Goal: Task Accomplishment & Management: Use online tool/utility

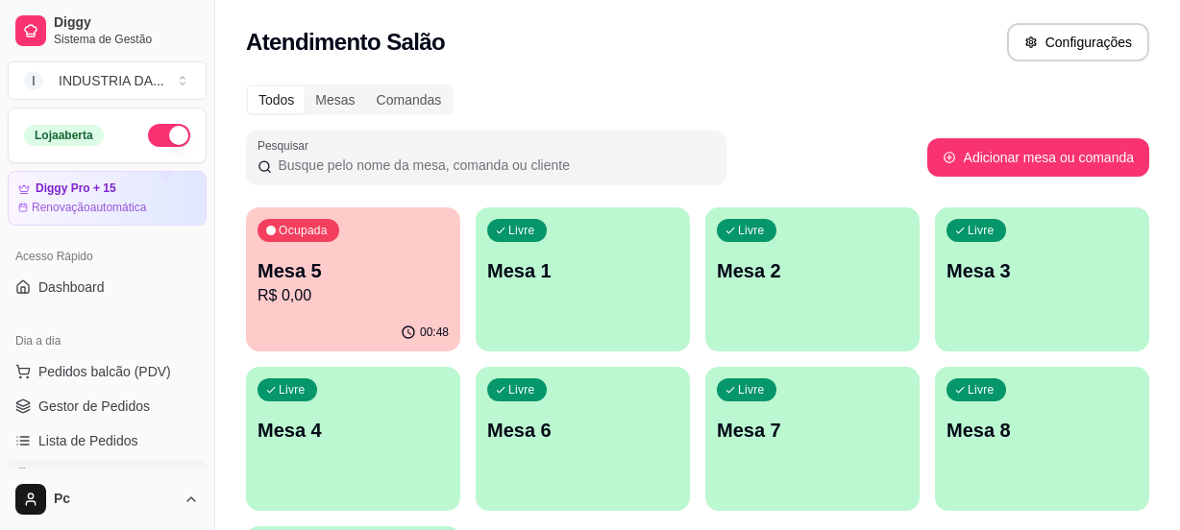
scroll to position [218, 0]
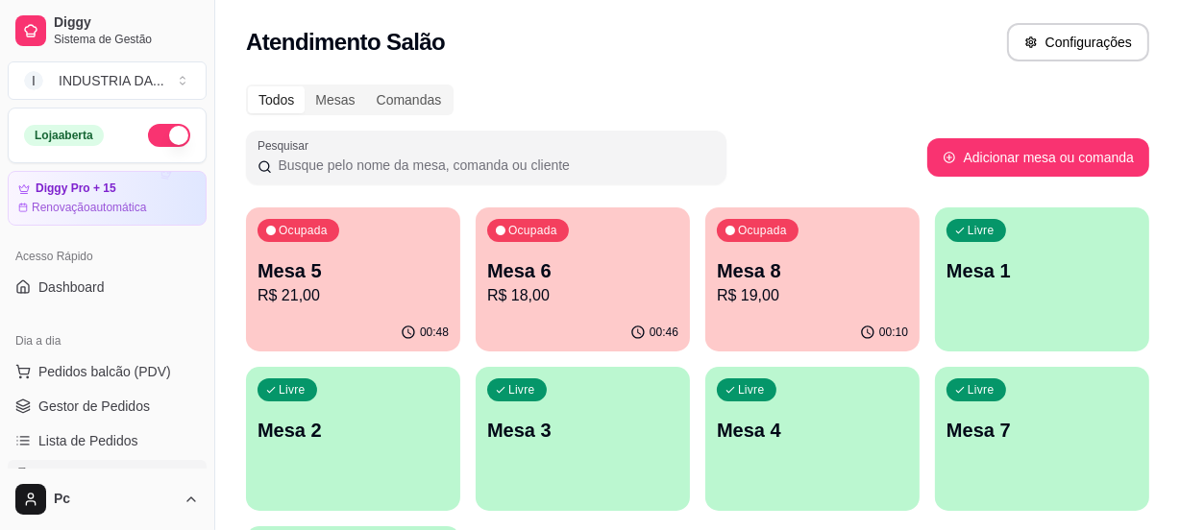
click at [567, 306] on p "R$ 18,00" at bounding box center [582, 295] width 191 height 23
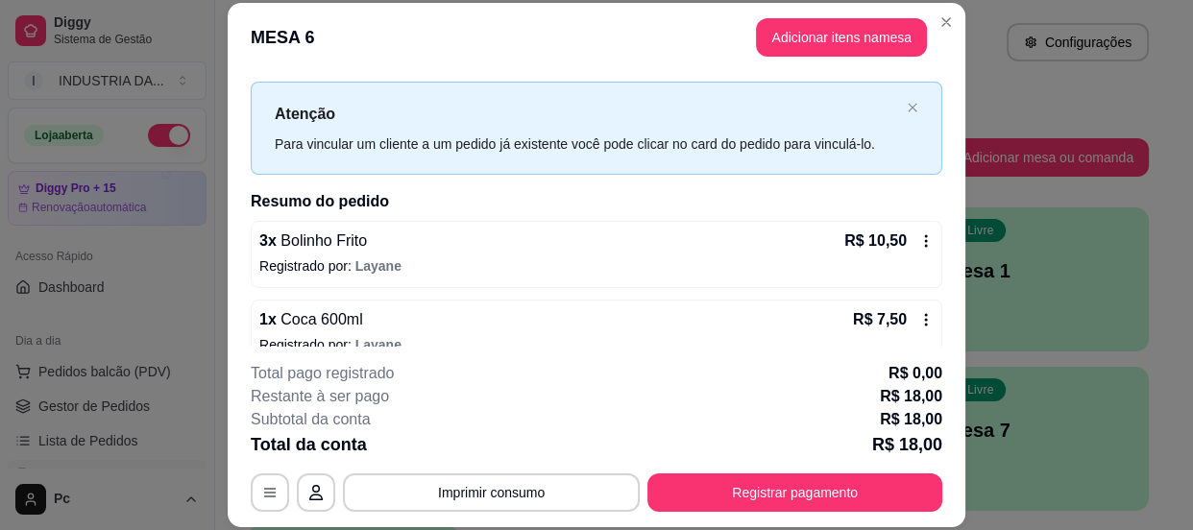
scroll to position [59, 0]
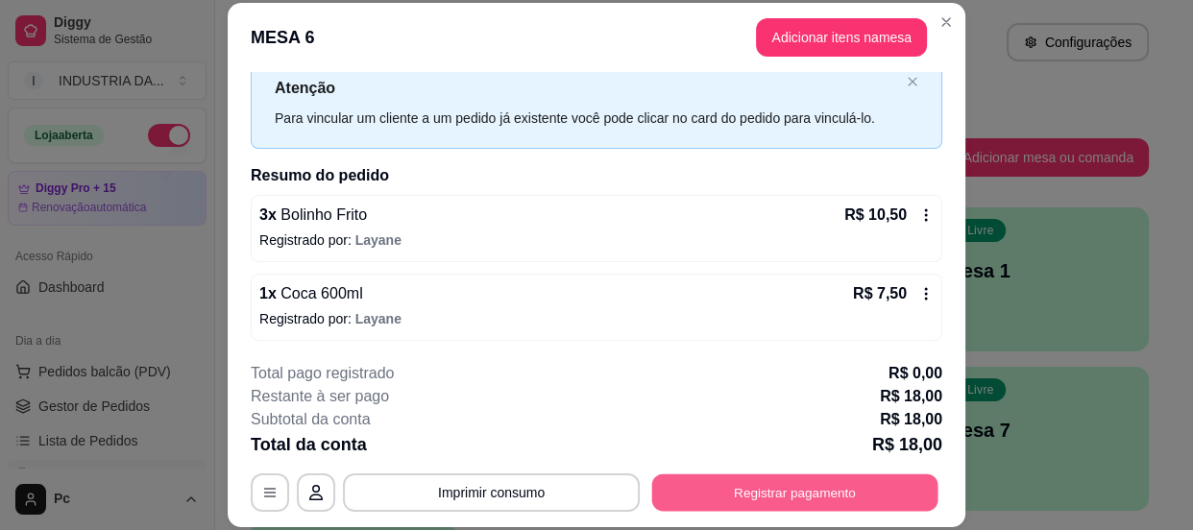
click at [782, 478] on button "Registrar pagamento" at bounding box center [795, 493] width 286 height 37
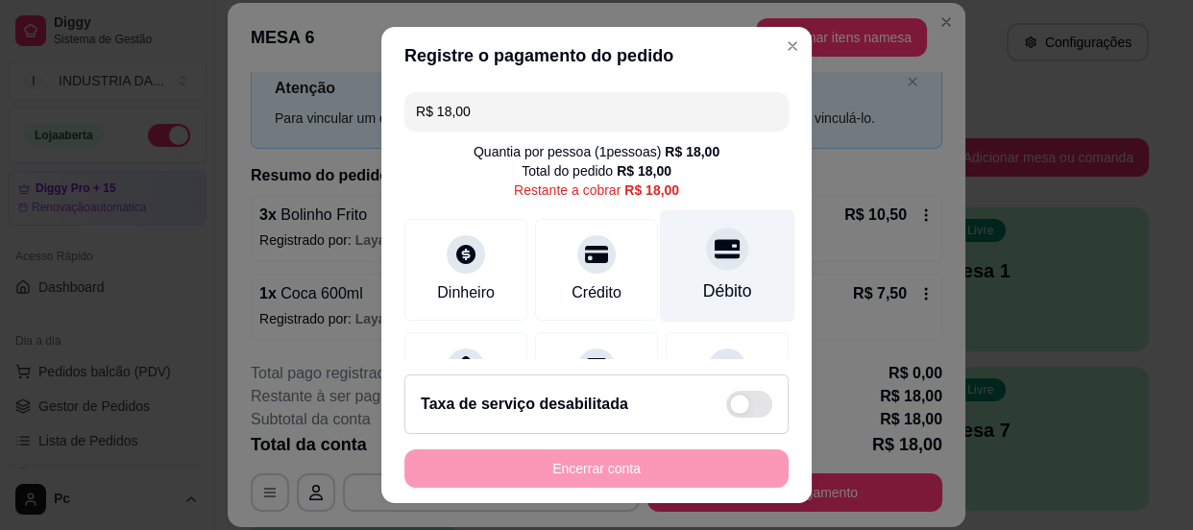
click at [715, 255] on icon at bounding box center [727, 248] width 25 height 25
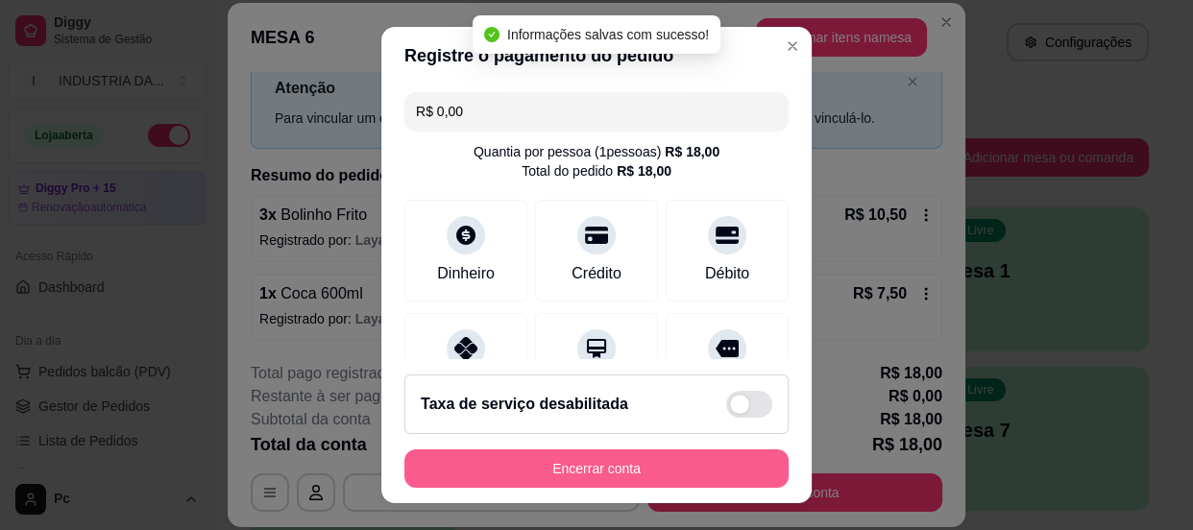
type input "R$ 0,00"
click at [627, 466] on button "Encerrar conta" at bounding box center [596, 469] width 384 height 38
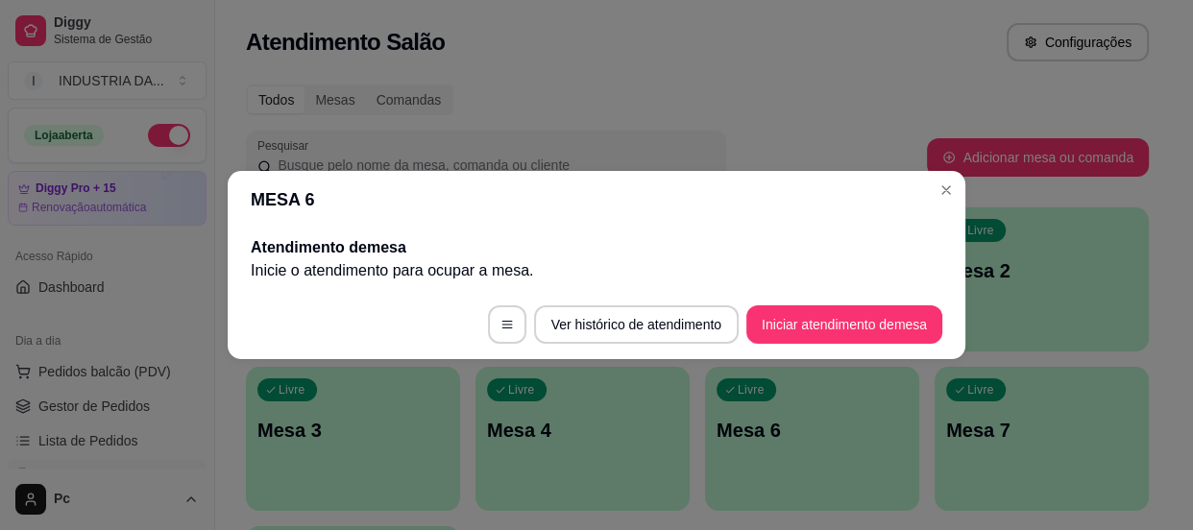
scroll to position [0, 0]
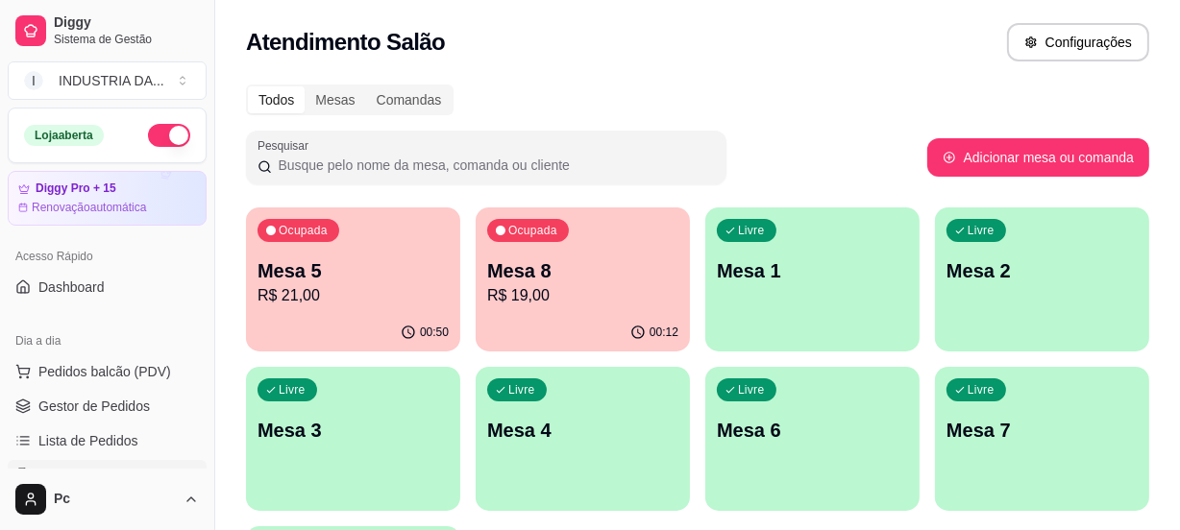
click at [727, 250] on div "Livre Mesa 1" at bounding box center [812, 268] width 214 height 121
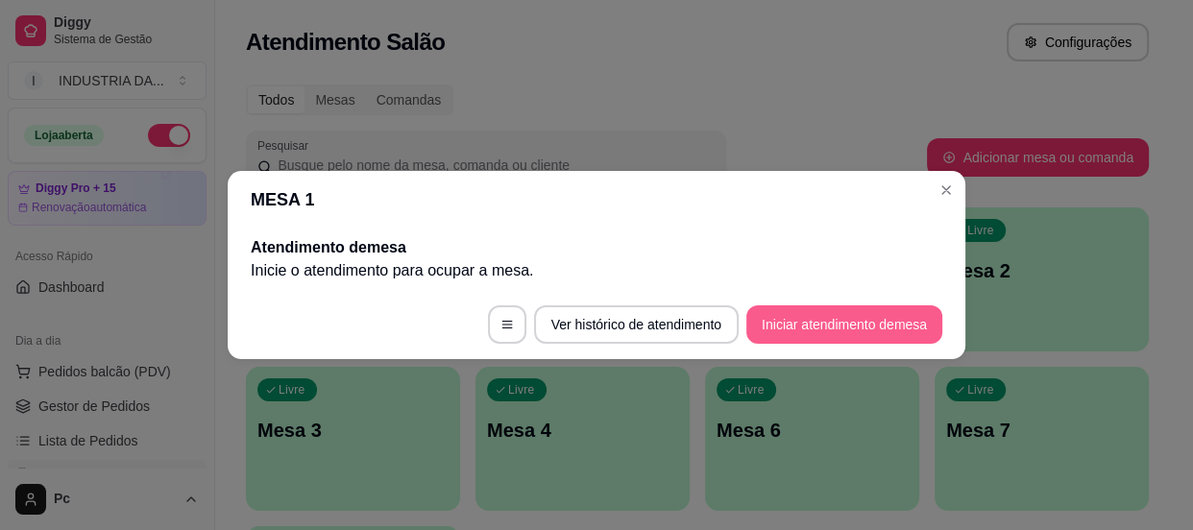
click at [807, 309] on button "Iniciar atendimento de mesa" at bounding box center [844, 325] width 196 height 38
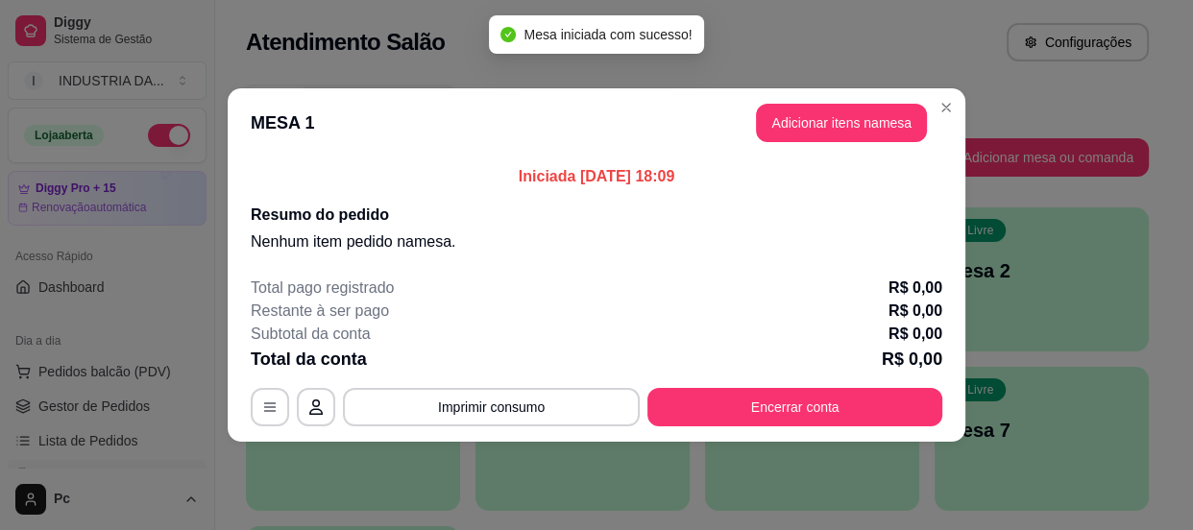
click at [824, 96] on header "MESA 1 Adicionar itens na mesa" at bounding box center [597, 122] width 738 height 69
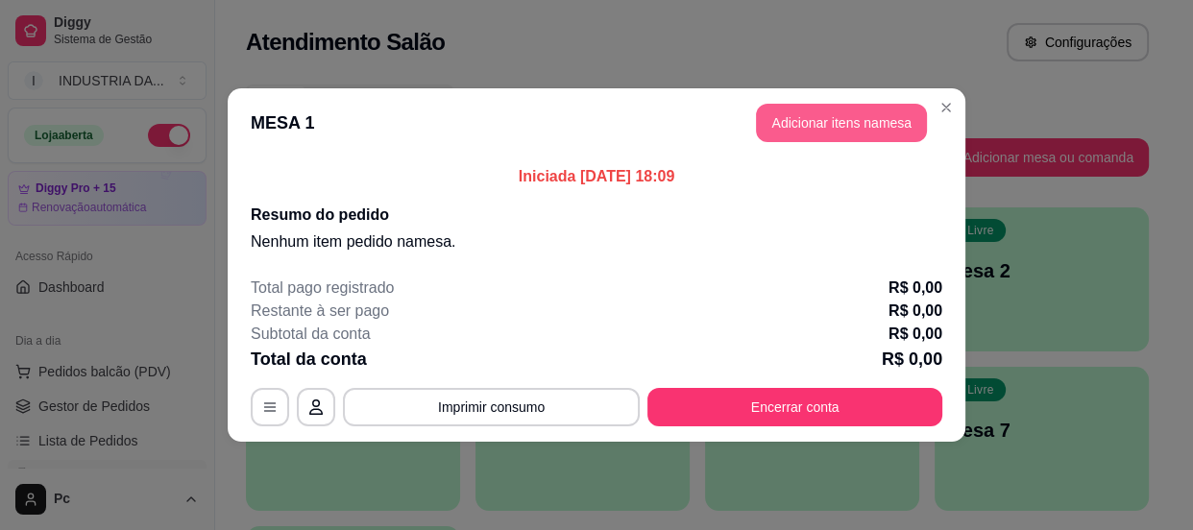
click at [852, 105] on button "Adicionar itens na mesa" at bounding box center [841, 123] width 171 height 38
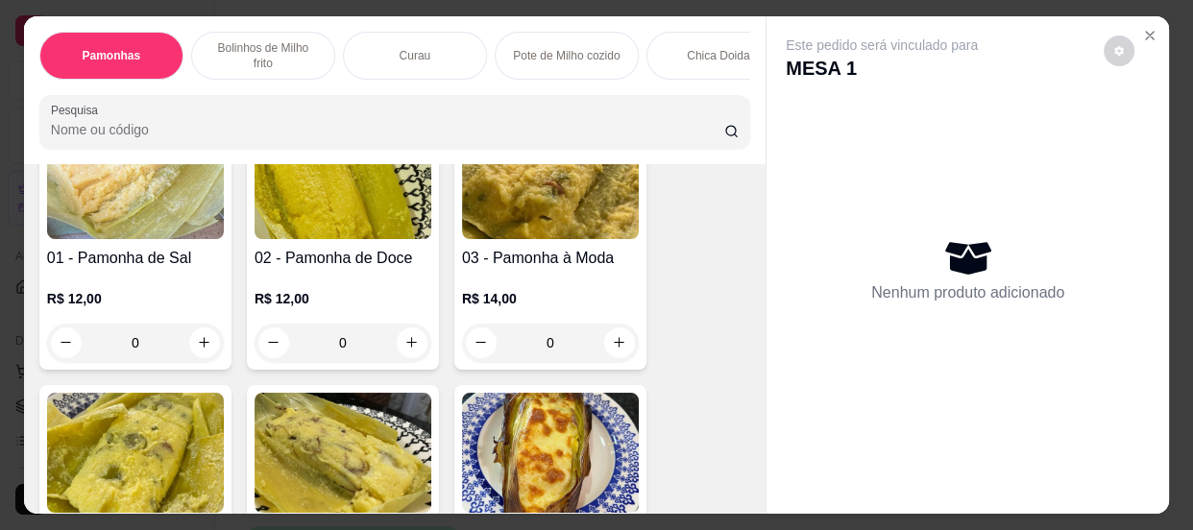
scroll to position [349, 0]
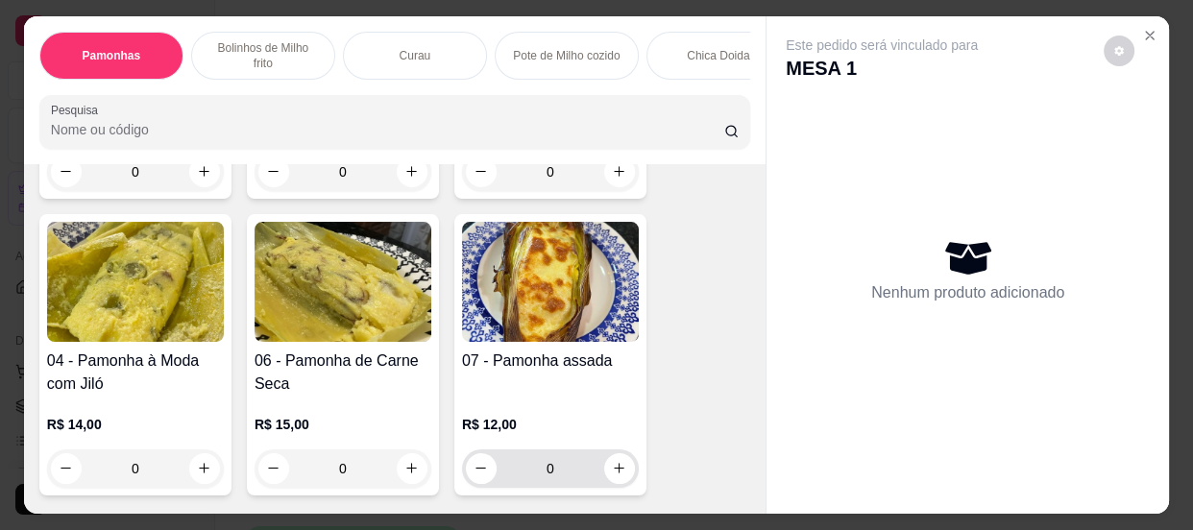
click at [562, 473] on input "0" at bounding box center [551, 469] width 108 height 38
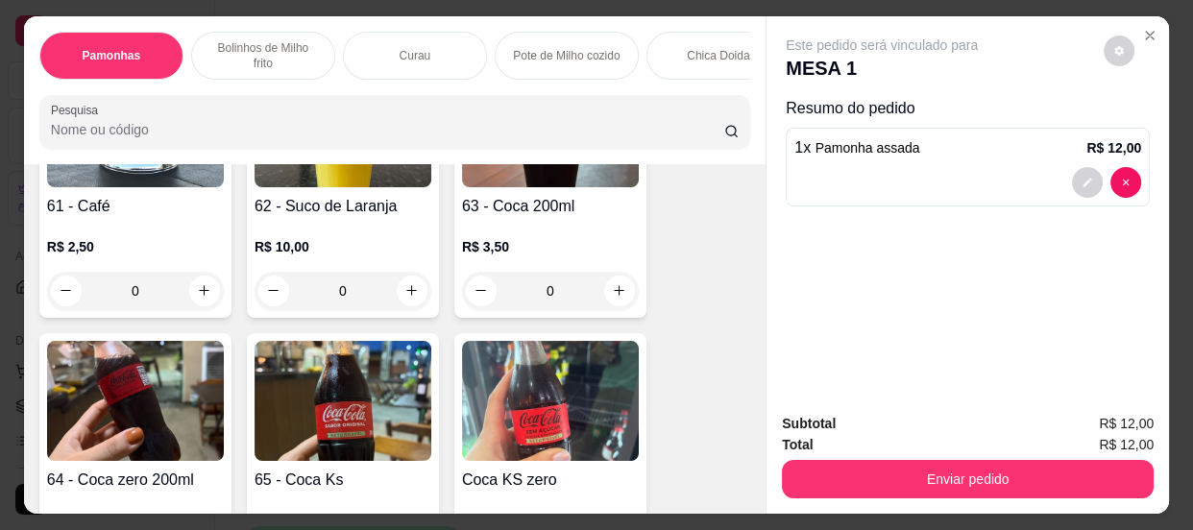
scroll to position [2707, 0]
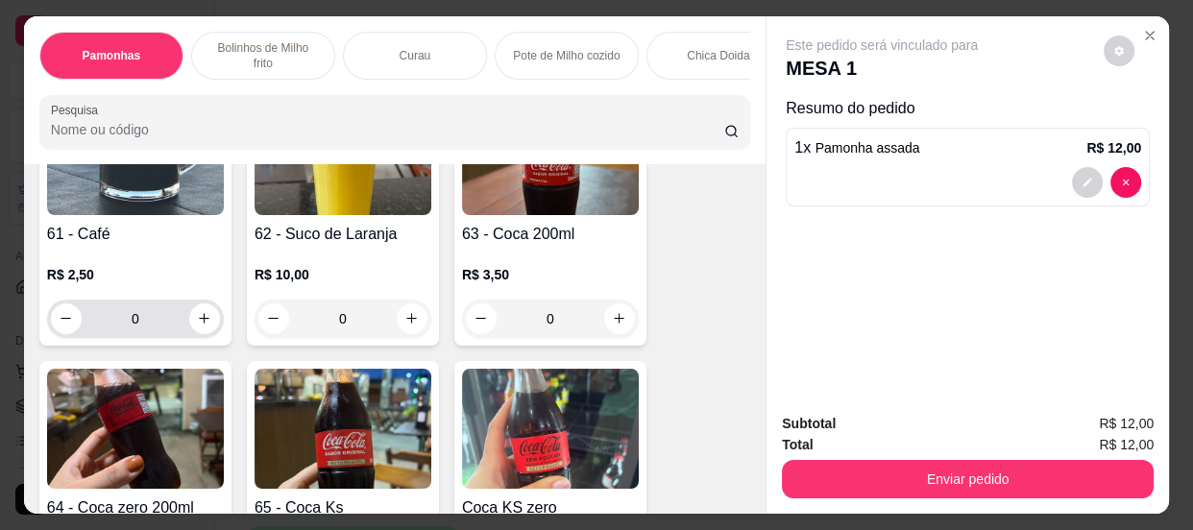
type input "1"
click at [151, 331] on input "0" at bounding box center [136, 319] width 108 height 38
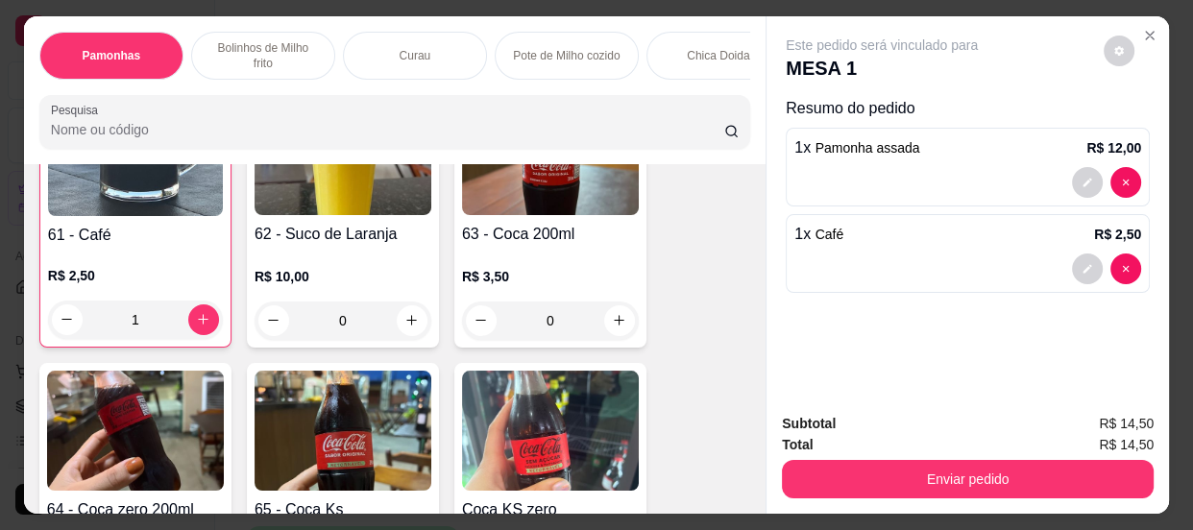
scroll to position [2708, 0]
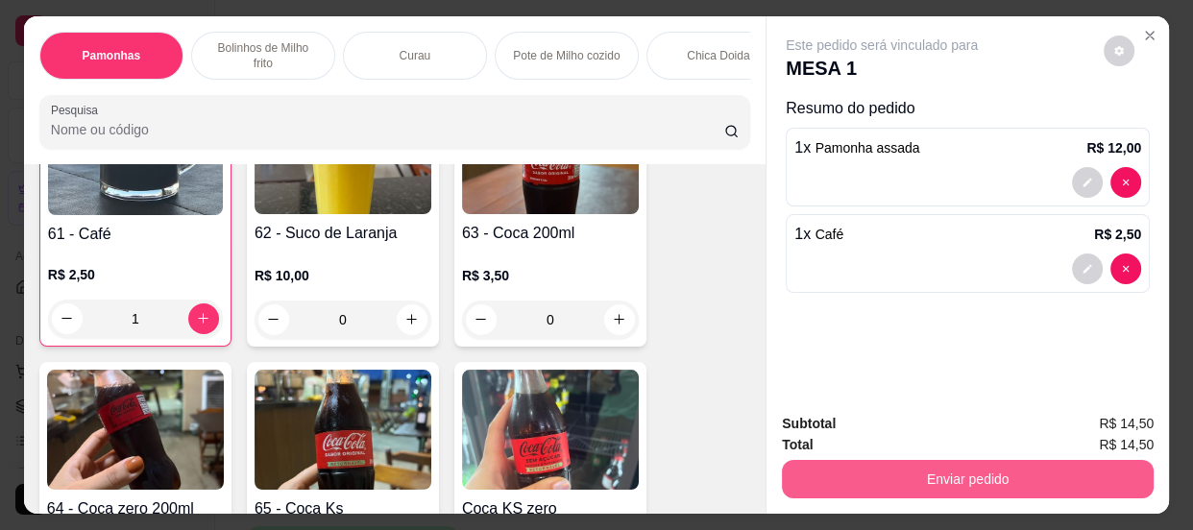
type input "1"
click at [890, 476] on button "Enviar pedido" at bounding box center [968, 479] width 360 height 37
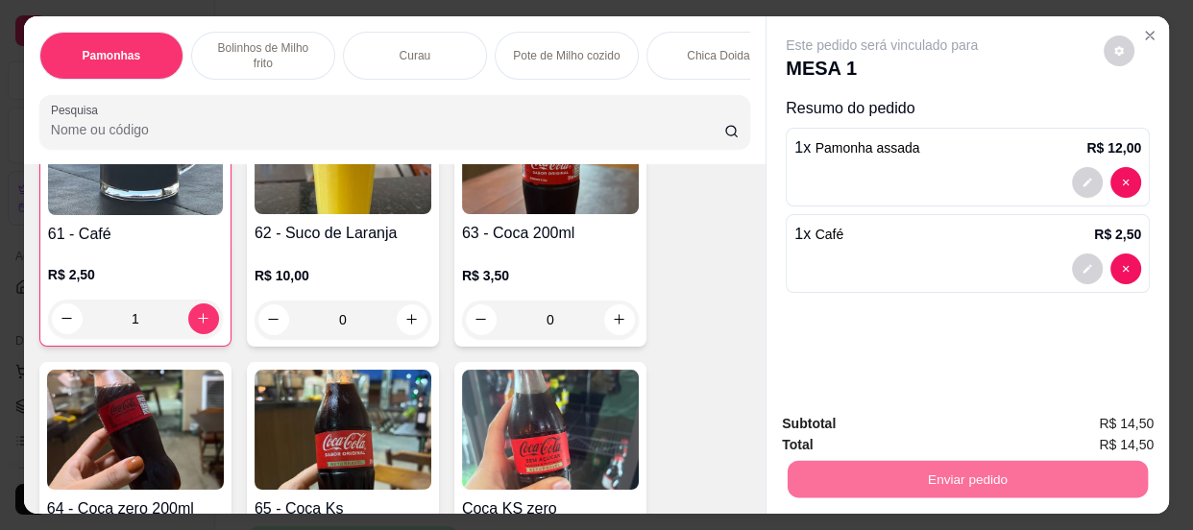
click at [1099, 414] on button "Enviar pedido" at bounding box center [1104, 425] width 109 height 37
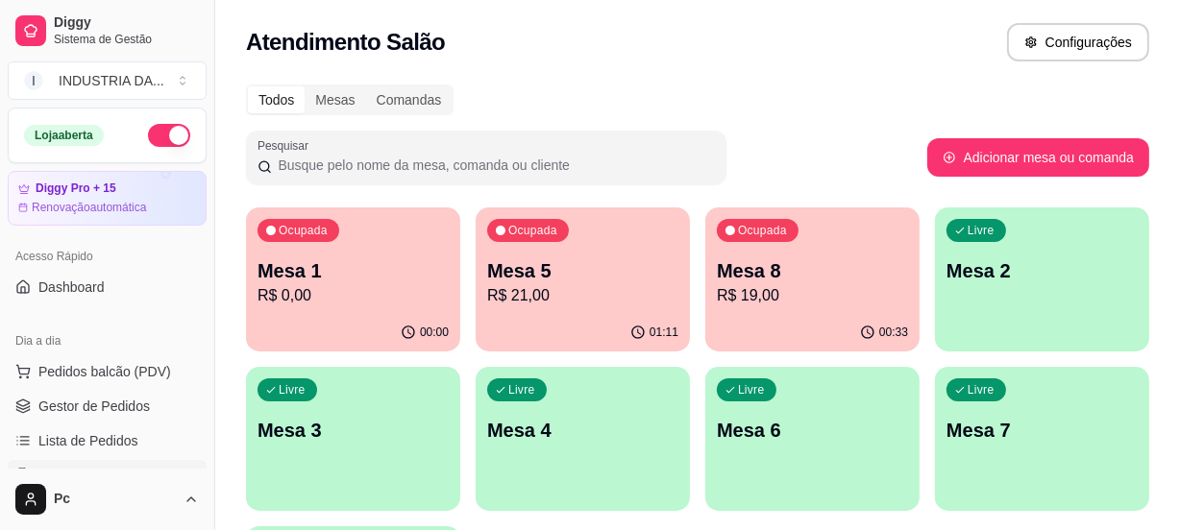
click at [558, 285] on p "R$ 21,00" at bounding box center [582, 295] width 191 height 23
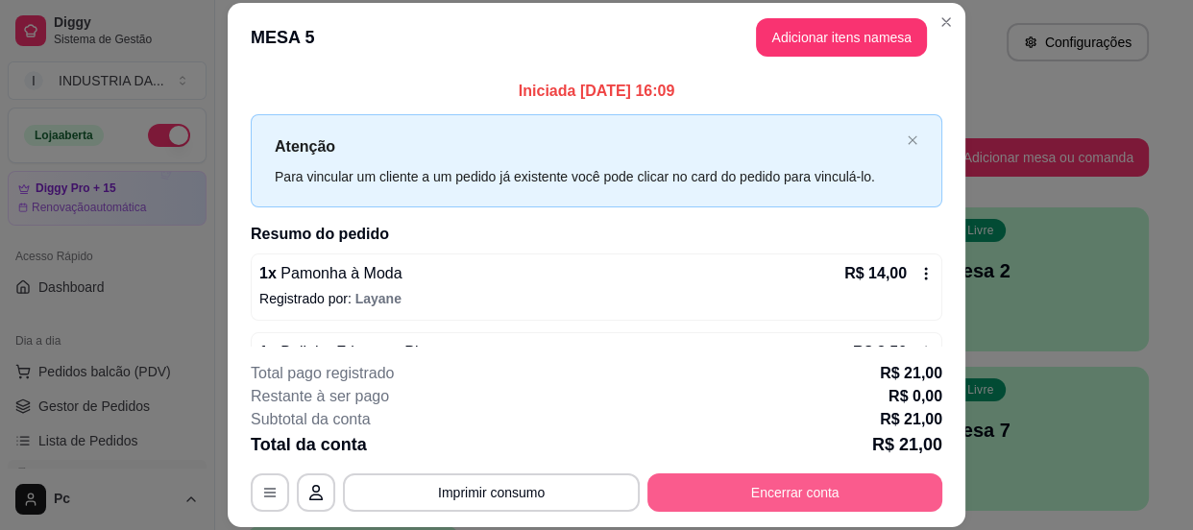
click at [762, 492] on button "Encerrar conta" at bounding box center [795, 493] width 295 height 38
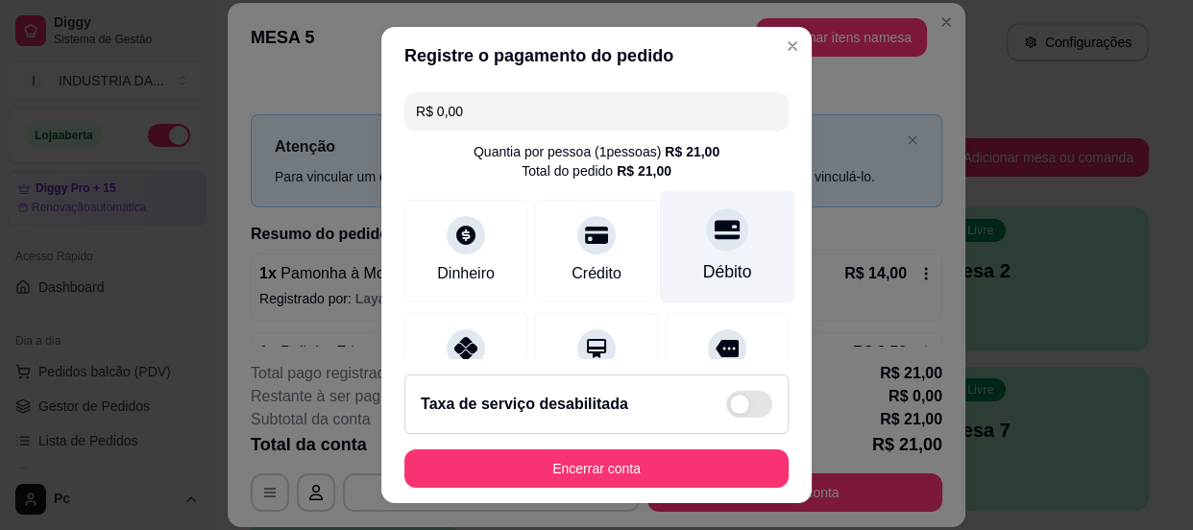
click at [706, 247] on div at bounding box center [727, 229] width 42 height 42
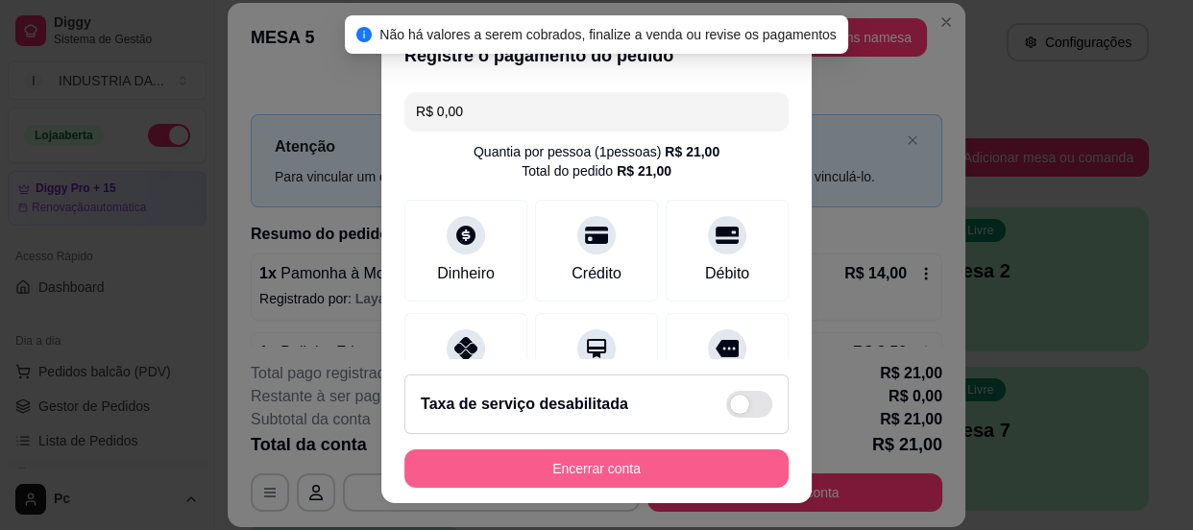
click at [610, 464] on button "Encerrar conta" at bounding box center [596, 469] width 384 height 38
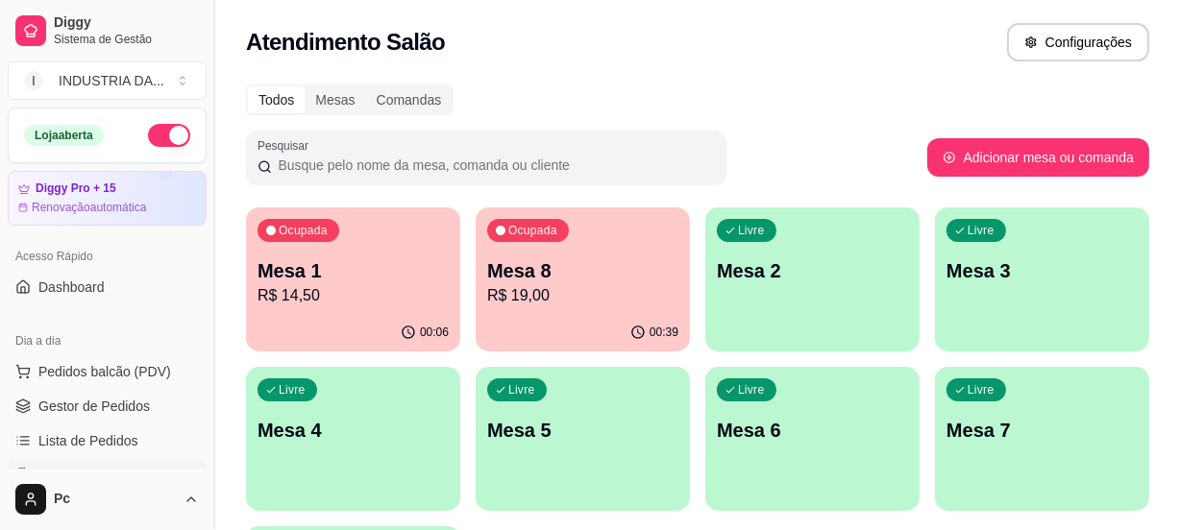
click at [740, 441] on p "Mesa 6" at bounding box center [812, 430] width 191 height 27
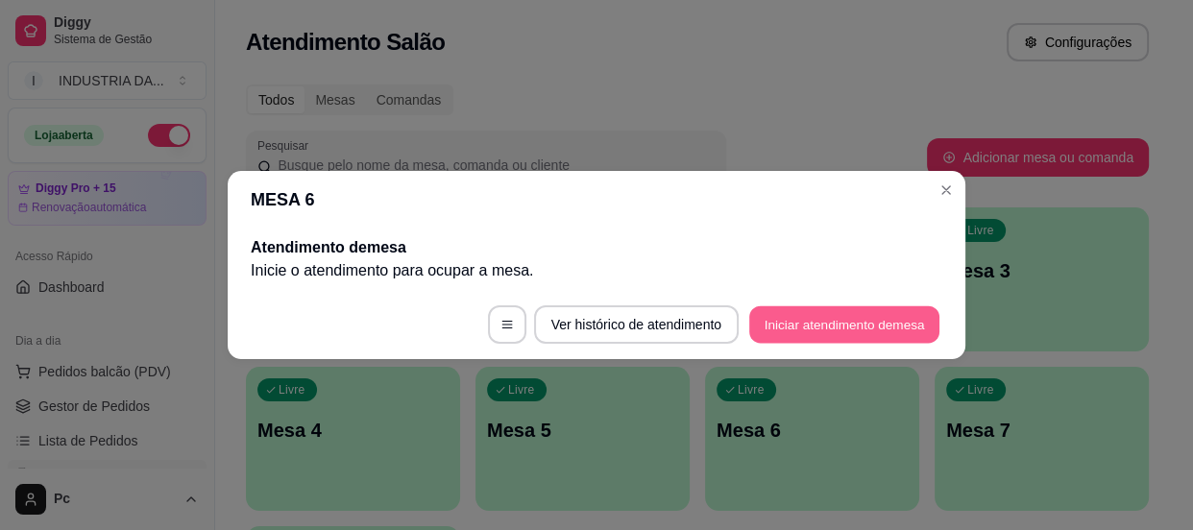
click at [850, 316] on button "Iniciar atendimento de mesa" at bounding box center [844, 324] width 190 height 37
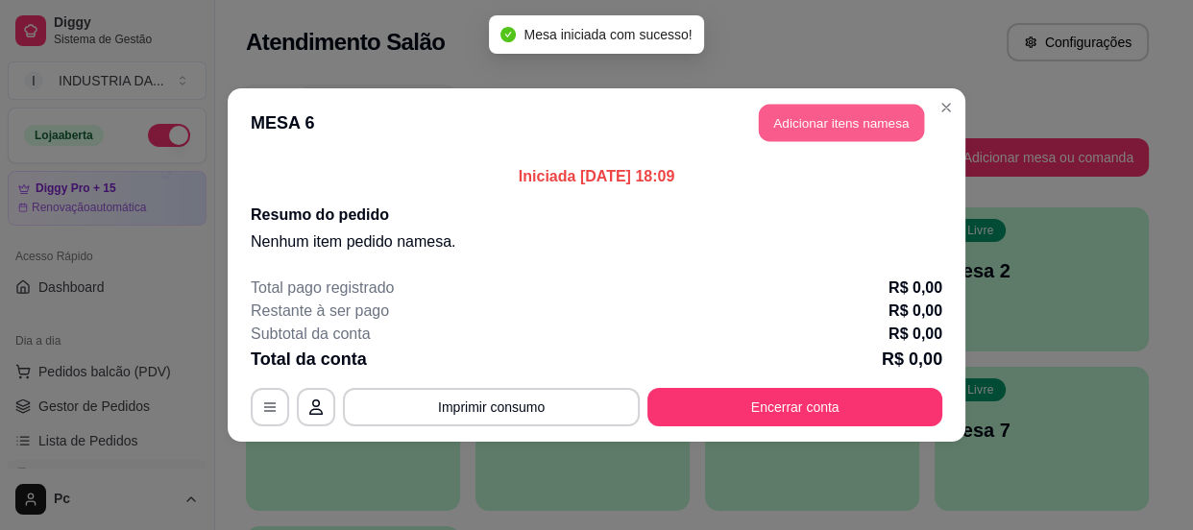
click at [853, 105] on button "Adicionar itens na mesa" at bounding box center [841, 123] width 165 height 37
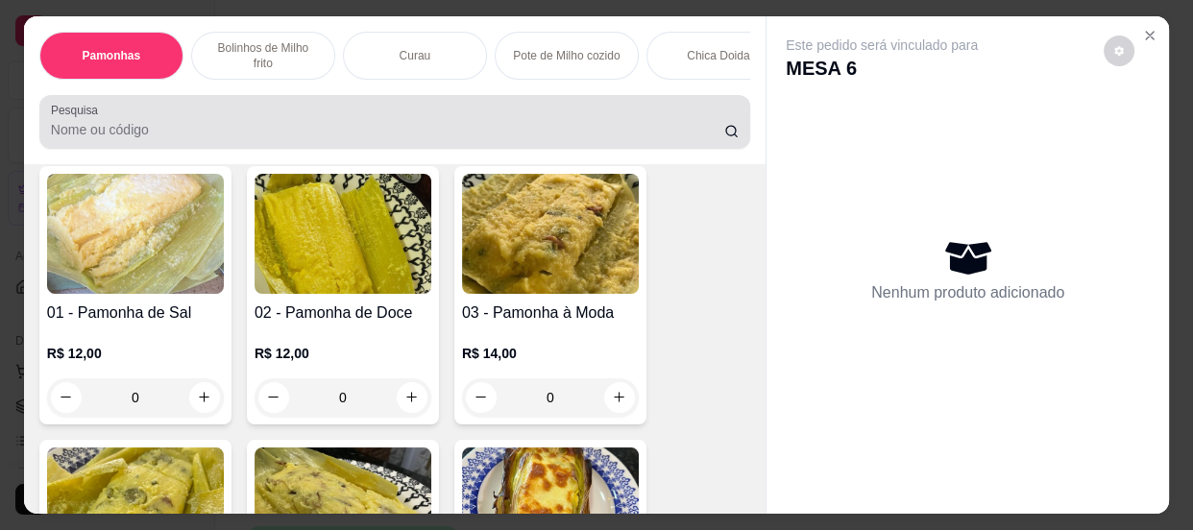
scroll to position [261, 0]
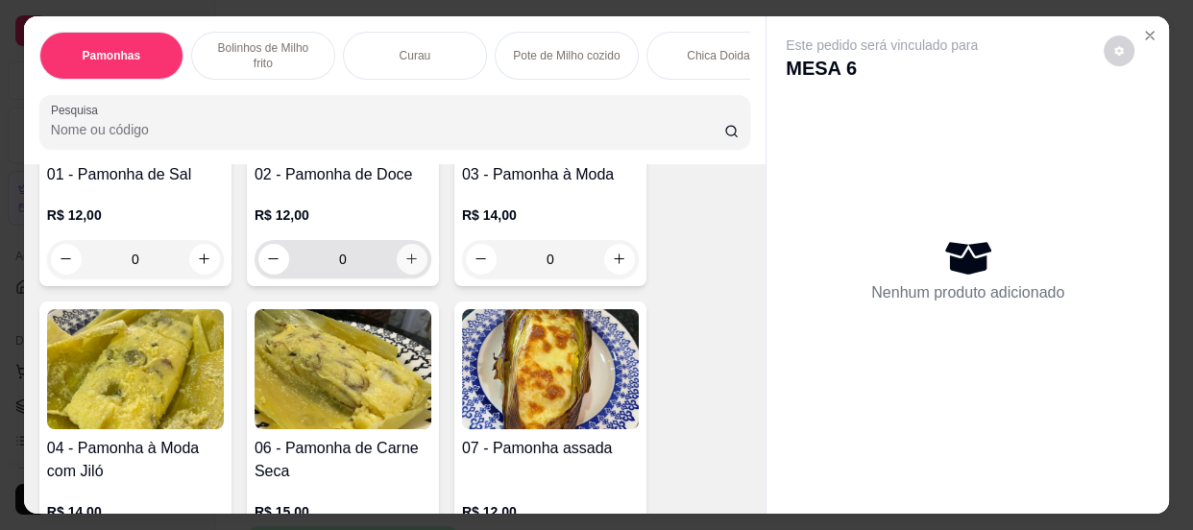
click at [404, 266] on icon "increase-product-quantity" at bounding box center [411, 259] width 14 height 14
type input "1"
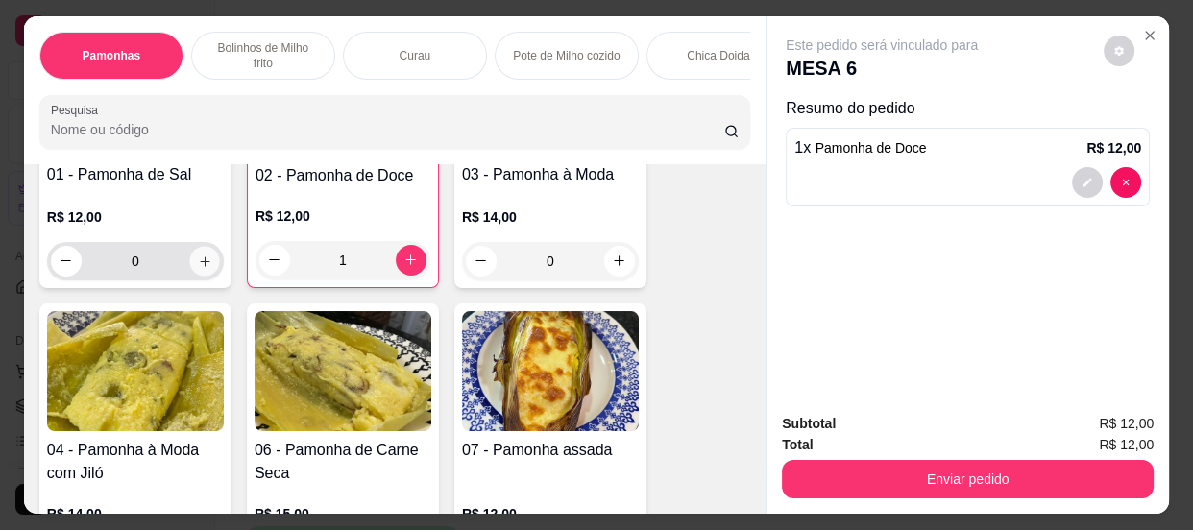
click at [198, 268] on icon "increase-product-quantity" at bounding box center [205, 261] width 14 height 14
type input "1"
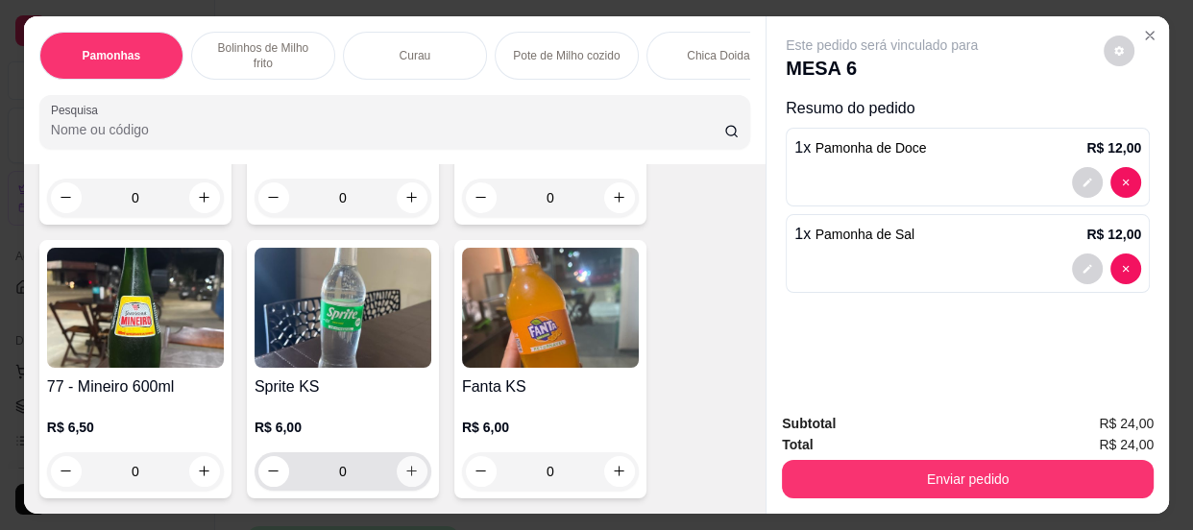
scroll to position [4367, 0]
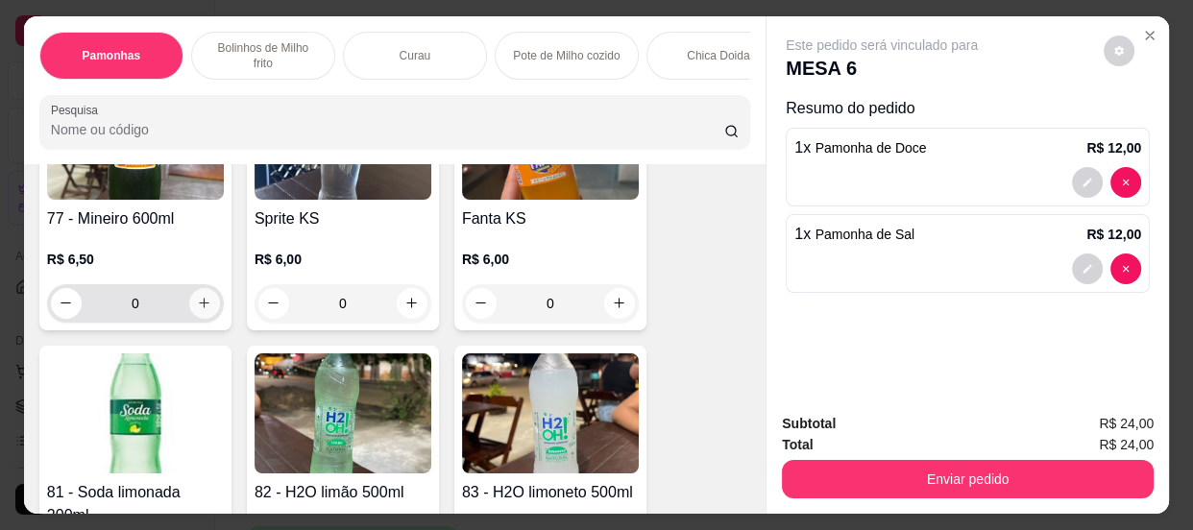
click at [199, 316] on button "increase-product-quantity" at bounding box center [204, 303] width 31 height 31
type input "1"
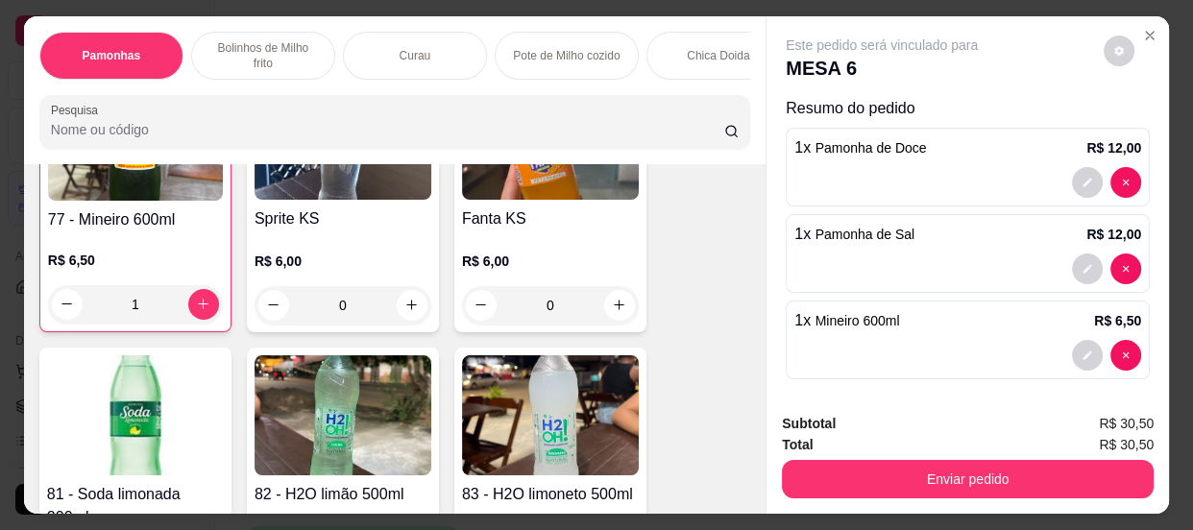
scroll to position [4368, 0]
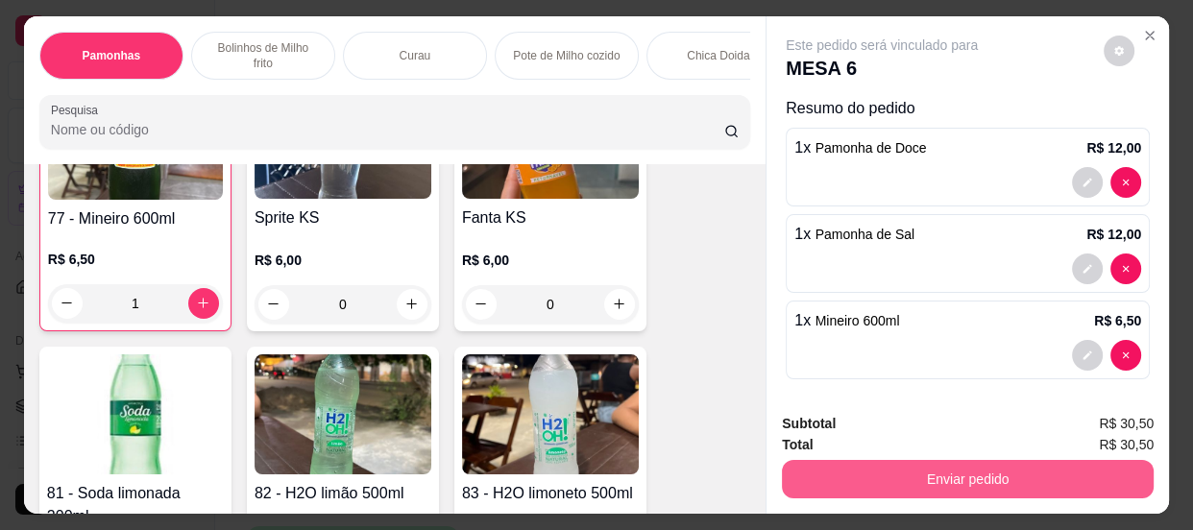
click at [914, 462] on button "Enviar pedido" at bounding box center [968, 479] width 372 height 38
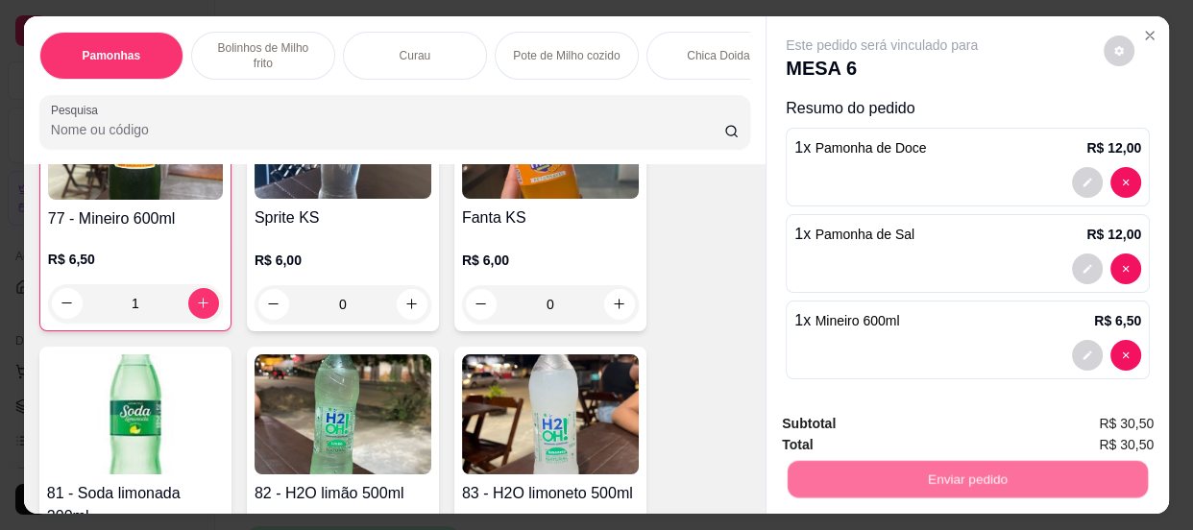
click at [1072, 415] on button "Enviar pedido" at bounding box center [1104, 425] width 109 height 37
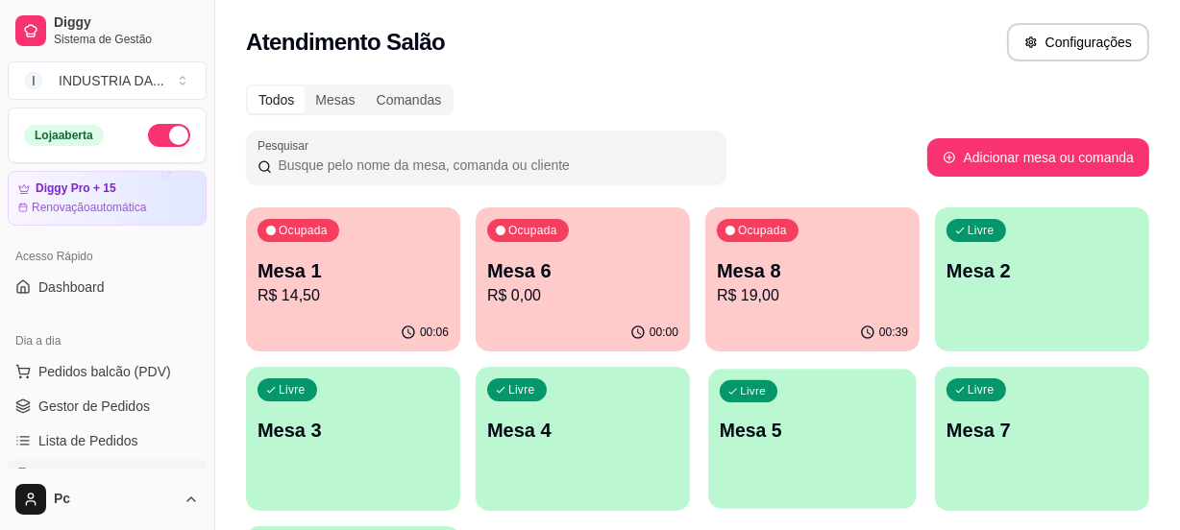
click at [715, 408] on div "Livre Mesa 5" at bounding box center [812, 427] width 208 height 117
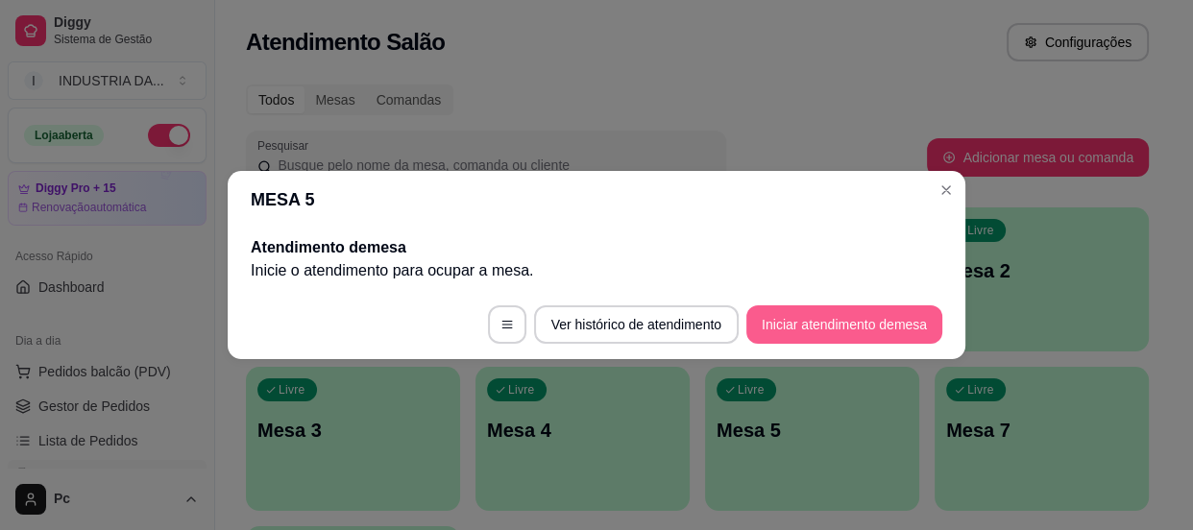
click at [836, 317] on button "Iniciar atendimento de mesa" at bounding box center [844, 325] width 196 height 38
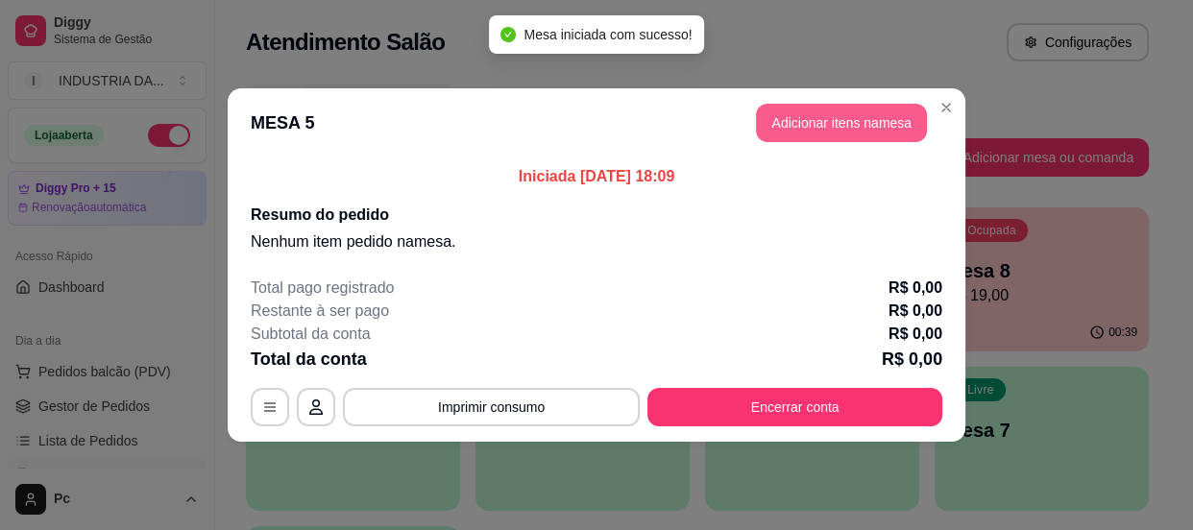
click at [788, 105] on button "Adicionar itens na mesa" at bounding box center [841, 123] width 171 height 38
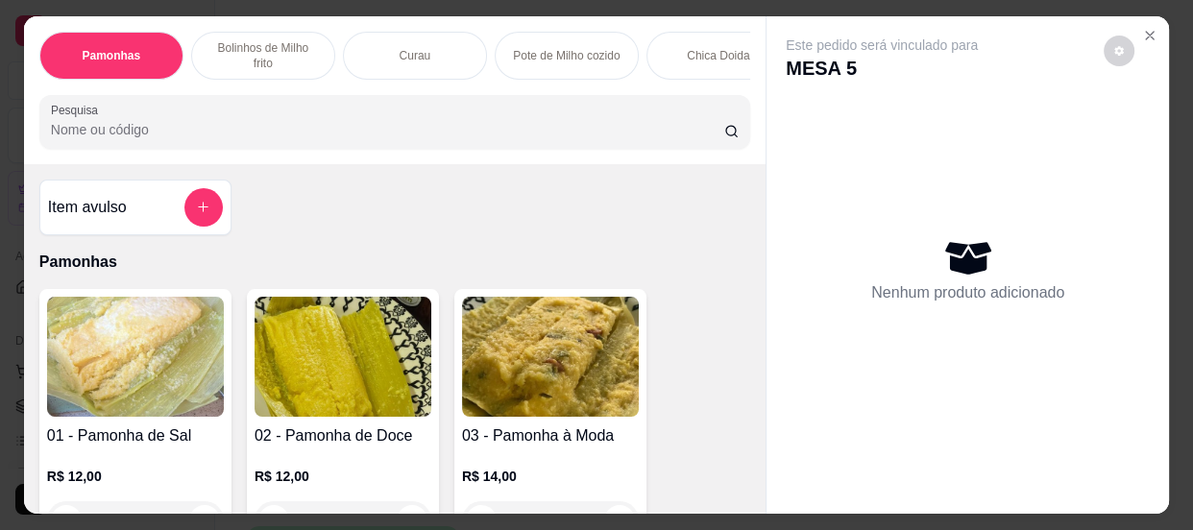
scroll to position [86, 0]
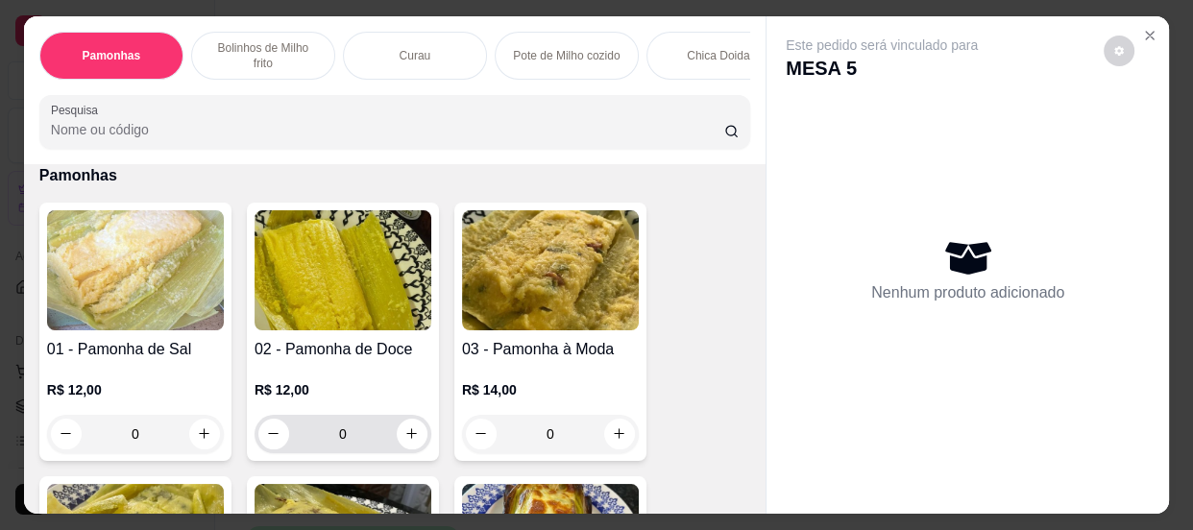
click at [348, 433] on input "0" at bounding box center [343, 434] width 108 height 38
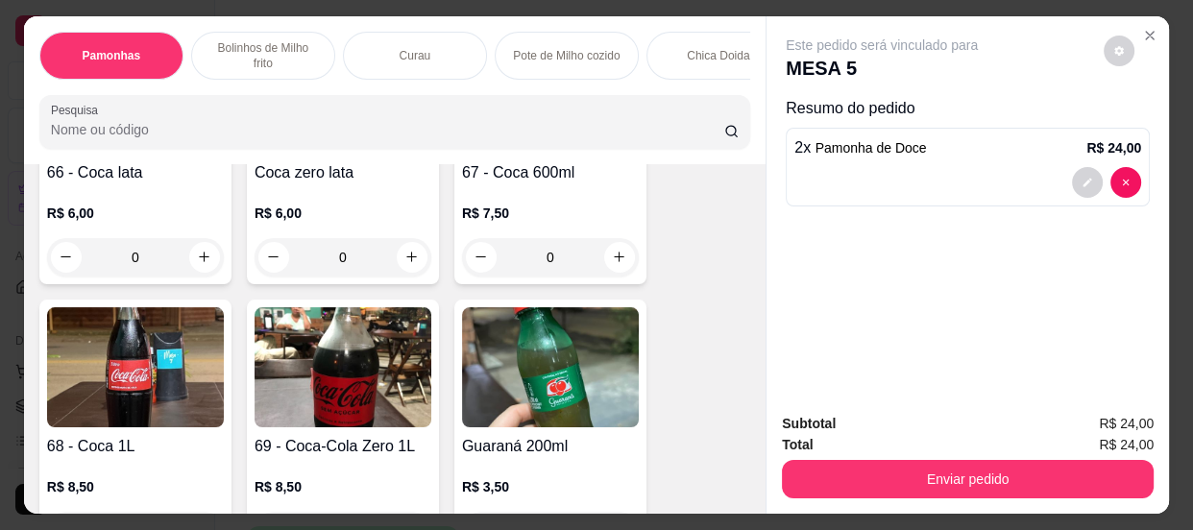
scroll to position [3493, 0]
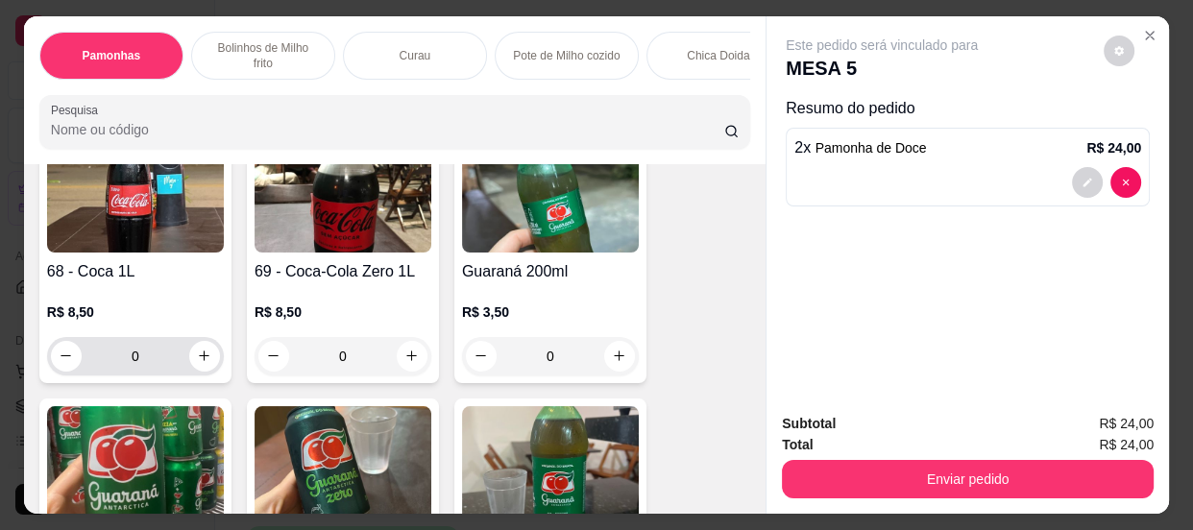
type input "2"
click at [162, 365] on input "0" at bounding box center [136, 356] width 108 height 38
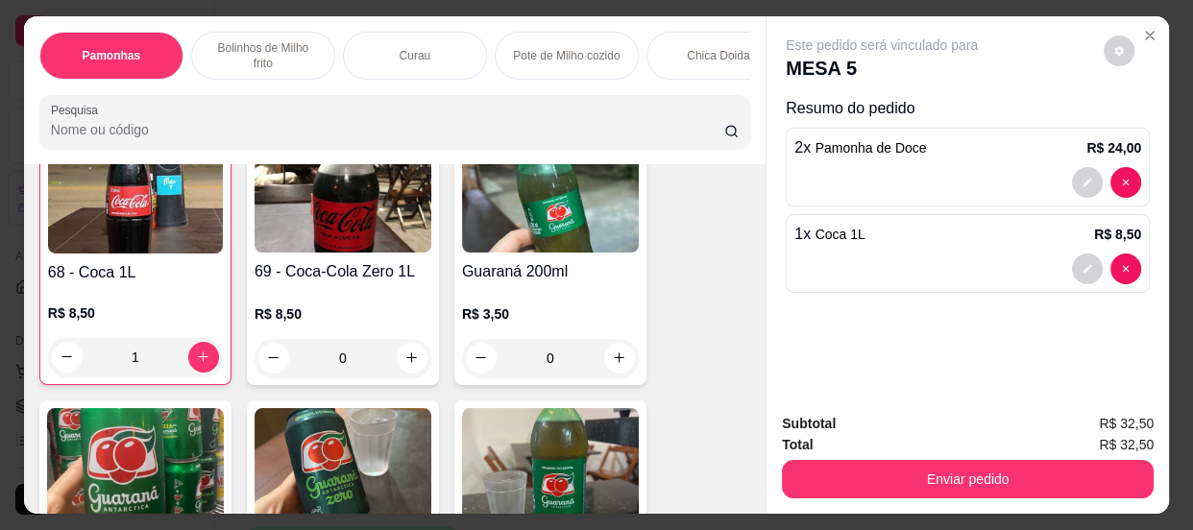
scroll to position [3494, 0]
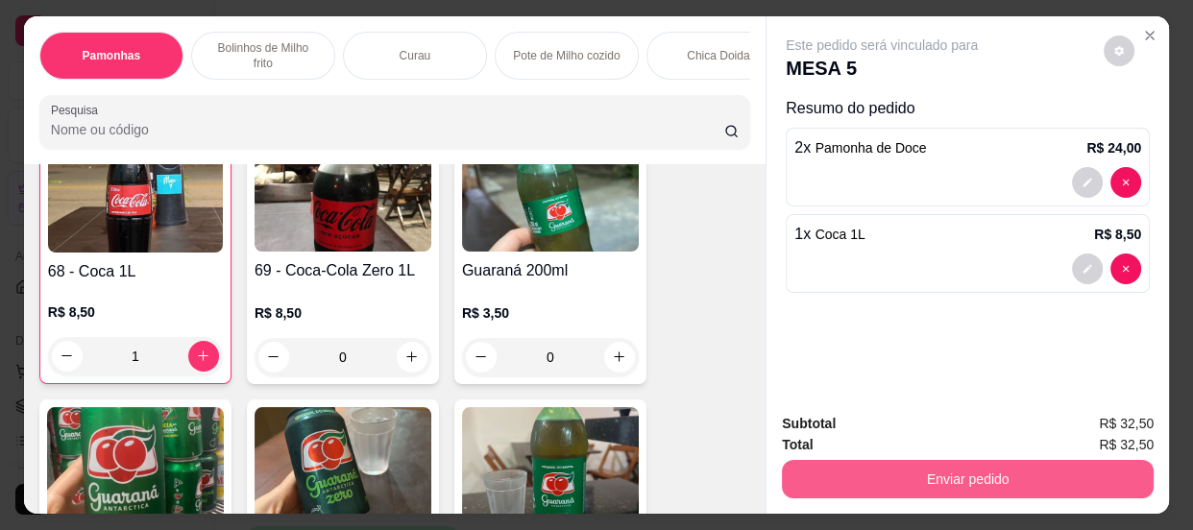
type input "1"
click at [985, 475] on button "Enviar pedido" at bounding box center [968, 479] width 372 height 38
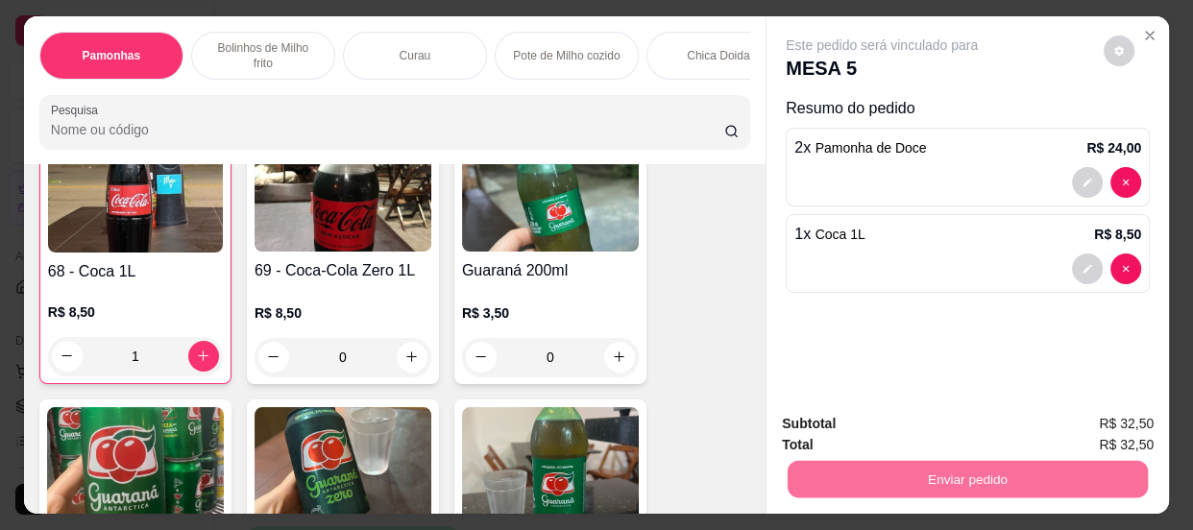
click at [1079, 422] on button "Enviar pedido" at bounding box center [1104, 426] width 109 height 37
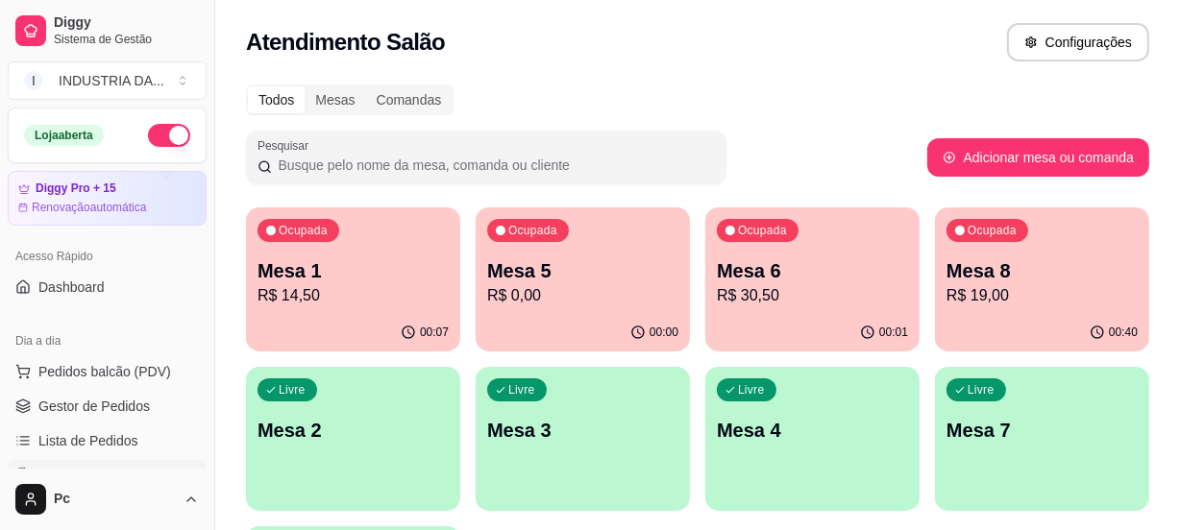
click at [386, 265] on p "Mesa 1" at bounding box center [352, 270] width 191 height 27
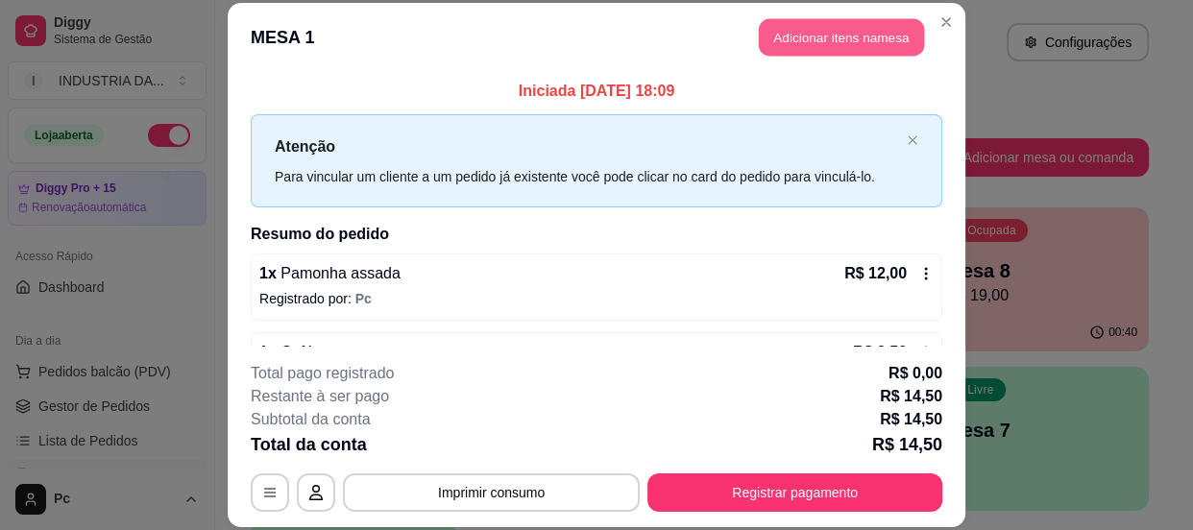
click at [792, 42] on button "Adicionar itens na mesa" at bounding box center [841, 36] width 165 height 37
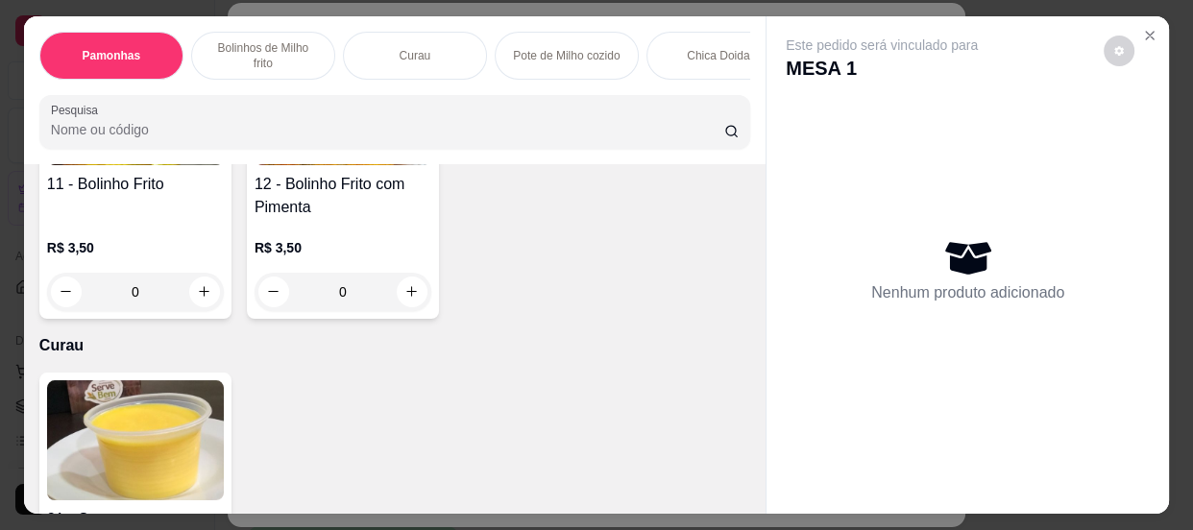
scroll to position [961, 0]
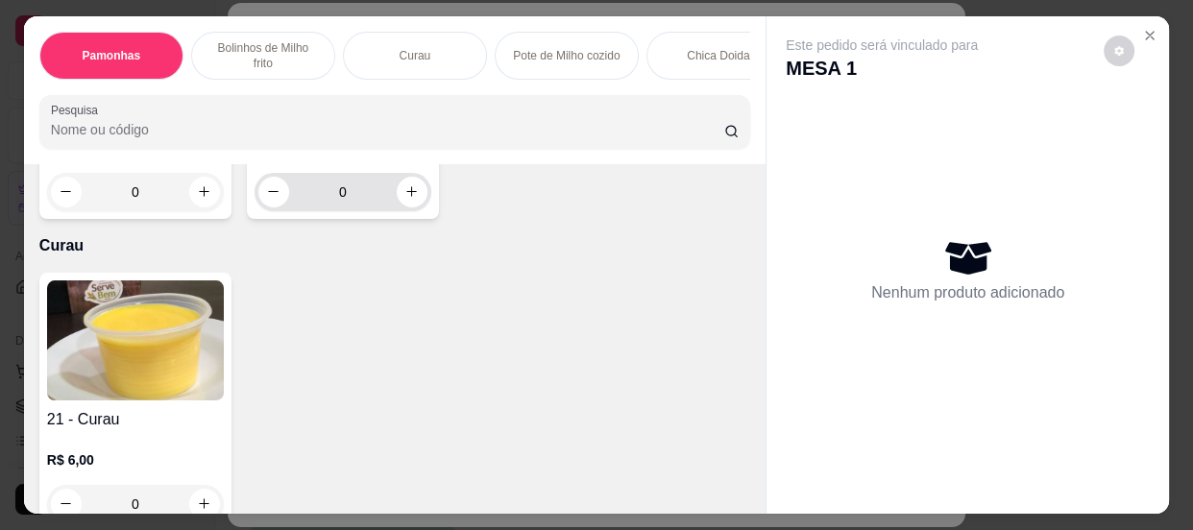
click at [355, 203] on input "0" at bounding box center [343, 192] width 108 height 38
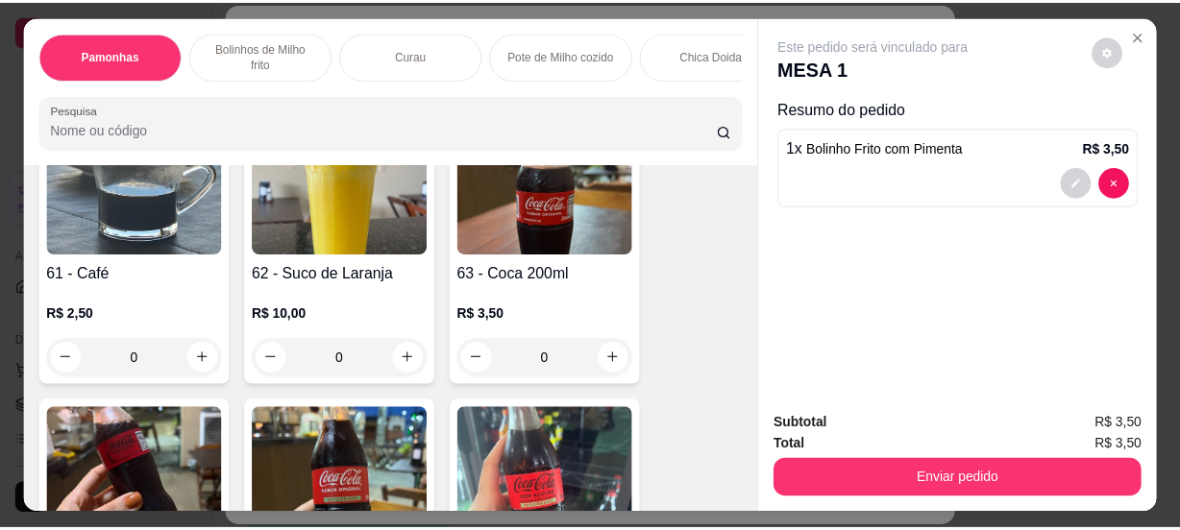
scroll to position [2622, 0]
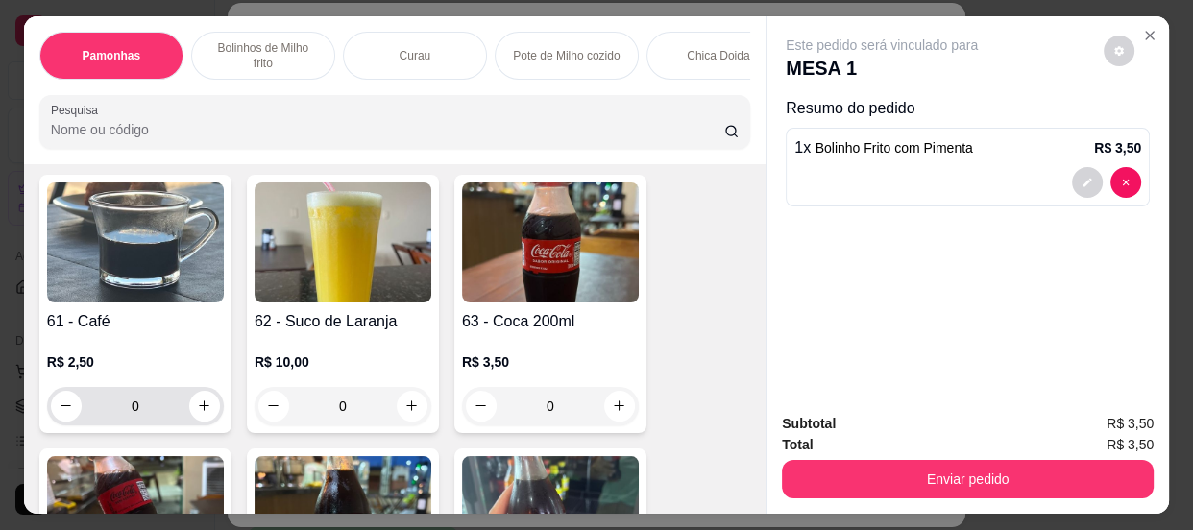
type input "1"
click at [147, 393] on input "0" at bounding box center [136, 406] width 108 height 38
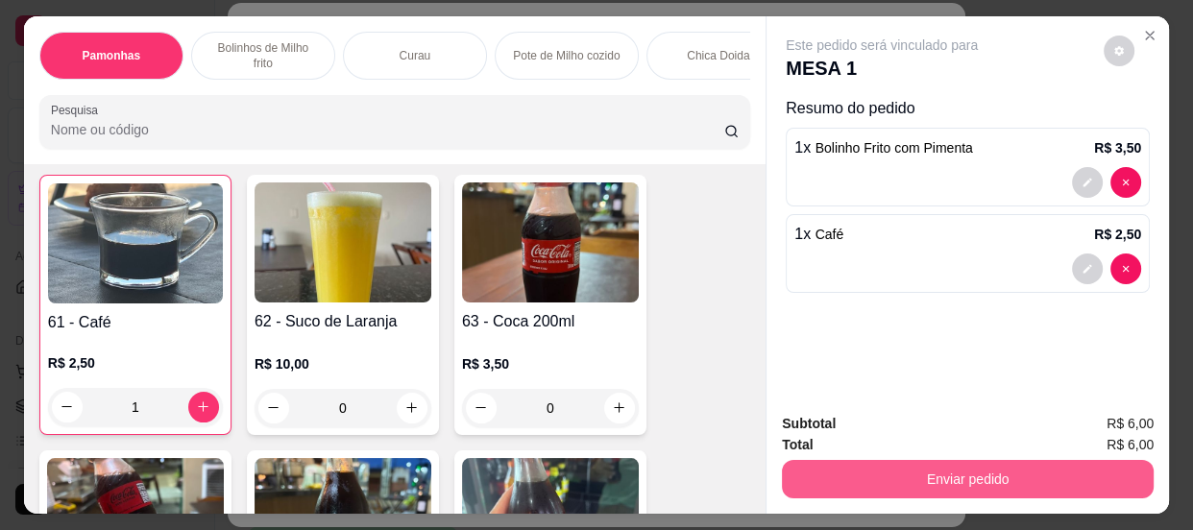
type input "1"
click at [968, 480] on button "Enviar pedido" at bounding box center [968, 479] width 372 height 38
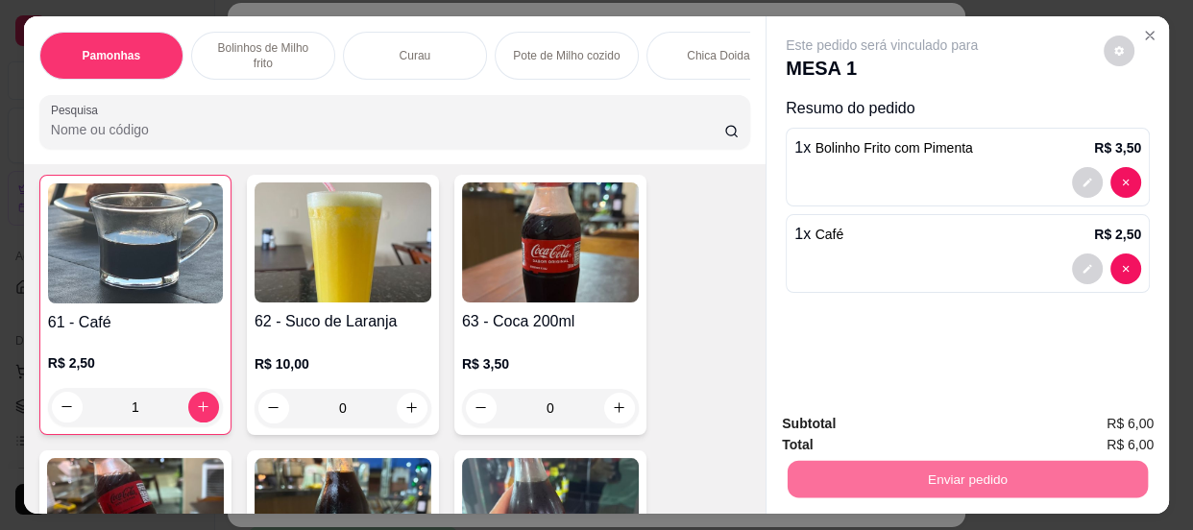
click at [1105, 409] on button "Enviar pedido" at bounding box center [1104, 425] width 109 height 37
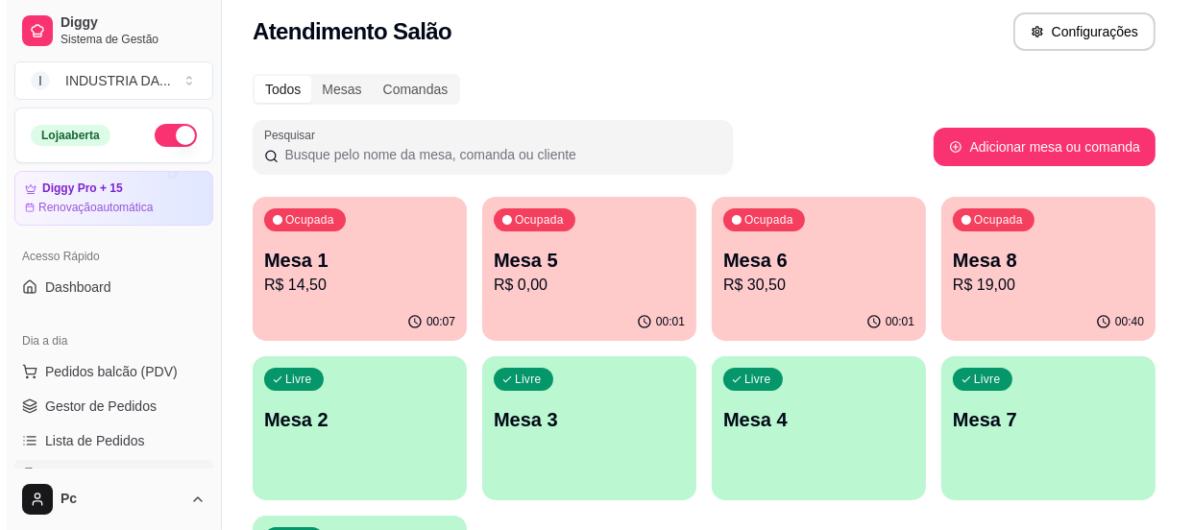
scroll to position [174, 0]
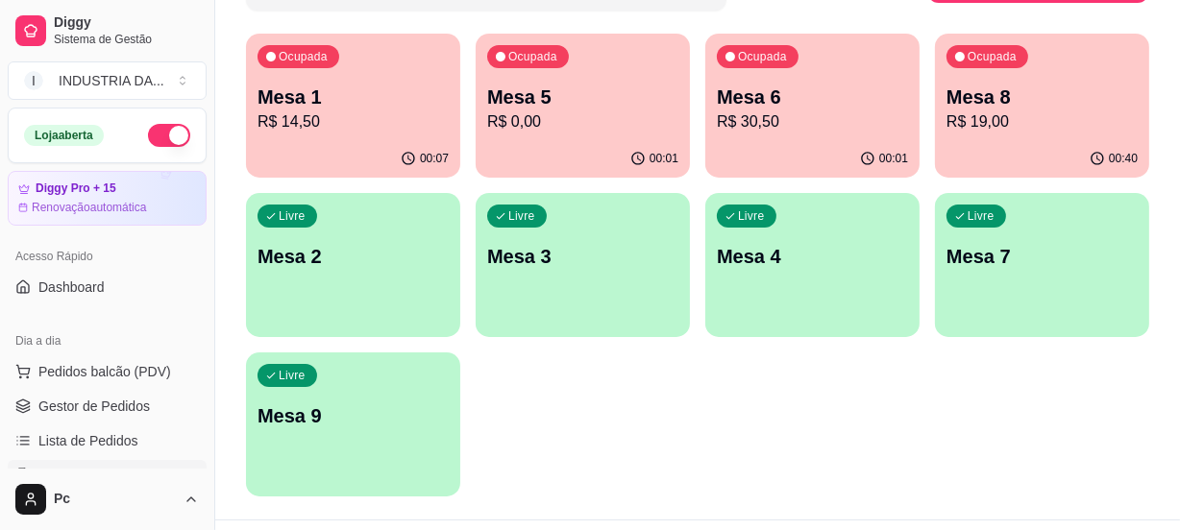
click at [391, 417] on p "Mesa 9" at bounding box center [352, 416] width 191 height 27
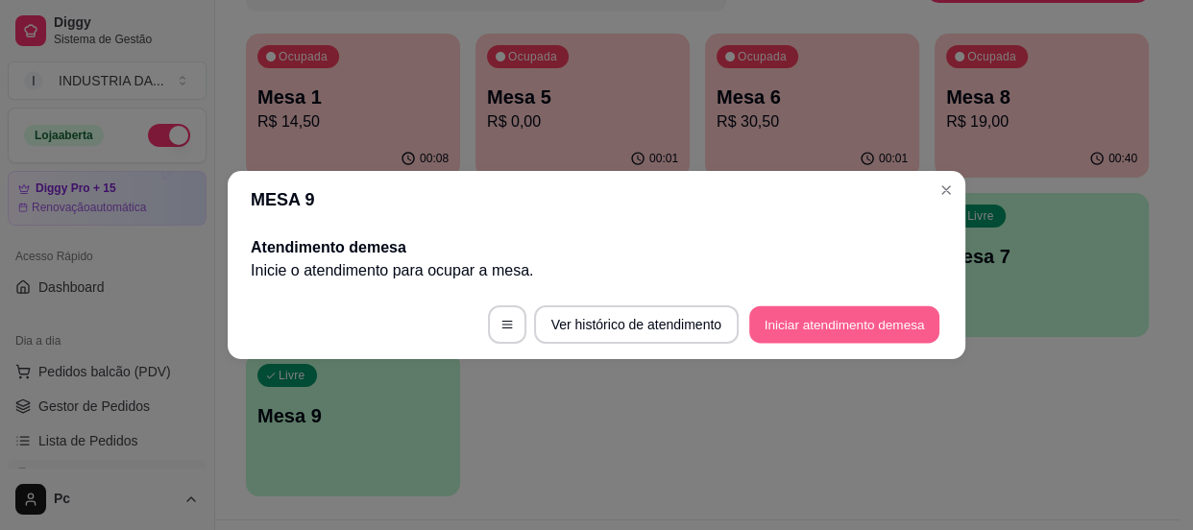
click at [806, 327] on button "Iniciar atendimento de mesa" at bounding box center [844, 324] width 190 height 37
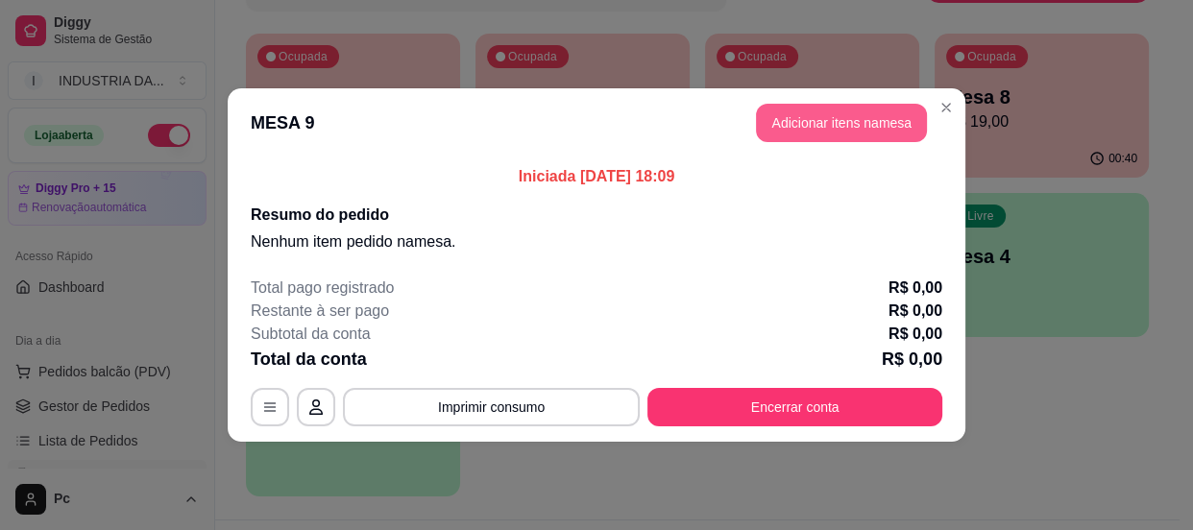
click at [840, 118] on button "Adicionar itens na mesa" at bounding box center [841, 123] width 171 height 38
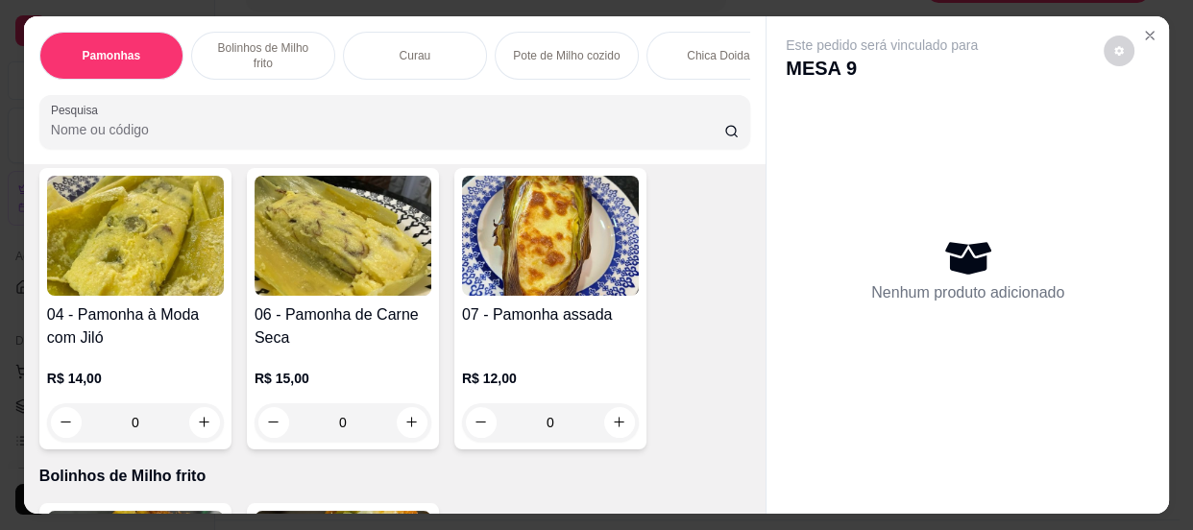
scroll to position [524, 0]
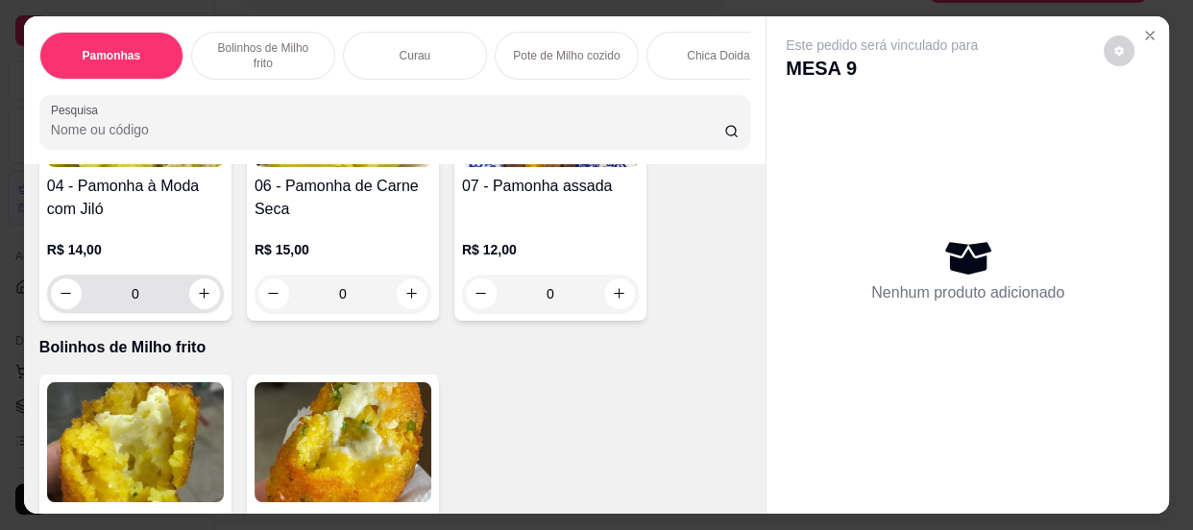
click at [132, 303] on input "0" at bounding box center [136, 294] width 108 height 38
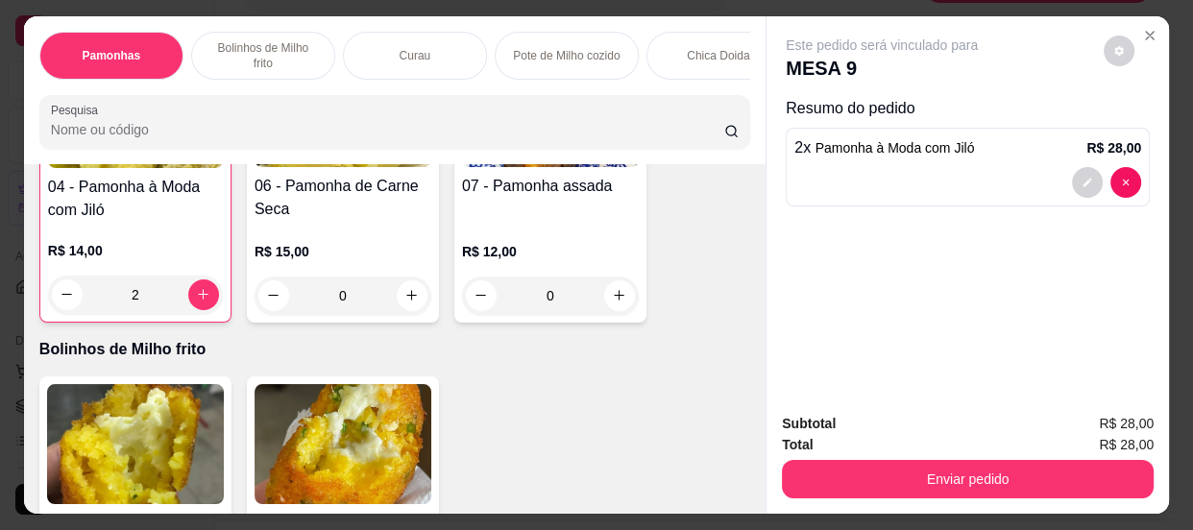
scroll to position [525, 0]
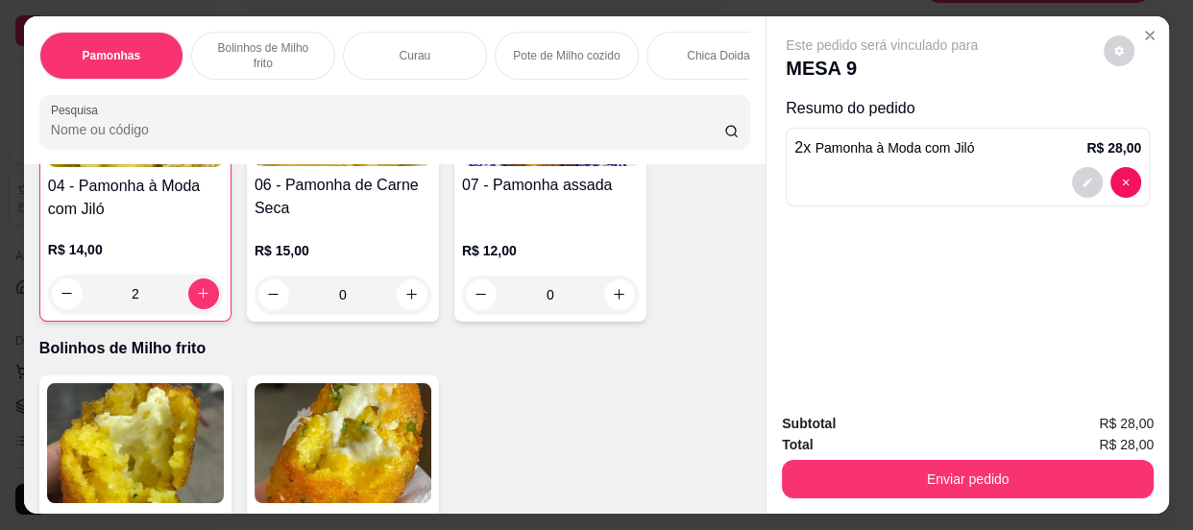
type input "2"
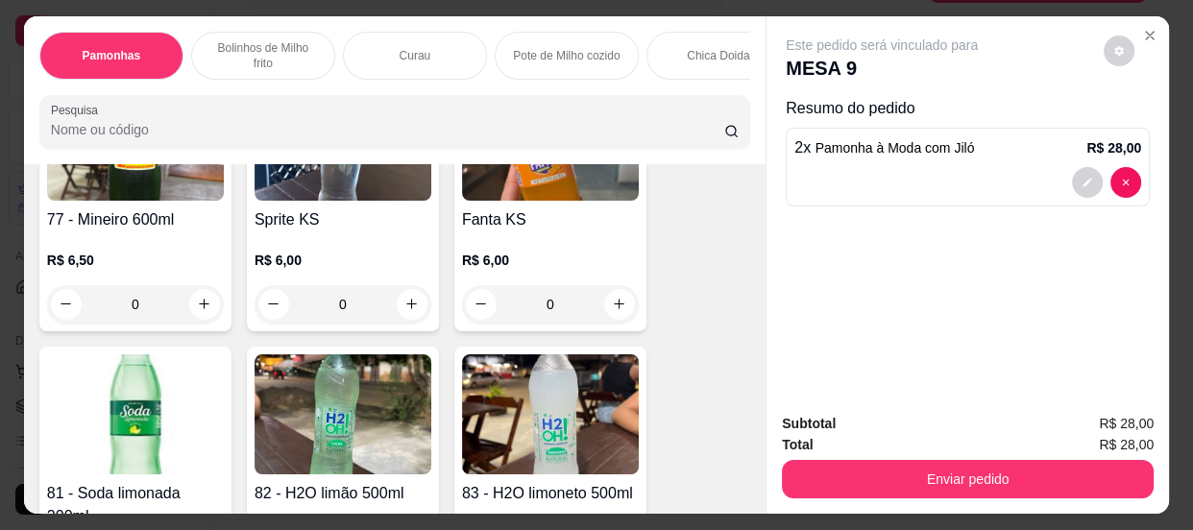
scroll to position [4367, 0]
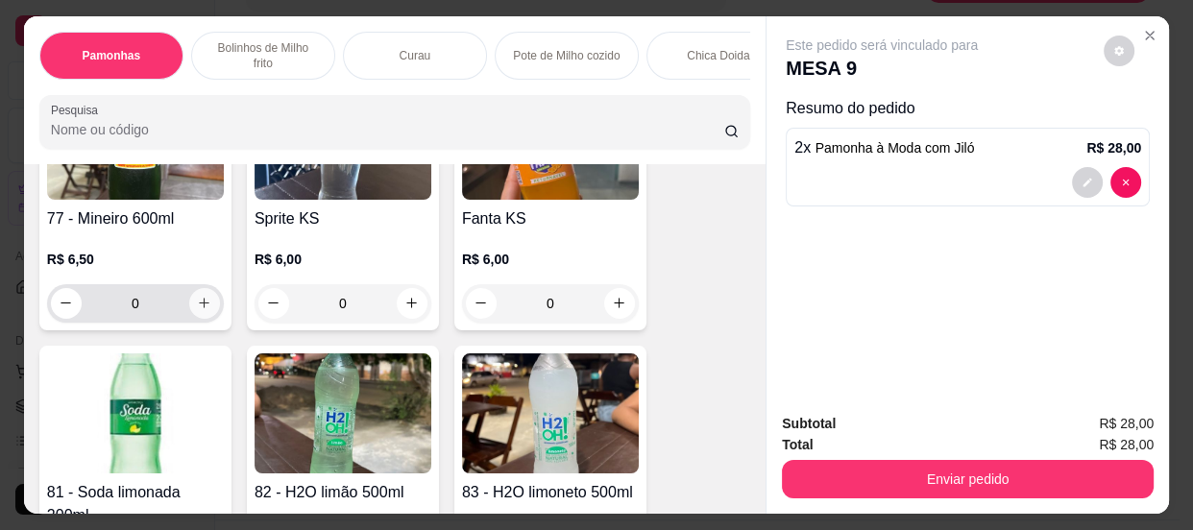
click at [196, 316] on button "increase-product-quantity" at bounding box center [204, 303] width 31 height 31
type input "1"
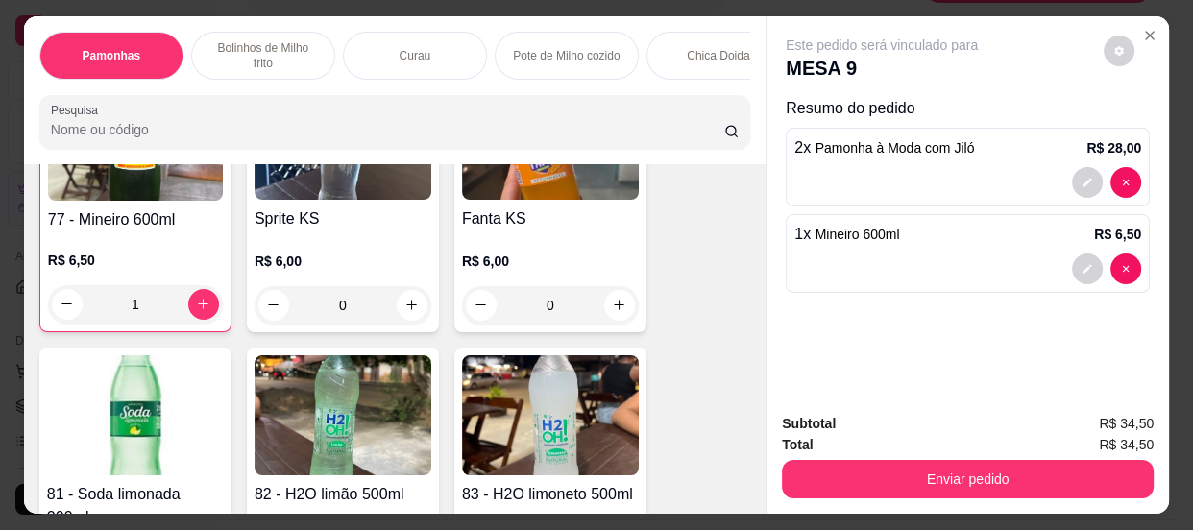
scroll to position [4368, 0]
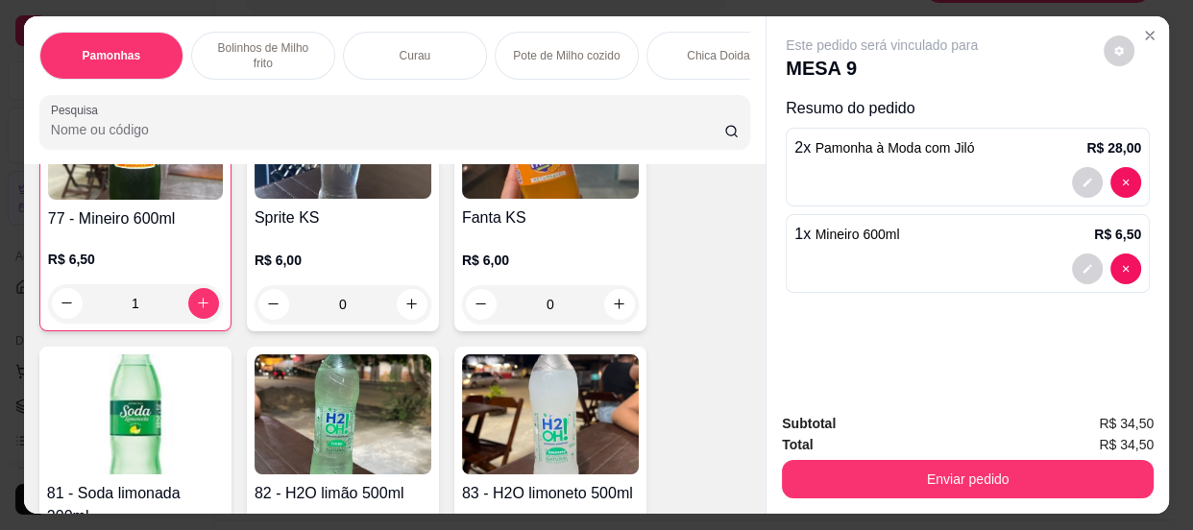
click at [977, 470] on button "Enviar pedido" at bounding box center [968, 479] width 372 height 38
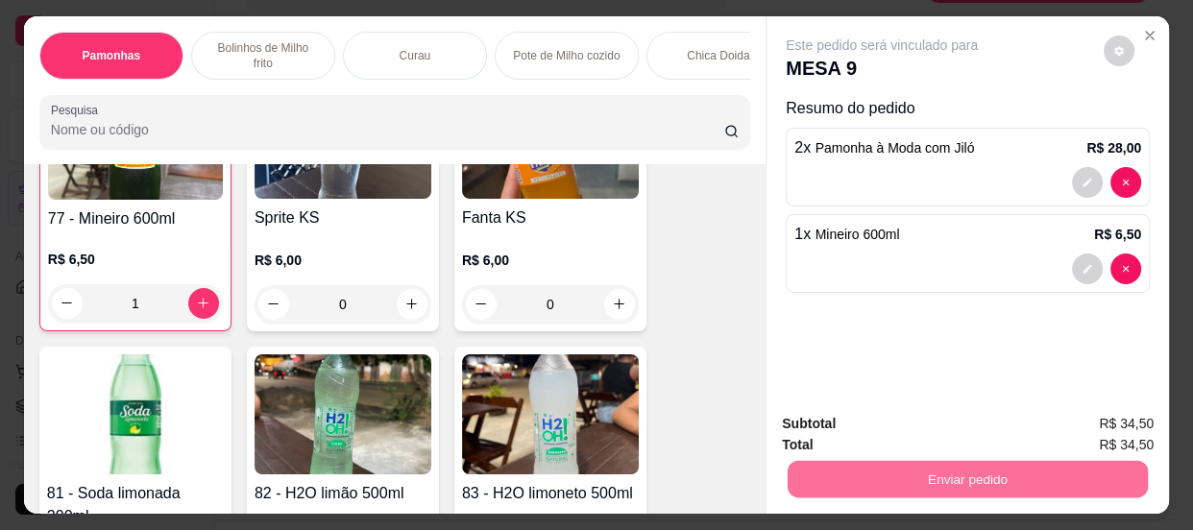
click at [1114, 421] on button "Enviar pedido" at bounding box center [1105, 426] width 106 height 36
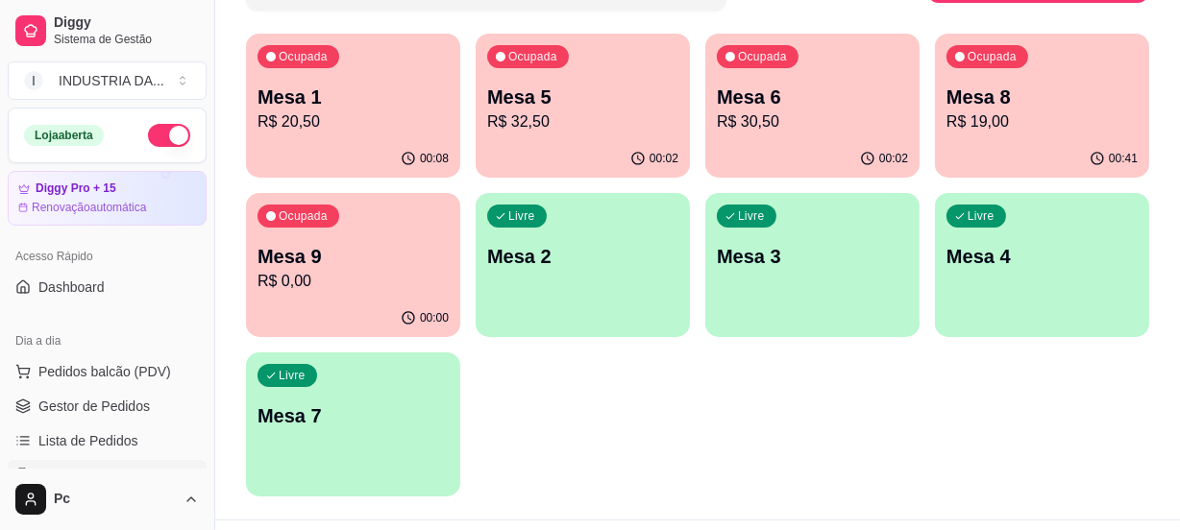
click at [1020, 110] on p "R$ 19,00" at bounding box center [1041, 121] width 191 height 23
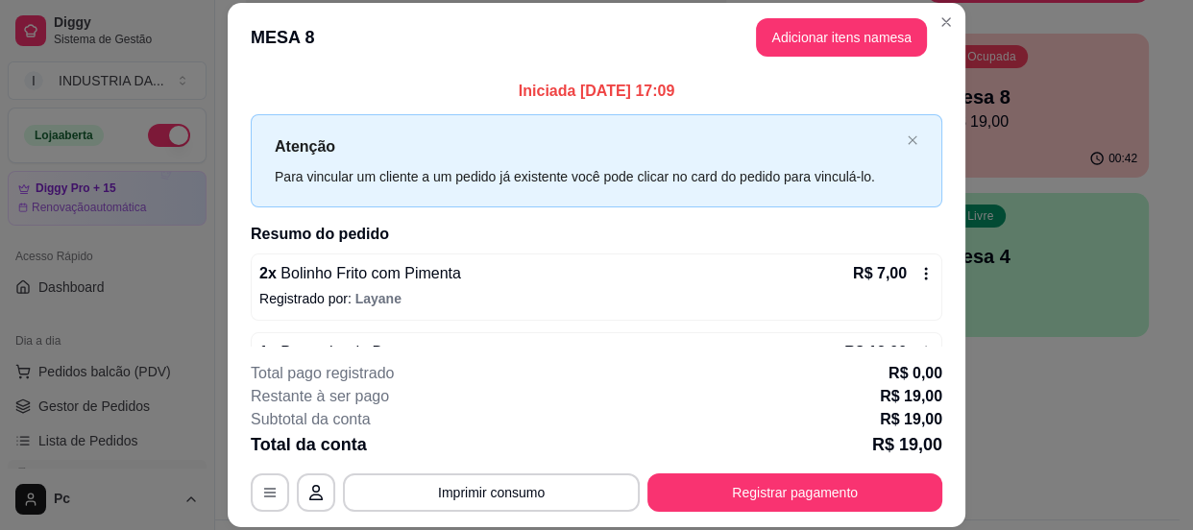
scroll to position [59, 0]
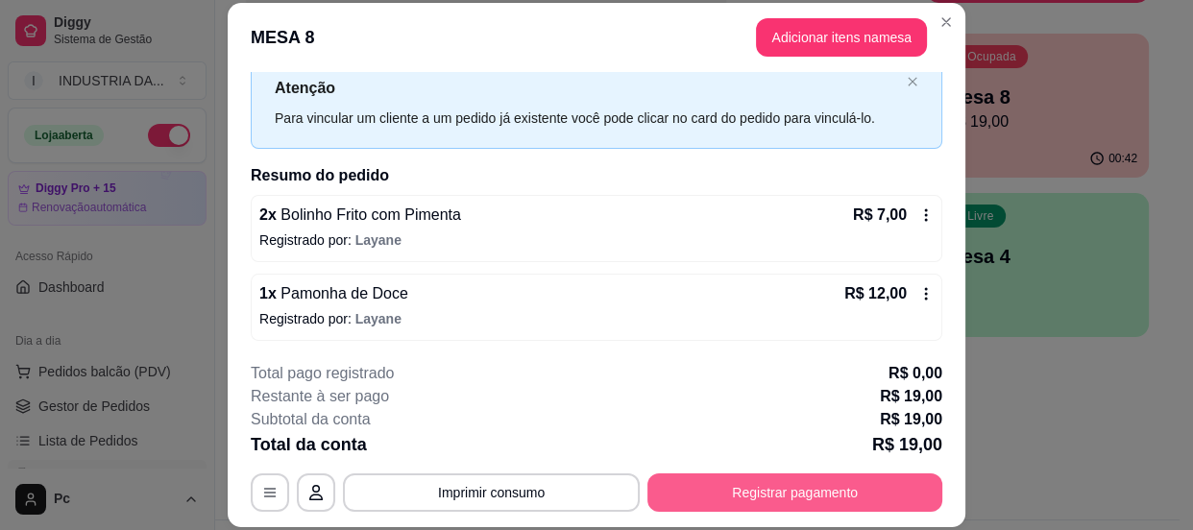
click at [859, 489] on button "Registrar pagamento" at bounding box center [795, 493] width 295 height 38
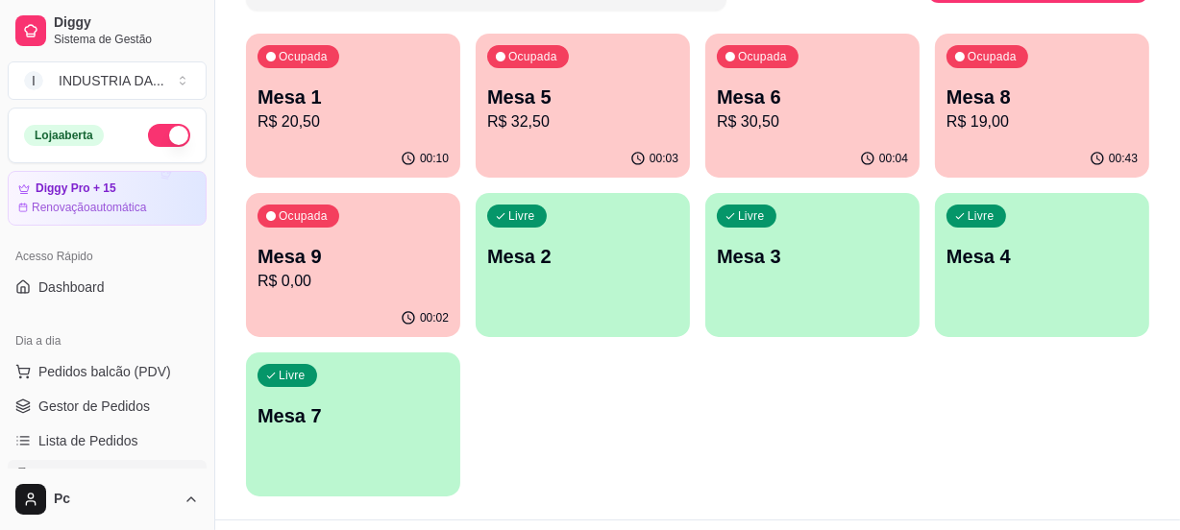
click at [994, 244] on p "Mesa 4" at bounding box center [1041, 256] width 191 height 27
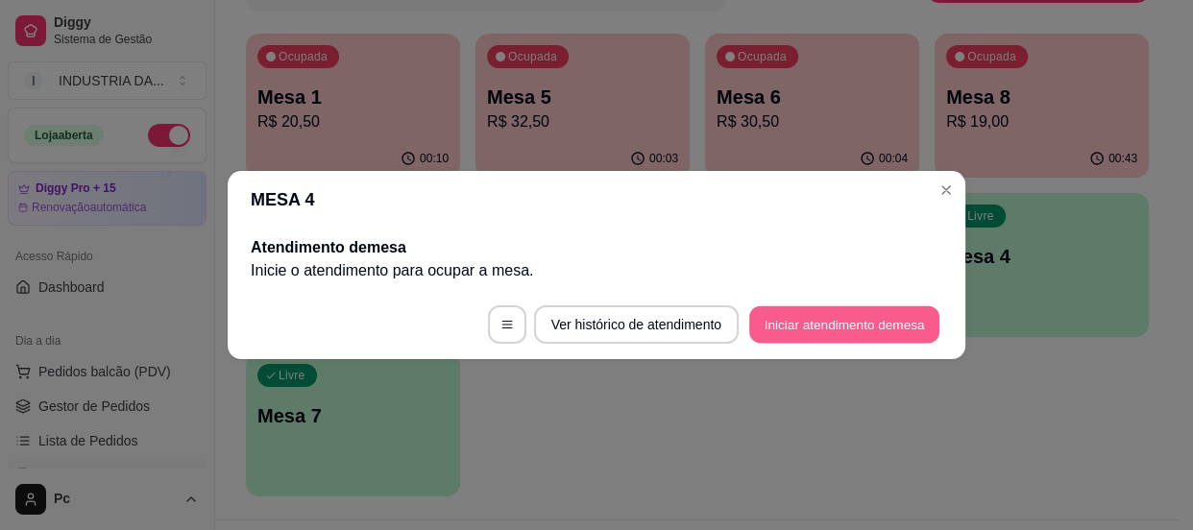
click at [890, 325] on button "Iniciar atendimento de mesa" at bounding box center [844, 324] width 190 height 37
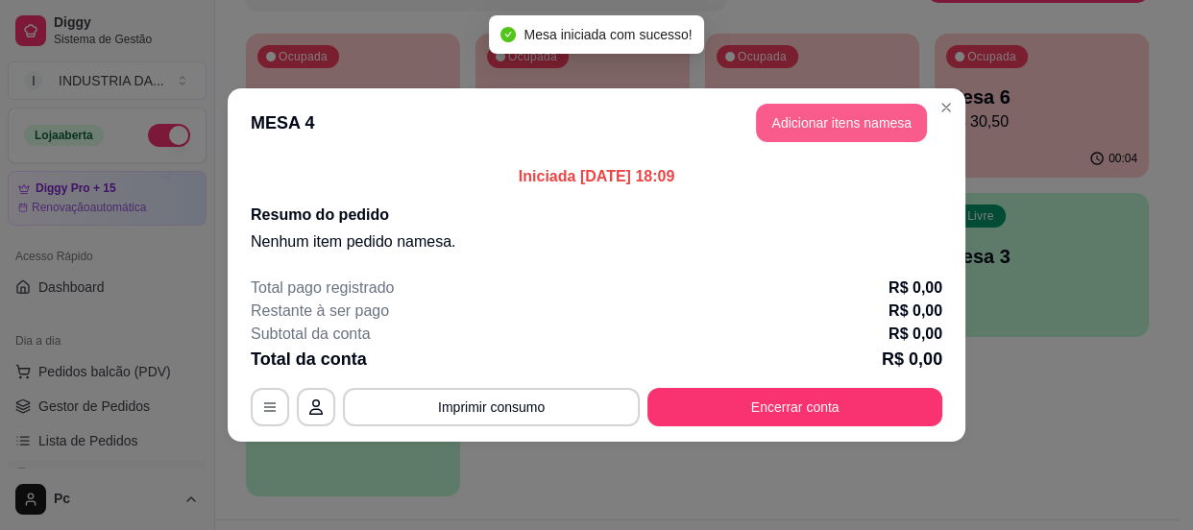
click at [785, 125] on button "Adicionar itens na mesa" at bounding box center [841, 123] width 171 height 38
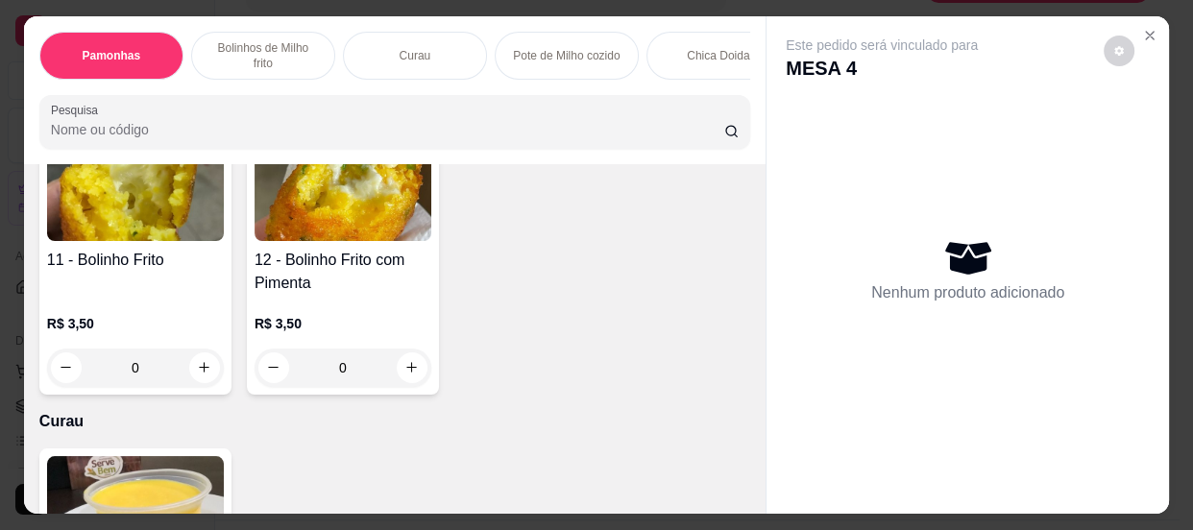
scroll to position [786, 0]
click at [354, 376] on input "0" at bounding box center [343, 367] width 108 height 38
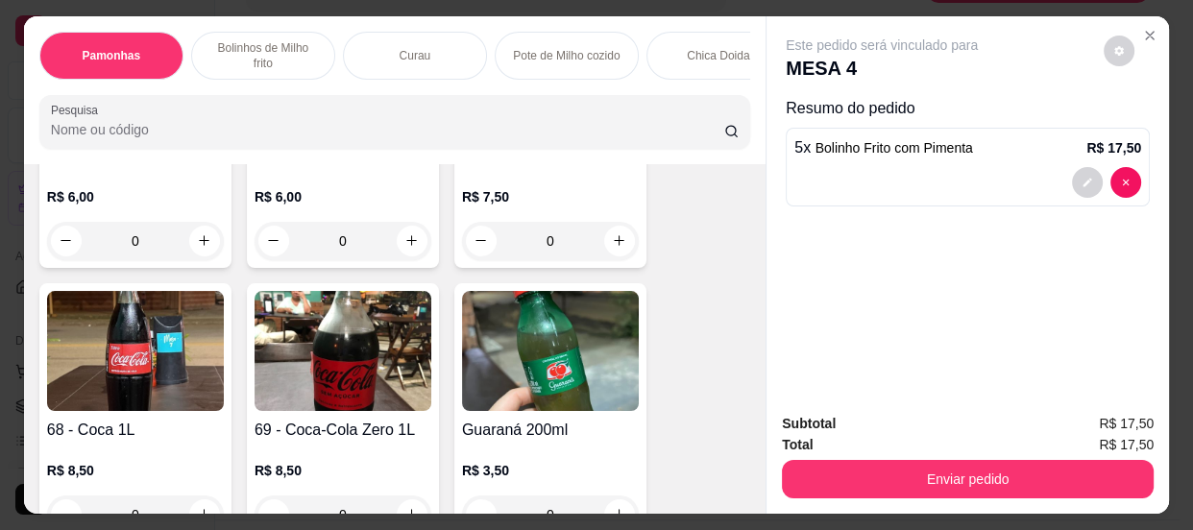
scroll to position [3406, 0]
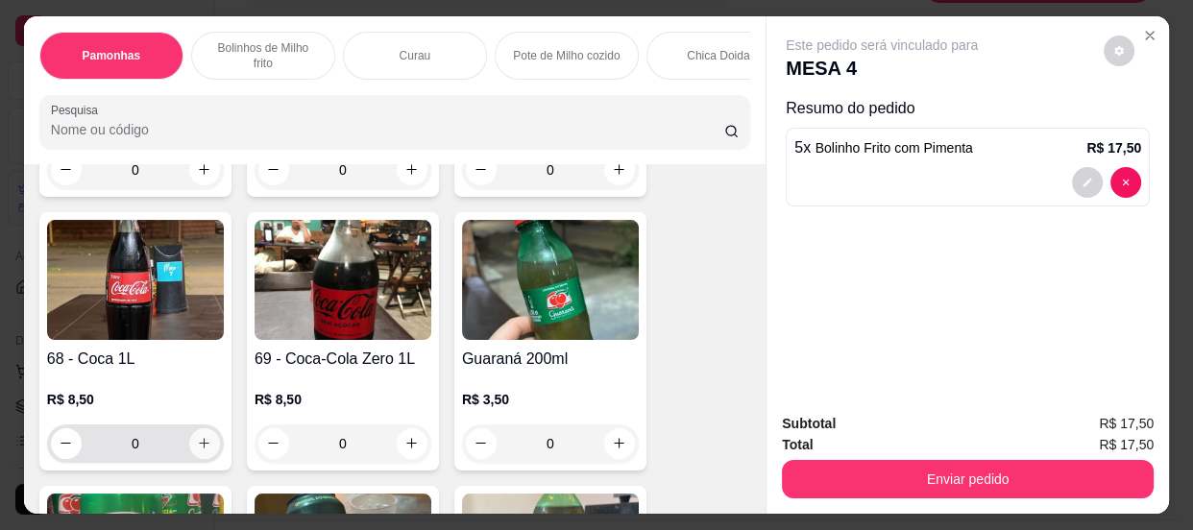
type input "5"
click at [197, 451] on icon "increase-product-quantity" at bounding box center [204, 443] width 14 height 14
type input "1"
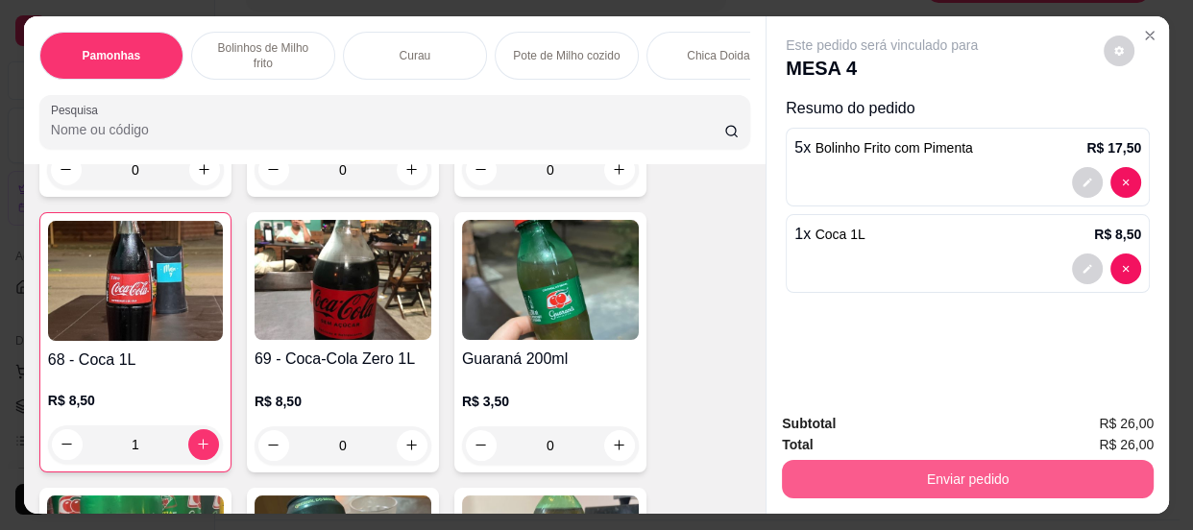
click at [933, 472] on button "Enviar pedido" at bounding box center [968, 479] width 372 height 38
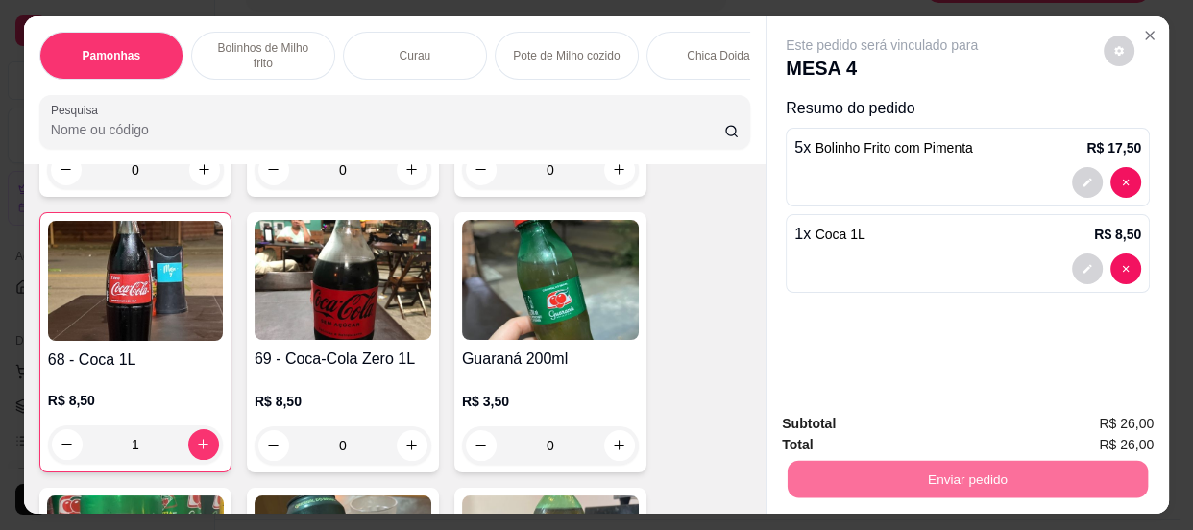
click at [1105, 422] on button "Enviar pedido" at bounding box center [1105, 426] width 106 height 36
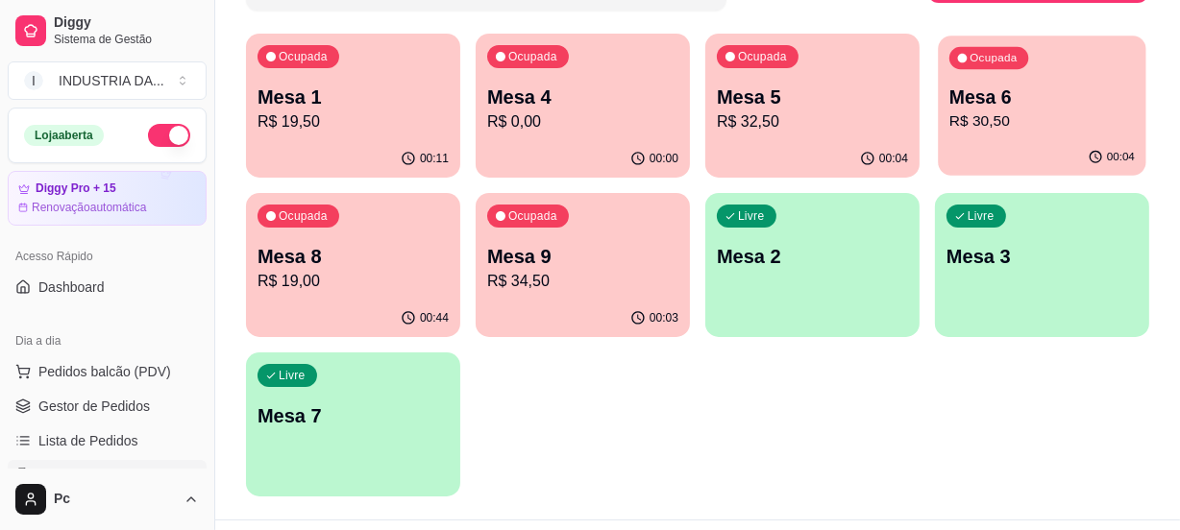
click at [976, 122] on p "R$ 30,50" at bounding box center [1041, 121] width 185 height 22
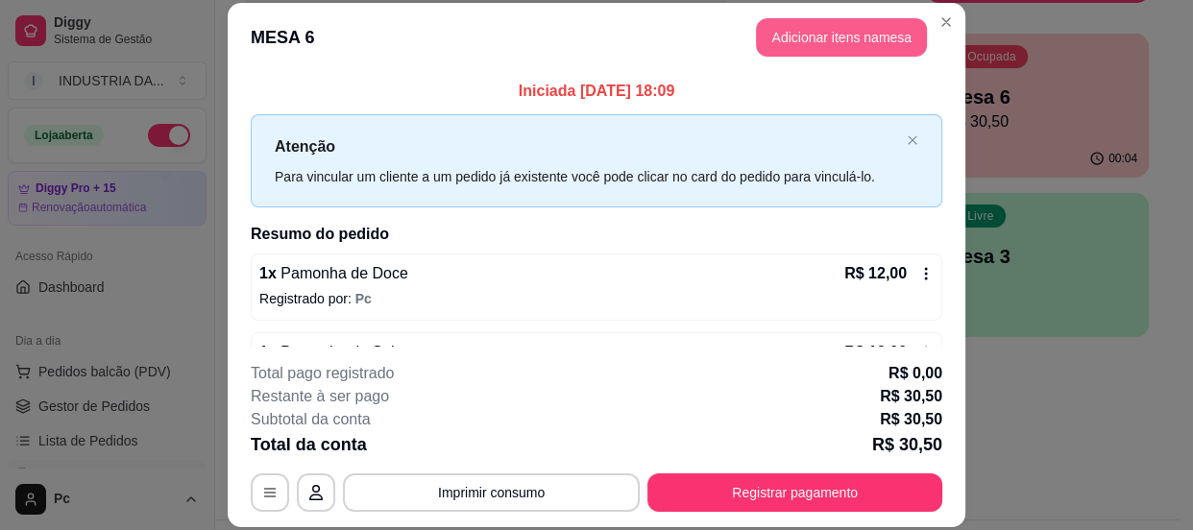
click at [833, 27] on button "Adicionar itens na mesa" at bounding box center [841, 37] width 171 height 38
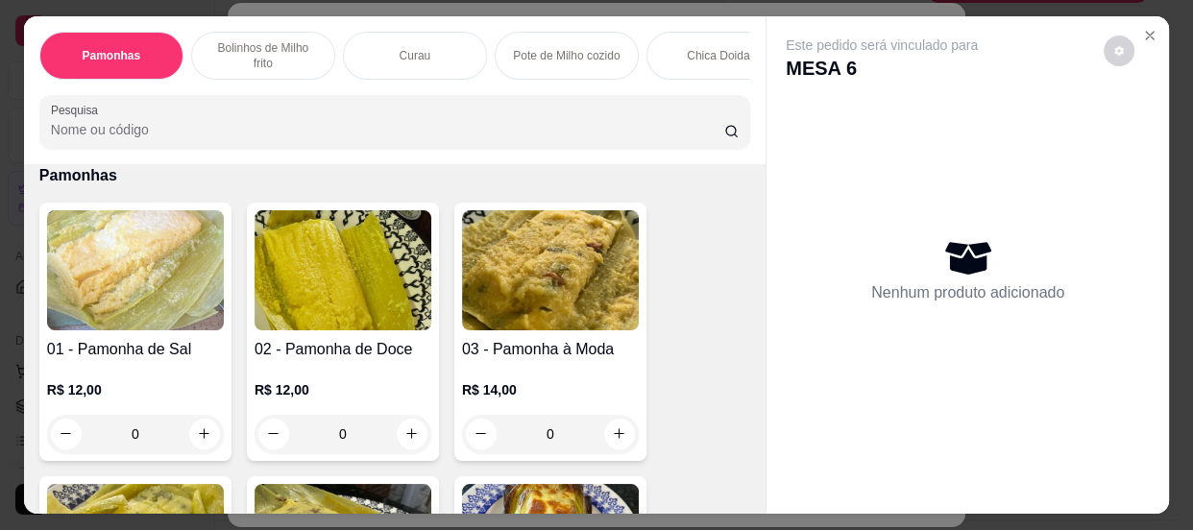
scroll to position [261, 0]
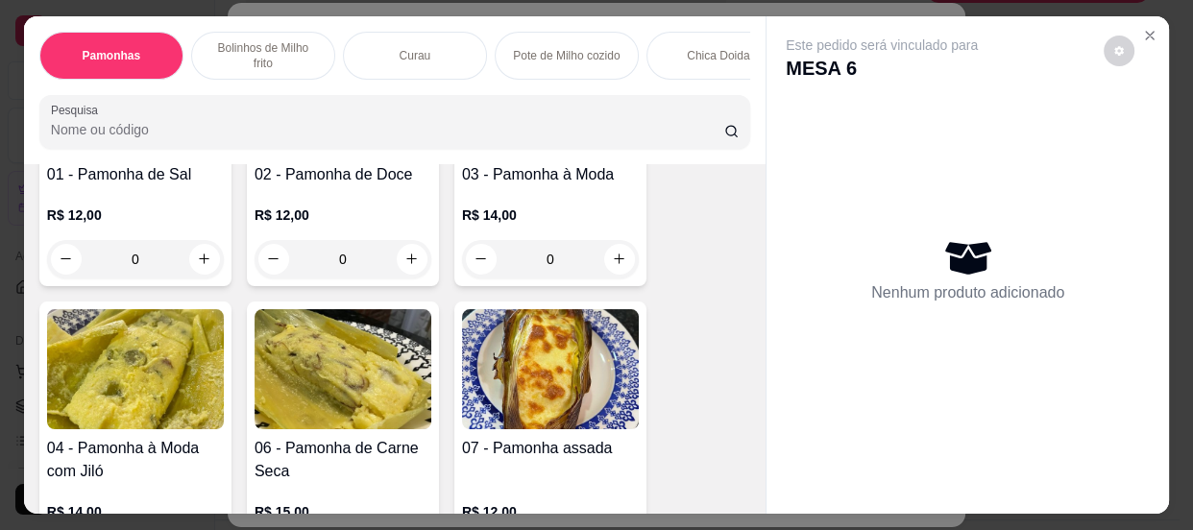
click at [553, 265] on input "0" at bounding box center [551, 259] width 108 height 38
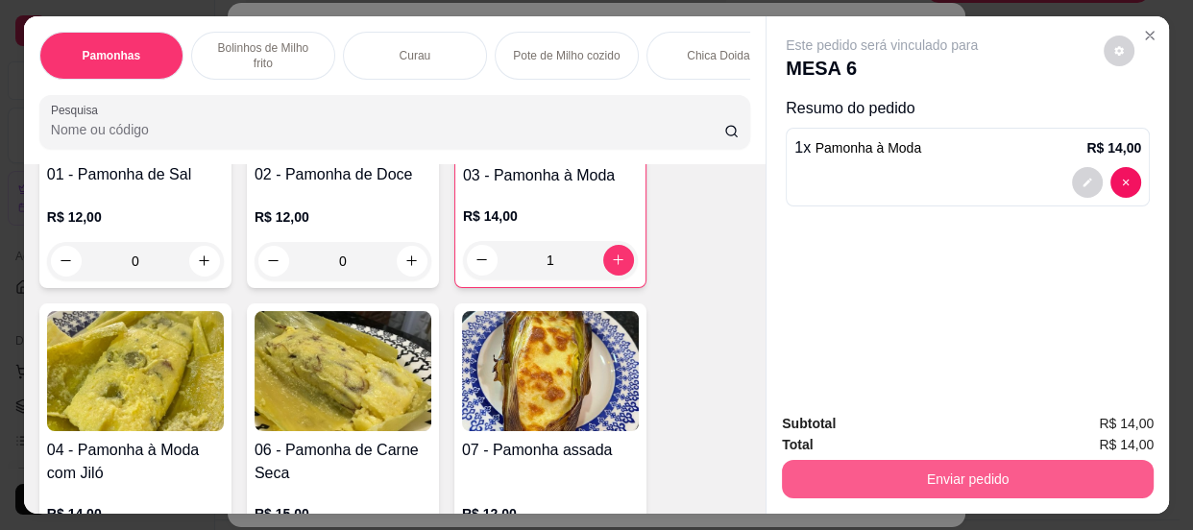
type input "1"
click at [999, 472] on button "Enviar pedido" at bounding box center [968, 479] width 372 height 38
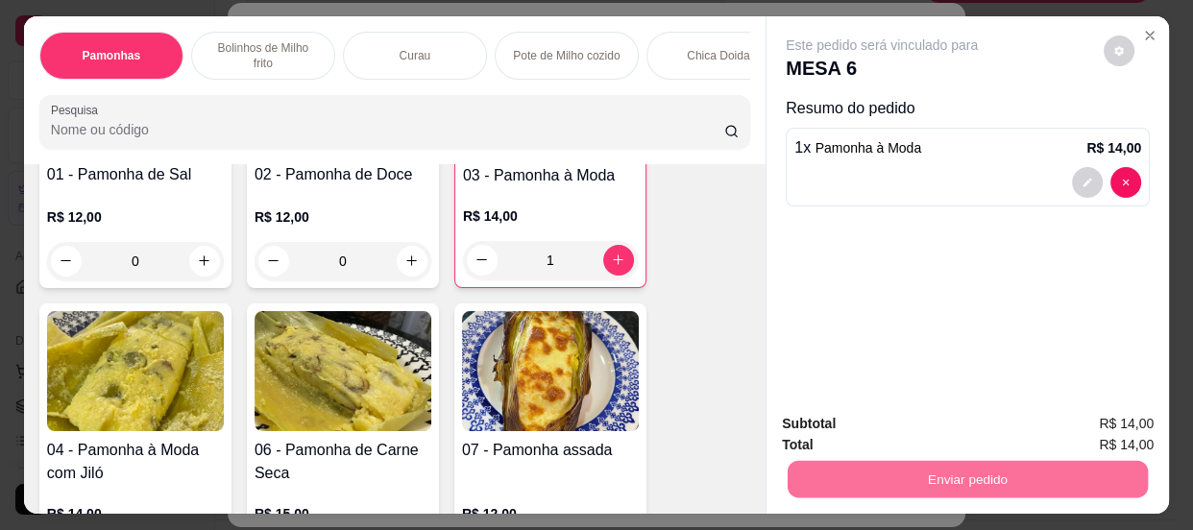
click at [1121, 415] on button "Enviar pedido" at bounding box center [1105, 426] width 106 height 36
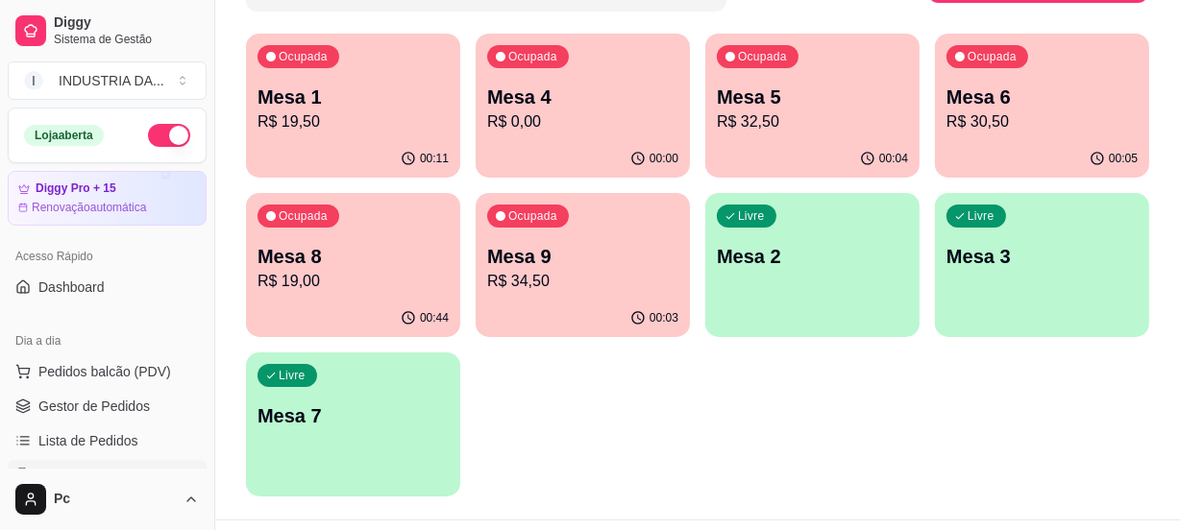
click at [843, 259] on p "Mesa 2" at bounding box center [812, 256] width 191 height 27
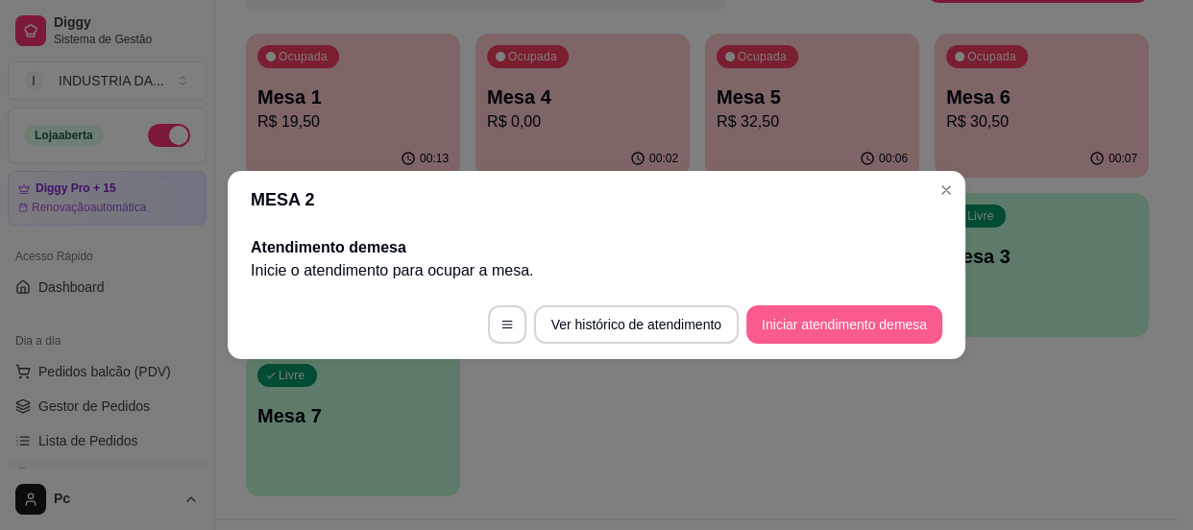
click at [883, 335] on button "Iniciar atendimento de mesa" at bounding box center [844, 325] width 196 height 38
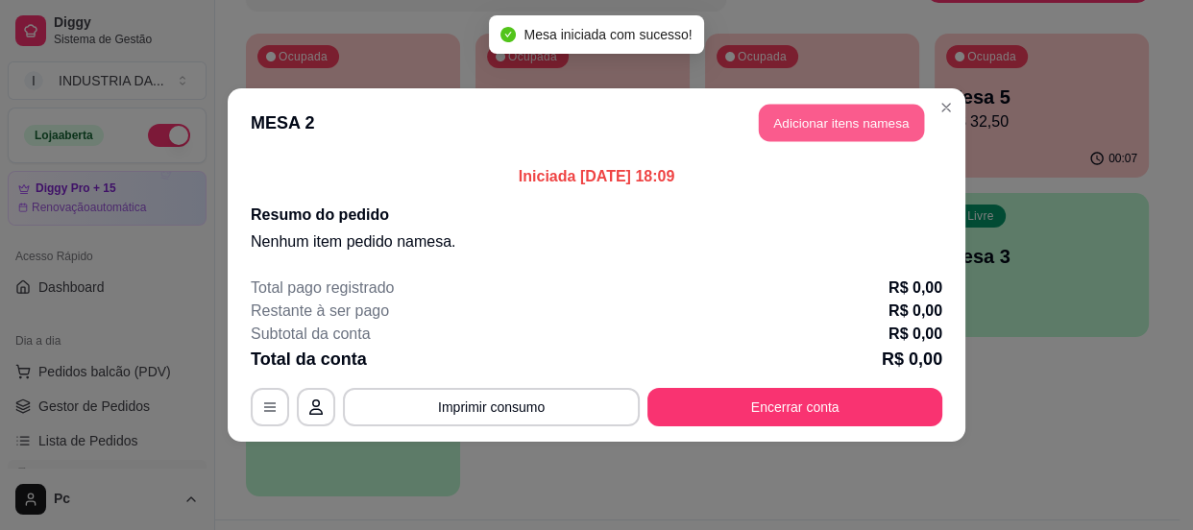
click at [873, 121] on button "Adicionar itens na mesa" at bounding box center [841, 123] width 165 height 37
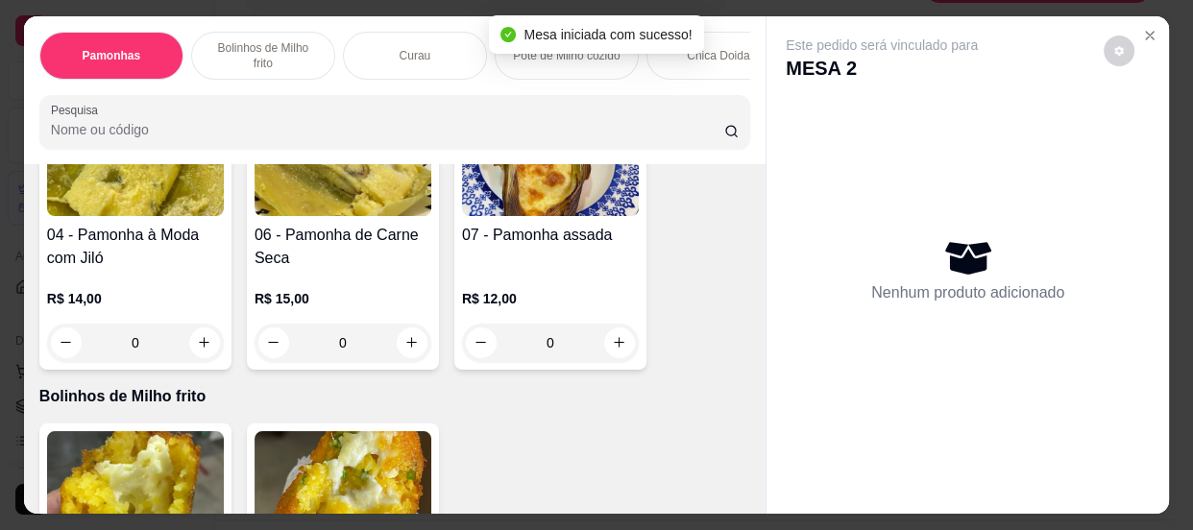
scroll to position [611, 0]
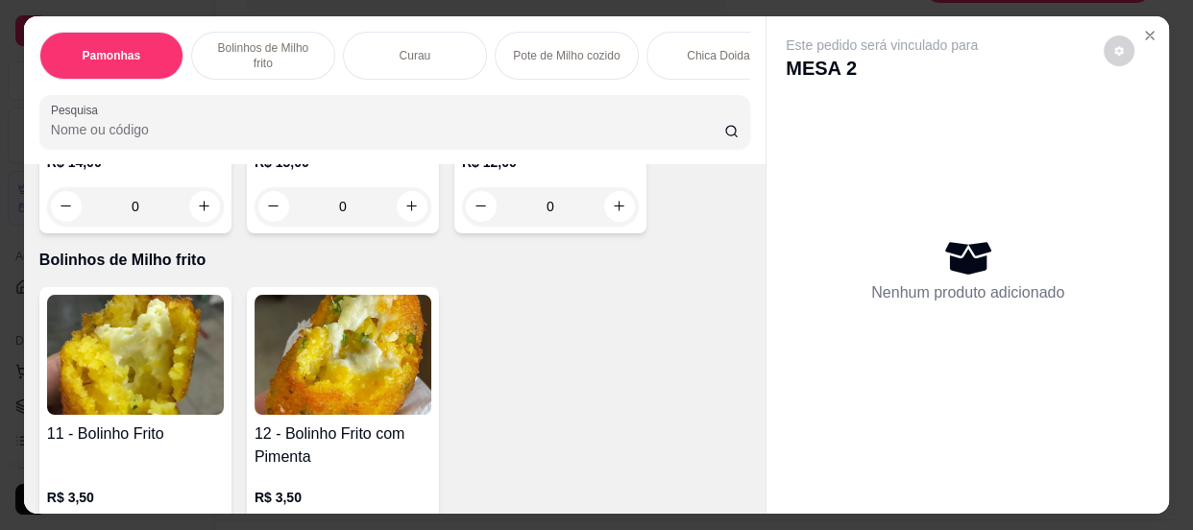
click at [552, 200] on input "0" at bounding box center [551, 206] width 108 height 38
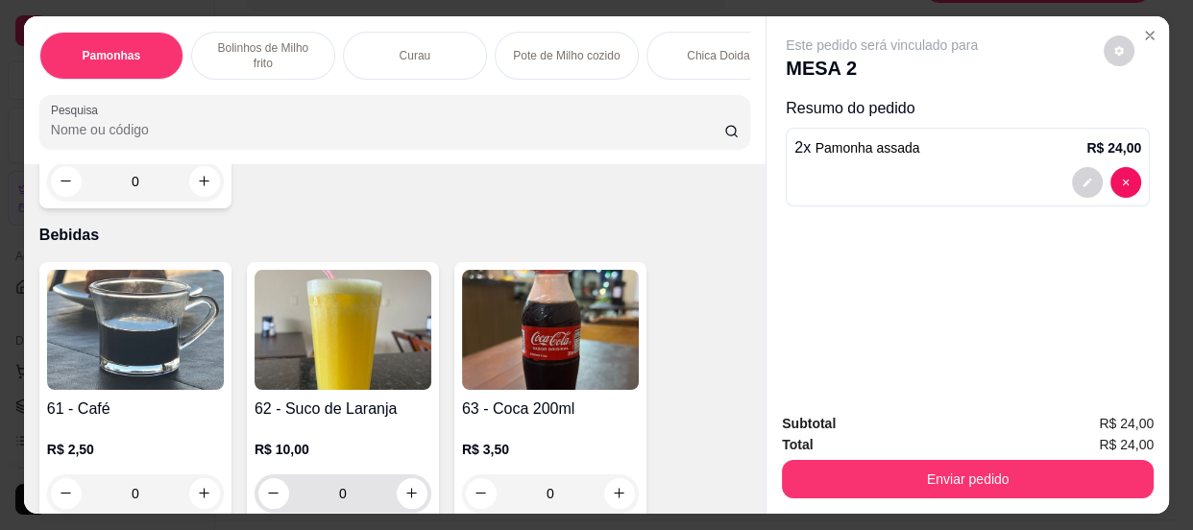
scroll to position [2795, 0]
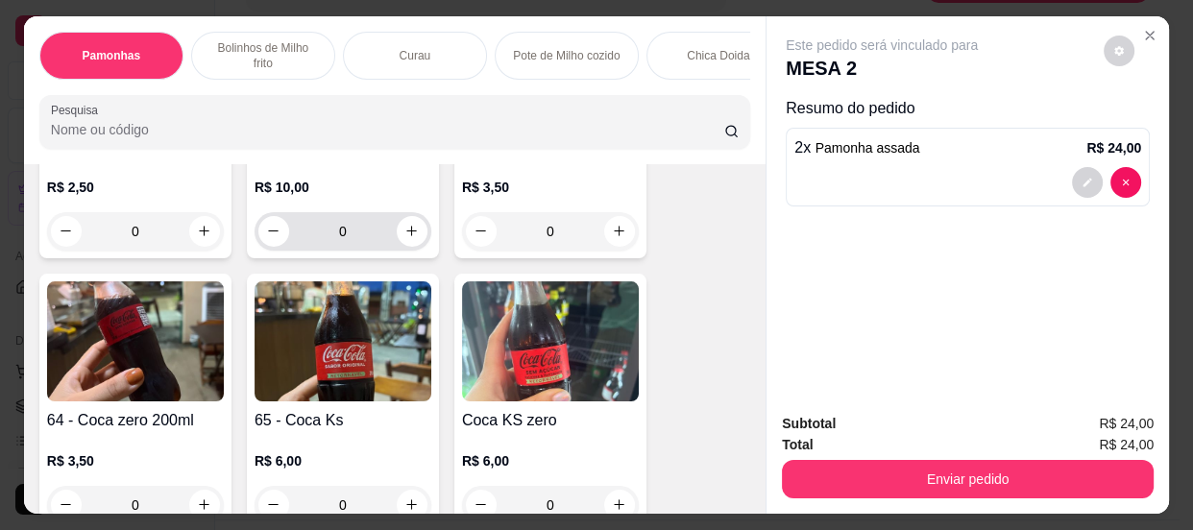
type input "2"
click at [357, 230] on input "0" at bounding box center [343, 231] width 108 height 38
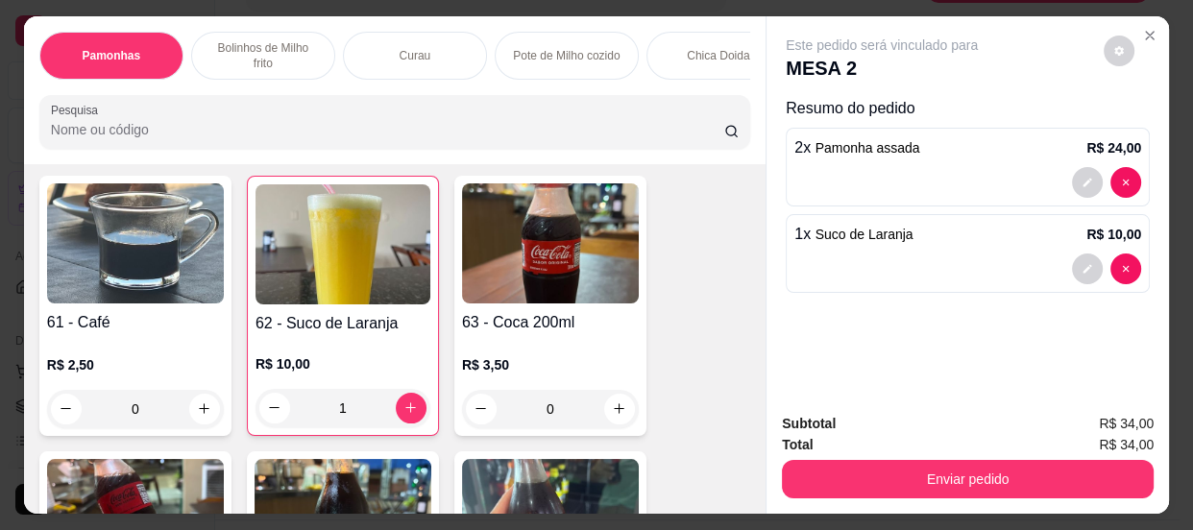
scroll to position [2622, 0]
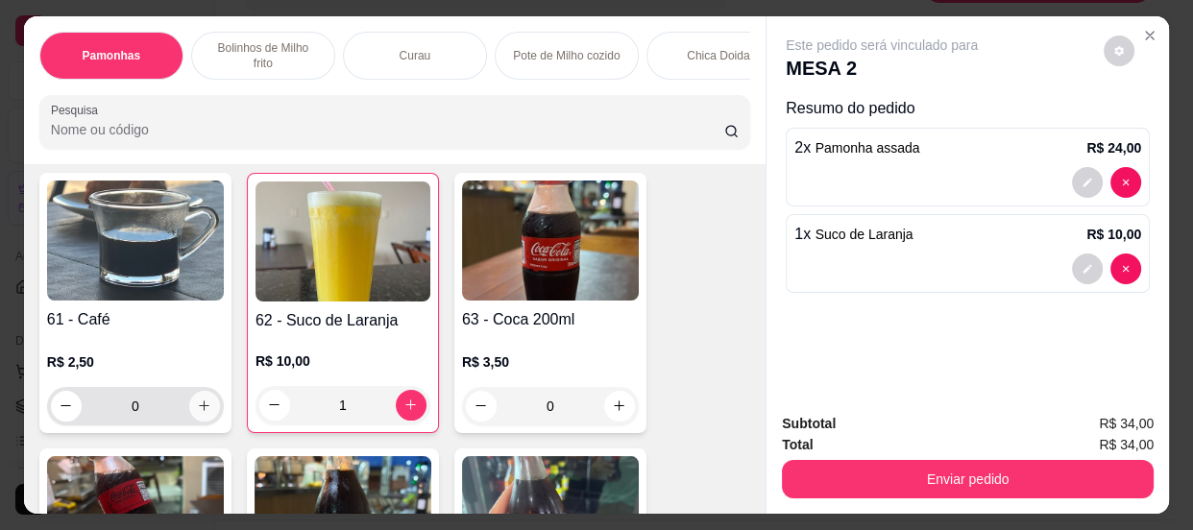
type input "1"
click at [197, 405] on icon "increase-product-quantity" at bounding box center [204, 406] width 14 height 14
type input "1"
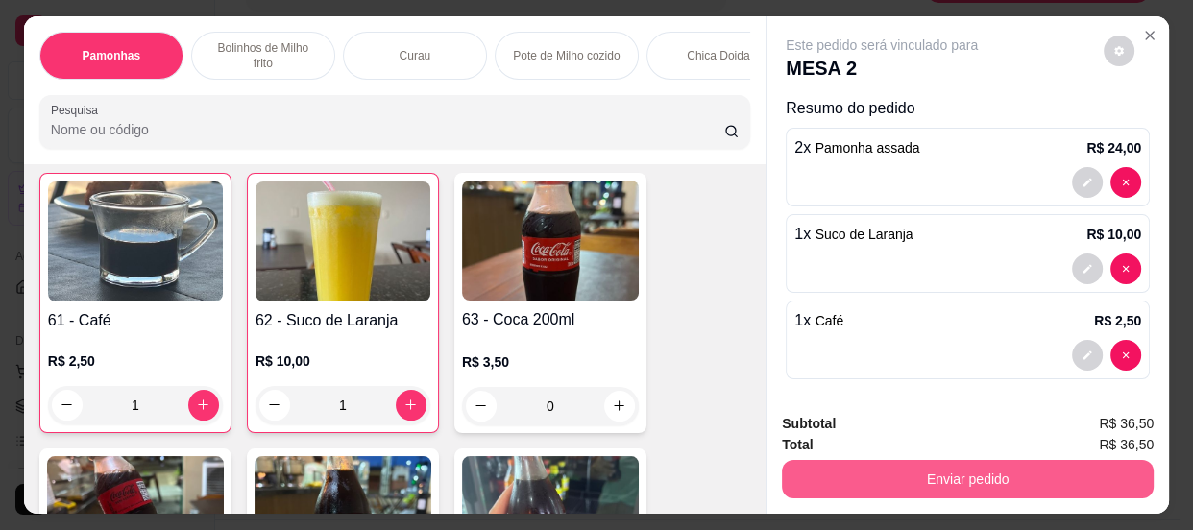
click at [907, 479] on button "Enviar pedido" at bounding box center [968, 479] width 372 height 38
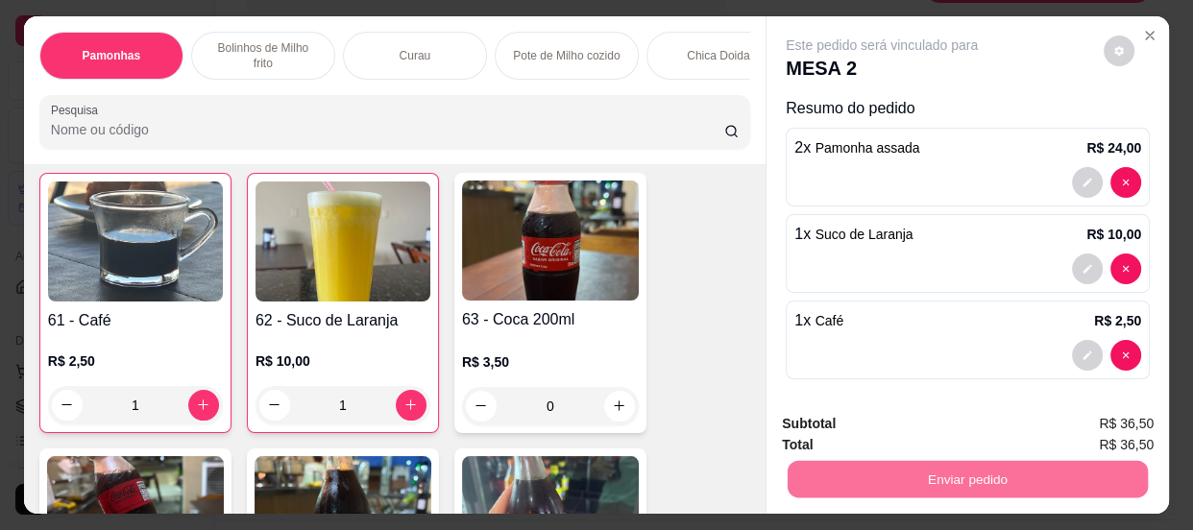
click at [1094, 415] on button "Enviar pedido" at bounding box center [1104, 426] width 109 height 37
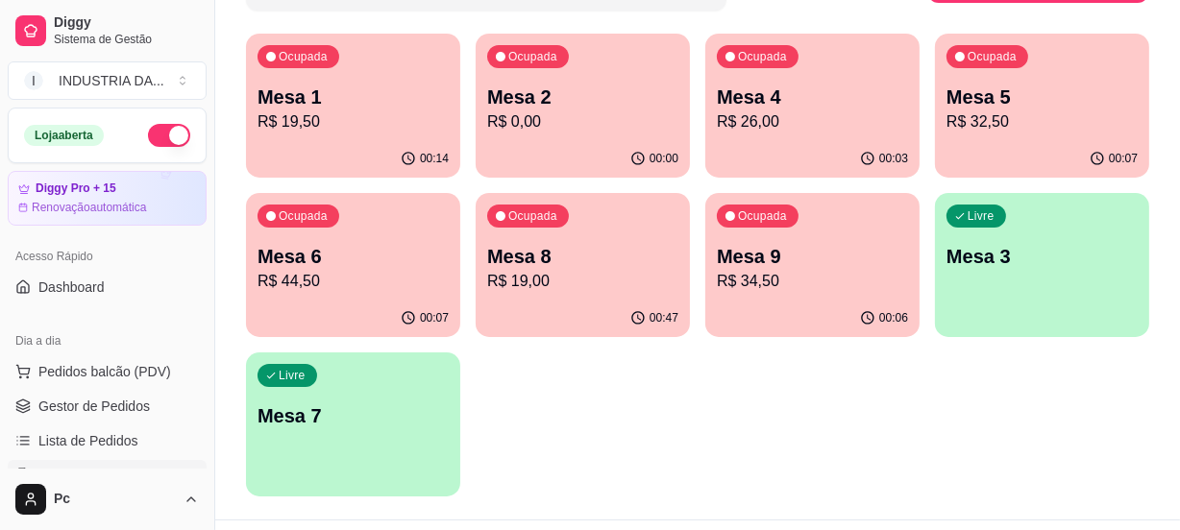
click at [830, 105] on p "Mesa 4" at bounding box center [812, 97] width 191 height 27
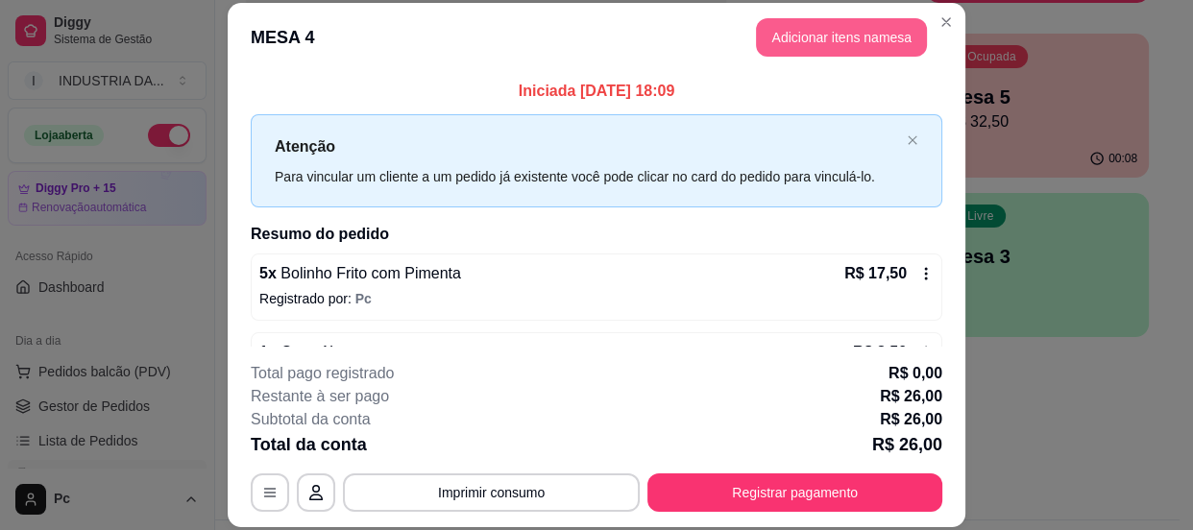
click at [878, 30] on button "Adicionar itens na mesa" at bounding box center [841, 37] width 171 height 38
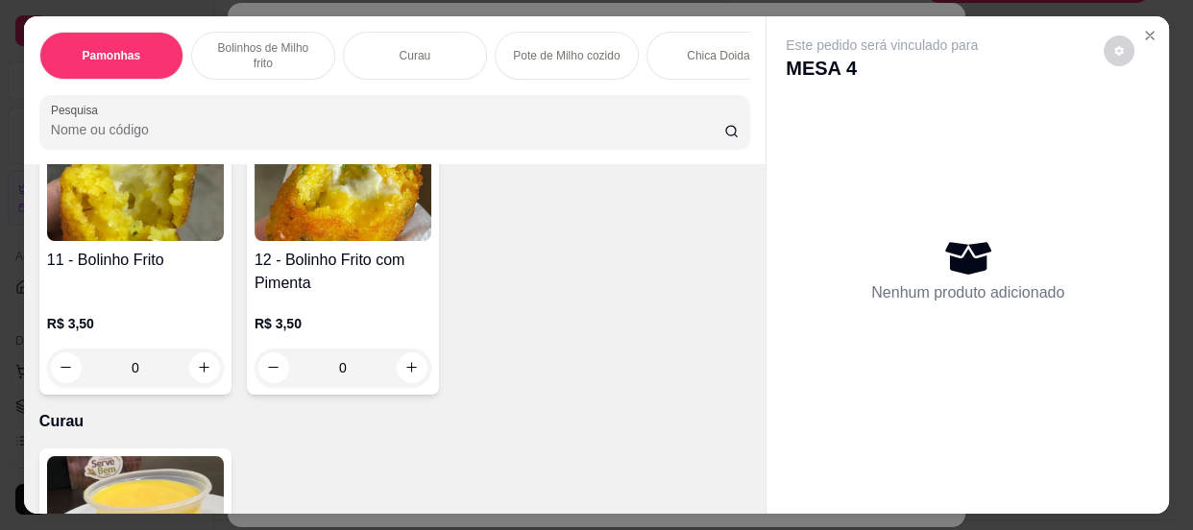
scroll to position [786, 0]
click at [354, 376] on input "0" at bounding box center [343, 367] width 108 height 38
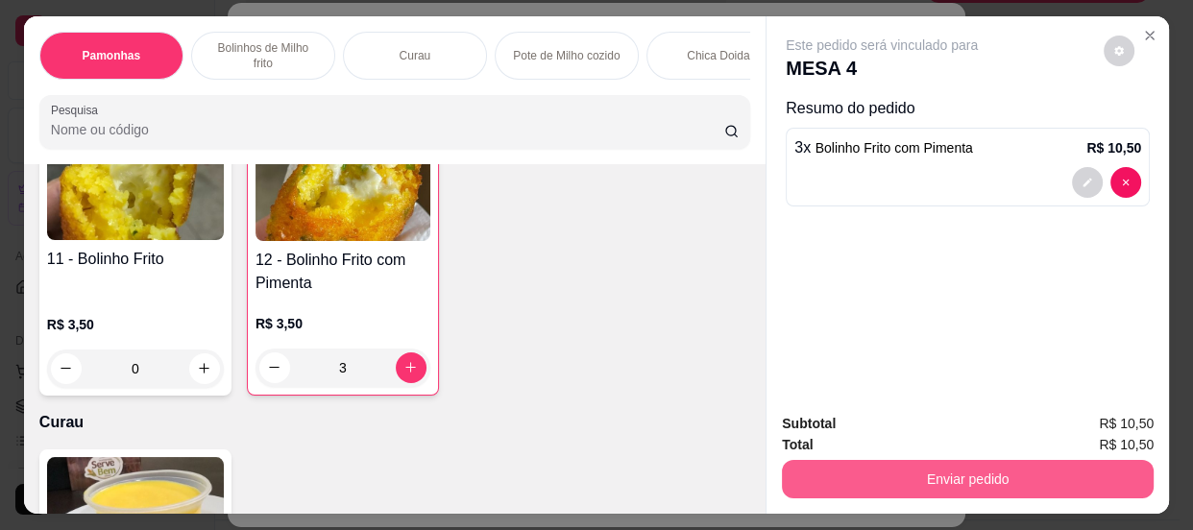
type input "3"
click at [942, 479] on button "Enviar pedido" at bounding box center [968, 479] width 372 height 38
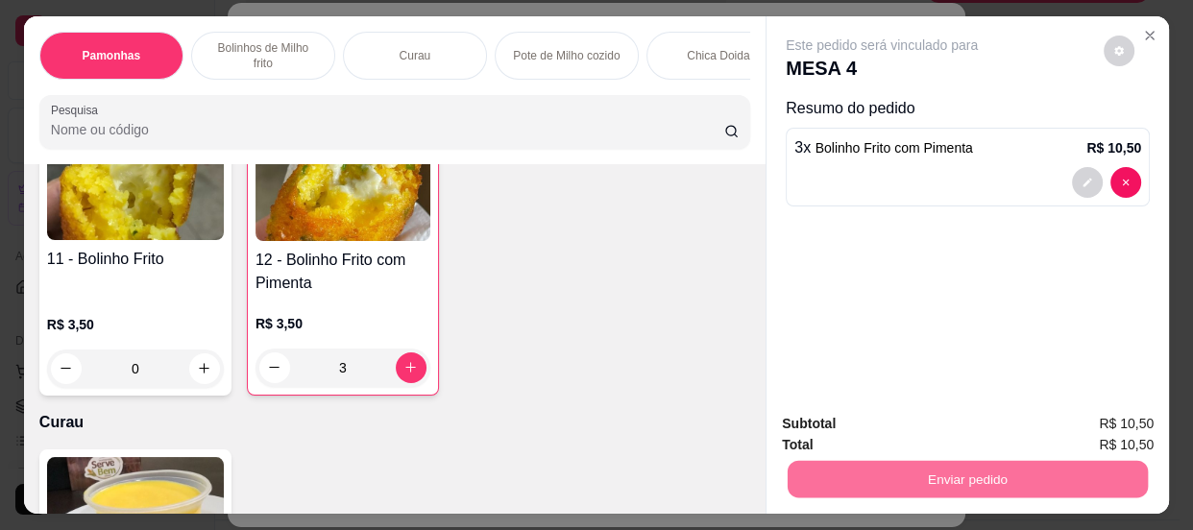
click at [1103, 420] on button "Enviar pedido" at bounding box center [1104, 426] width 109 height 37
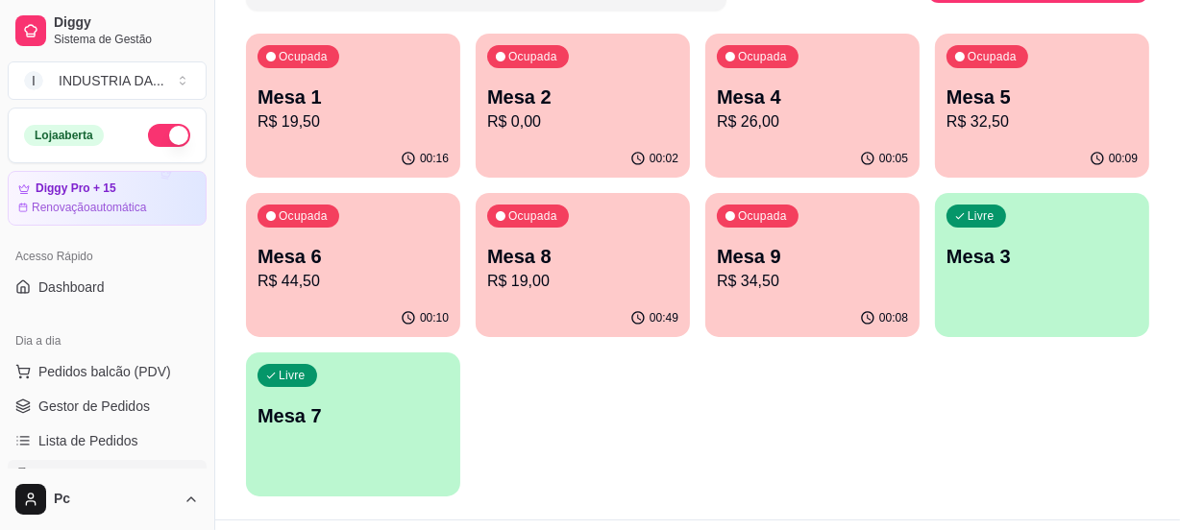
click at [719, 287] on p "R$ 34,50" at bounding box center [812, 281] width 191 height 23
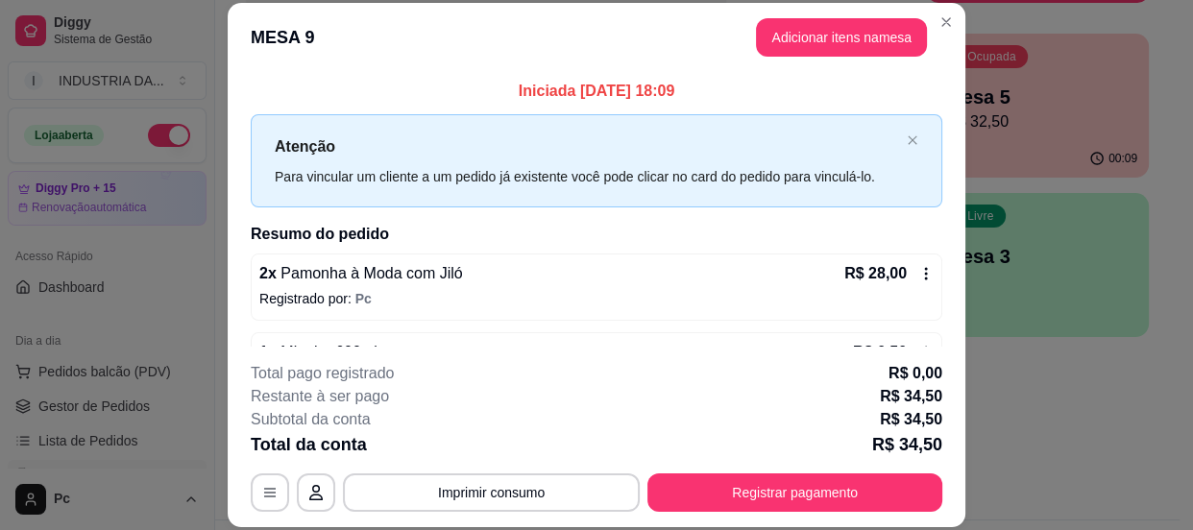
scroll to position [59, 0]
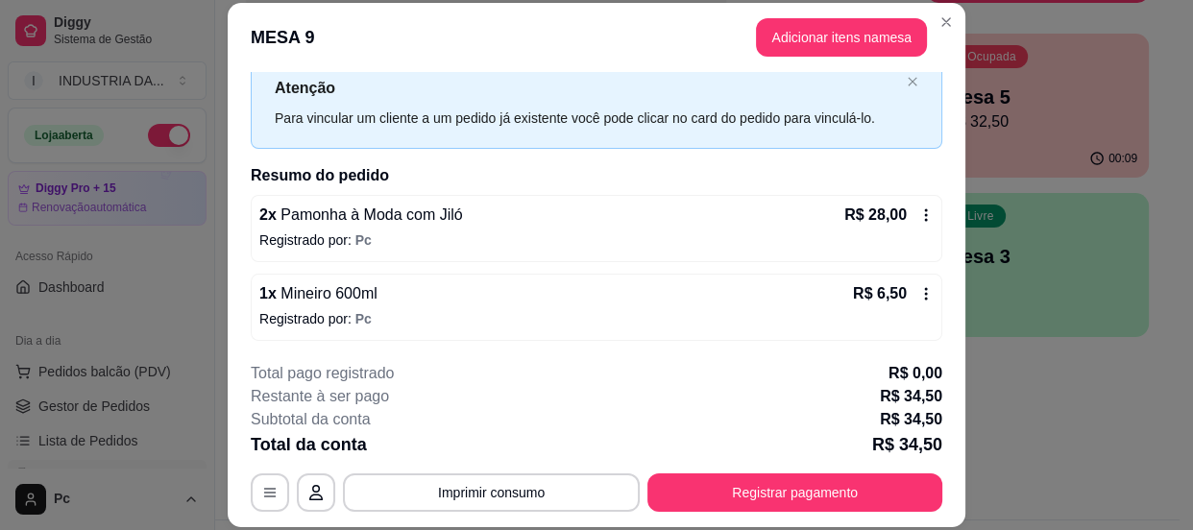
click at [820, 480] on button "Registrar pagamento" at bounding box center [795, 493] width 295 height 38
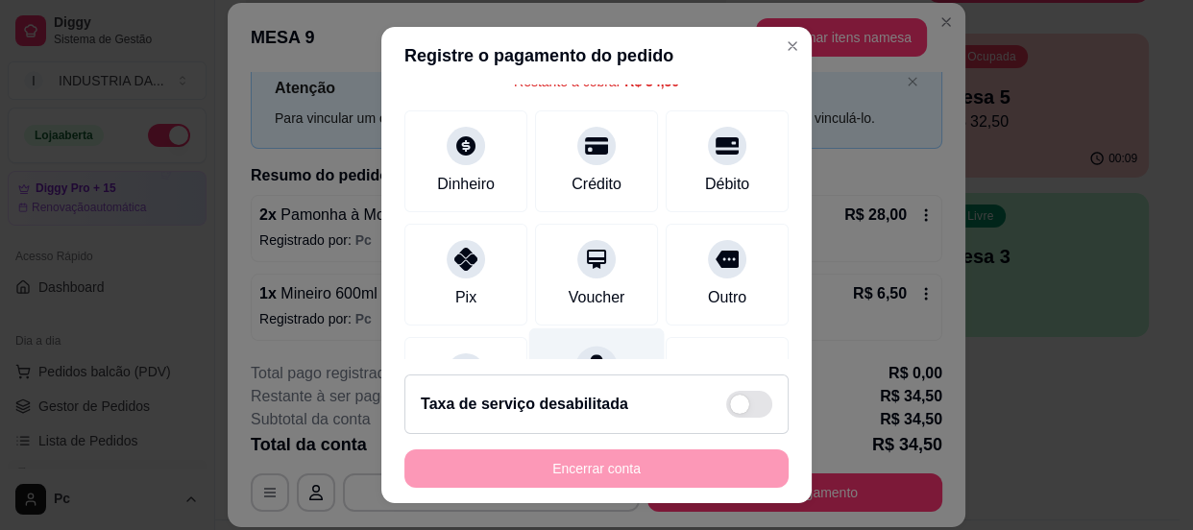
scroll to position [217, 0]
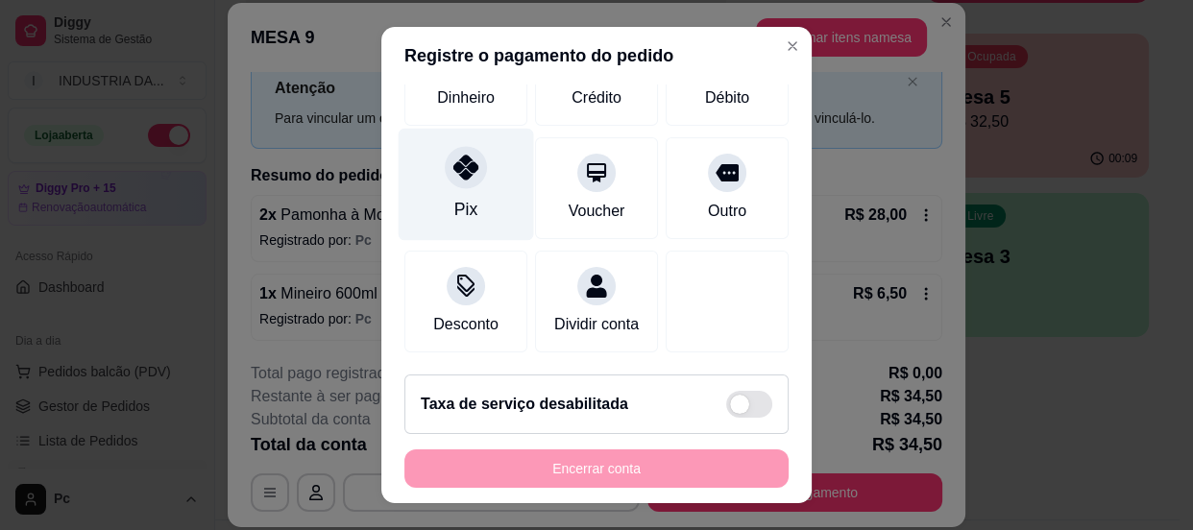
click at [458, 171] on div "Pix" at bounding box center [466, 184] width 135 height 112
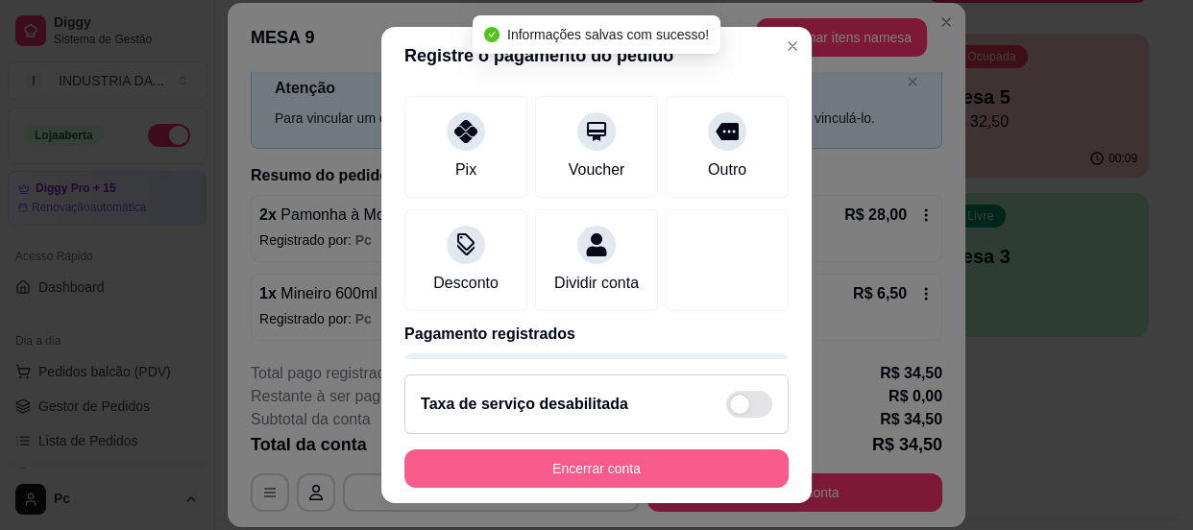
type input "R$ 0,00"
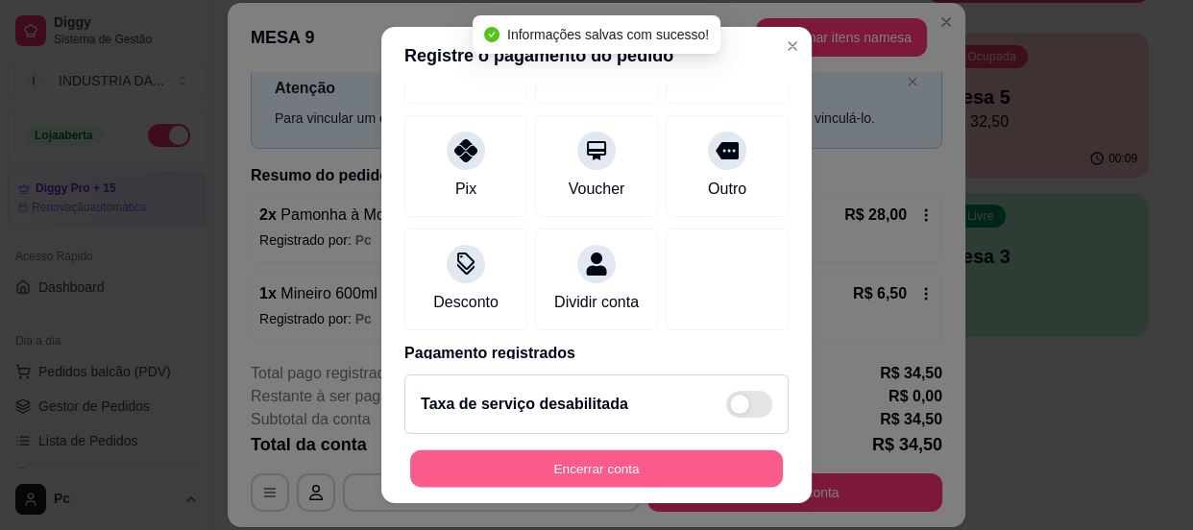
click at [616, 477] on button "Encerrar conta" at bounding box center [596, 469] width 373 height 37
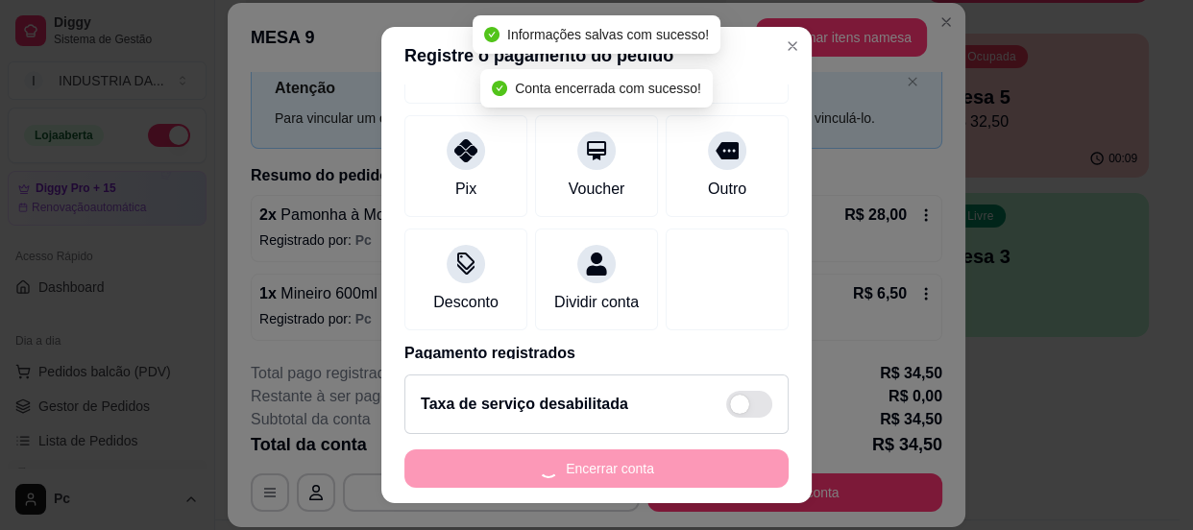
scroll to position [0, 0]
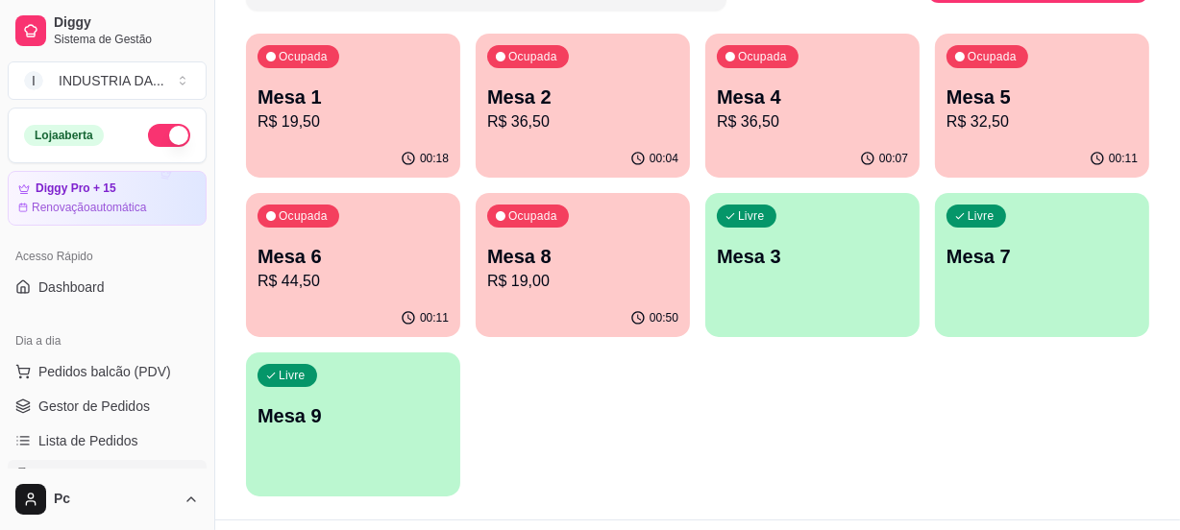
click at [1024, 263] on p "Mesa 7" at bounding box center [1041, 256] width 191 height 27
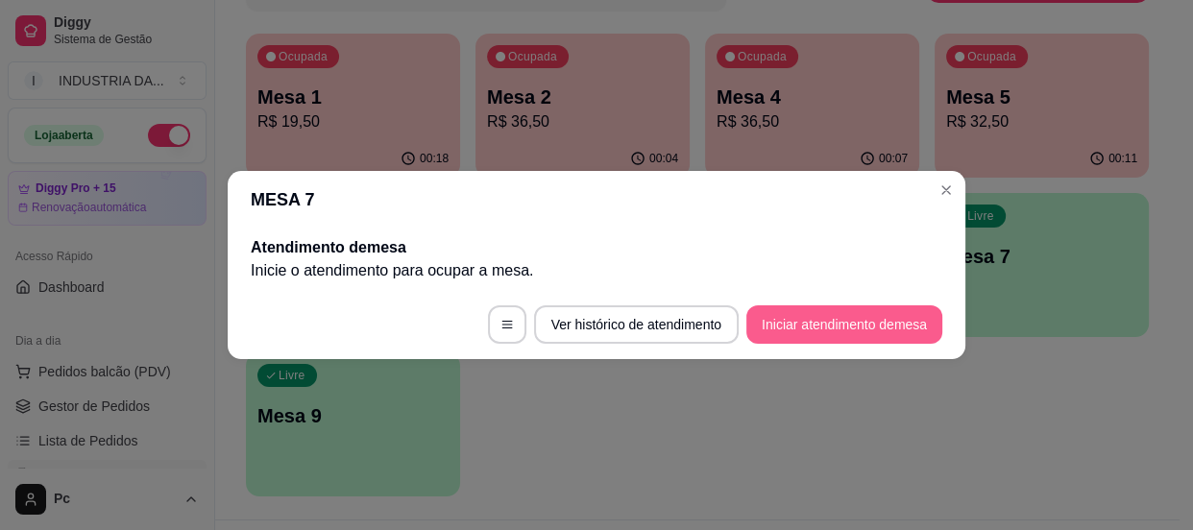
click at [863, 327] on button "Iniciar atendimento de mesa" at bounding box center [844, 325] width 196 height 38
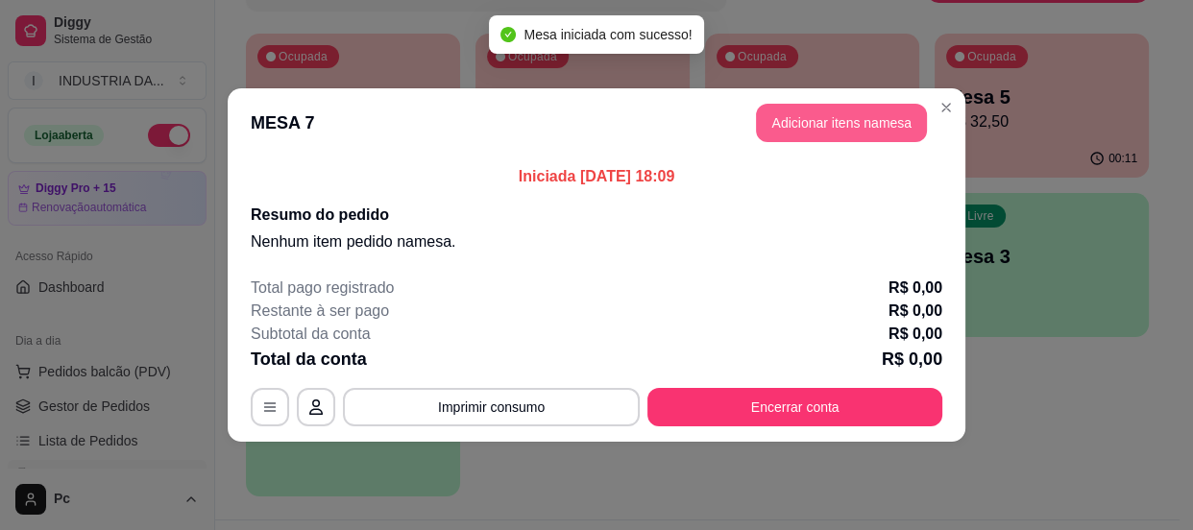
click at [838, 104] on button "Adicionar itens na mesa" at bounding box center [841, 123] width 171 height 38
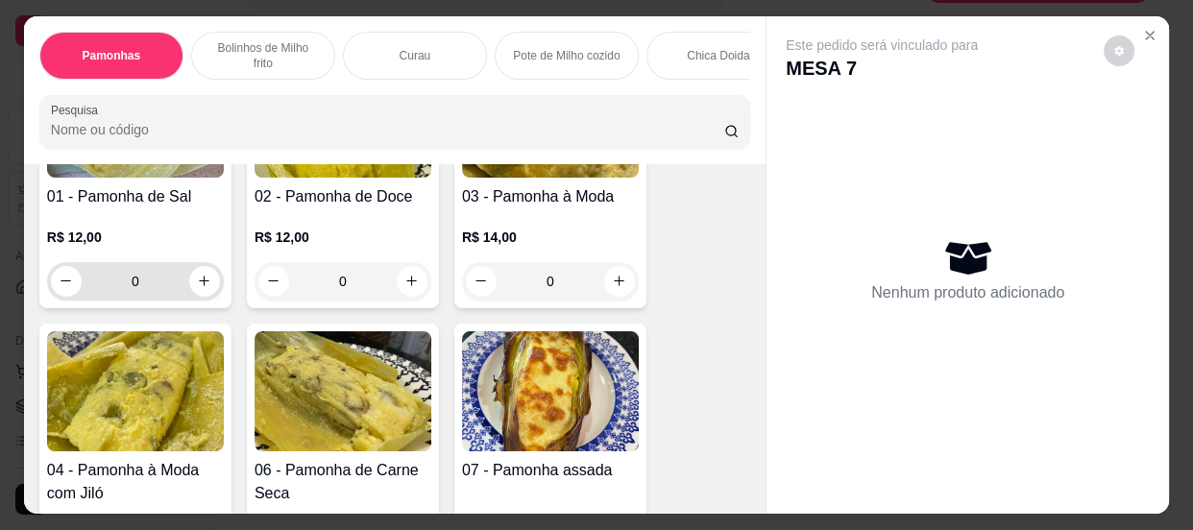
scroll to position [86, 0]
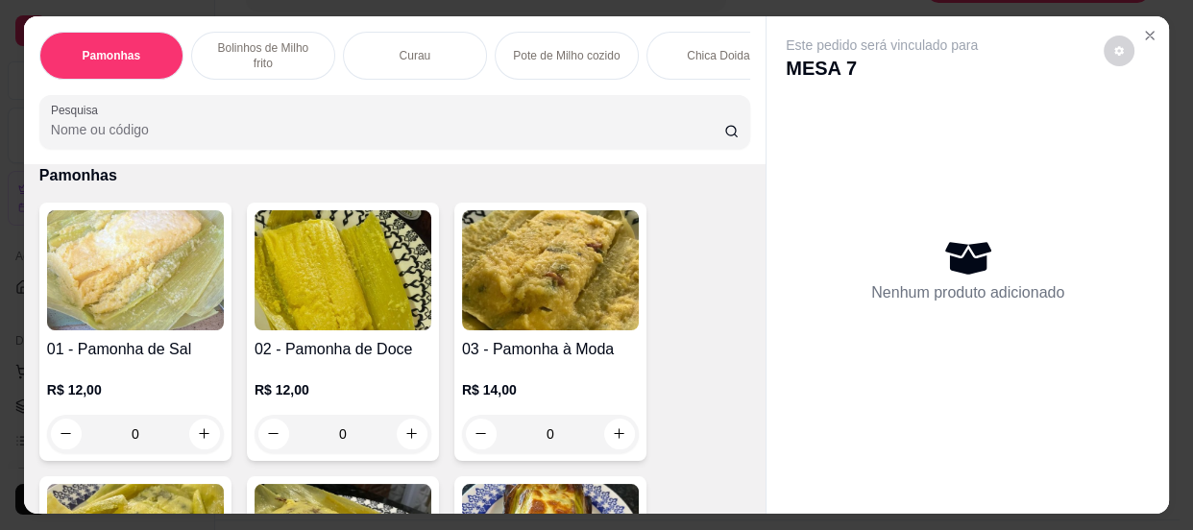
click at [146, 436] on input "0" at bounding box center [136, 434] width 108 height 38
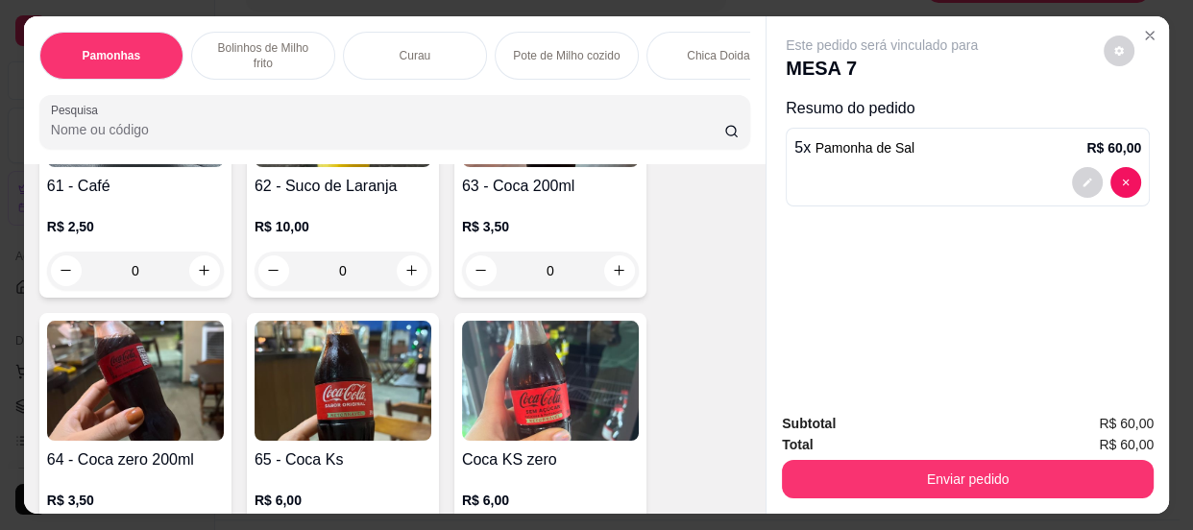
scroll to position [2882, 0]
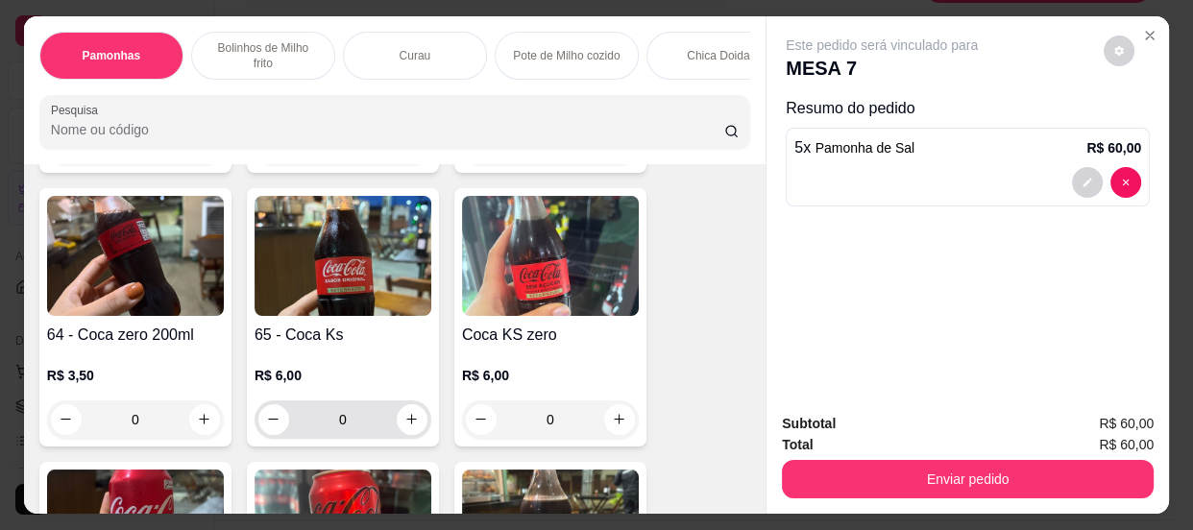
type input "5"
click at [365, 425] on input "0" at bounding box center [343, 420] width 108 height 38
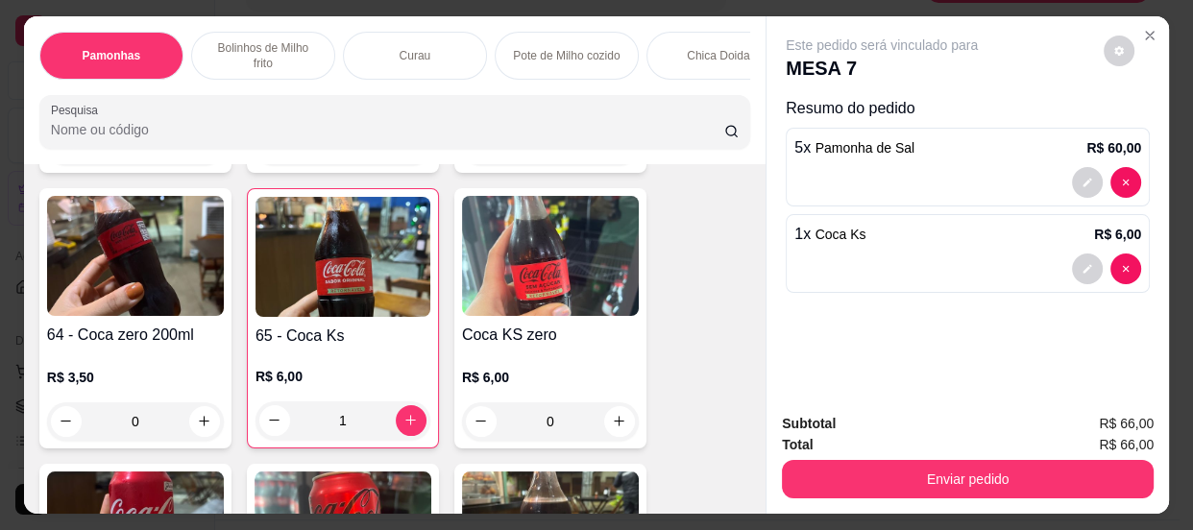
type input "1"
click at [855, 470] on button "Enviar pedido" at bounding box center [968, 479] width 372 height 38
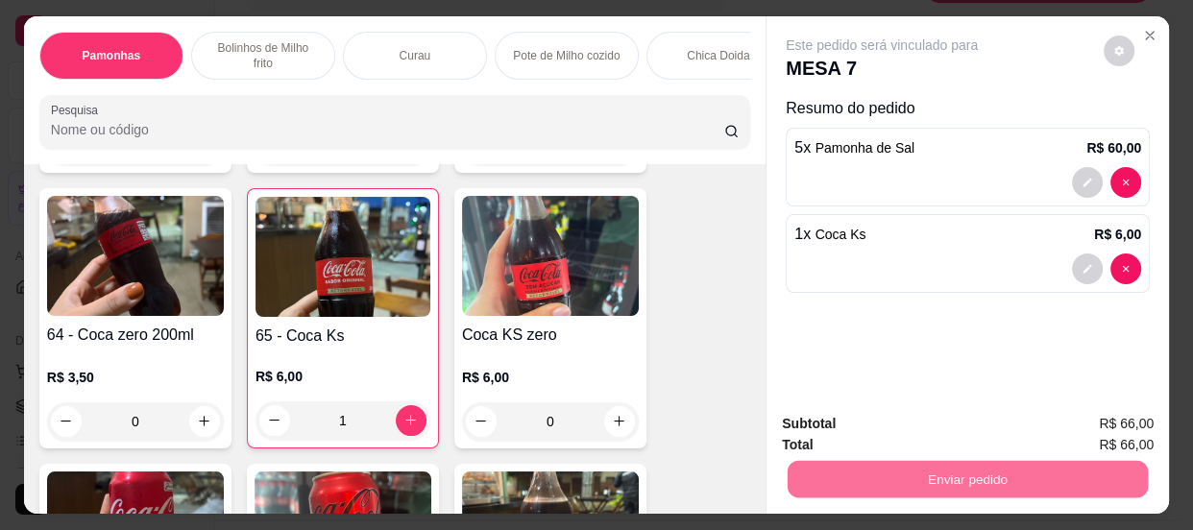
click at [1127, 411] on button "Enviar pedido" at bounding box center [1104, 426] width 109 height 37
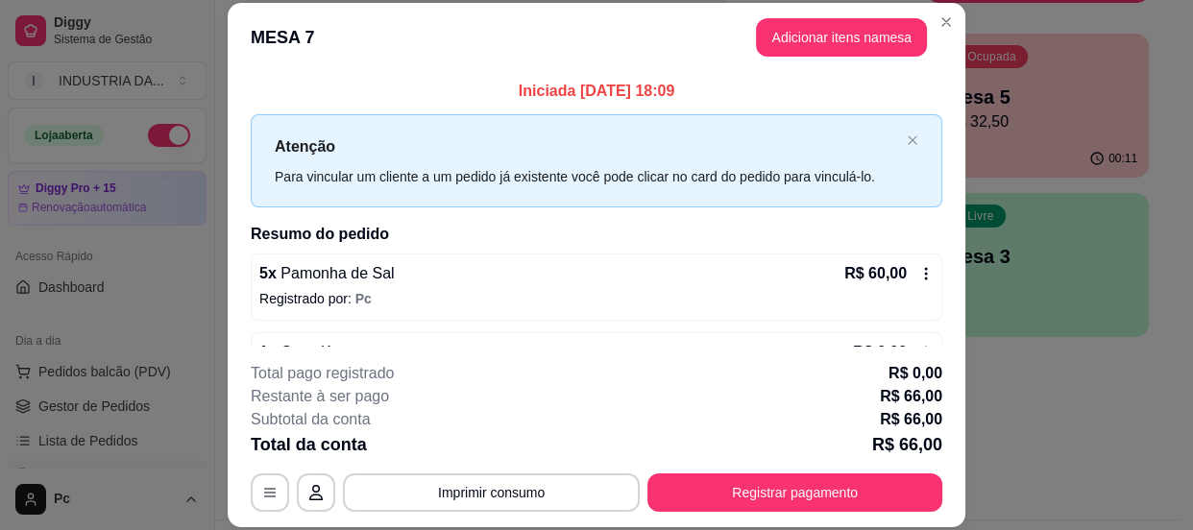
click at [957, 11] on header "MESA 7 Adicionar itens na mesa" at bounding box center [597, 37] width 738 height 69
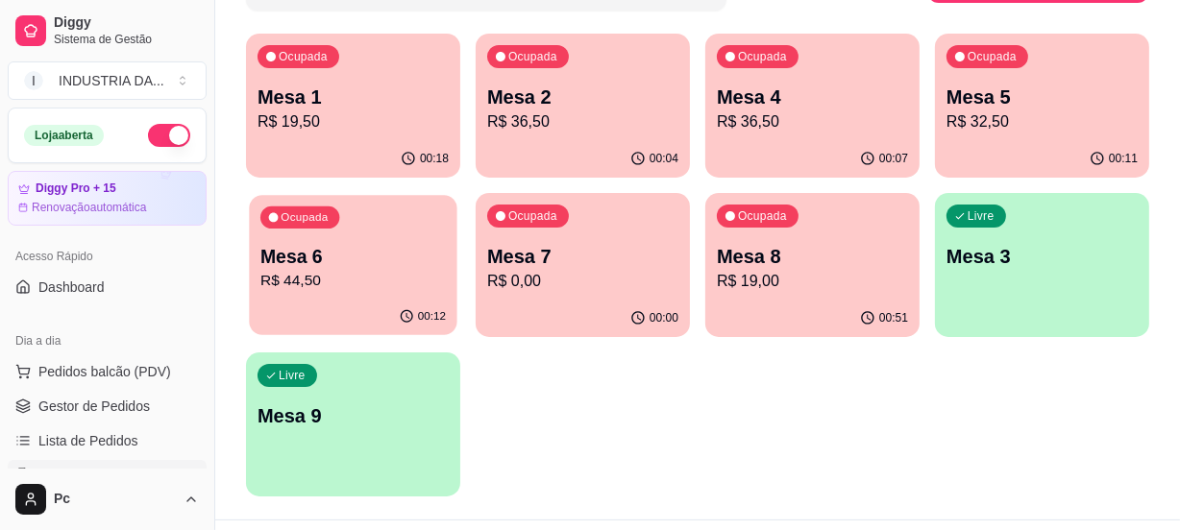
click at [373, 276] on p "R$ 44,50" at bounding box center [352, 281] width 185 height 22
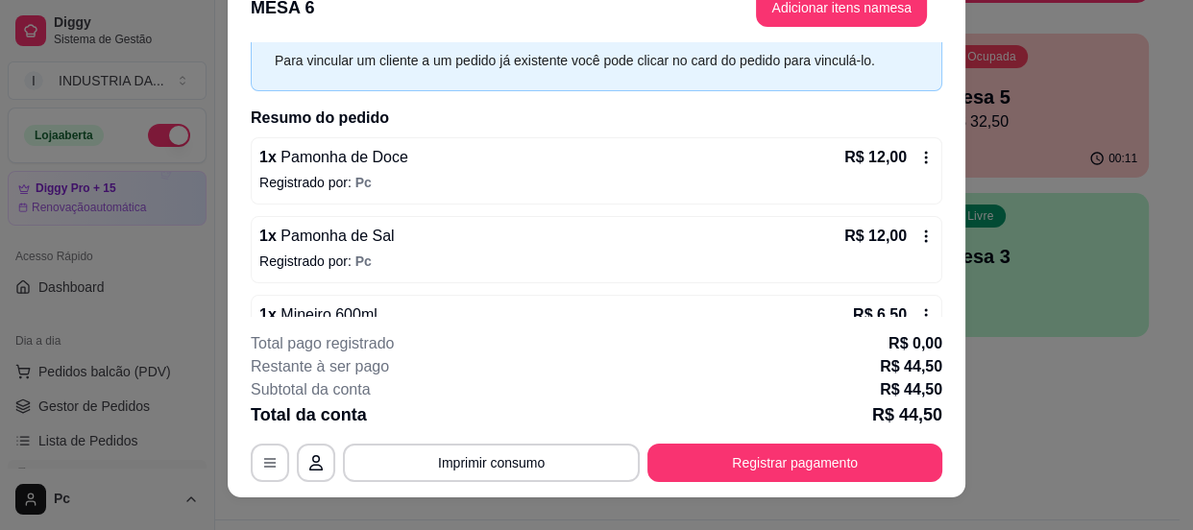
scroll to position [0, 0]
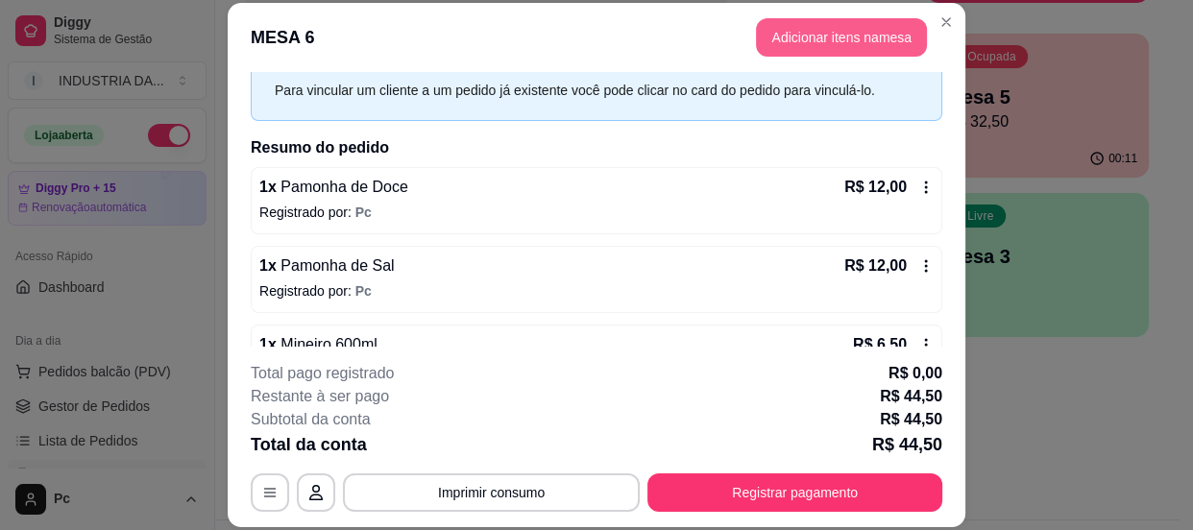
click at [864, 37] on button "Adicionar itens na mesa" at bounding box center [841, 37] width 171 height 38
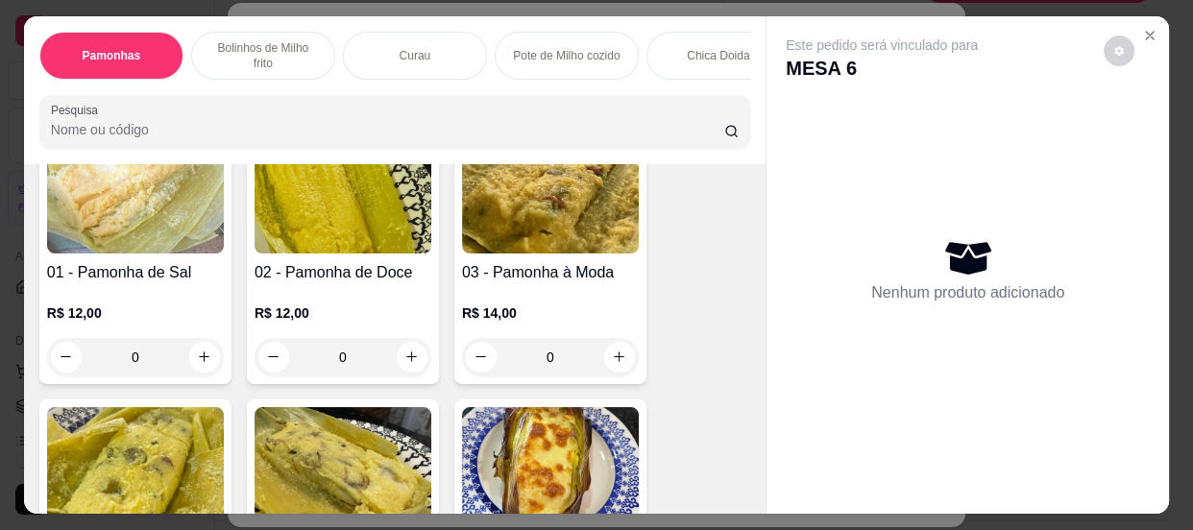
scroll to position [261, 0]
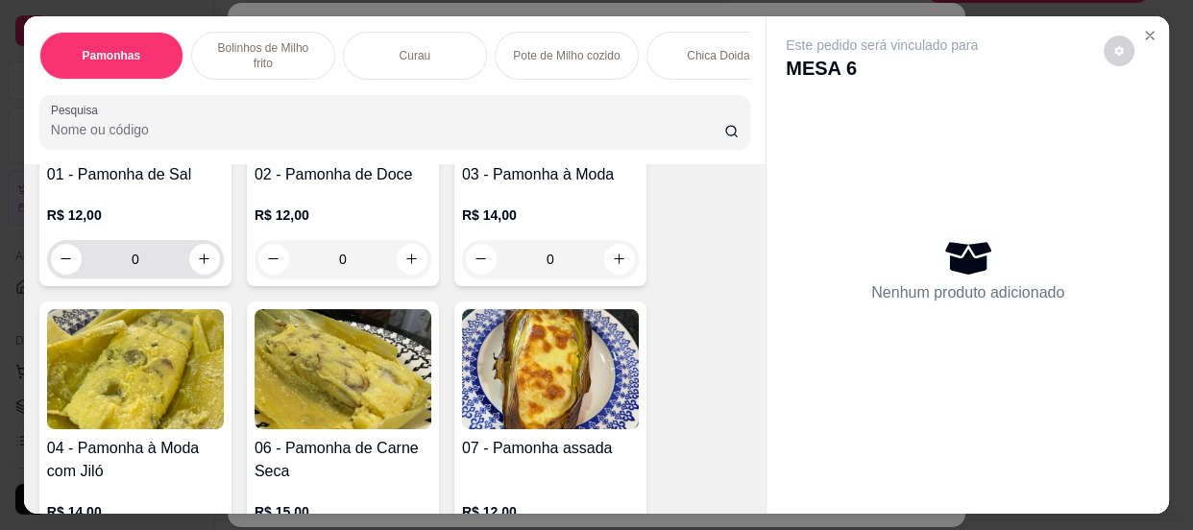
click at [172, 250] on input "0" at bounding box center [136, 259] width 108 height 38
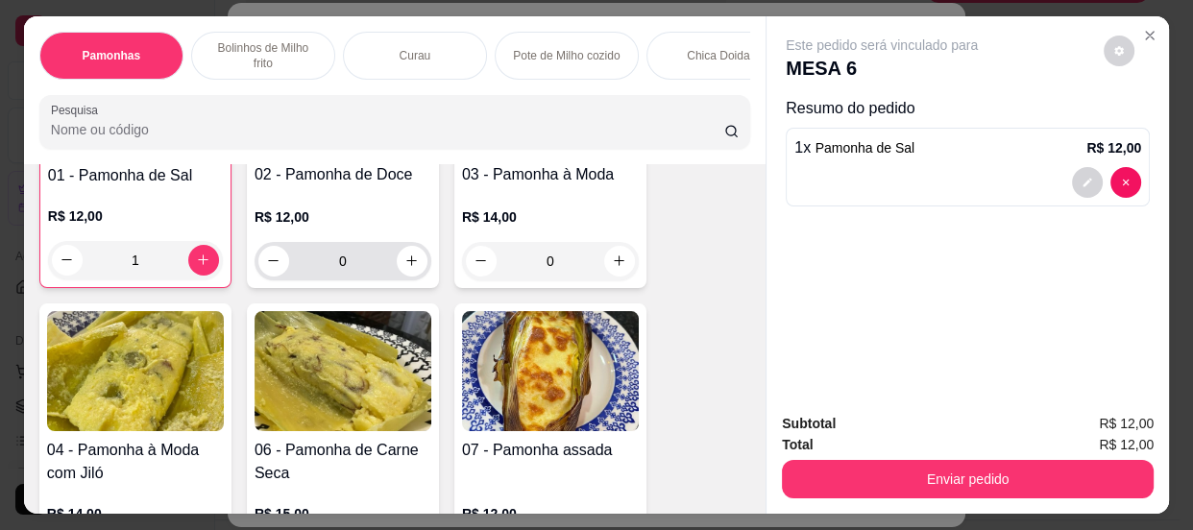
scroll to position [262, 0]
type input "1"
click at [378, 259] on input "0" at bounding box center [343, 260] width 108 height 38
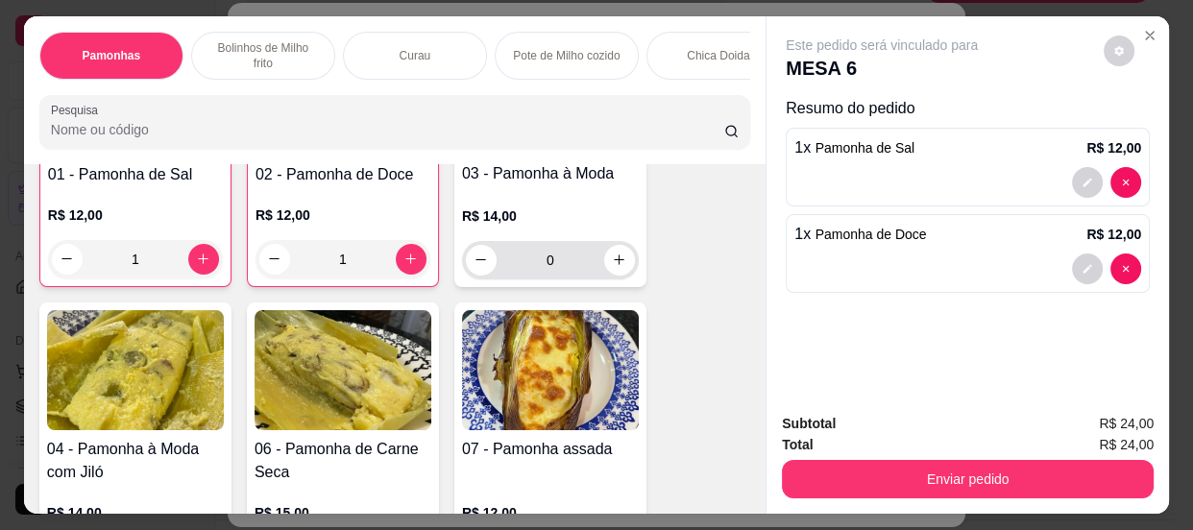
type input "1"
click at [574, 268] on input "0" at bounding box center [551, 260] width 108 height 38
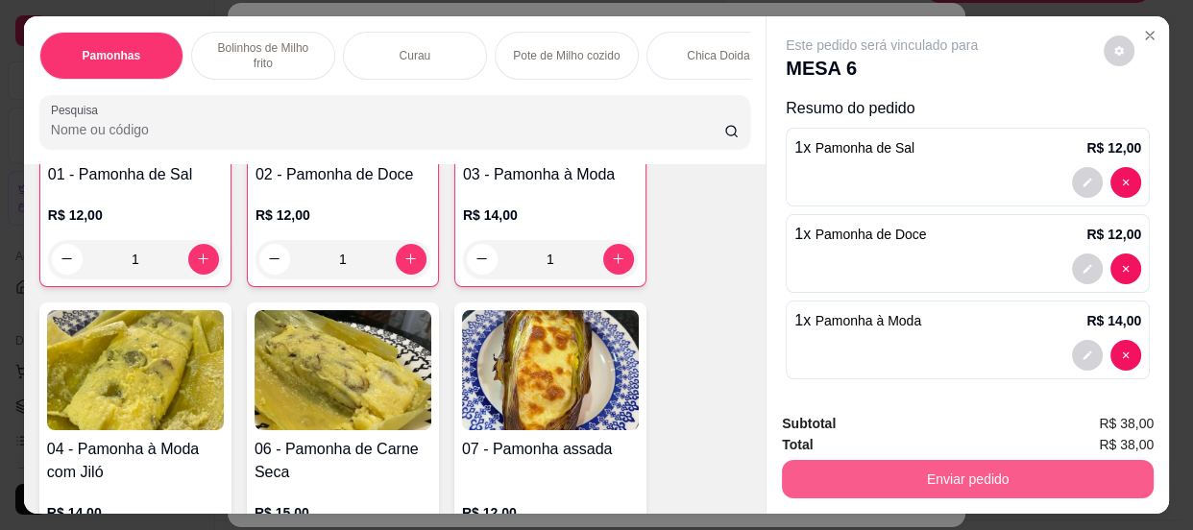
type input "1"
click at [973, 476] on button "Enviar pedido" at bounding box center [968, 479] width 372 height 38
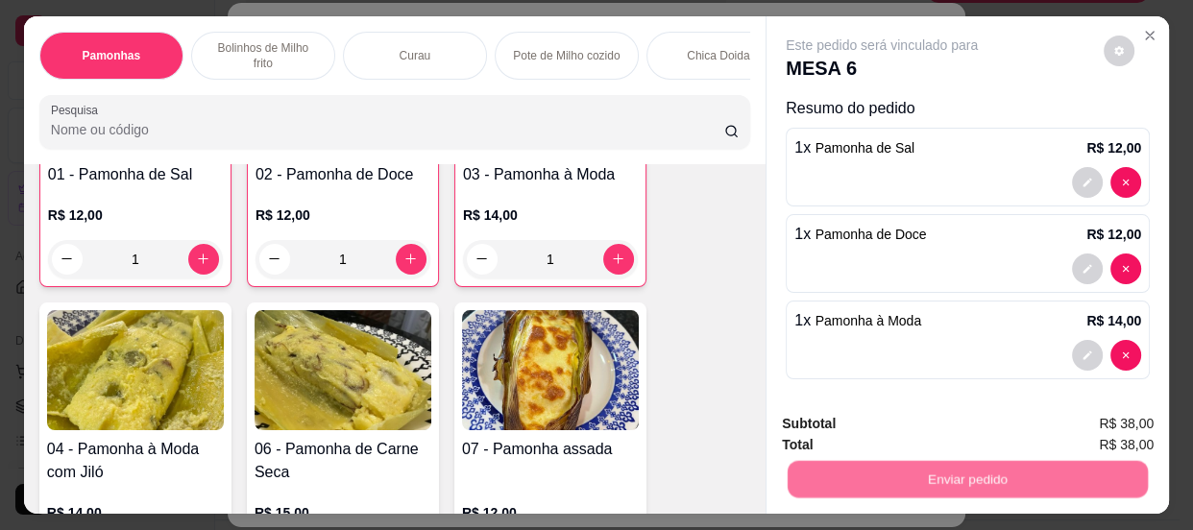
click at [1102, 426] on button "Enviar pedido" at bounding box center [1104, 426] width 109 height 37
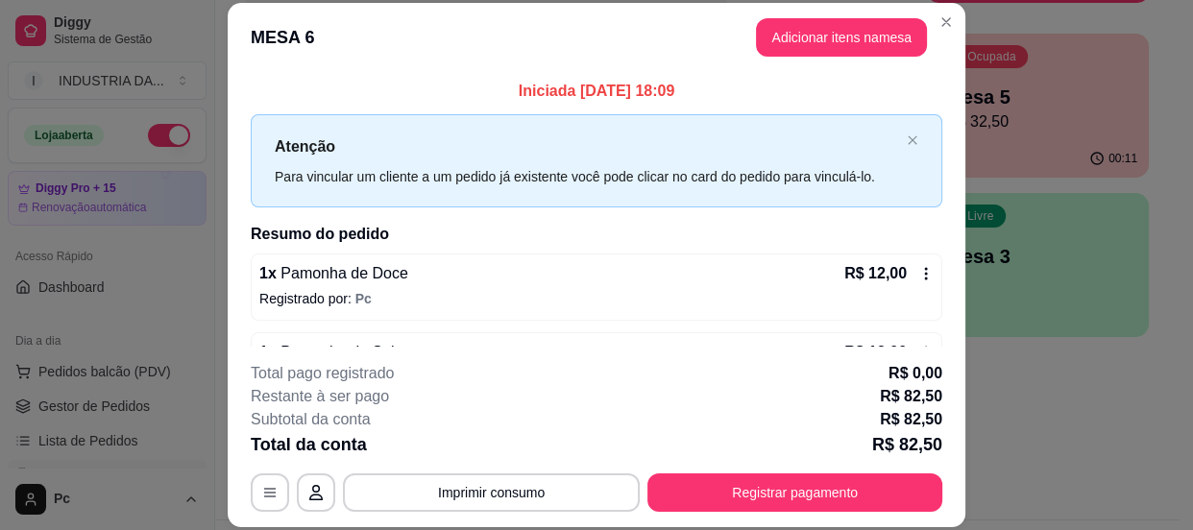
scroll to position [86, 0]
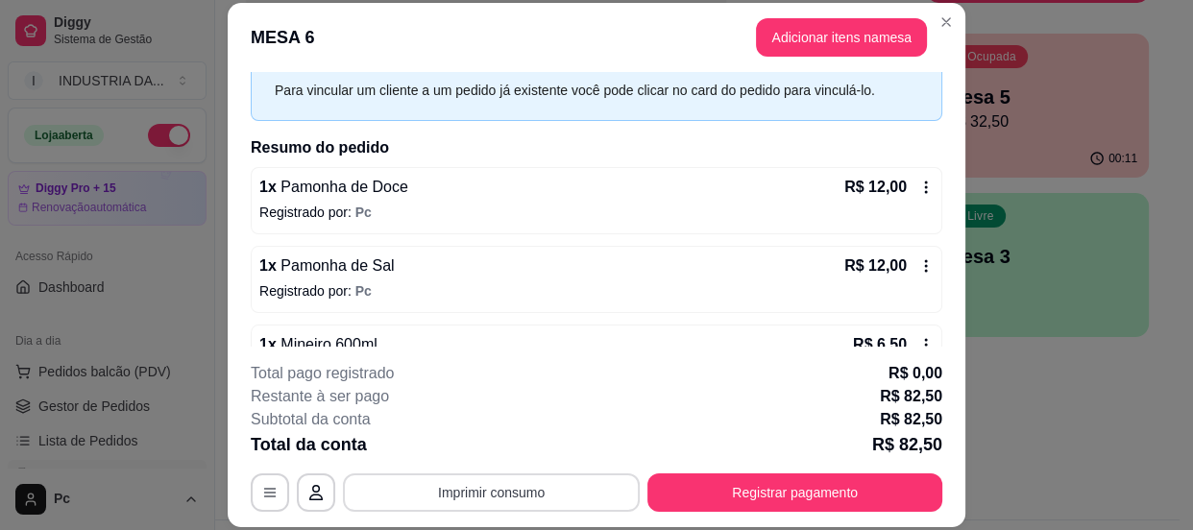
click at [525, 490] on button "Imprimir consumo" at bounding box center [491, 493] width 297 height 38
click at [524, 457] on button "PAMONHAA" at bounding box center [491, 449] width 134 height 30
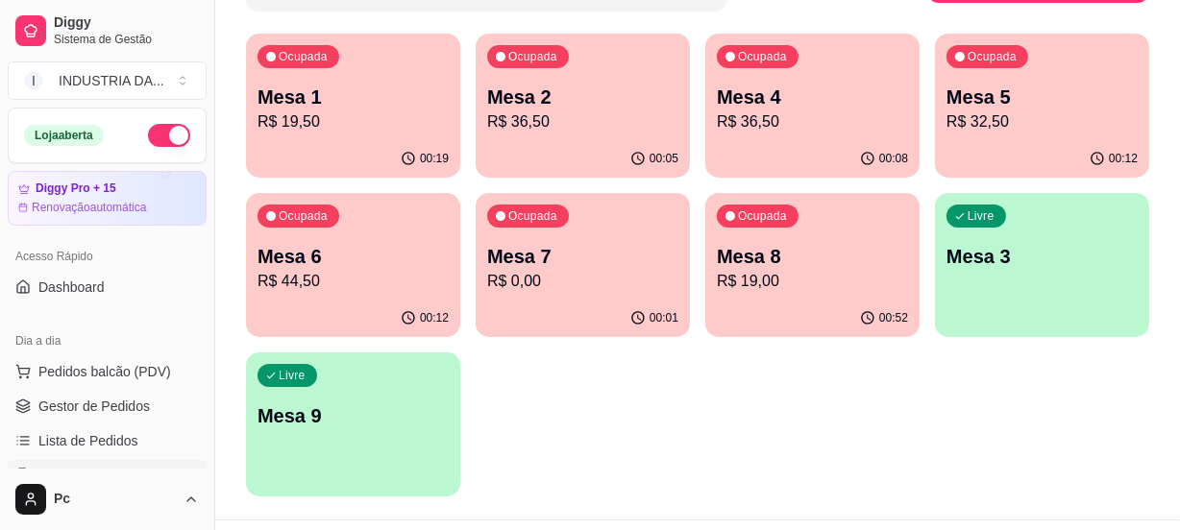
click at [561, 256] on p "Mesa 7" at bounding box center [582, 256] width 191 height 27
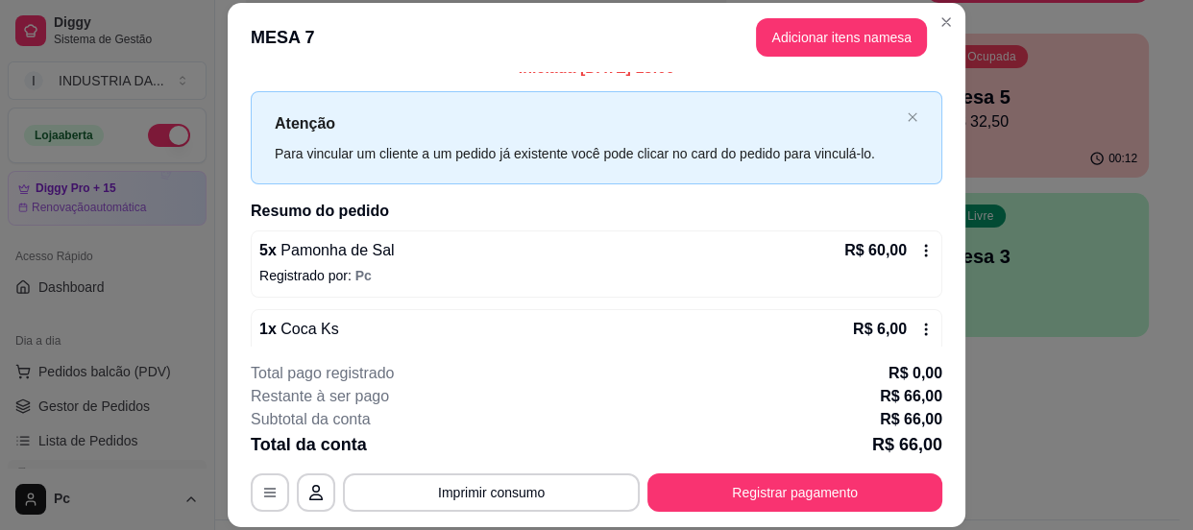
scroll to position [59, 0]
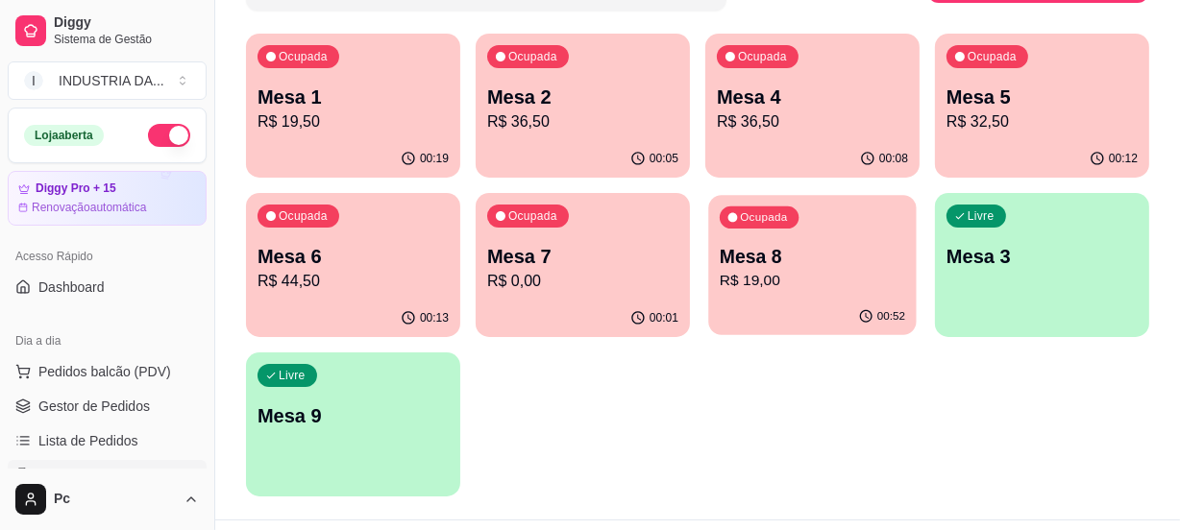
click at [830, 251] on p "Mesa 8" at bounding box center [812, 257] width 185 height 26
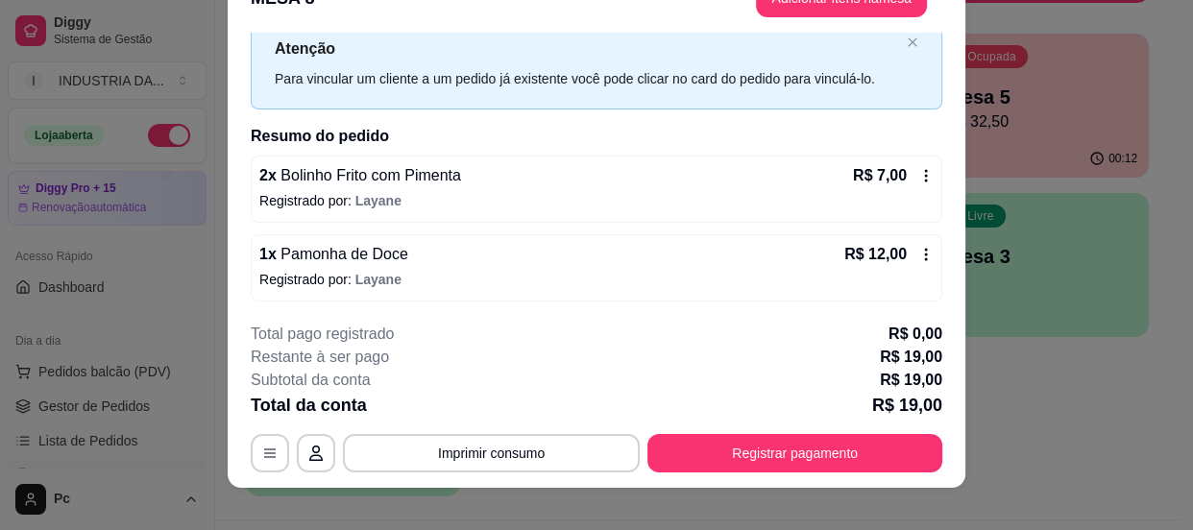
scroll to position [58, 0]
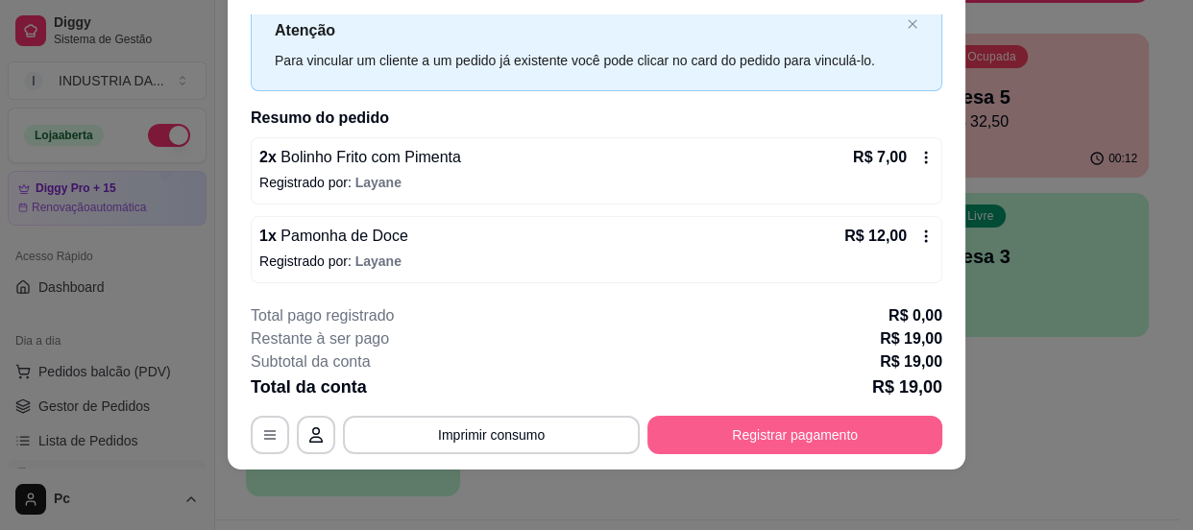
click at [747, 416] on button "Registrar pagamento" at bounding box center [795, 435] width 295 height 38
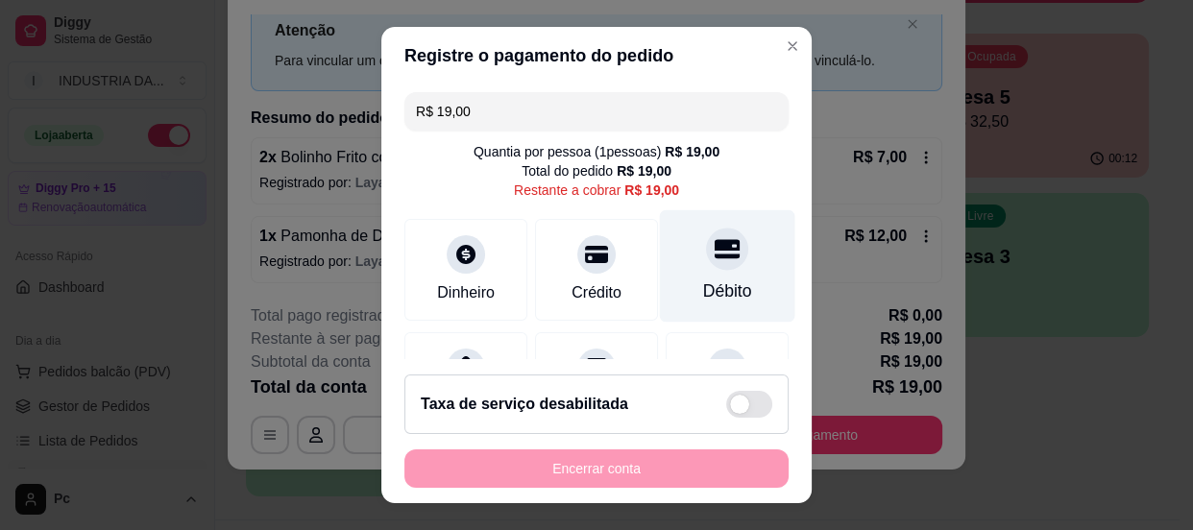
click at [711, 261] on div at bounding box center [727, 249] width 42 height 42
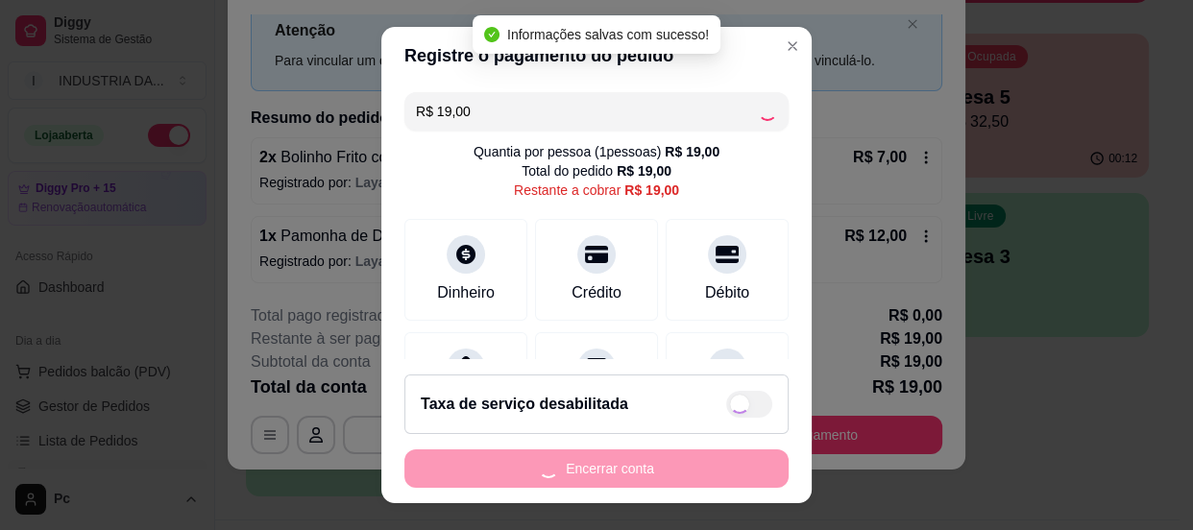
type input "R$ 0,00"
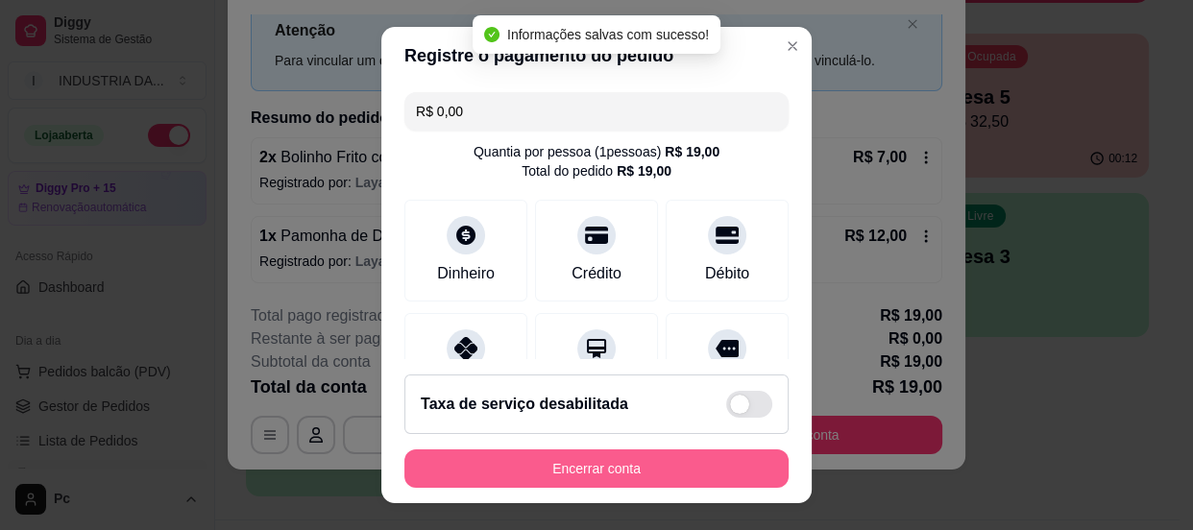
click at [656, 469] on button "Encerrar conta" at bounding box center [596, 469] width 384 height 38
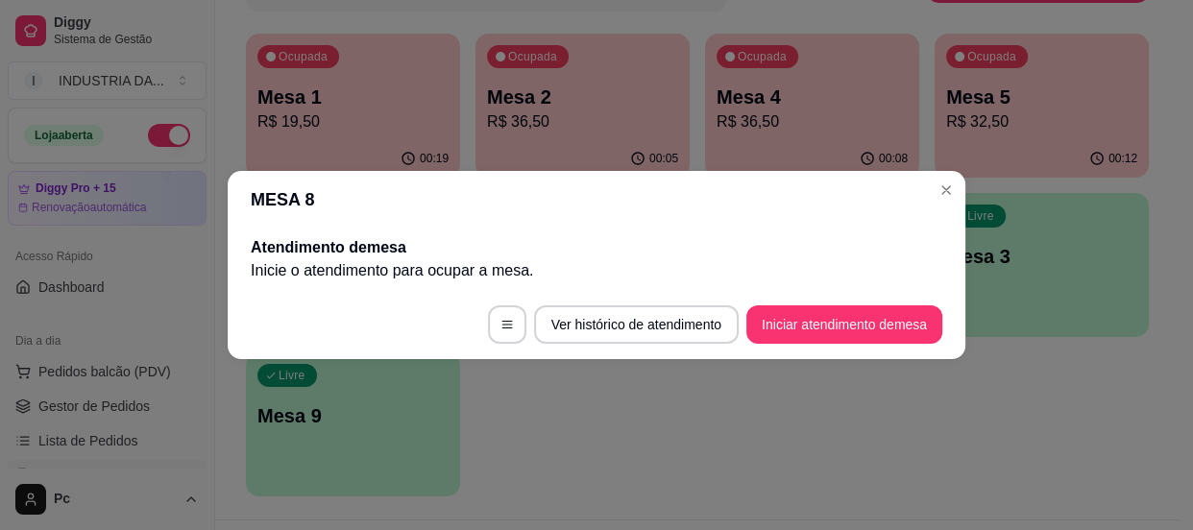
scroll to position [0, 0]
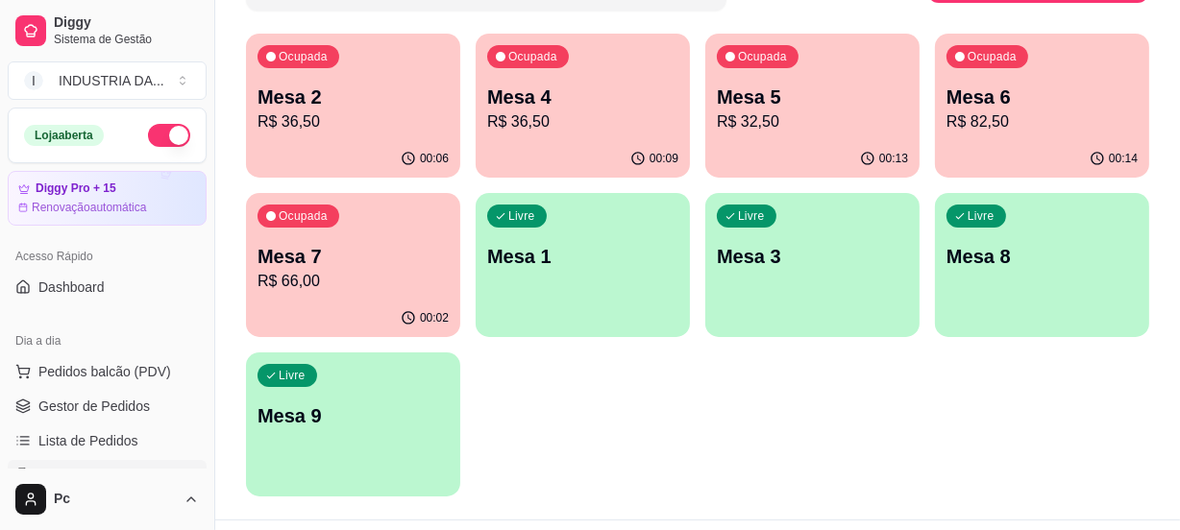
click at [800, 86] on p "Mesa 5" at bounding box center [812, 97] width 191 height 27
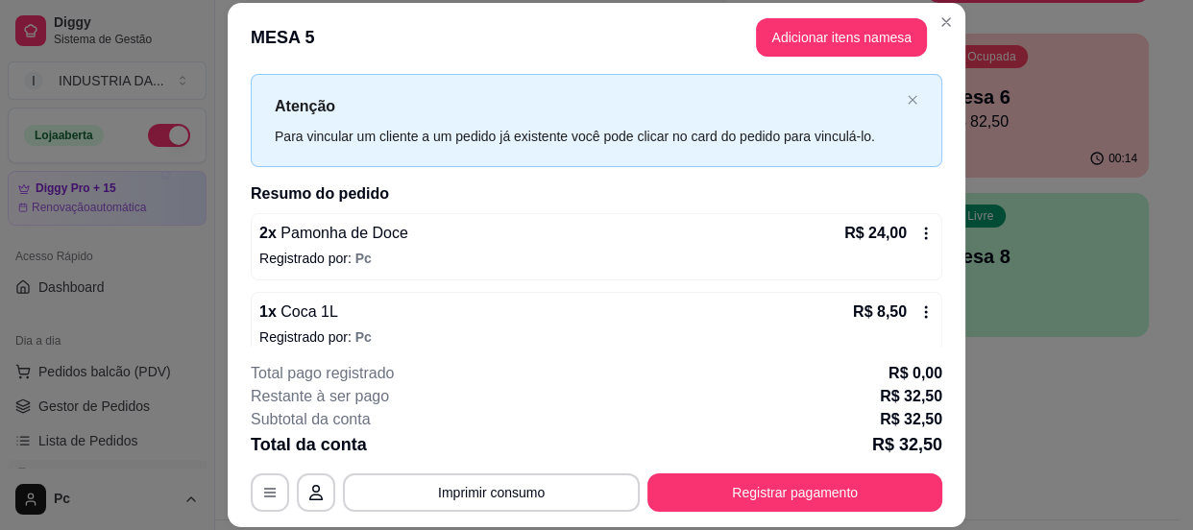
scroll to position [59, 0]
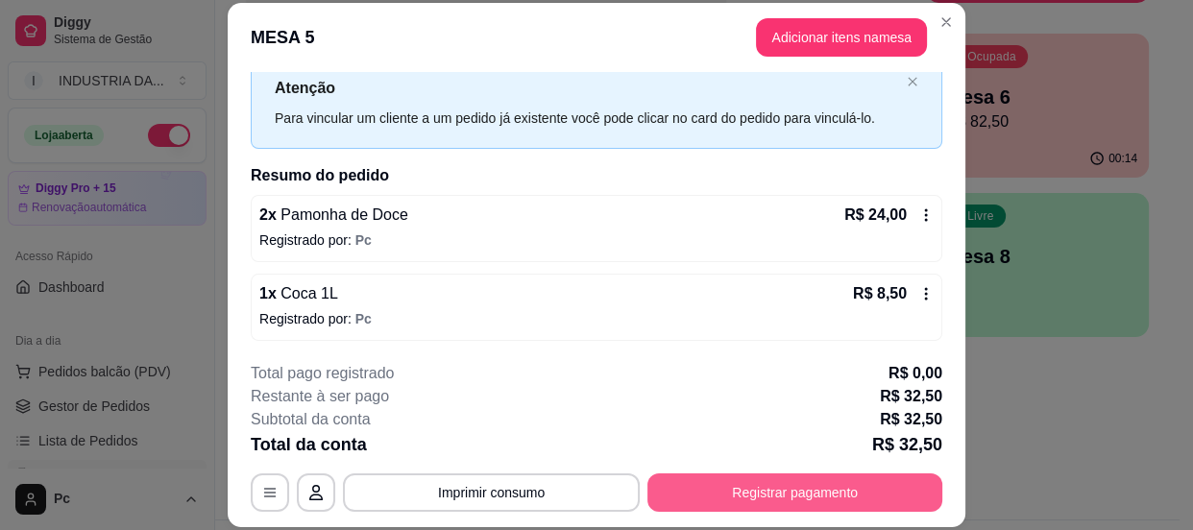
click at [704, 495] on button "Registrar pagamento" at bounding box center [795, 493] width 295 height 38
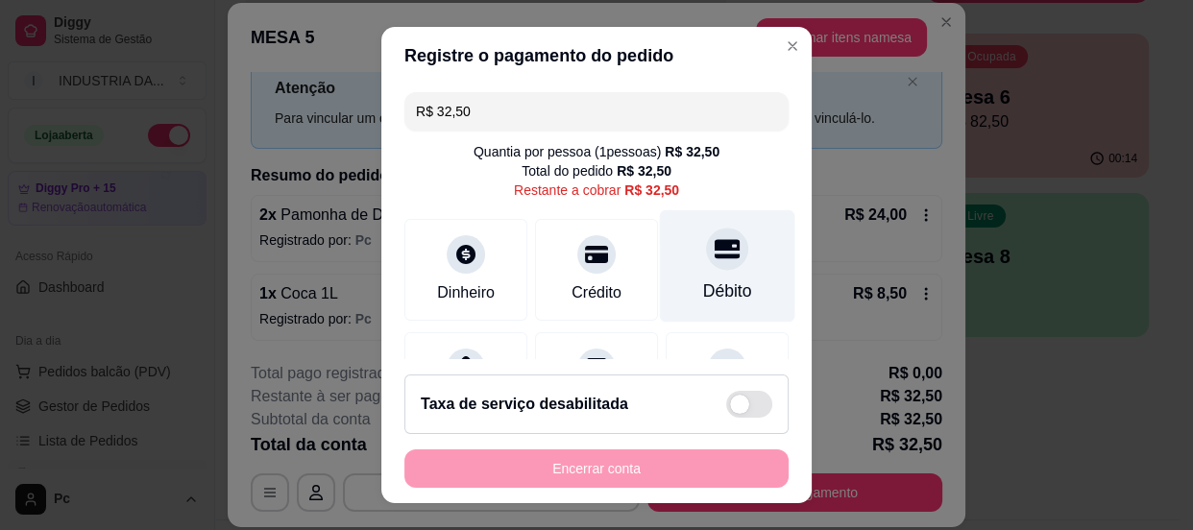
click at [706, 255] on div at bounding box center [727, 249] width 42 height 42
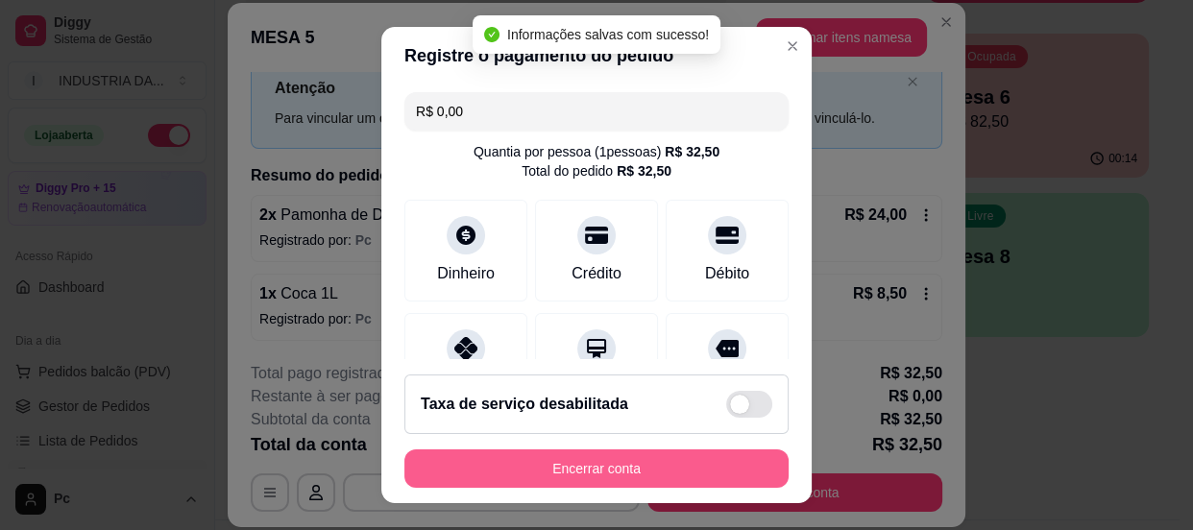
type input "R$ 0,00"
click at [618, 466] on button "Encerrar conta" at bounding box center [596, 469] width 373 height 37
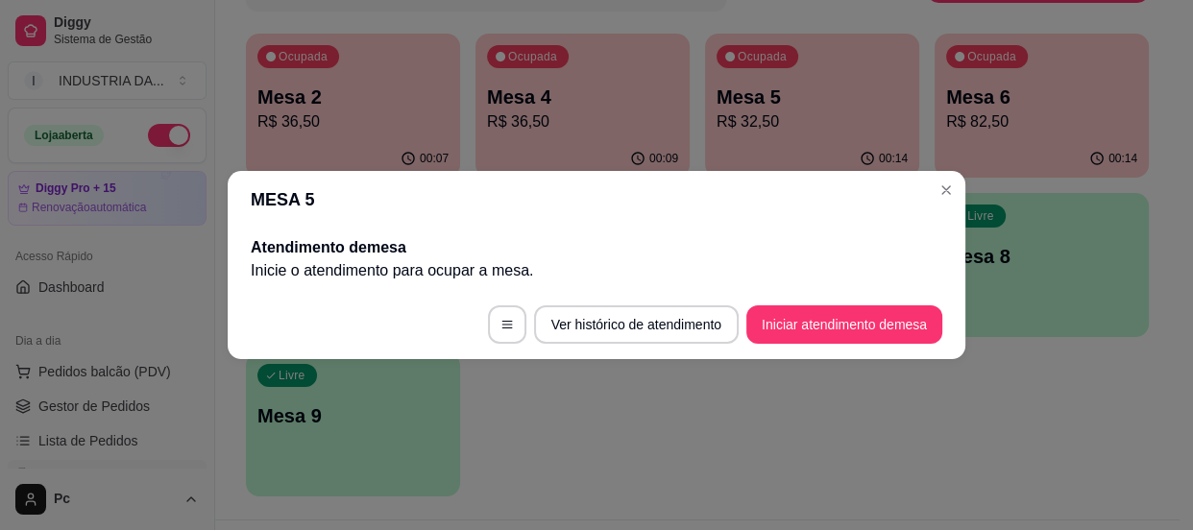
scroll to position [0, 0]
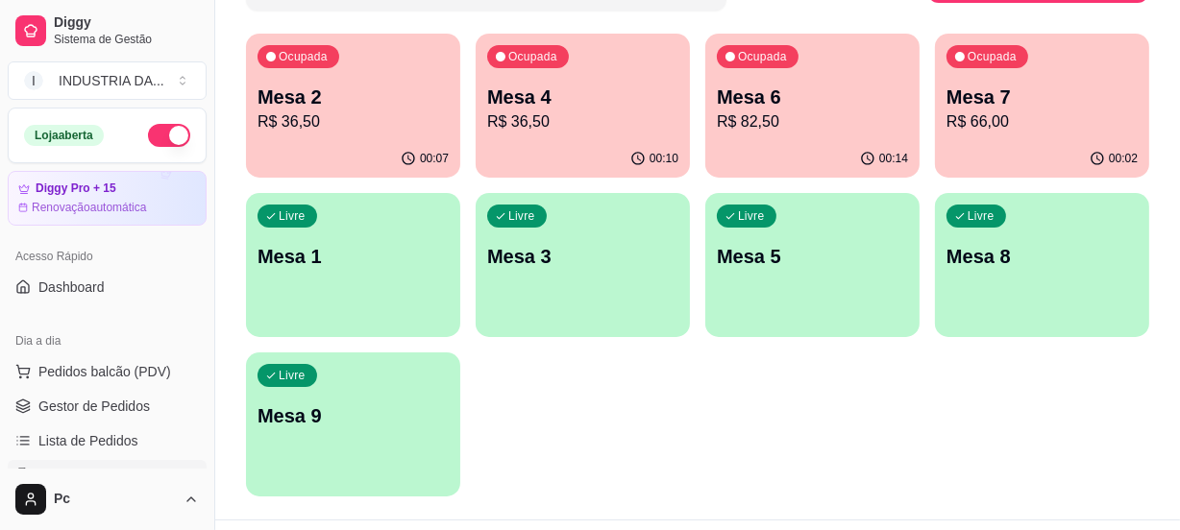
click at [862, 112] on p "R$ 82,50" at bounding box center [812, 121] width 191 height 23
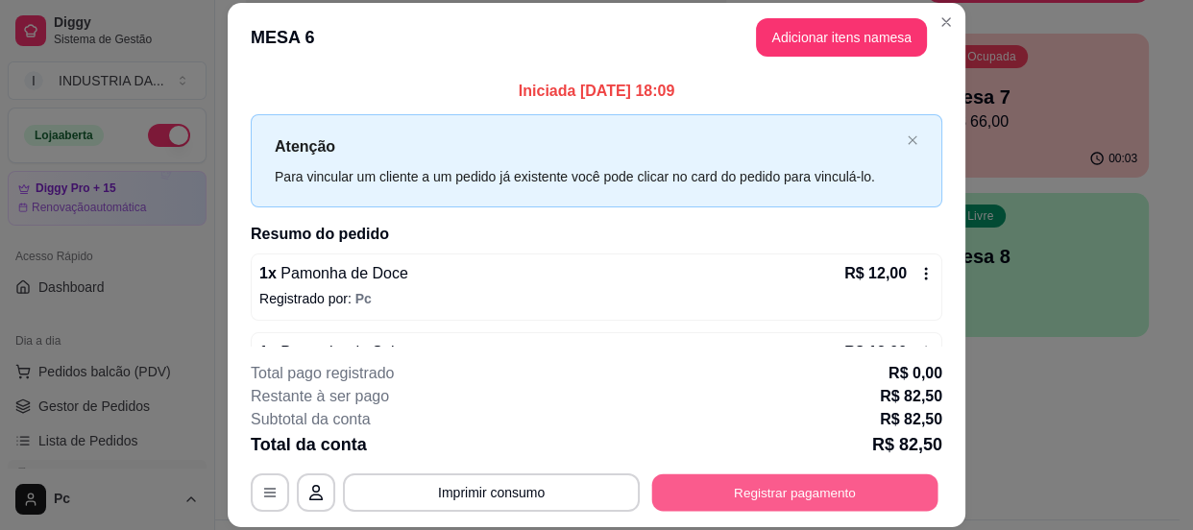
click at [770, 476] on button "Registrar pagamento" at bounding box center [795, 493] width 286 height 37
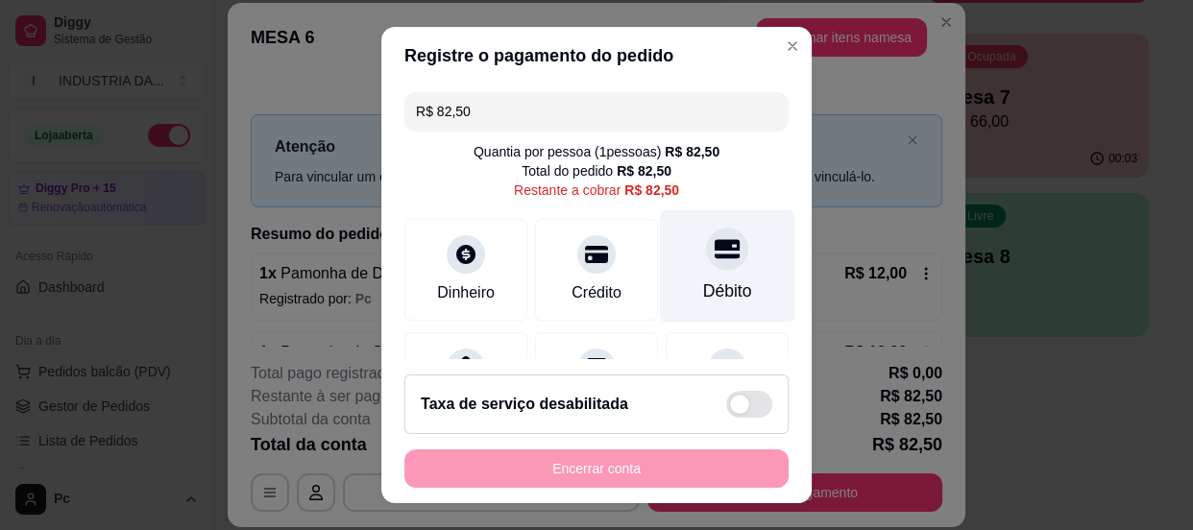
click at [715, 254] on icon at bounding box center [727, 248] width 25 height 19
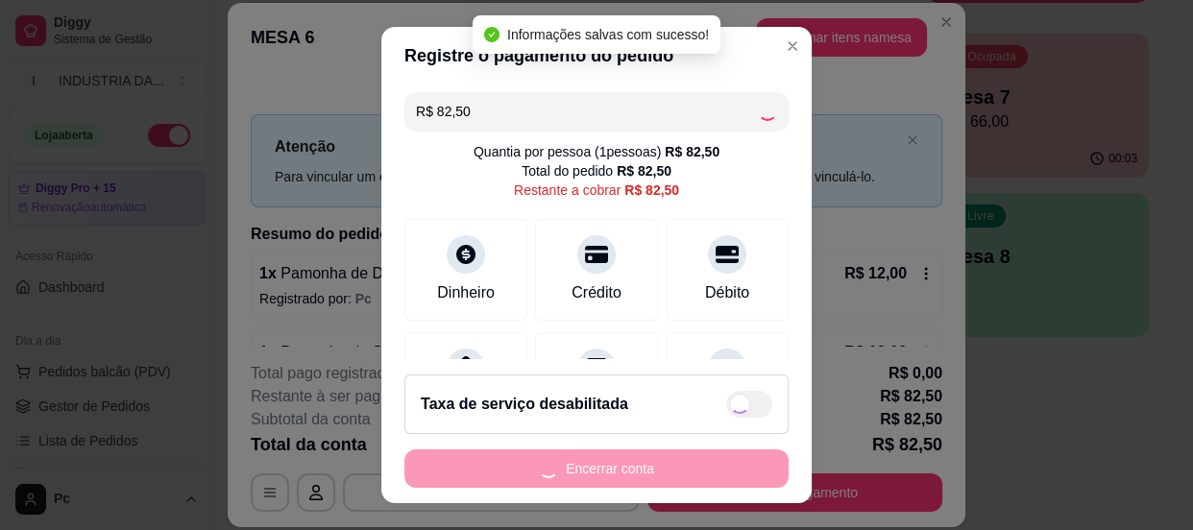
type input "R$ 0,00"
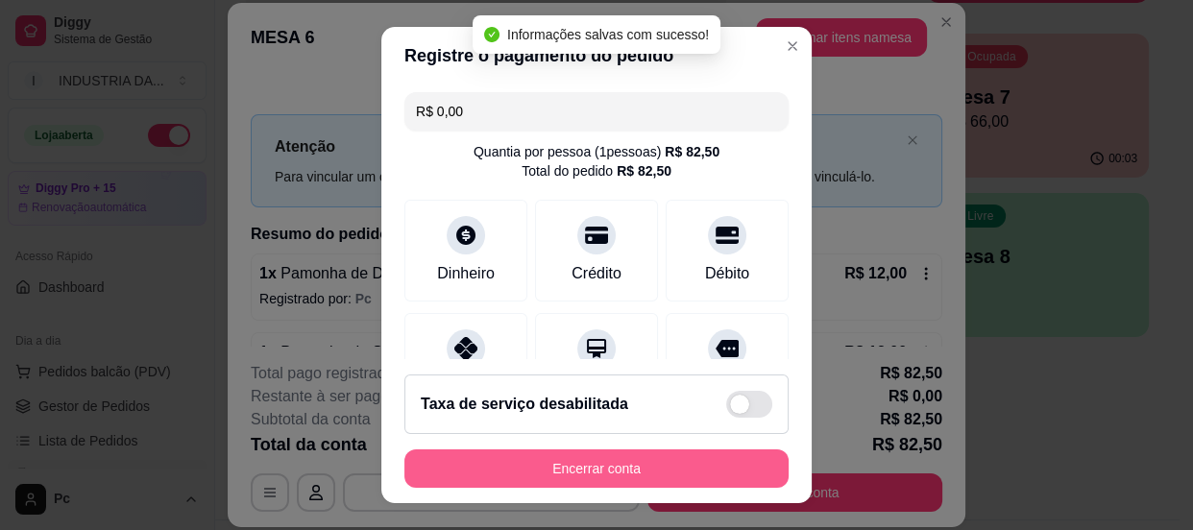
click at [715, 470] on button "Encerrar conta" at bounding box center [596, 469] width 384 height 38
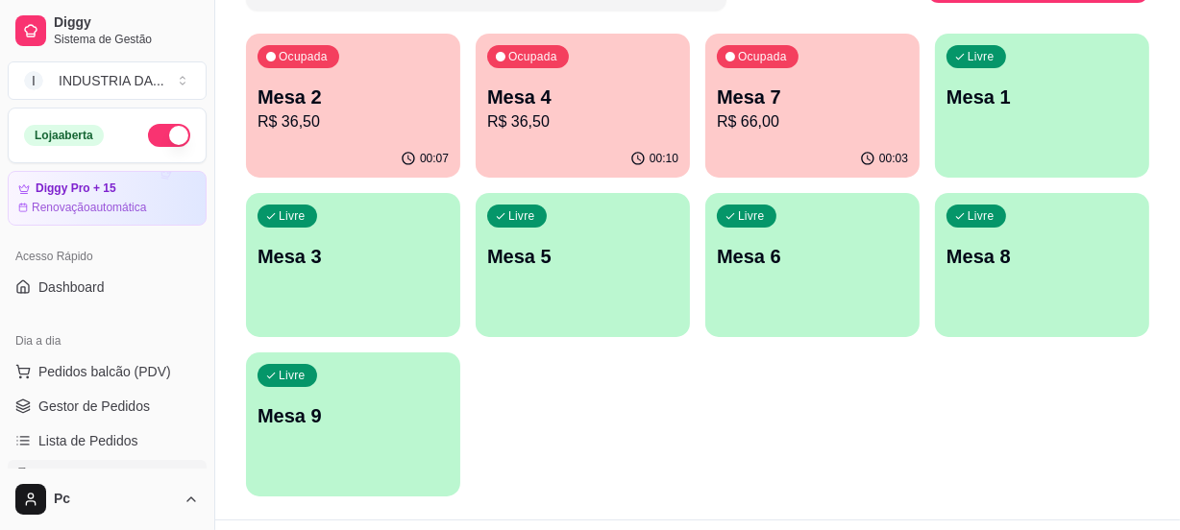
click at [372, 266] on p "Mesa 3" at bounding box center [352, 256] width 191 height 27
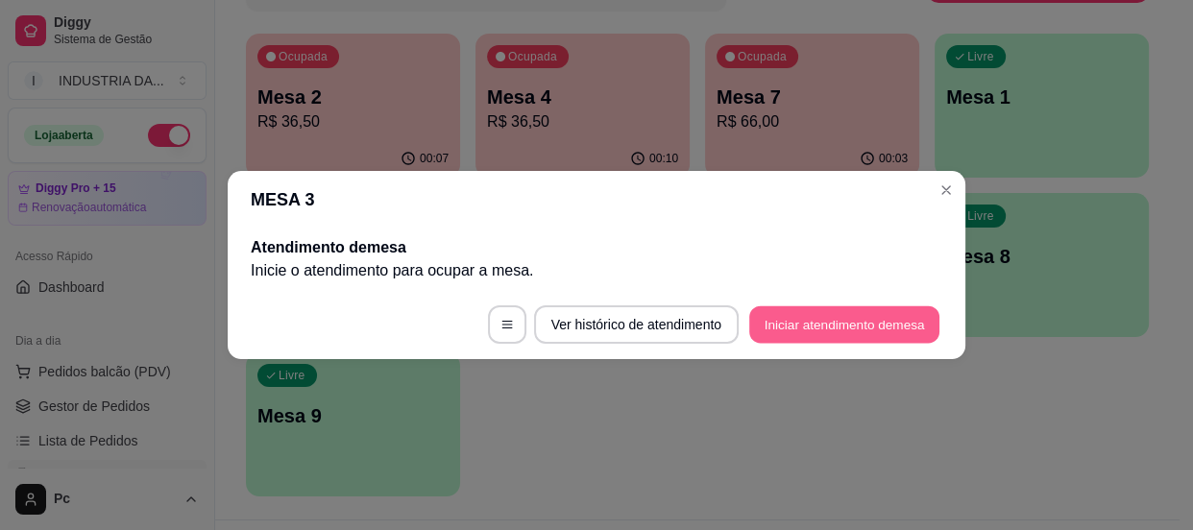
click at [803, 311] on button "Iniciar atendimento de mesa" at bounding box center [844, 324] width 190 height 37
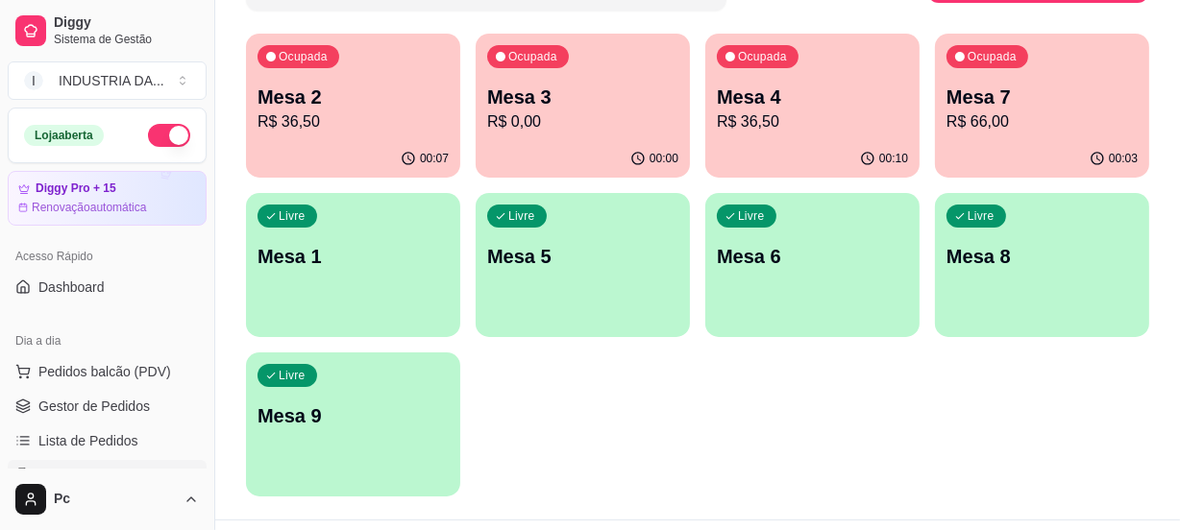
click at [563, 110] on p "R$ 0,00" at bounding box center [582, 121] width 191 height 23
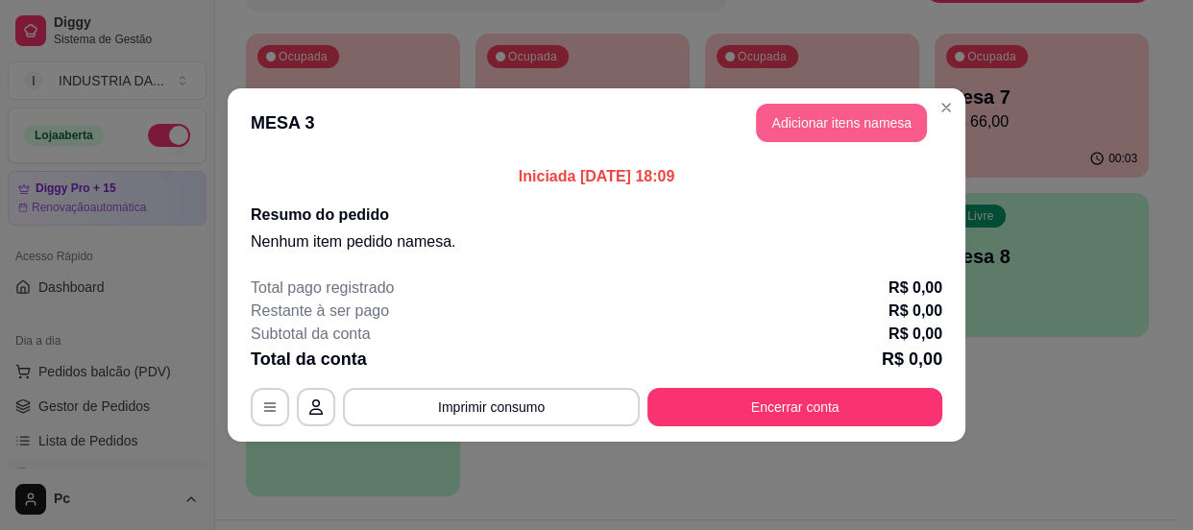
click at [795, 126] on button "Adicionar itens na mesa" at bounding box center [841, 123] width 171 height 38
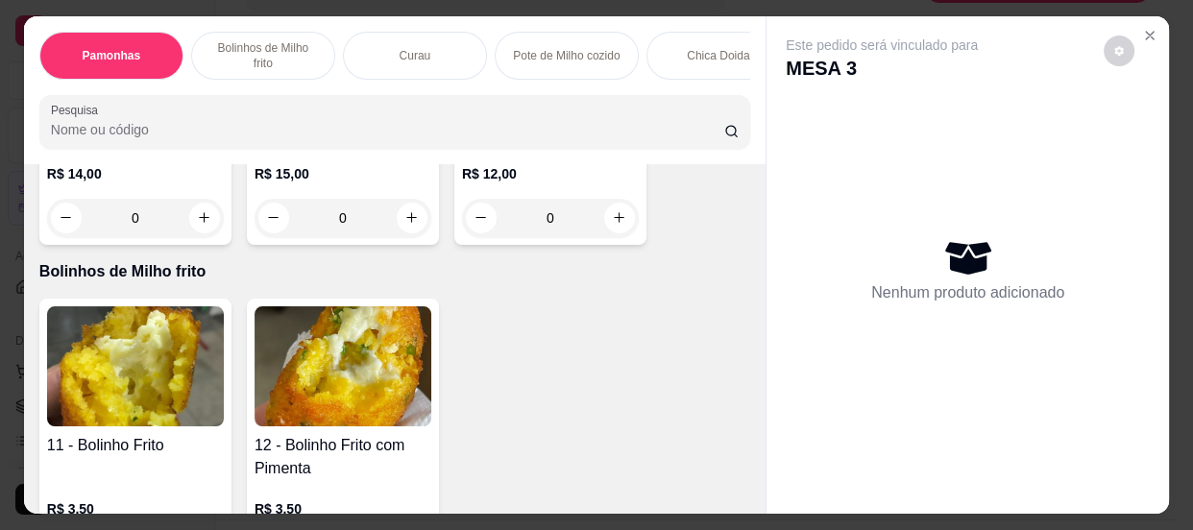
scroll to position [524, 0]
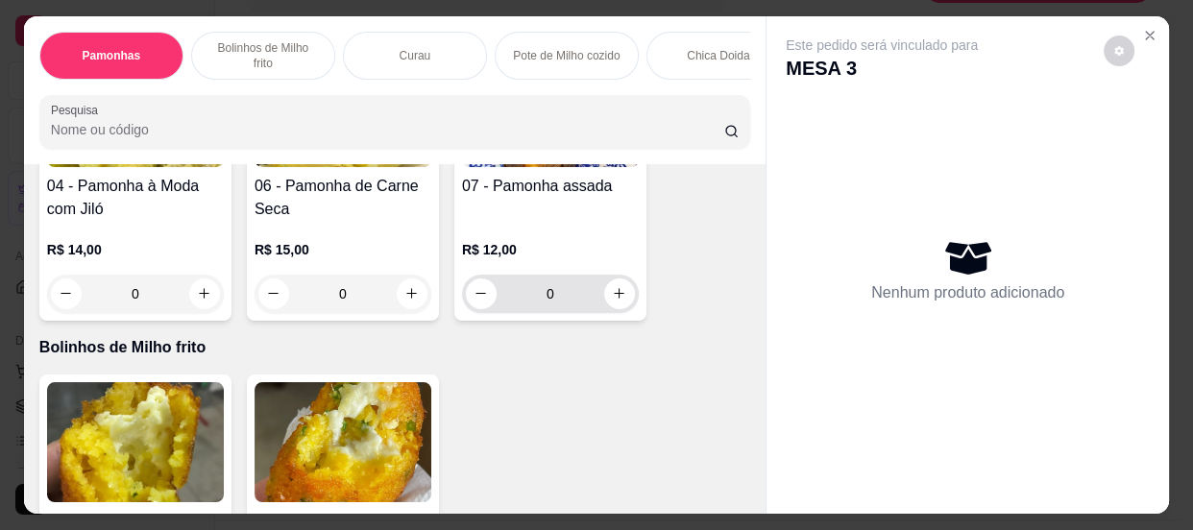
click at [576, 296] on input "0" at bounding box center [551, 294] width 108 height 38
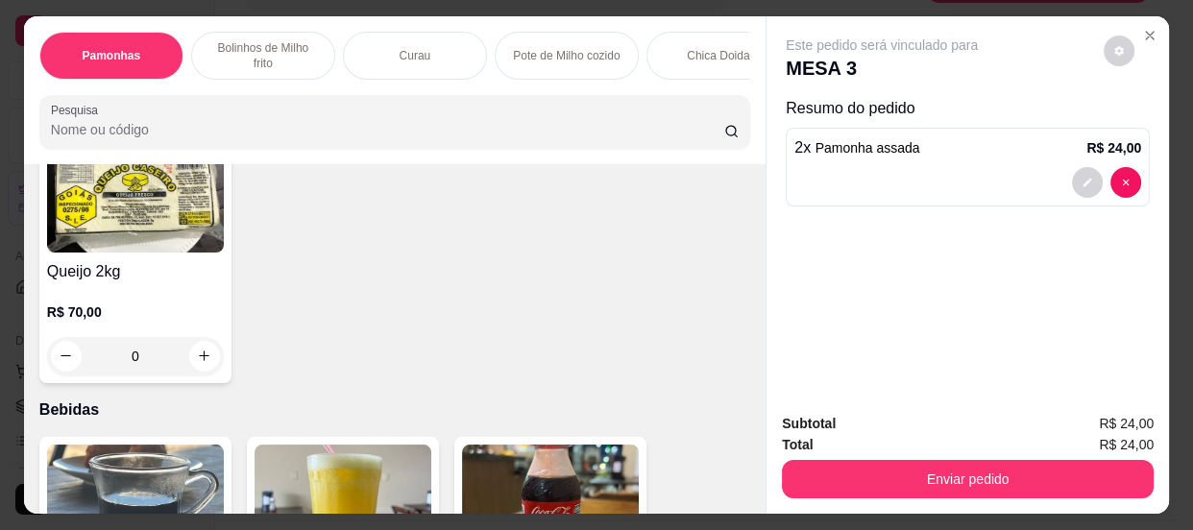
scroll to position [2707, 0]
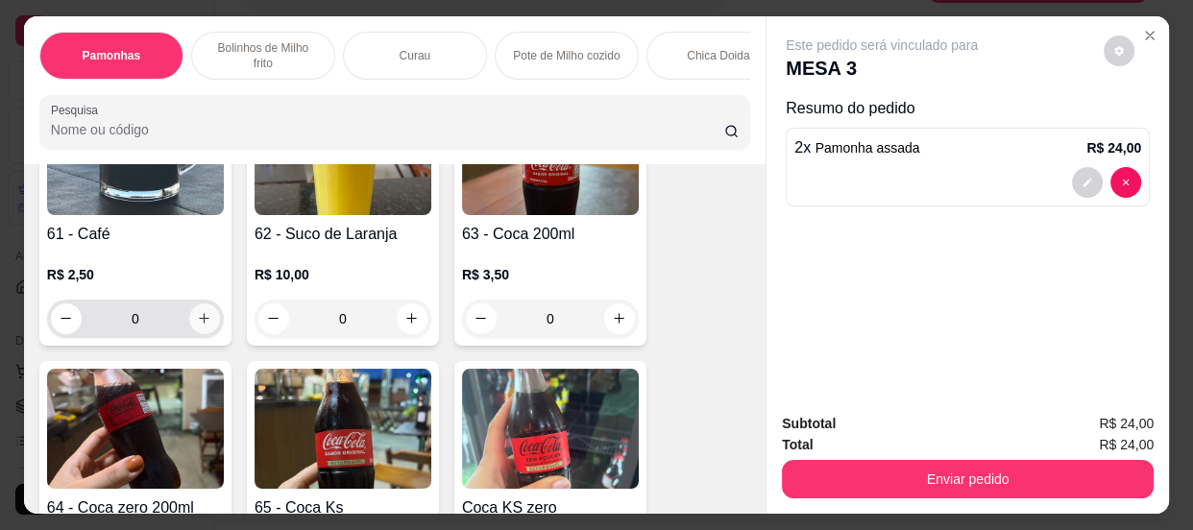
type input "2"
click at [207, 317] on button "increase-product-quantity" at bounding box center [204, 319] width 31 height 31
type input "1"
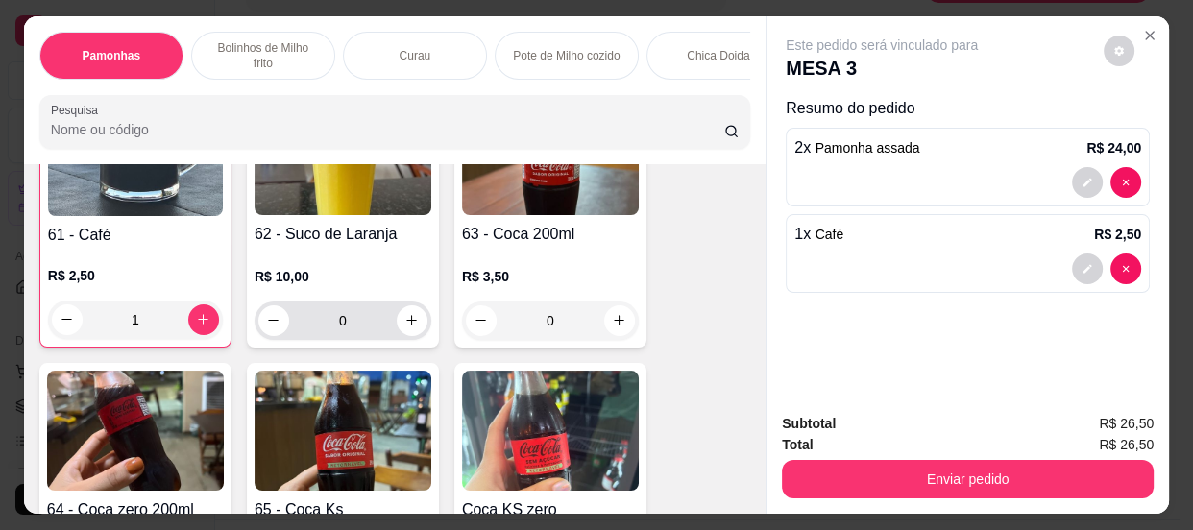
scroll to position [2708, 0]
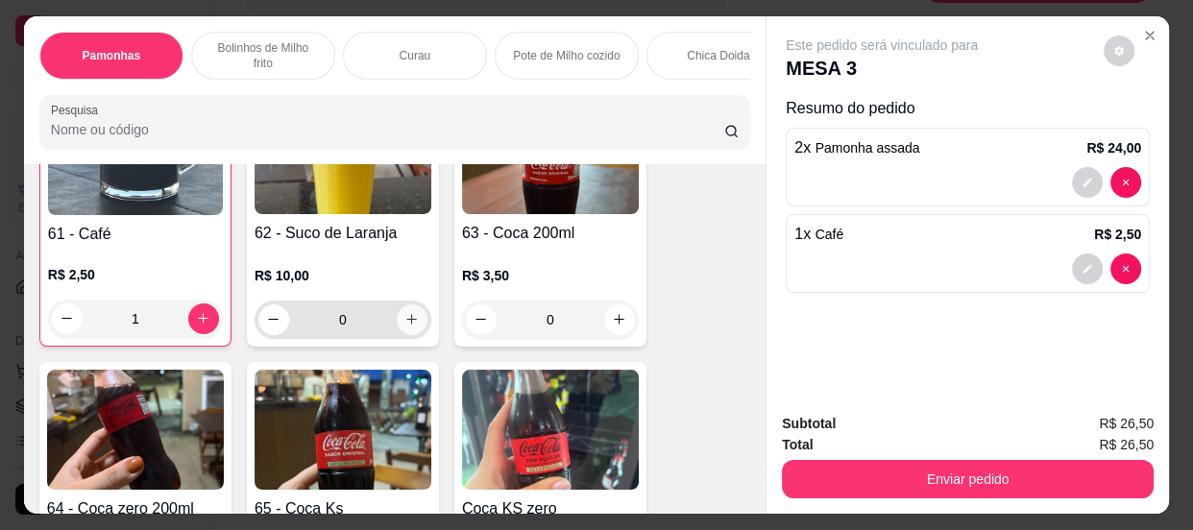
click at [404, 326] on icon "increase-product-quantity" at bounding box center [411, 319] width 14 height 14
type input "1"
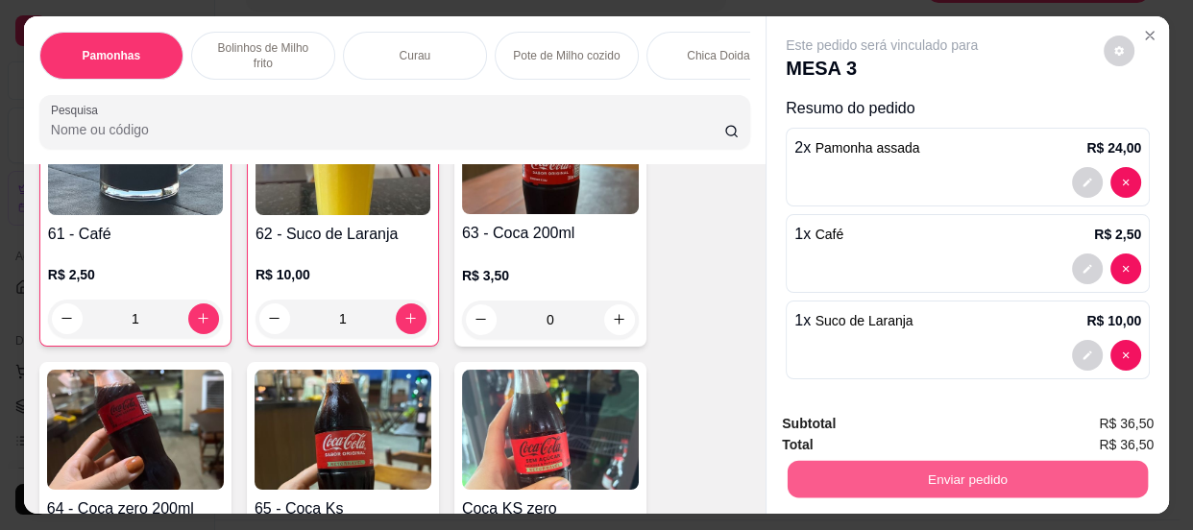
click at [979, 463] on button "Enviar pedido" at bounding box center [968, 479] width 360 height 37
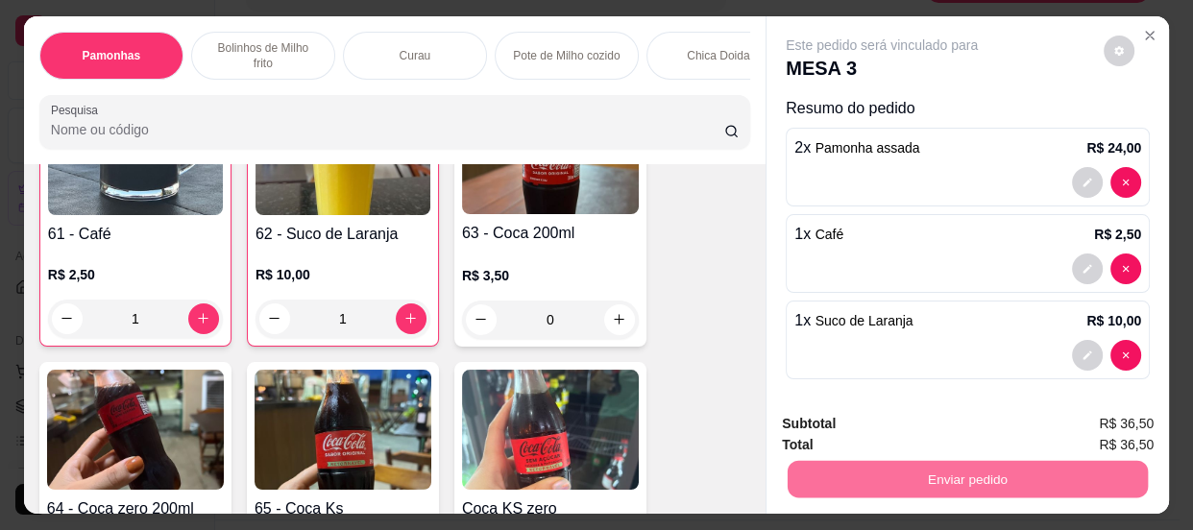
click at [1143, 46] on div "Este pedido será vinculado para MESA 3 Resumo do pedido 2 x Pamonha assada R$ 2…" at bounding box center [968, 207] width 403 height 382
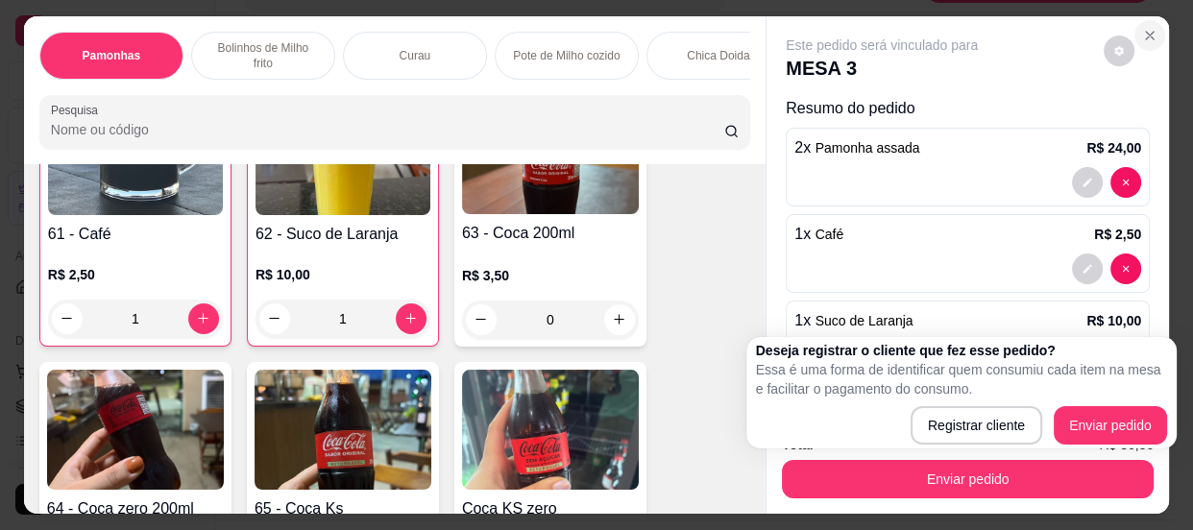
click at [1146, 32] on icon "Close" at bounding box center [1150, 36] width 8 height 8
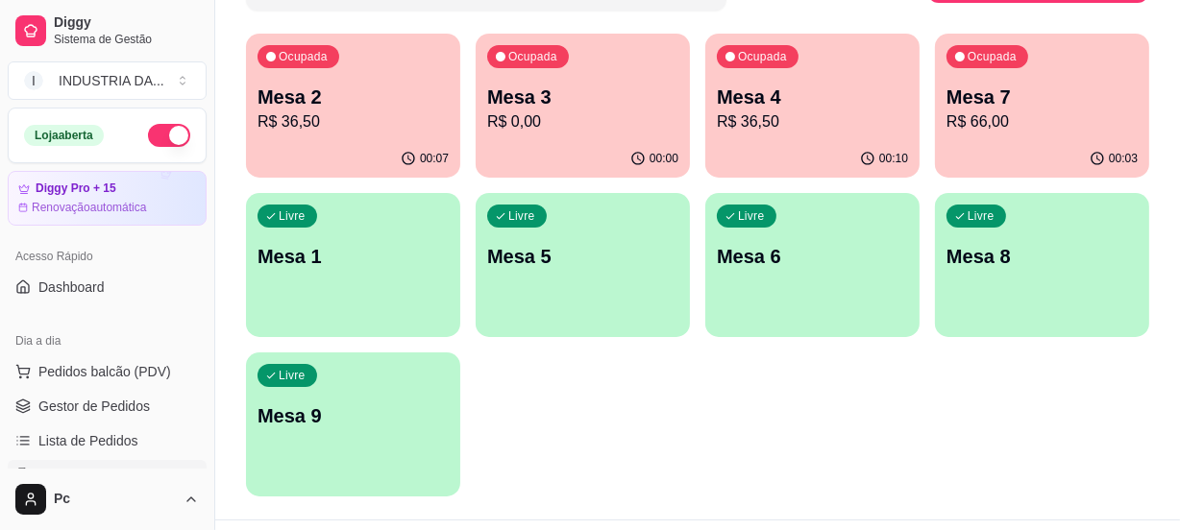
click at [361, 296] on div "Livre Mesa 1" at bounding box center [353, 253] width 214 height 121
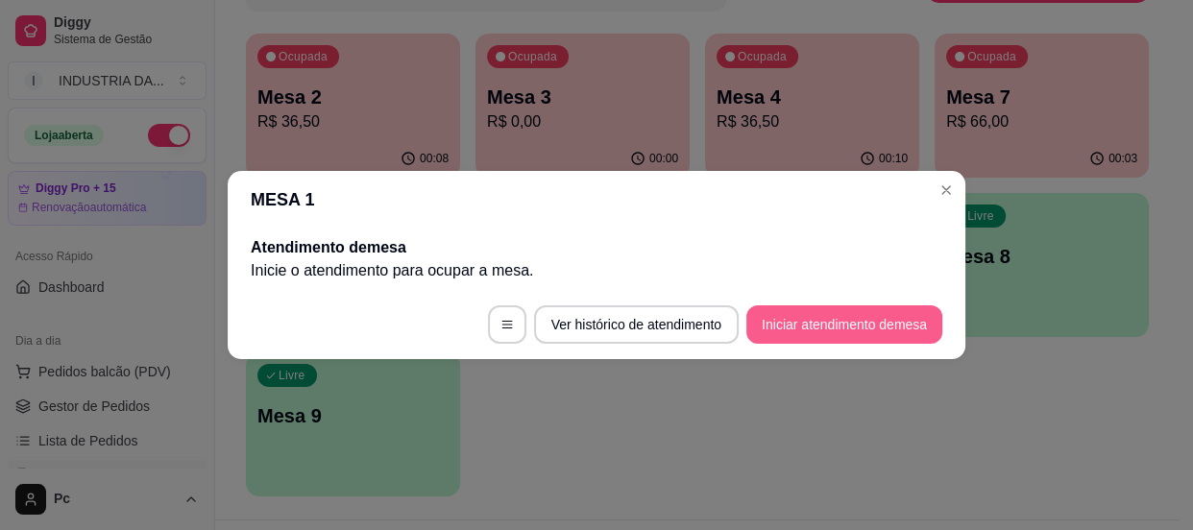
click at [837, 330] on button "Iniciar atendimento de mesa" at bounding box center [844, 325] width 196 height 38
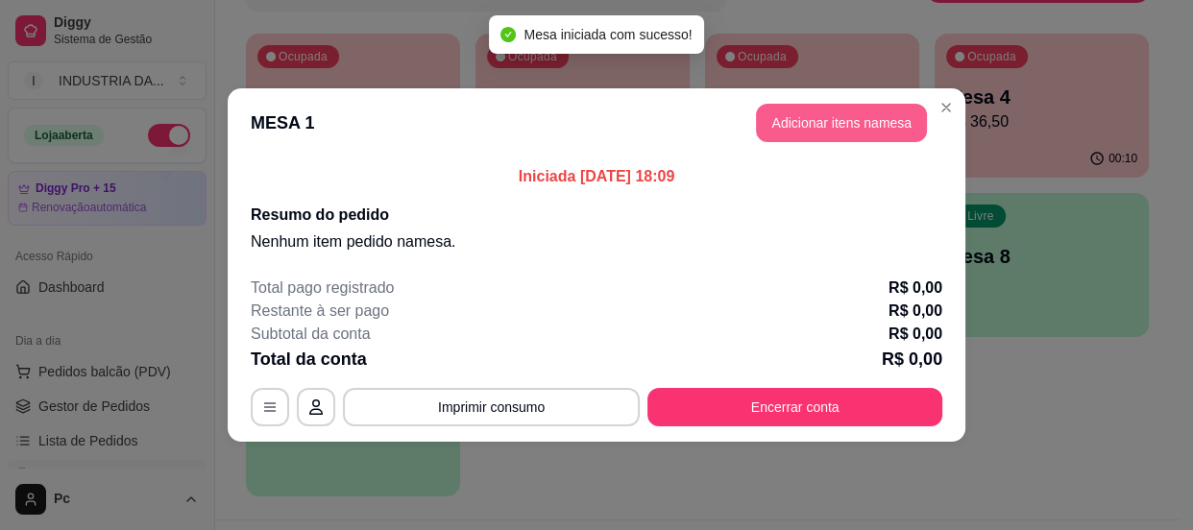
click at [835, 112] on button "Adicionar itens na mesa" at bounding box center [841, 123] width 171 height 38
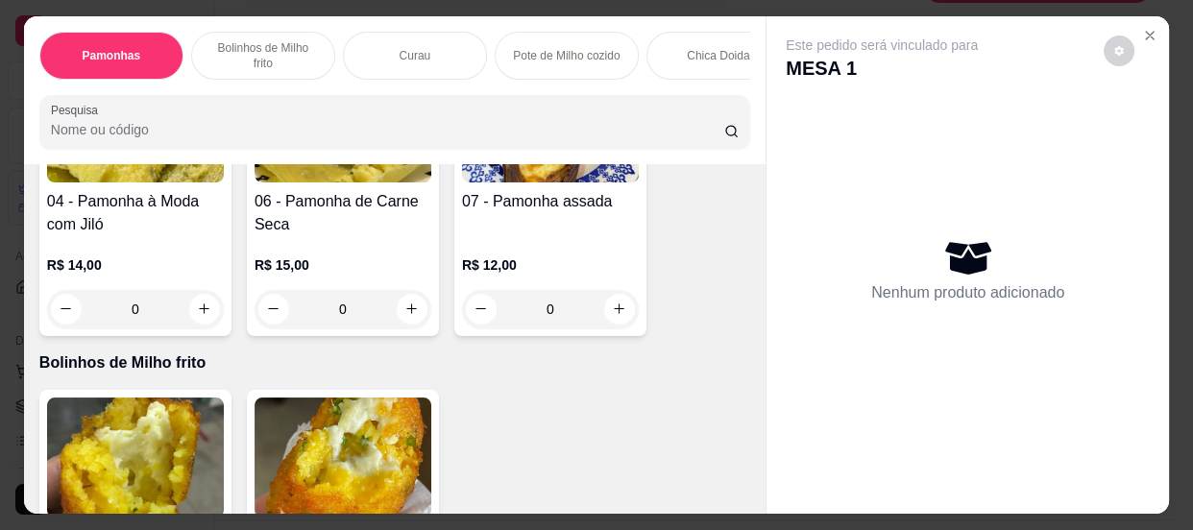
scroll to position [524, 0]
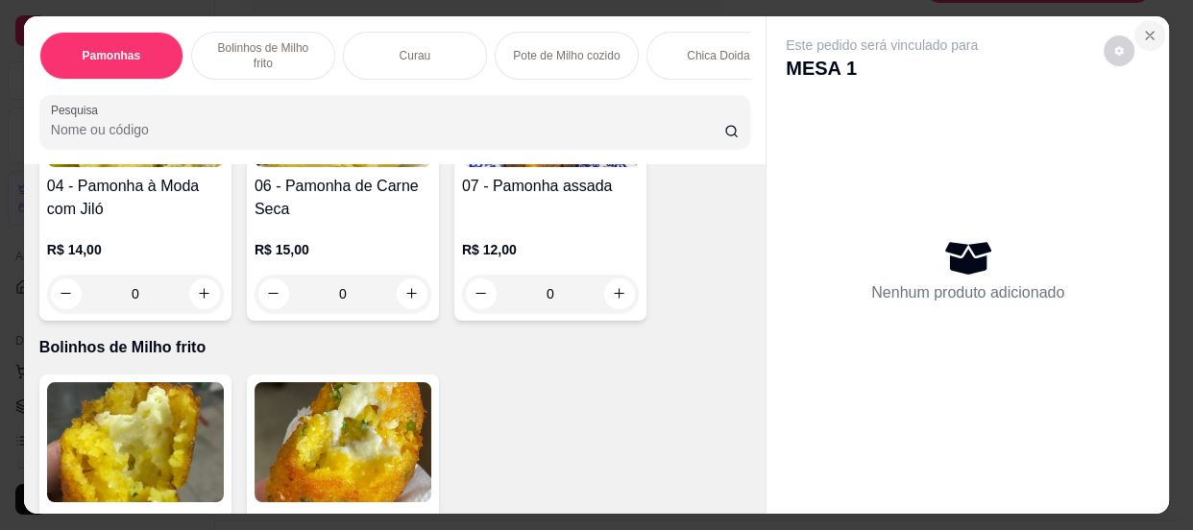
click at [1151, 23] on button "Close" at bounding box center [1150, 35] width 31 height 31
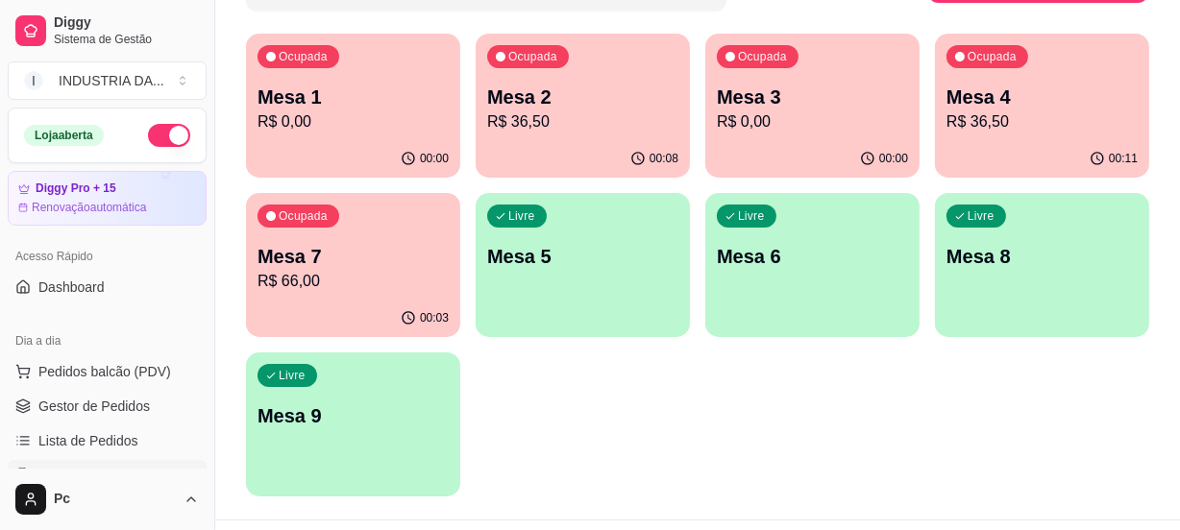
click at [398, 114] on p "R$ 0,00" at bounding box center [352, 121] width 191 height 23
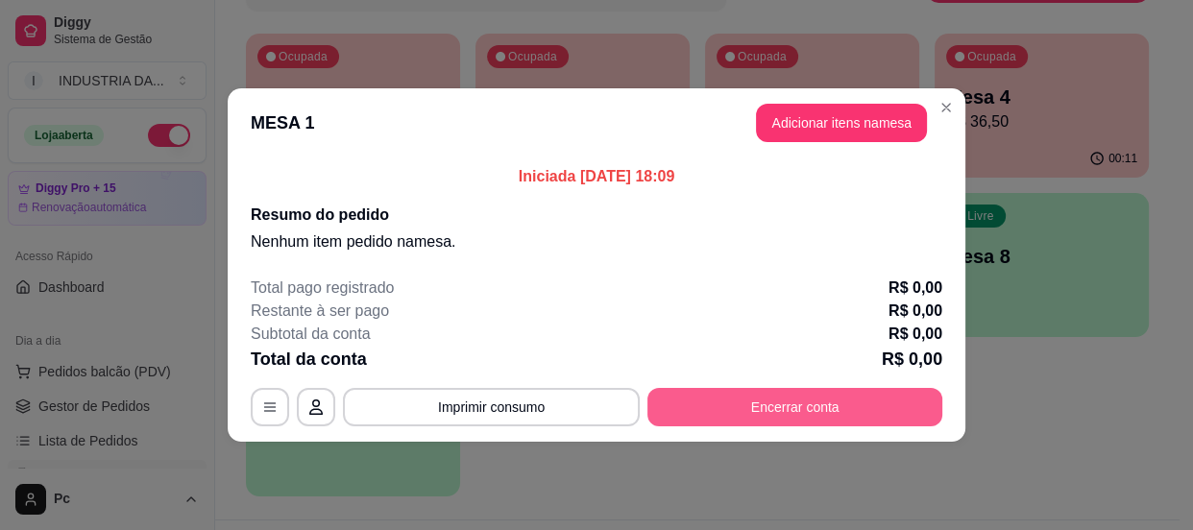
click at [769, 410] on button "Encerrar conta" at bounding box center [795, 407] width 295 height 38
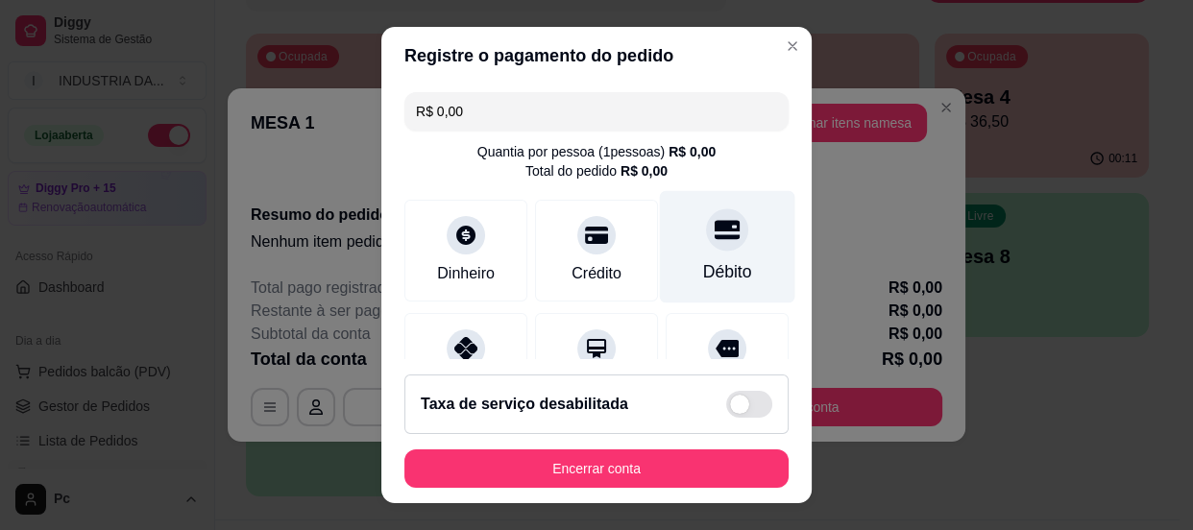
click at [703, 269] on div "Débito" at bounding box center [727, 271] width 49 height 25
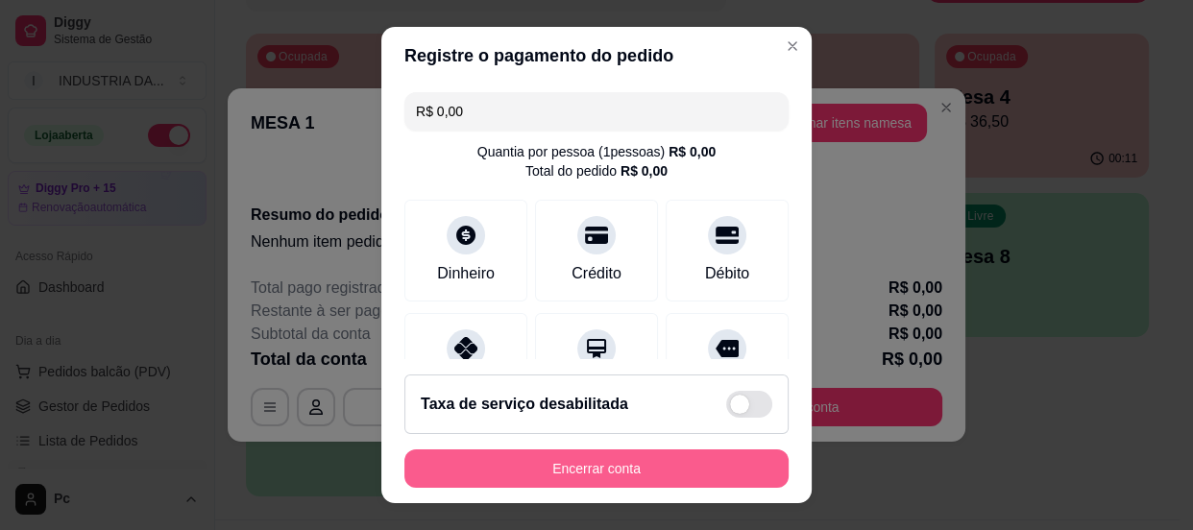
click at [624, 479] on button "Encerrar conta" at bounding box center [596, 469] width 384 height 38
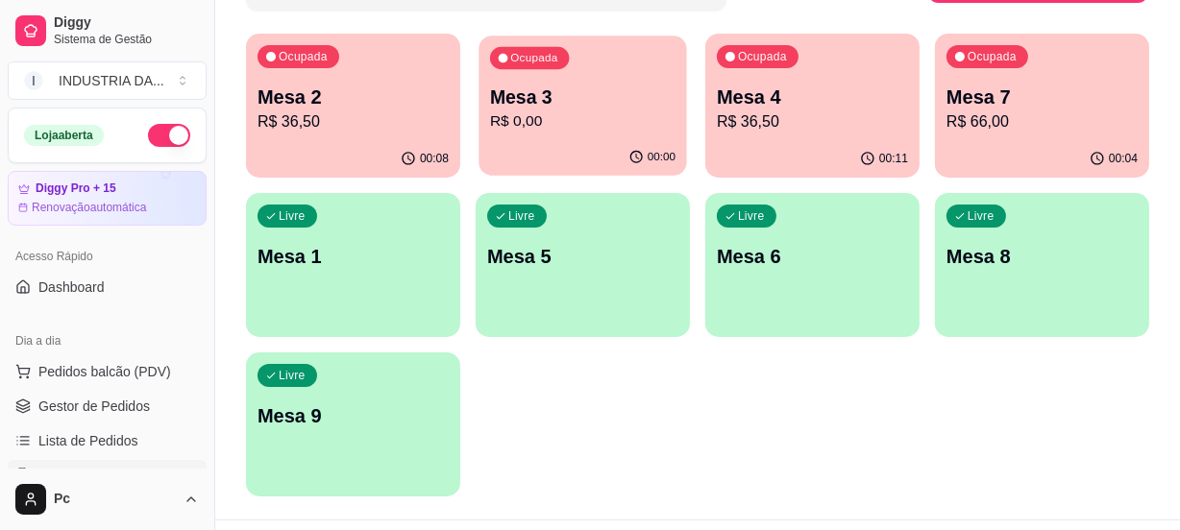
click at [592, 133] on div "Ocupada Mesa 3 R$ 0,00" at bounding box center [582, 88] width 208 height 104
click at [301, 89] on p "Mesa 2" at bounding box center [352, 97] width 191 height 27
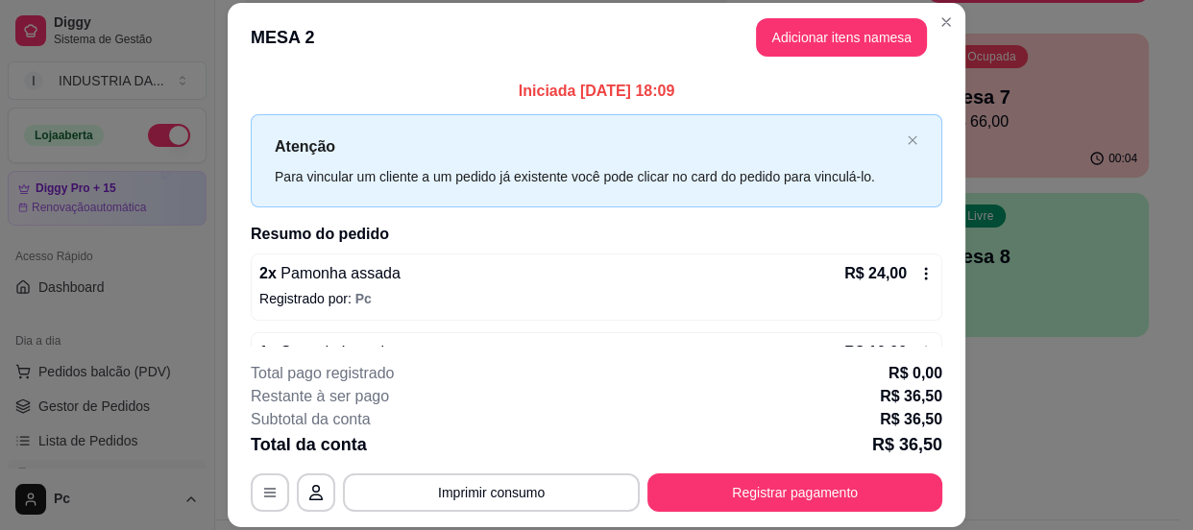
scroll to position [137, 0]
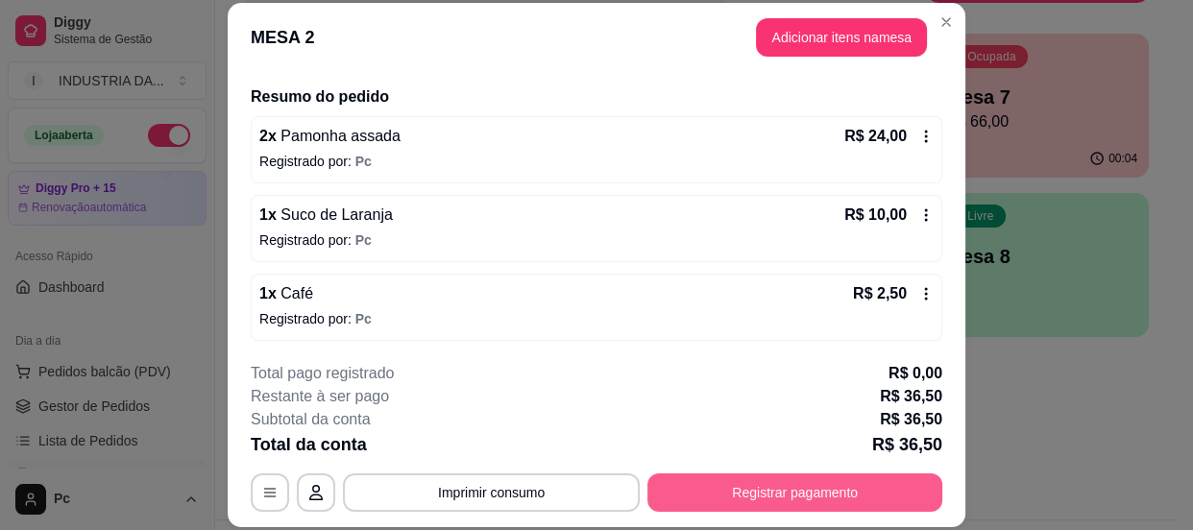
click at [700, 480] on button "Registrar pagamento" at bounding box center [795, 493] width 295 height 38
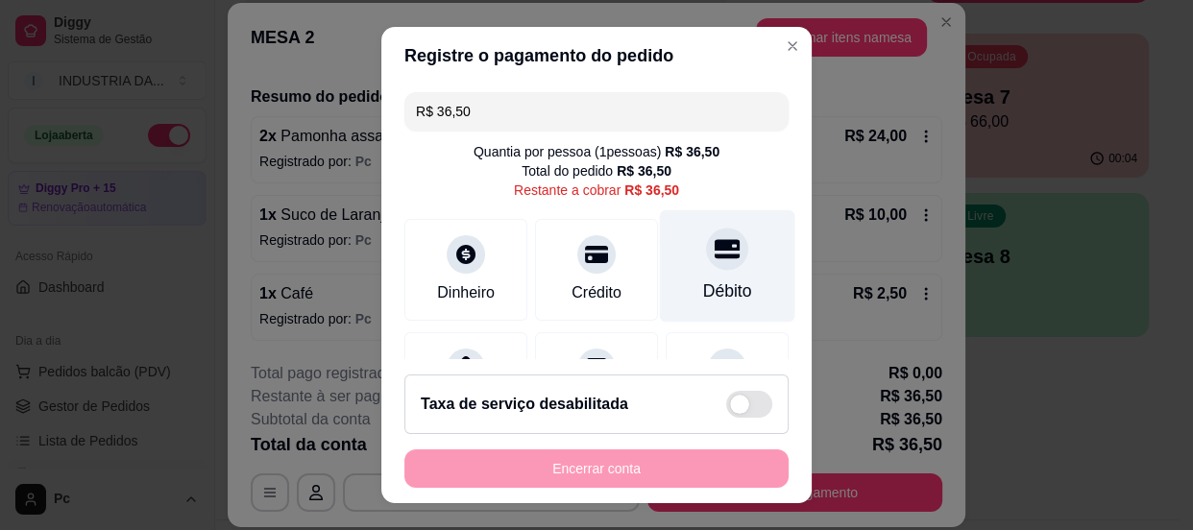
click at [663, 266] on div "Débito" at bounding box center [727, 265] width 135 height 112
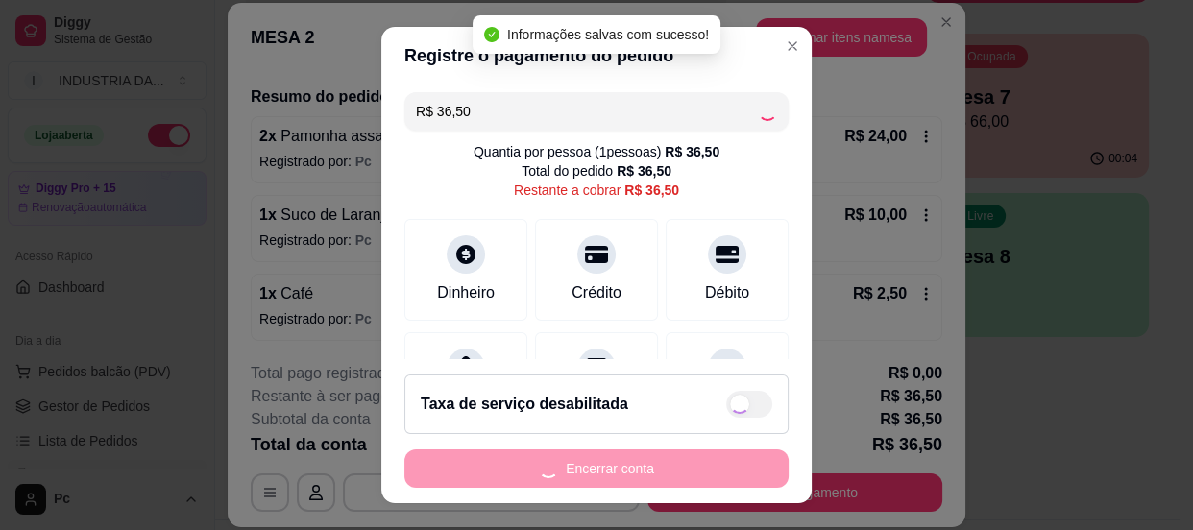
type input "R$ 0,00"
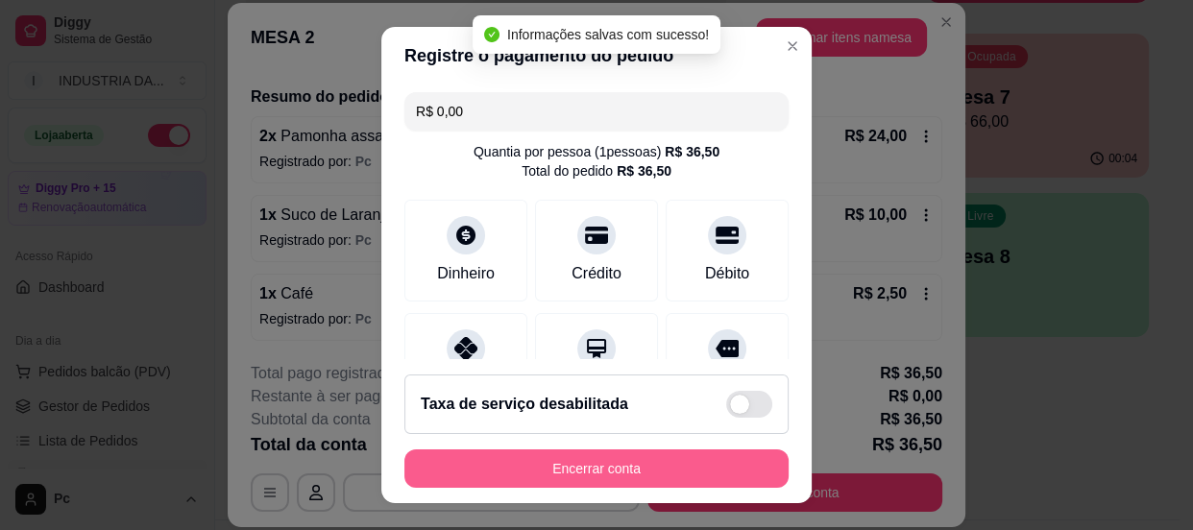
click at [606, 487] on button "Encerrar conta" at bounding box center [596, 469] width 384 height 38
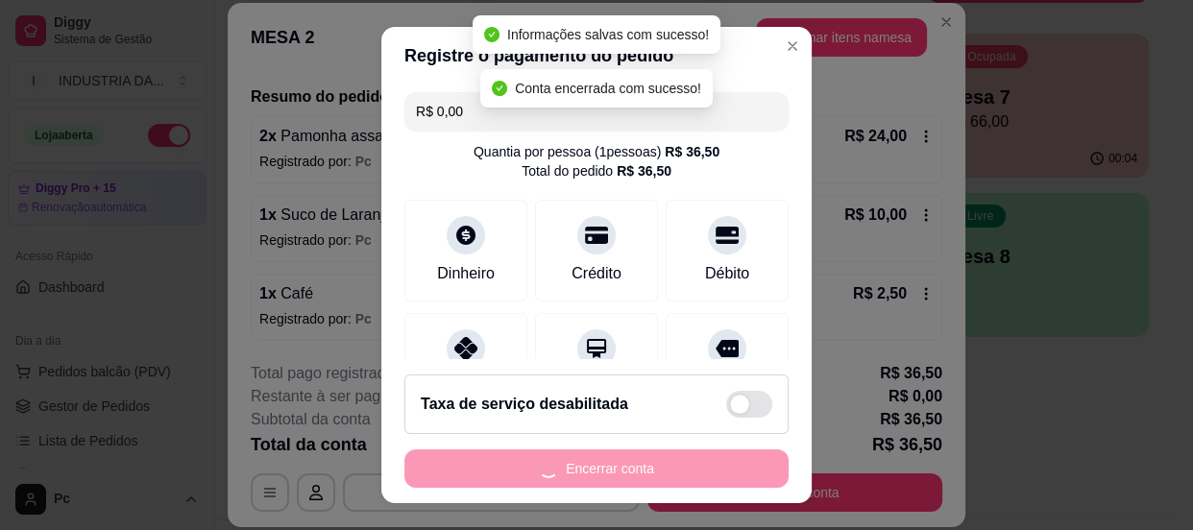
scroll to position [0, 0]
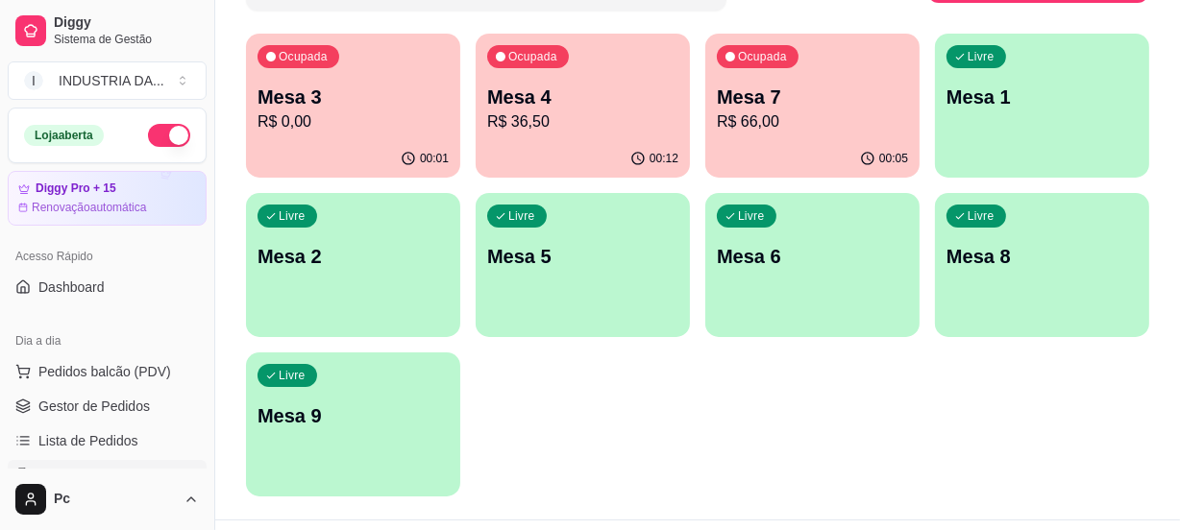
click at [390, 112] on p "R$ 0,00" at bounding box center [352, 121] width 191 height 23
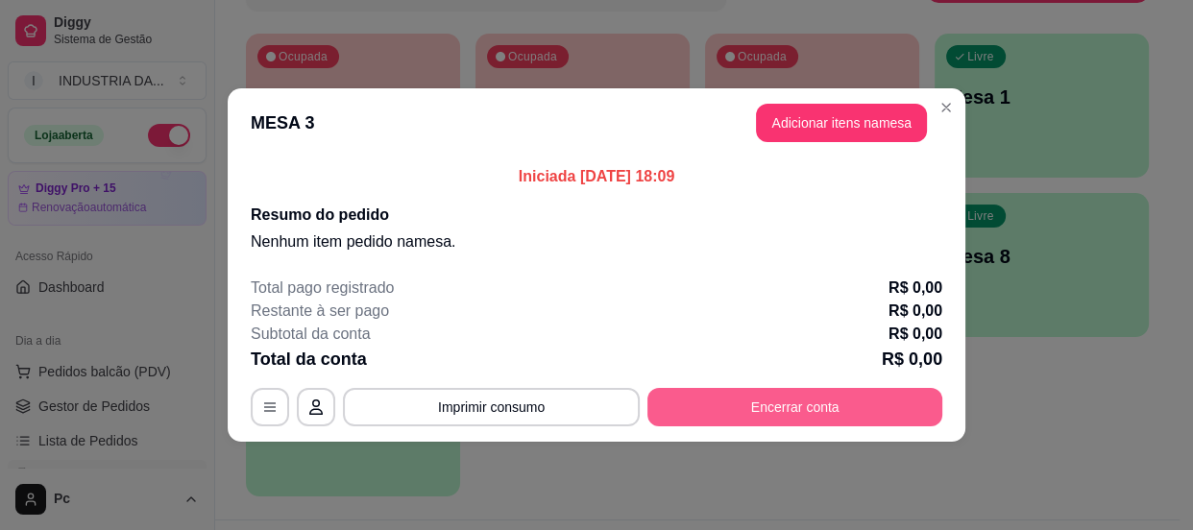
click at [880, 405] on button "Encerrar conta" at bounding box center [795, 407] width 295 height 38
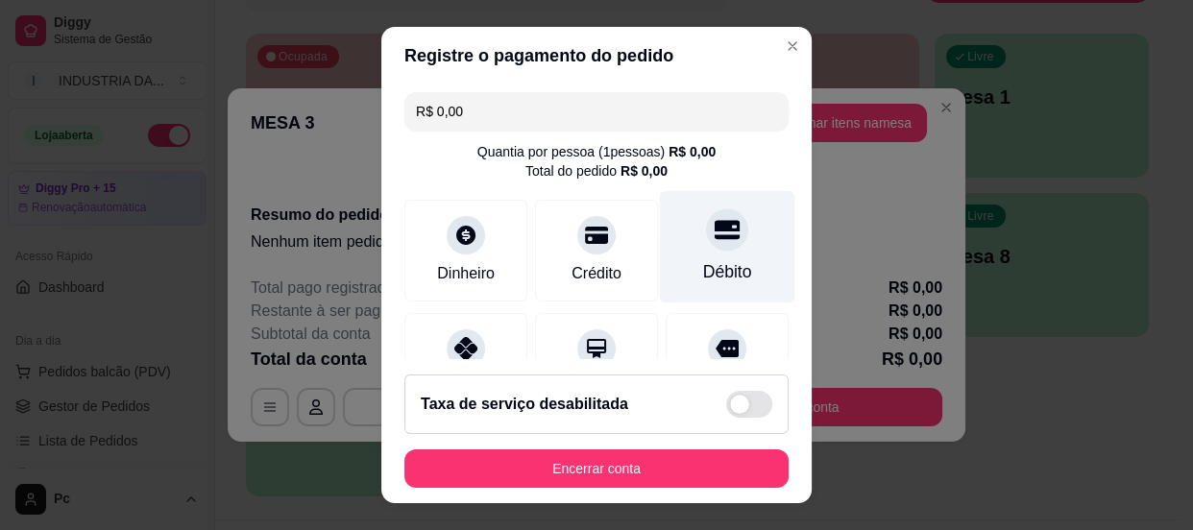
click at [708, 242] on div at bounding box center [727, 229] width 42 height 42
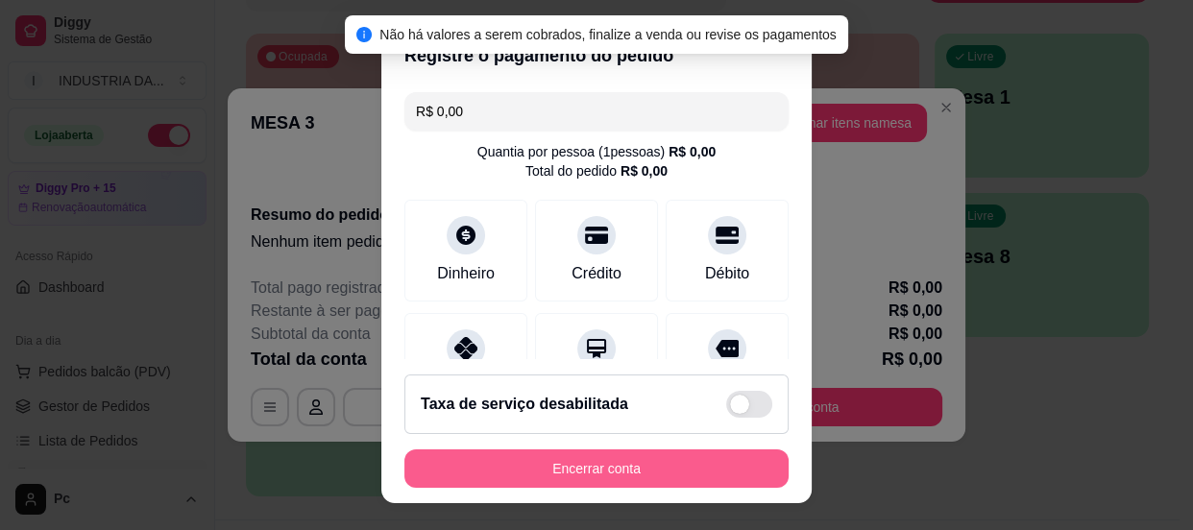
click at [574, 457] on button "Encerrar conta" at bounding box center [596, 469] width 384 height 38
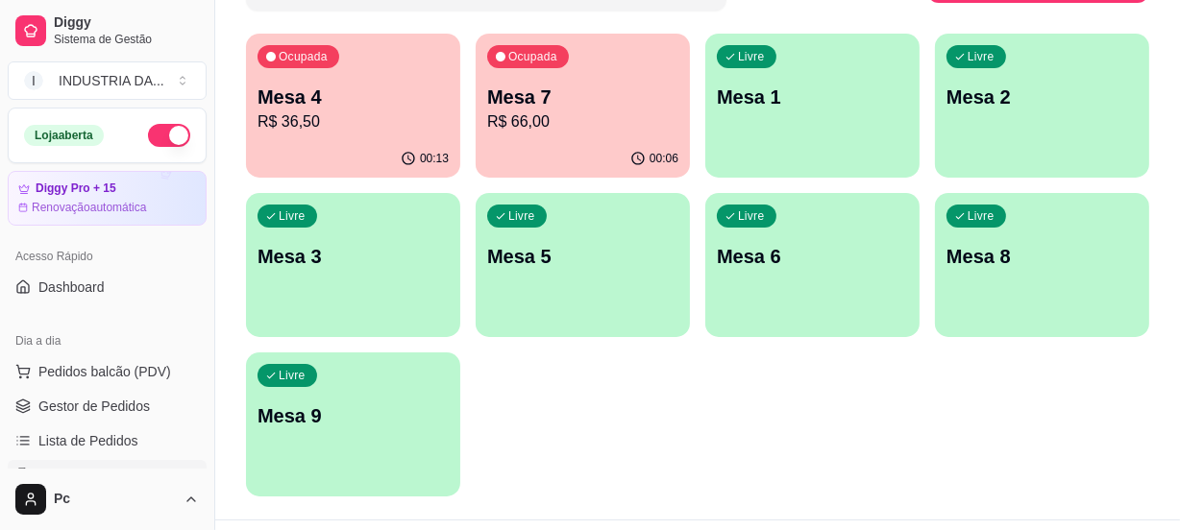
click at [595, 110] on p "R$ 66,00" at bounding box center [582, 121] width 191 height 23
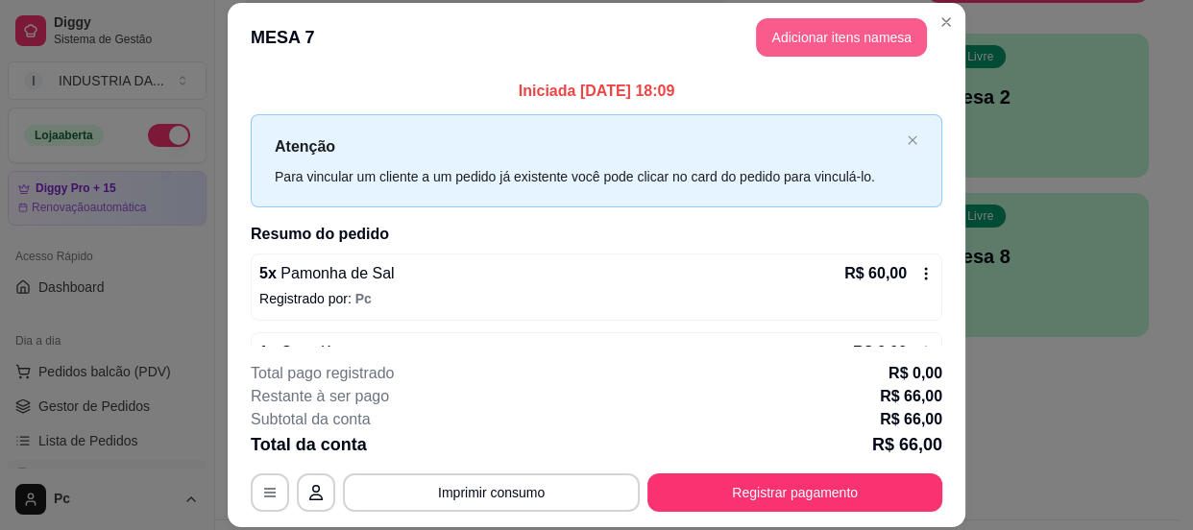
click at [842, 30] on button "Adicionar itens na mesa" at bounding box center [841, 37] width 171 height 38
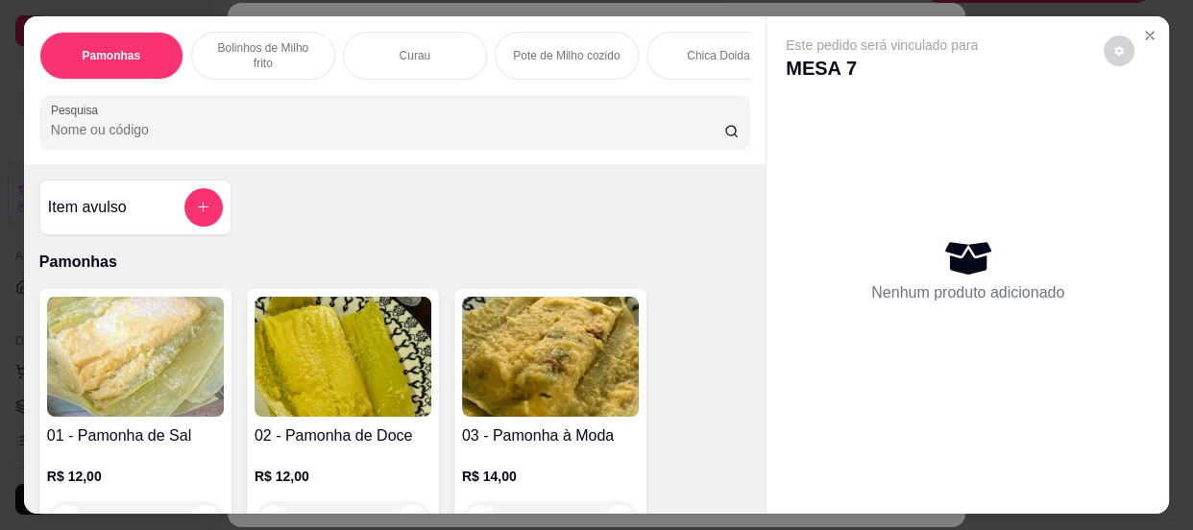
scroll to position [86, 0]
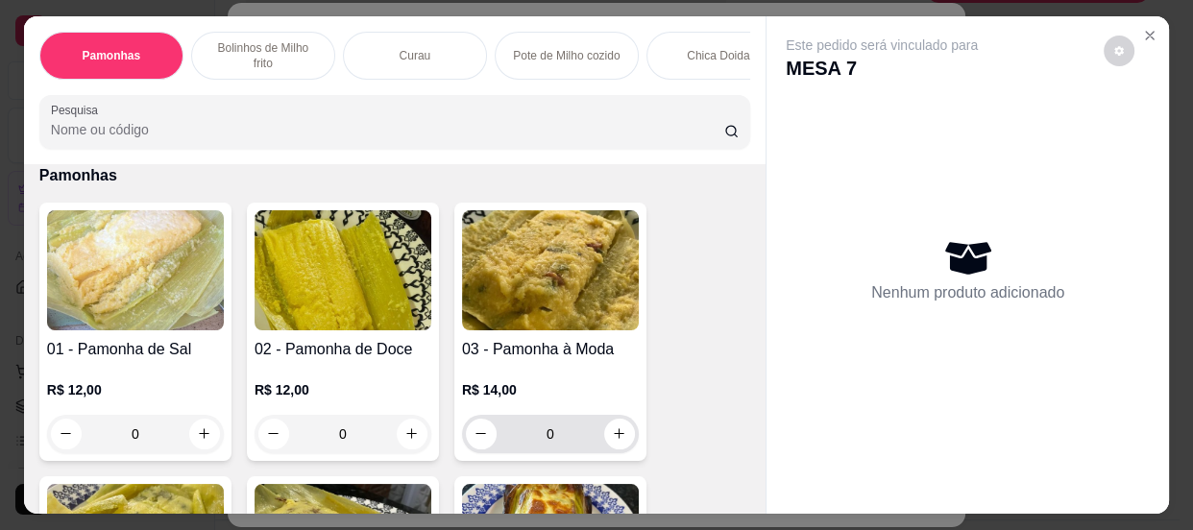
click at [568, 440] on input "0" at bounding box center [551, 434] width 108 height 38
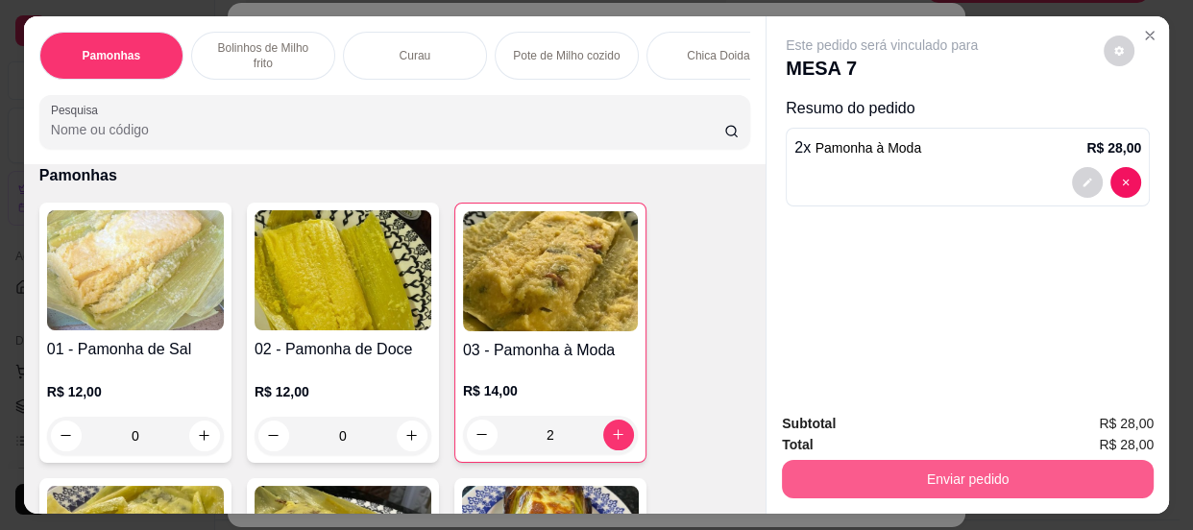
type input "2"
click at [833, 485] on button "Enviar pedido" at bounding box center [968, 479] width 372 height 38
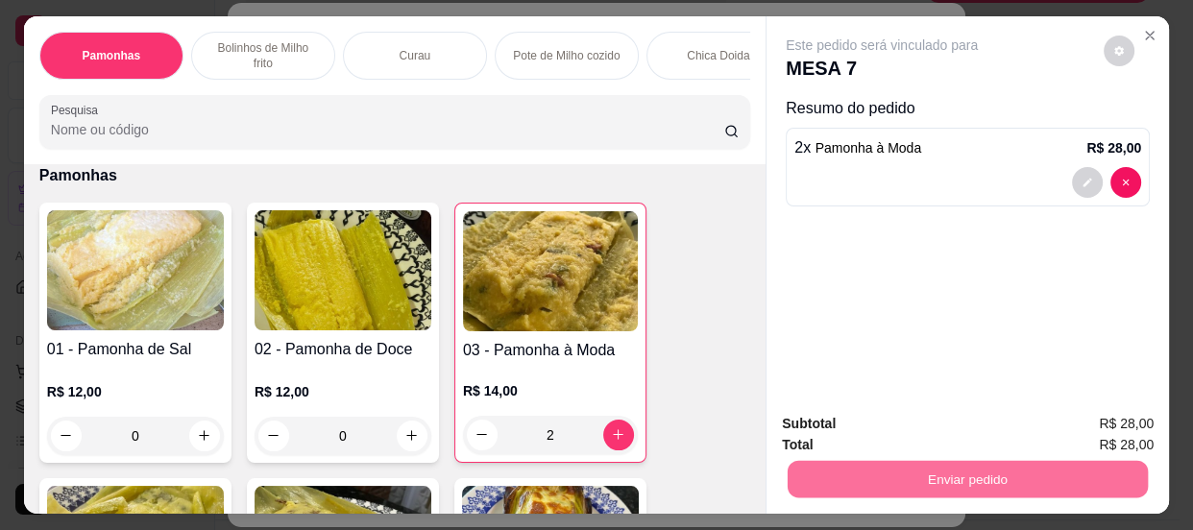
click at [1094, 423] on button "Enviar pedido" at bounding box center [1104, 426] width 109 height 37
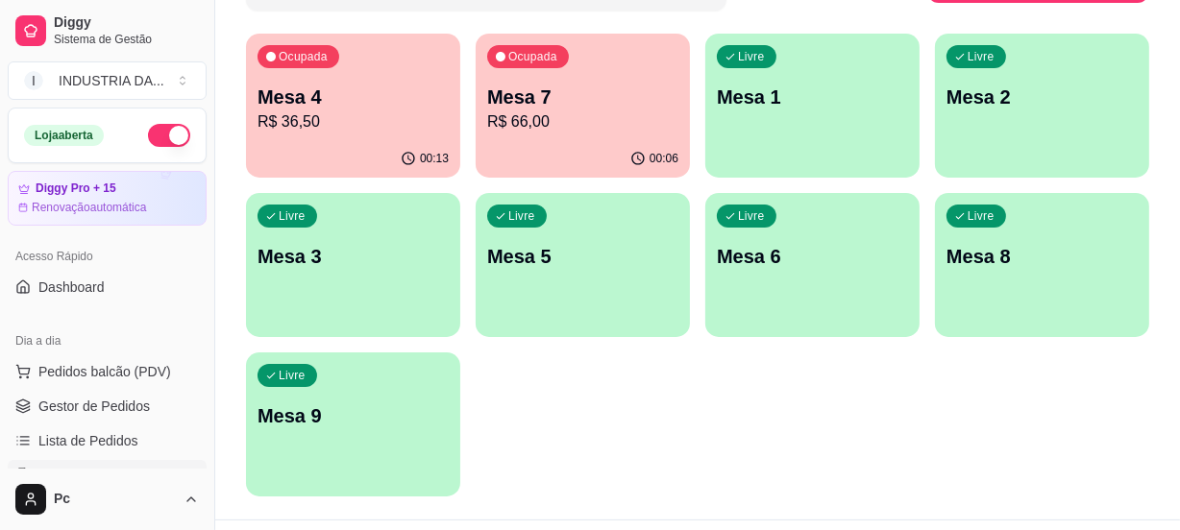
click at [376, 115] on p "R$ 36,50" at bounding box center [352, 121] width 191 height 23
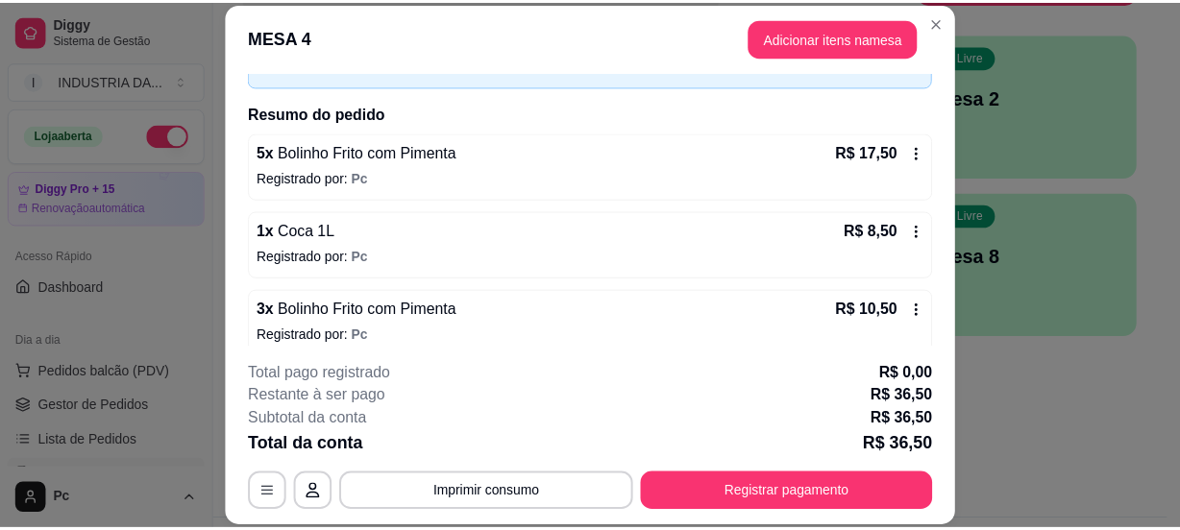
scroll to position [137, 0]
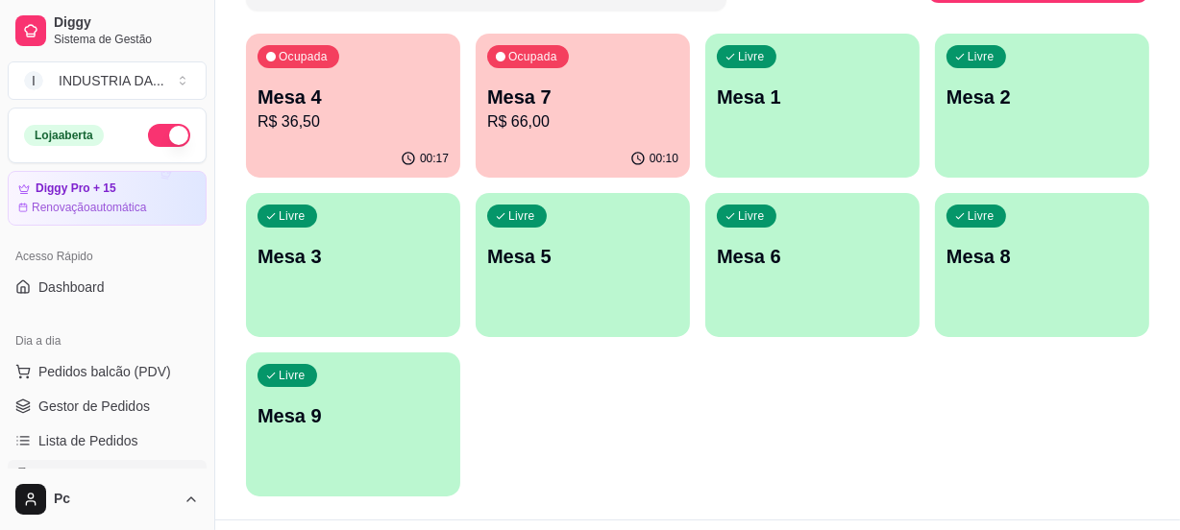
click at [623, 71] on div "Ocupada Mesa 7 R$ 66,00" at bounding box center [583, 87] width 214 height 107
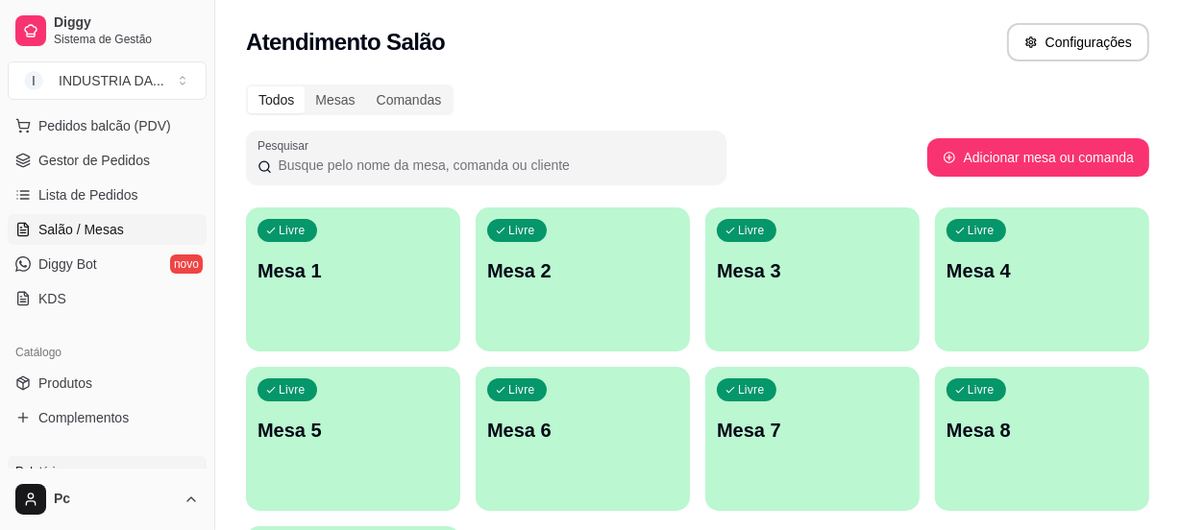
scroll to position [349, 0]
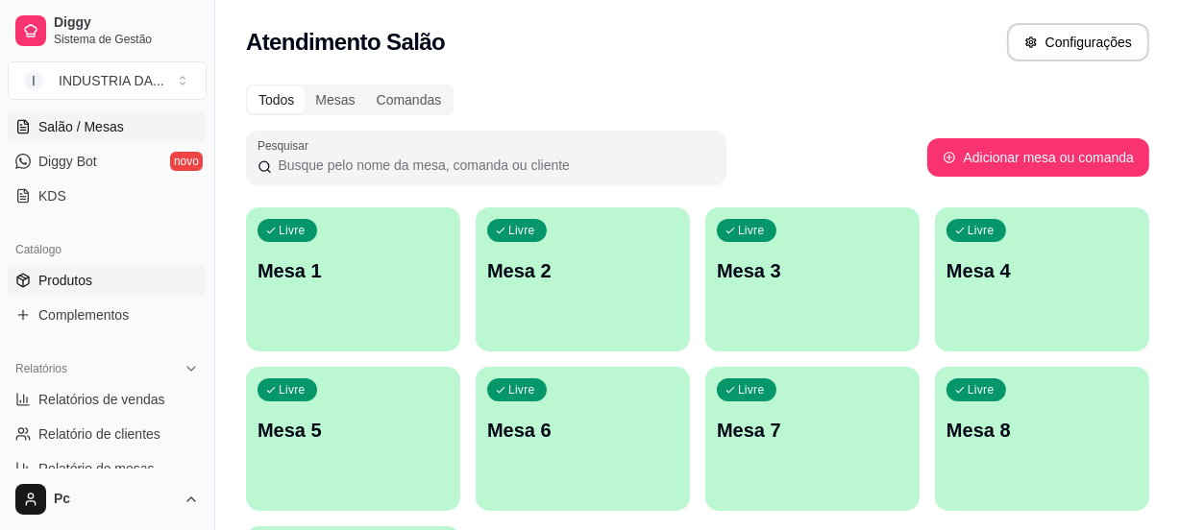
click at [58, 280] on span "Produtos" at bounding box center [65, 280] width 54 height 19
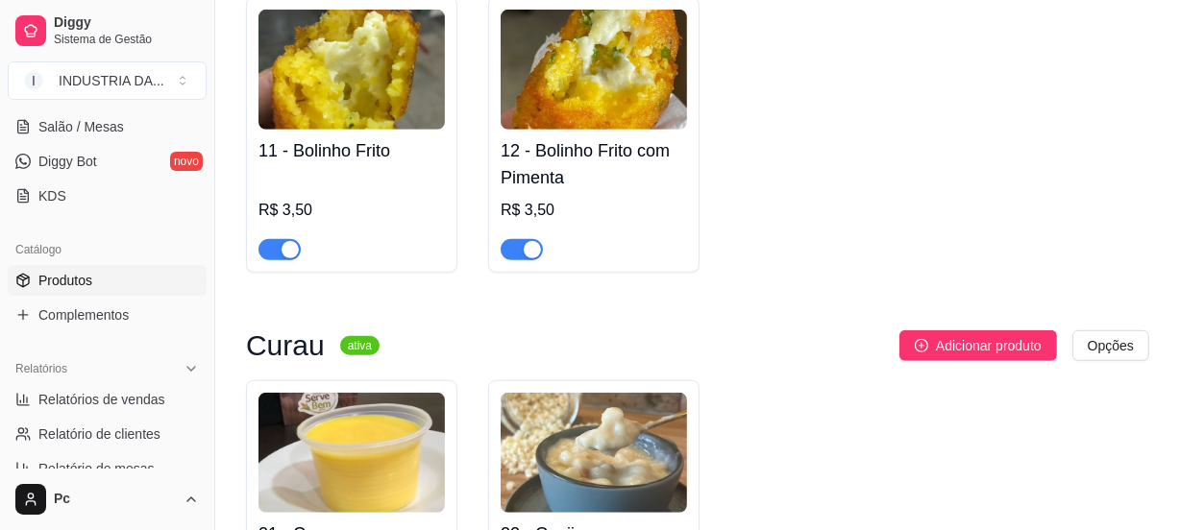
scroll to position [1222, 0]
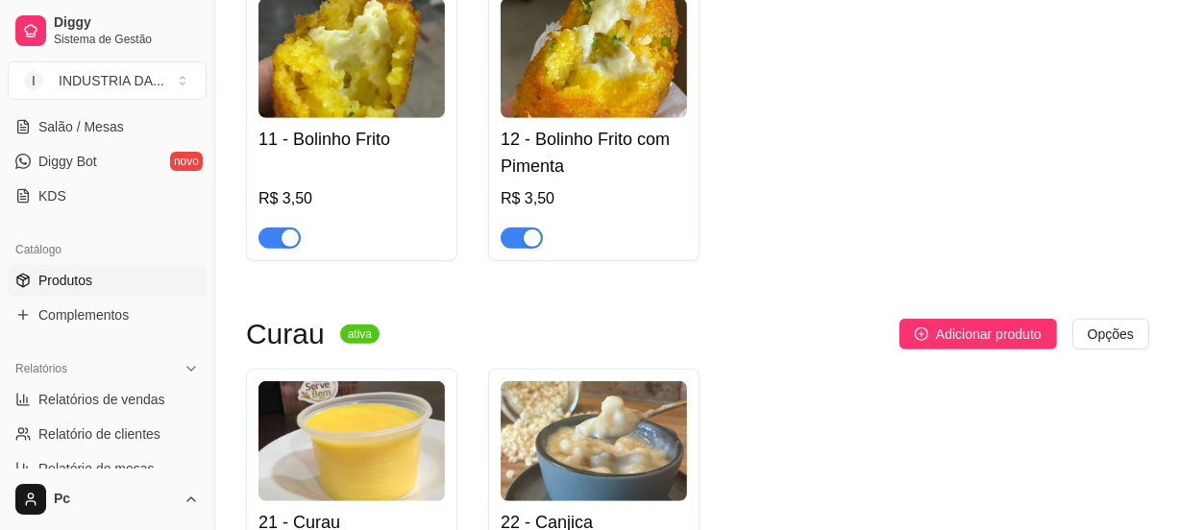
click at [514, 243] on span "button" at bounding box center [522, 238] width 42 height 21
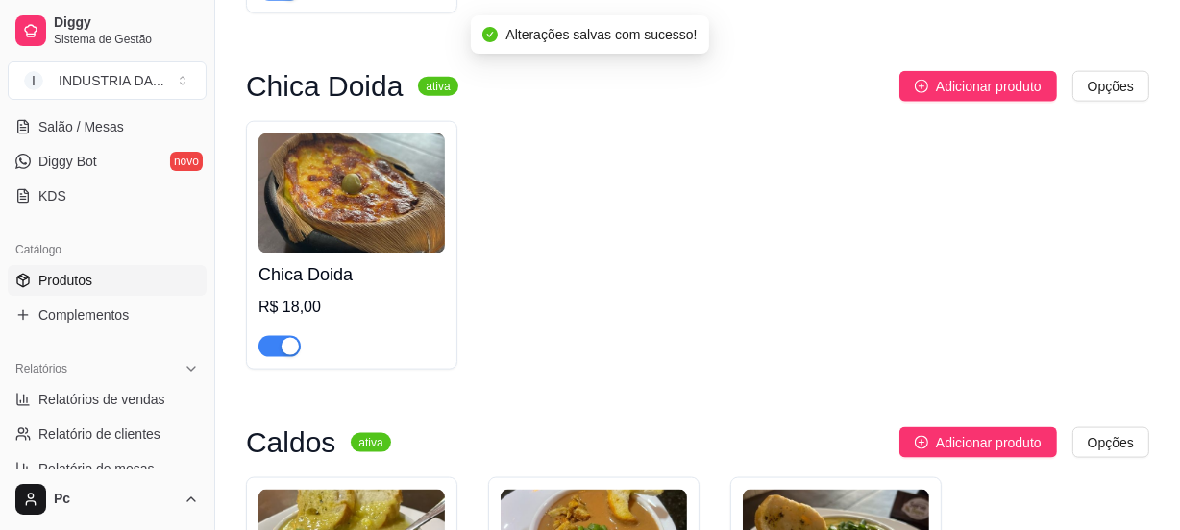
scroll to position [2008, 0]
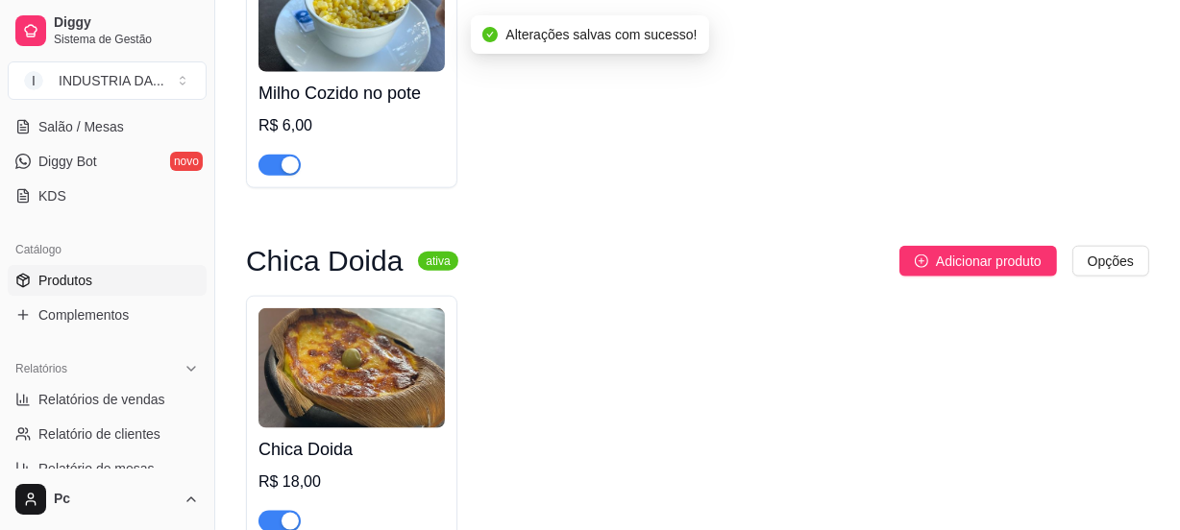
click at [273, 183] on div "Milho Cozido no pote R$ 6,00" at bounding box center [351, 63] width 211 height 249
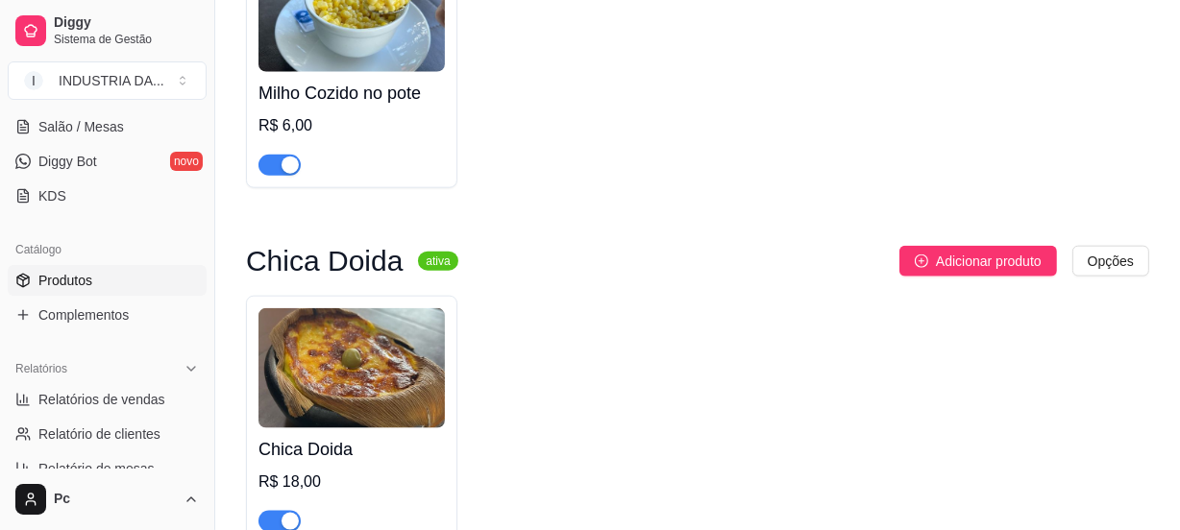
click at [272, 166] on span "button" at bounding box center [279, 165] width 42 height 21
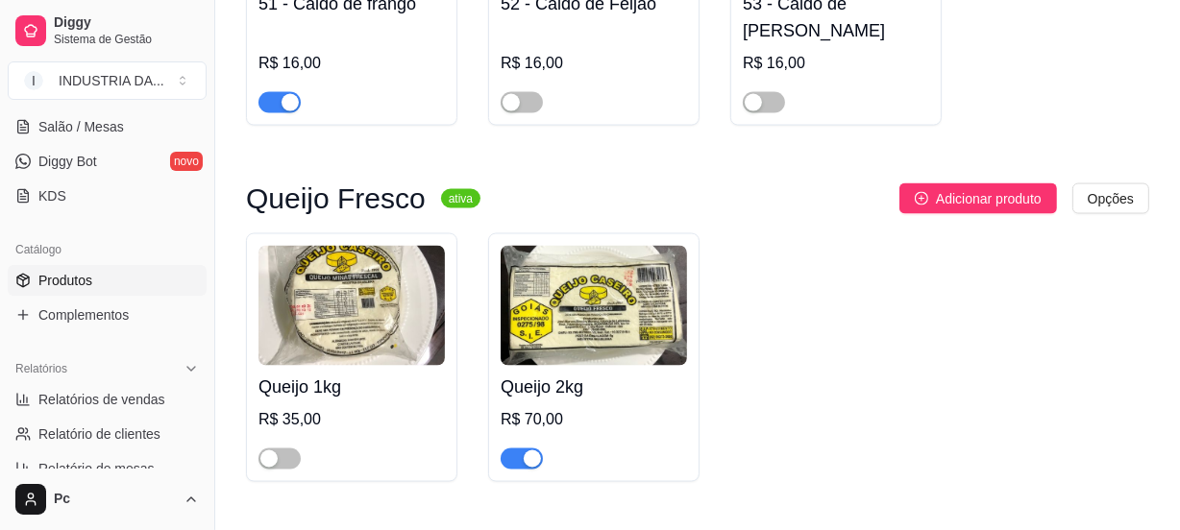
scroll to position [2969, 0]
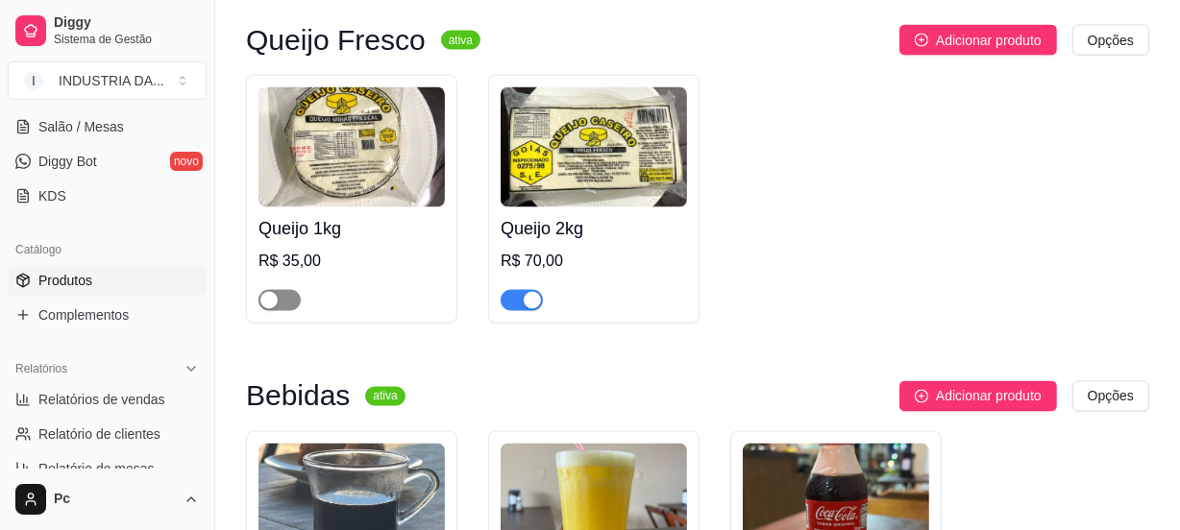
click at [285, 290] on span "button" at bounding box center [279, 300] width 42 height 21
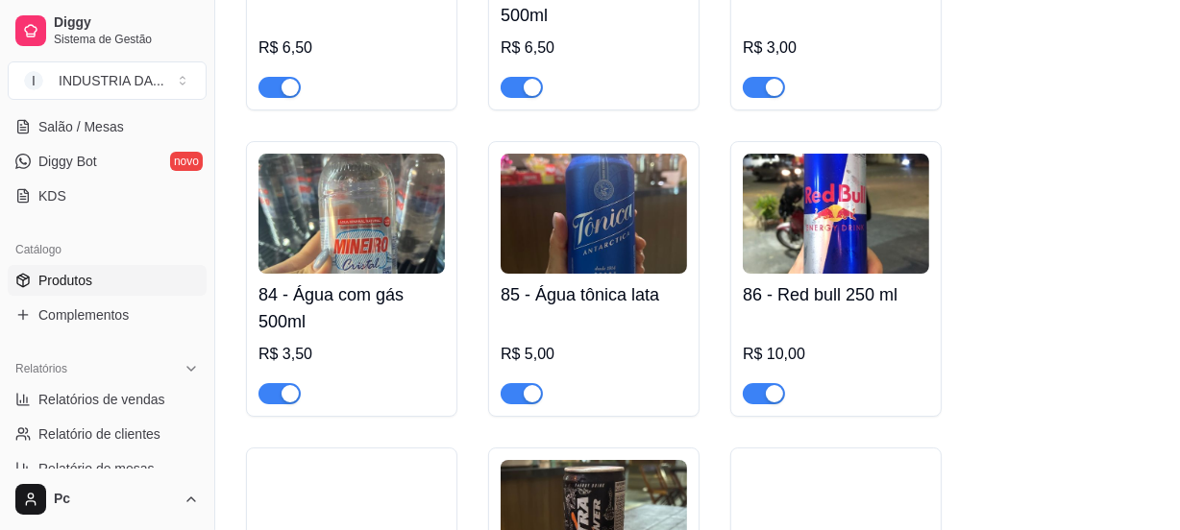
scroll to position [6113, 0]
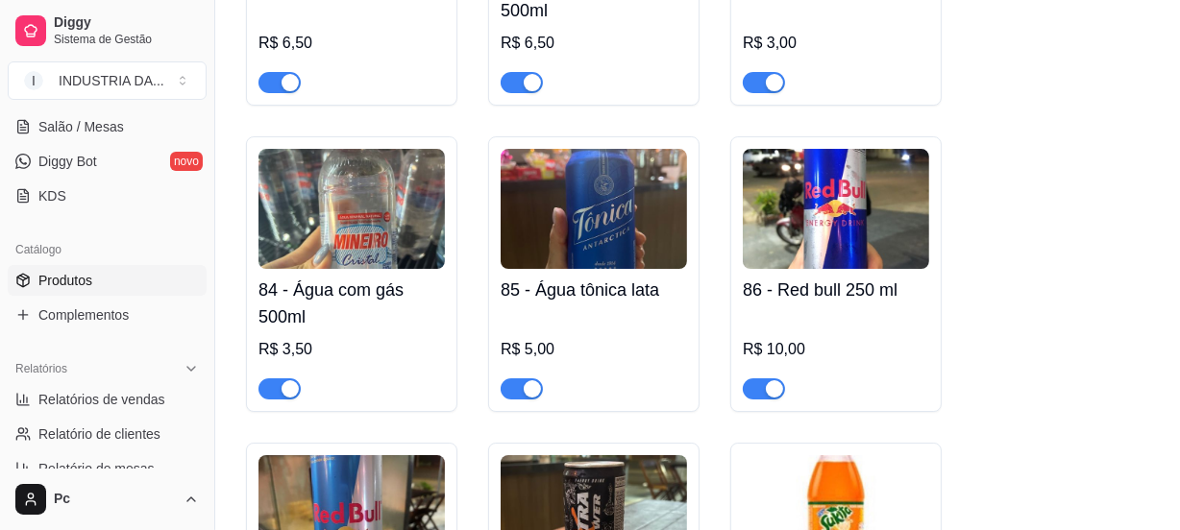
click at [294, 380] on div "button" at bounding box center [289, 388] width 17 height 17
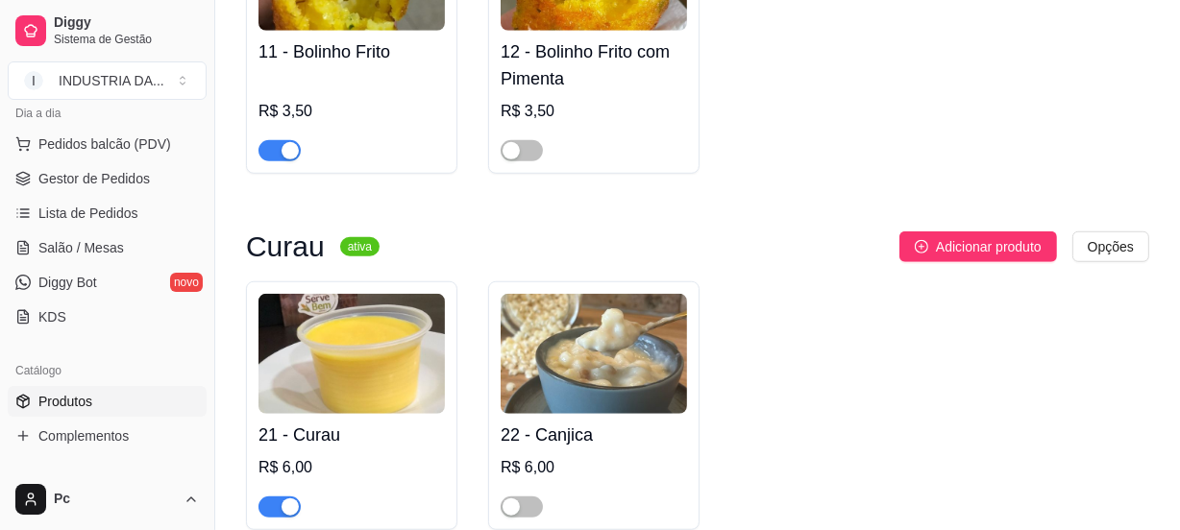
scroll to position [174, 0]
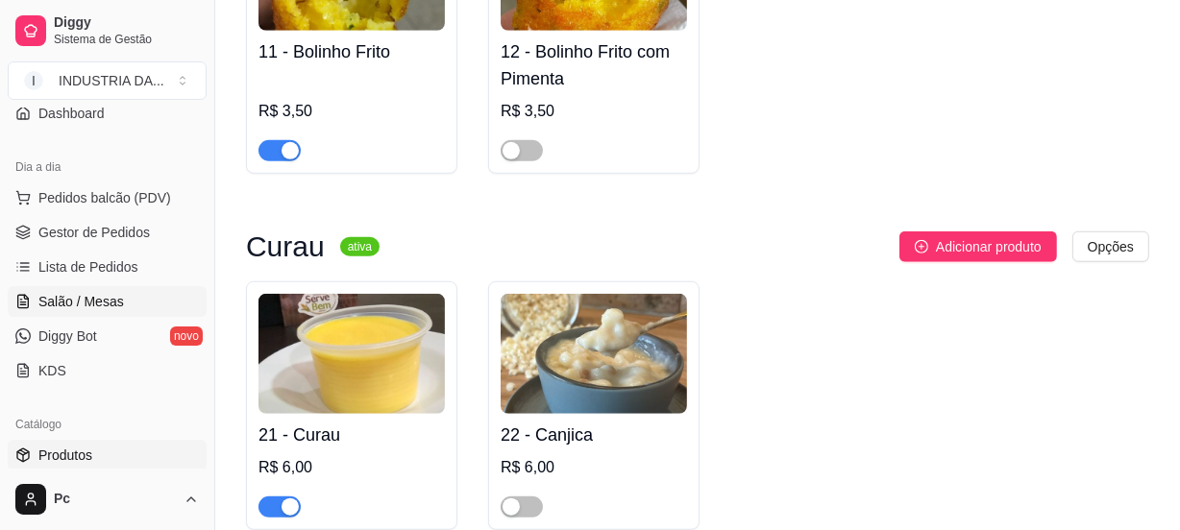
click at [117, 300] on span "Salão / Mesas" at bounding box center [81, 301] width 86 height 19
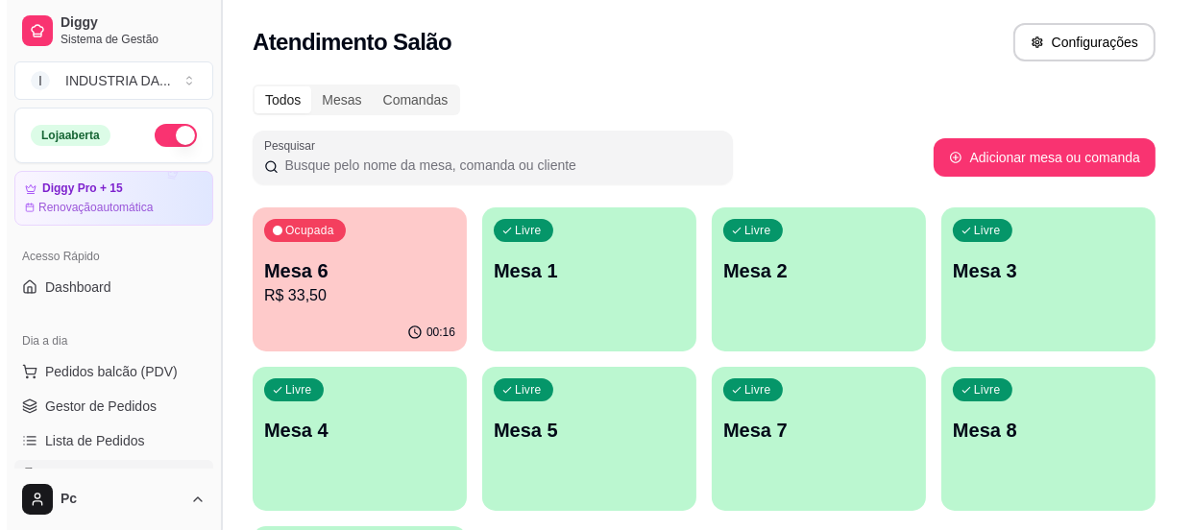
scroll to position [174, 0]
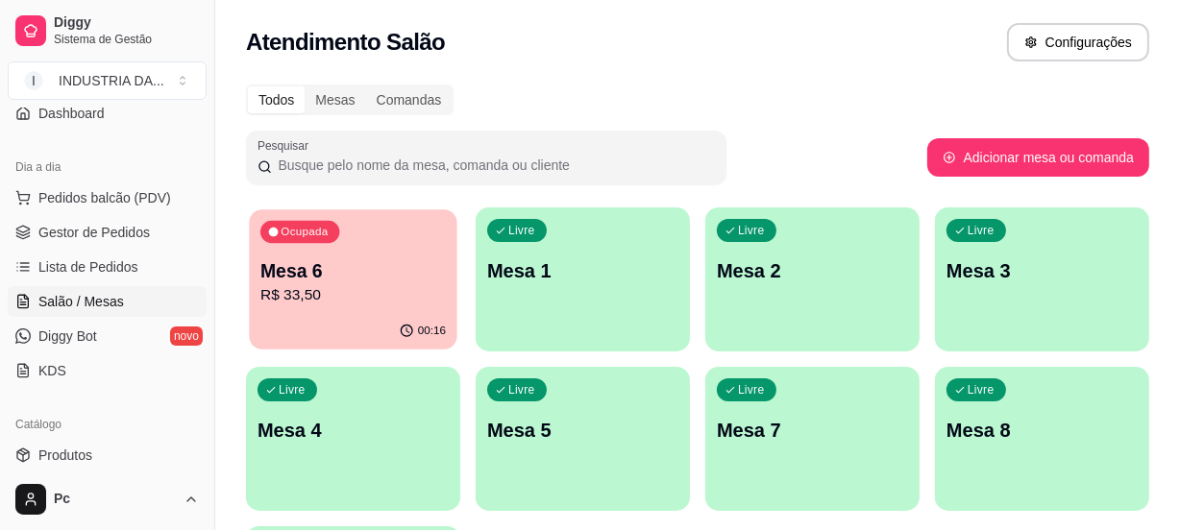
click at [260, 305] on p "R$ 33,50" at bounding box center [352, 295] width 185 height 22
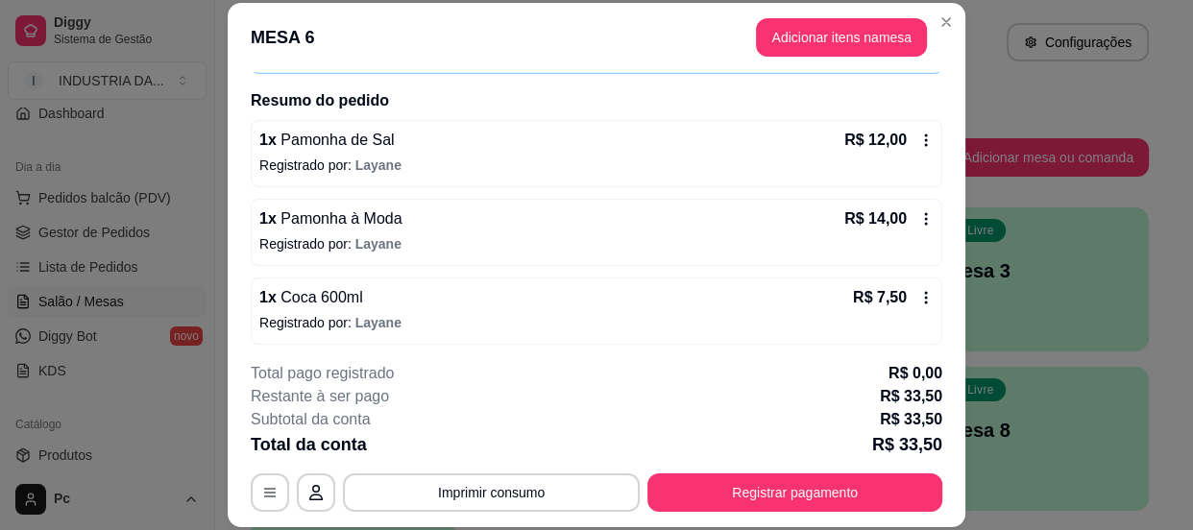
scroll to position [137, 0]
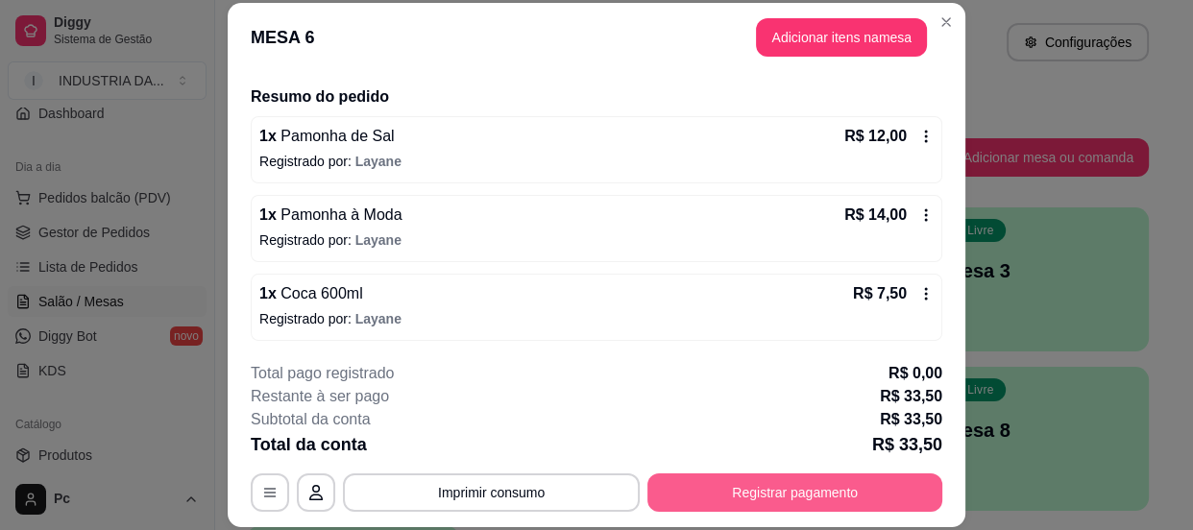
click at [838, 477] on button "Registrar pagamento" at bounding box center [795, 493] width 295 height 38
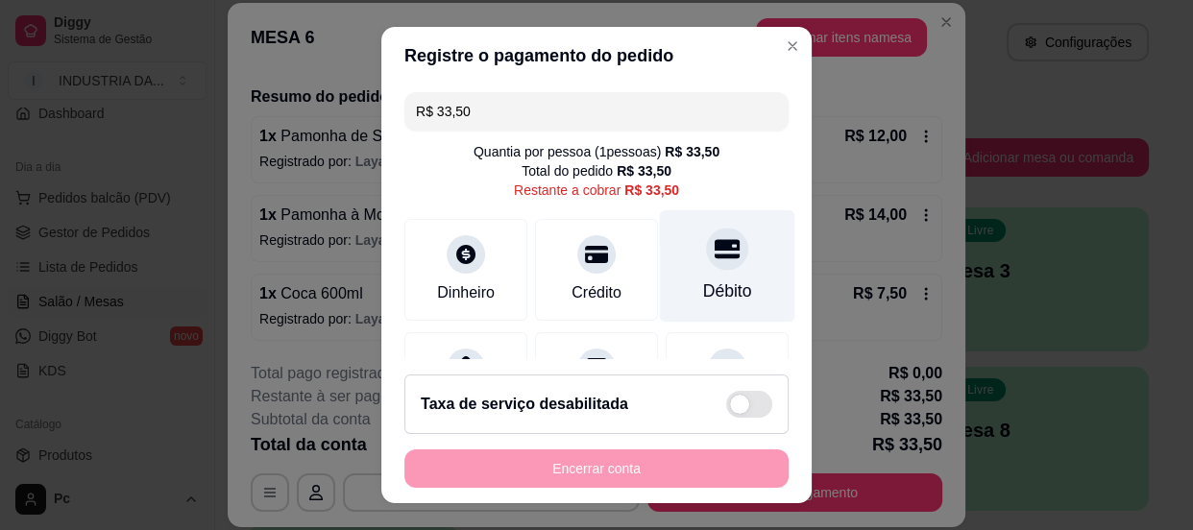
click at [713, 293] on div "Débito" at bounding box center [727, 291] width 49 height 25
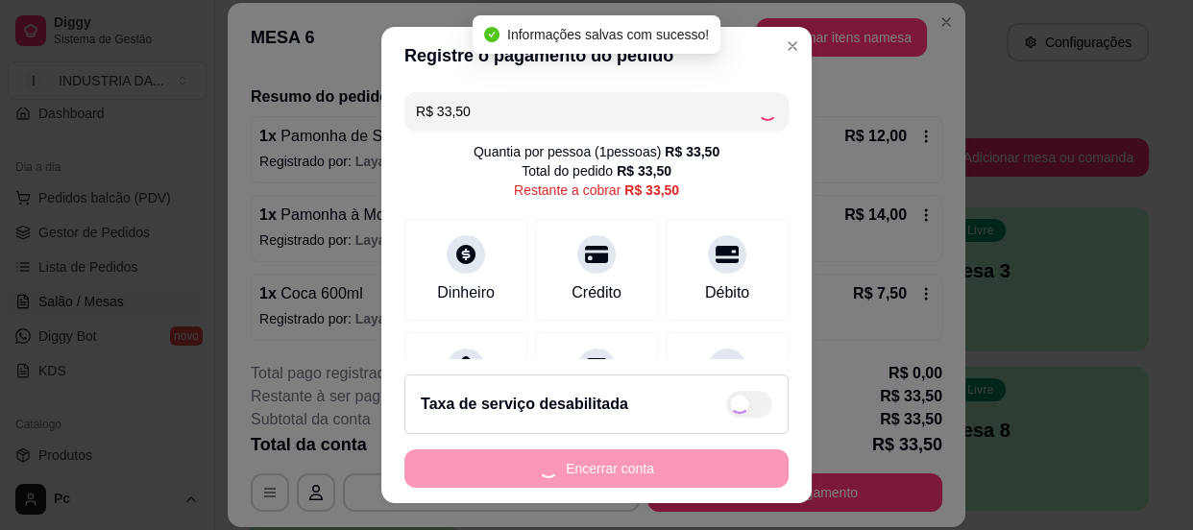
type input "R$ 0,00"
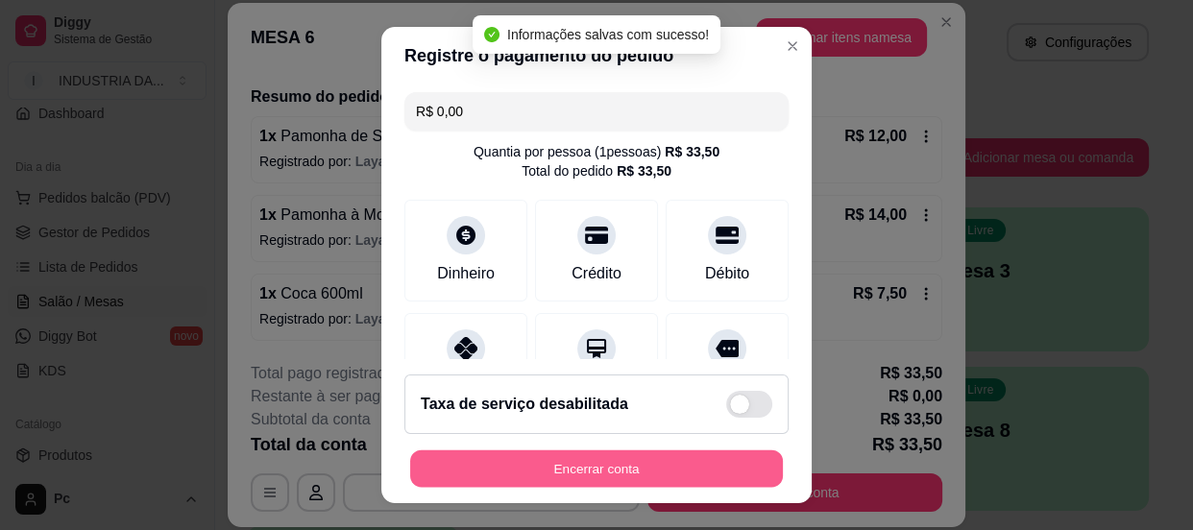
click at [716, 469] on button "Encerrar conta" at bounding box center [596, 469] width 373 height 37
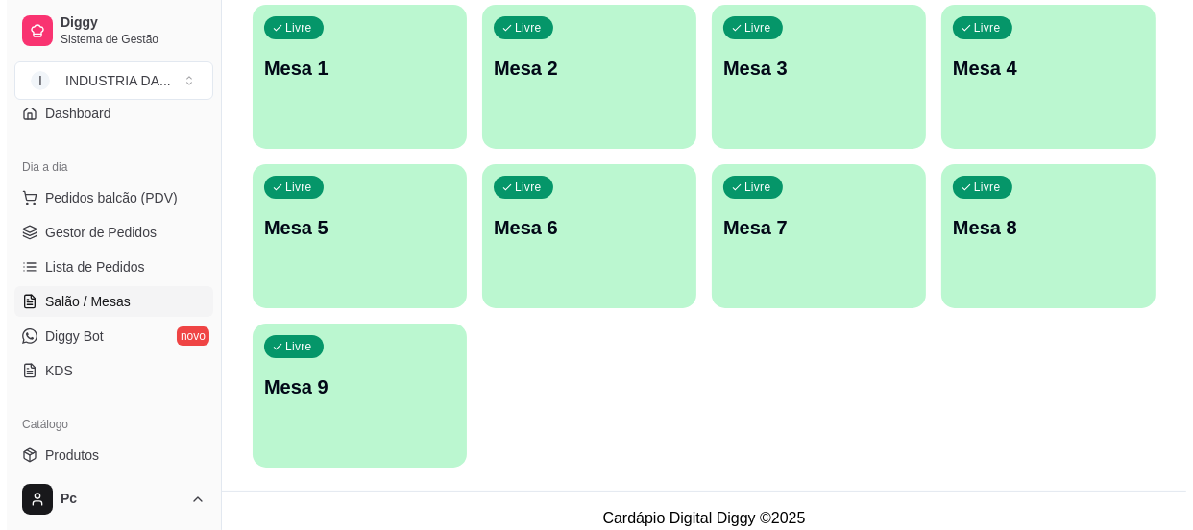
scroll to position [218, 0]
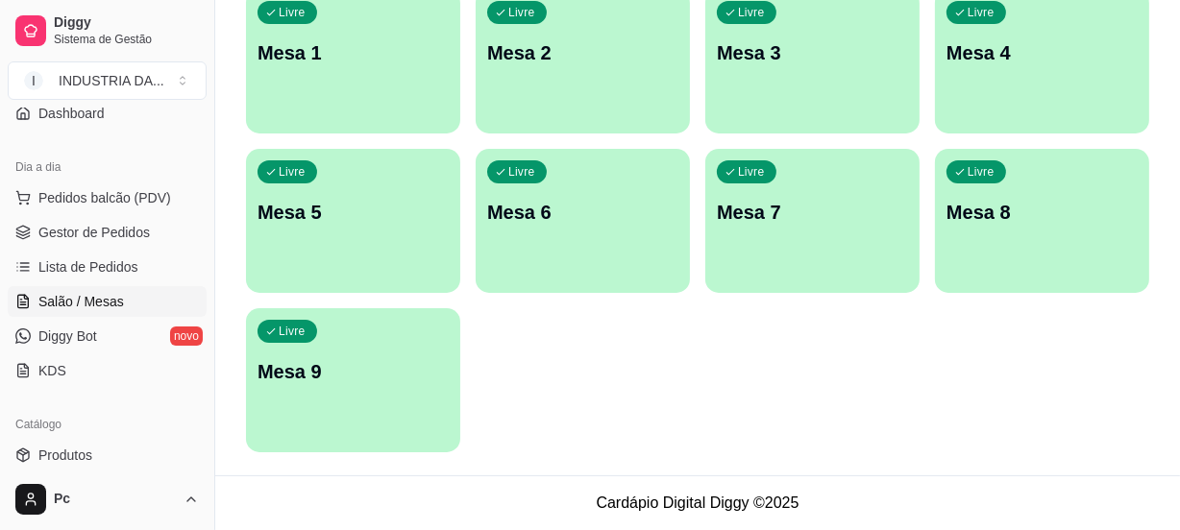
click at [375, 359] on p "Mesa 9" at bounding box center [352, 371] width 191 height 27
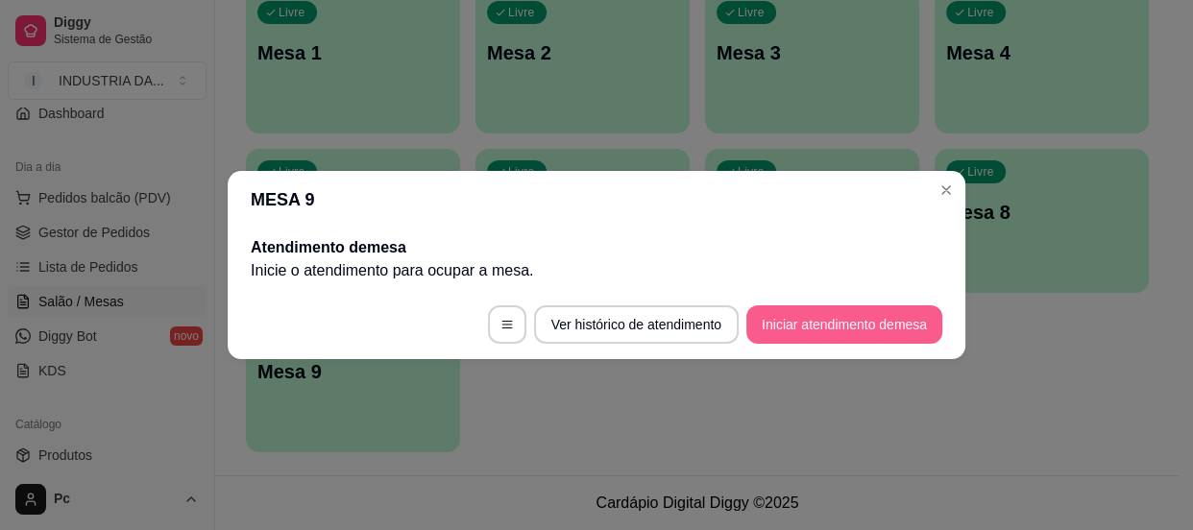
click at [835, 307] on button "Iniciar atendimento de mesa" at bounding box center [844, 325] width 196 height 38
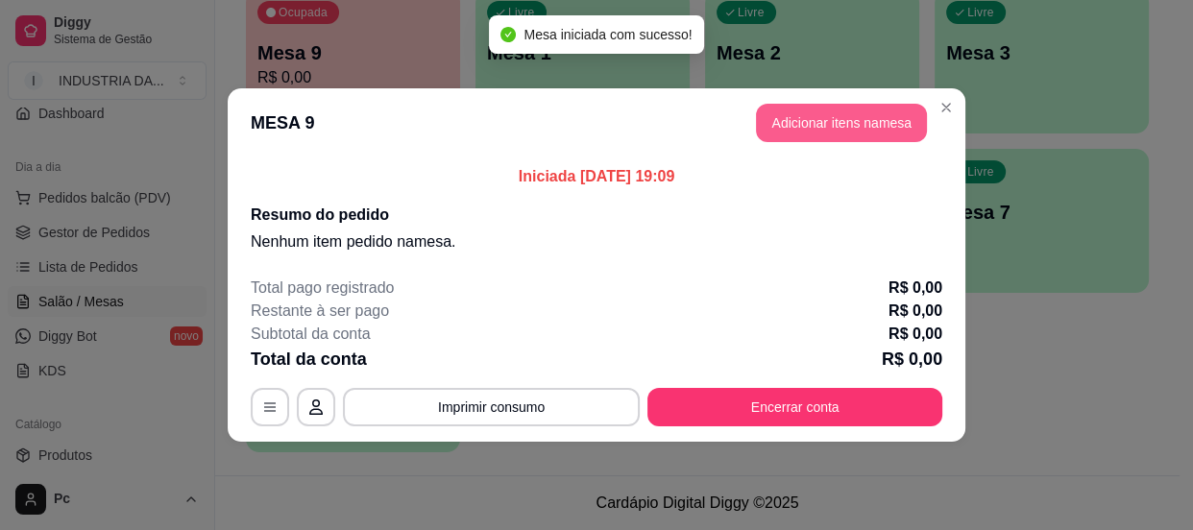
click at [794, 137] on button "Adicionar itens na mesa" at bounding box center [841, 123] width 171 height 38
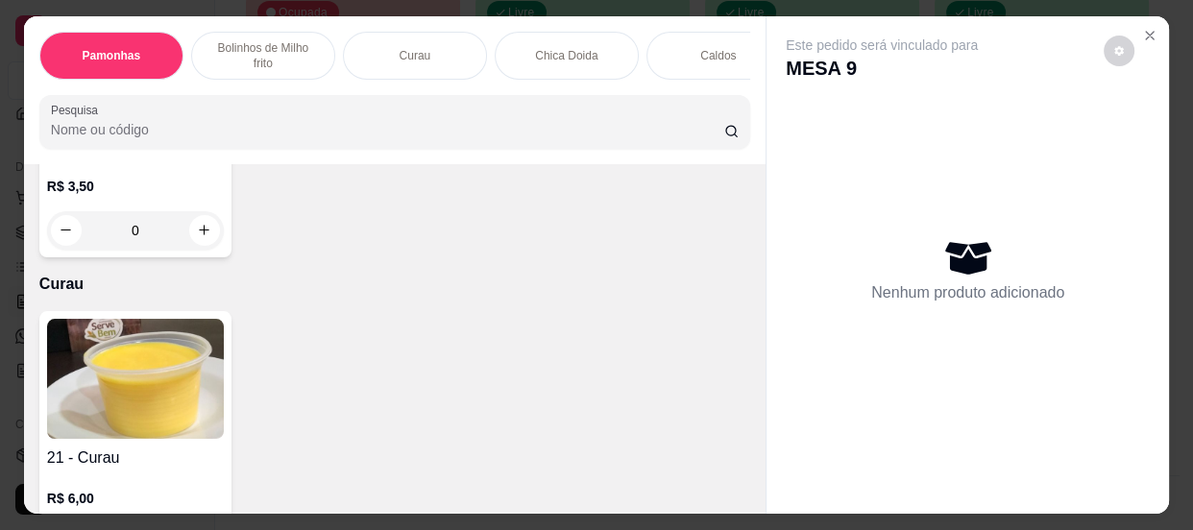
scroll to position [873, 0]
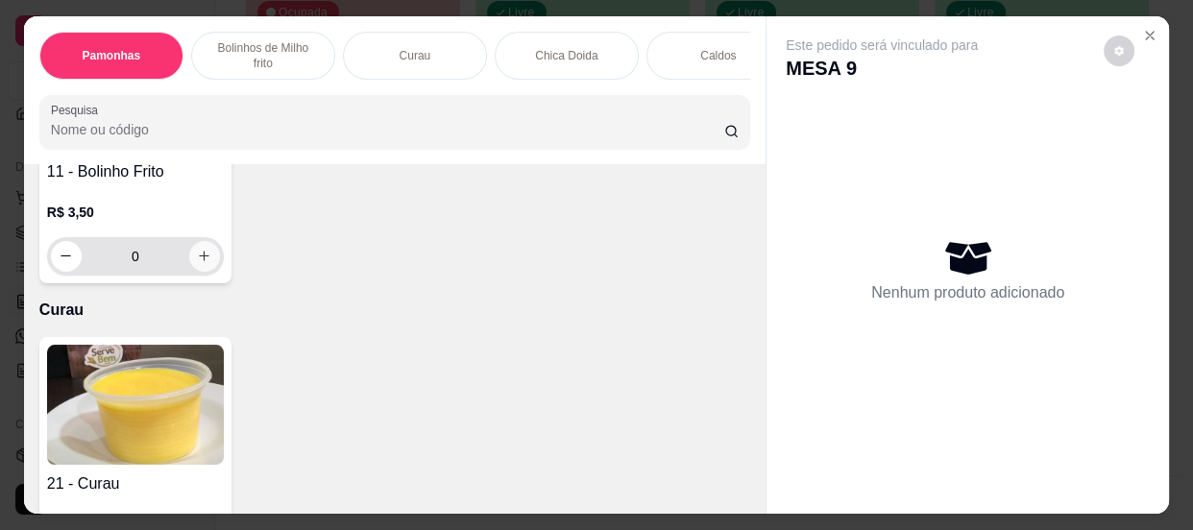
click at [197, 263] on icon "increase-product-quantity" at bounding box center [204, 256] width 14 height 14
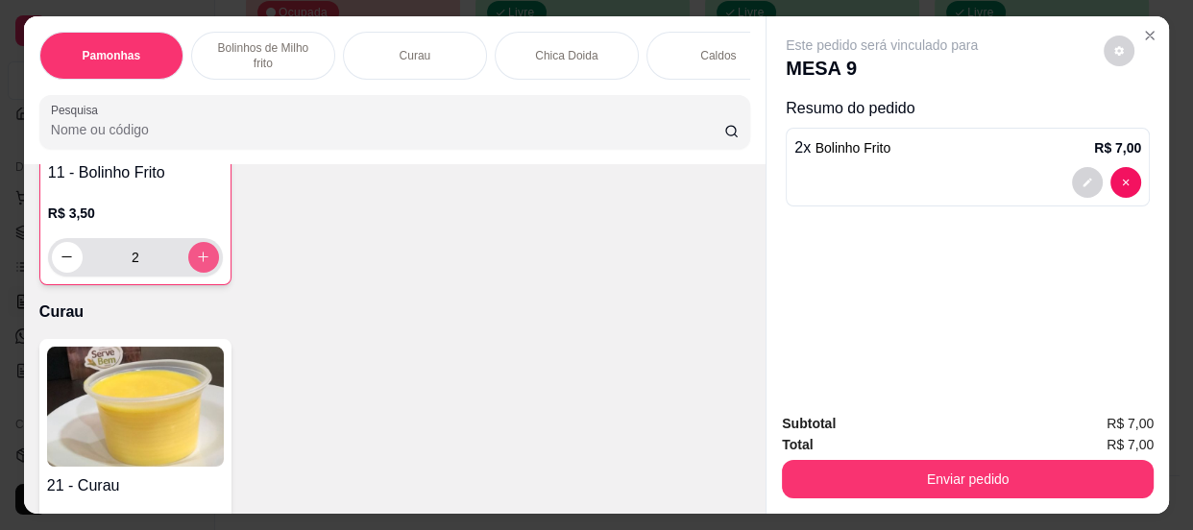
type input "2"
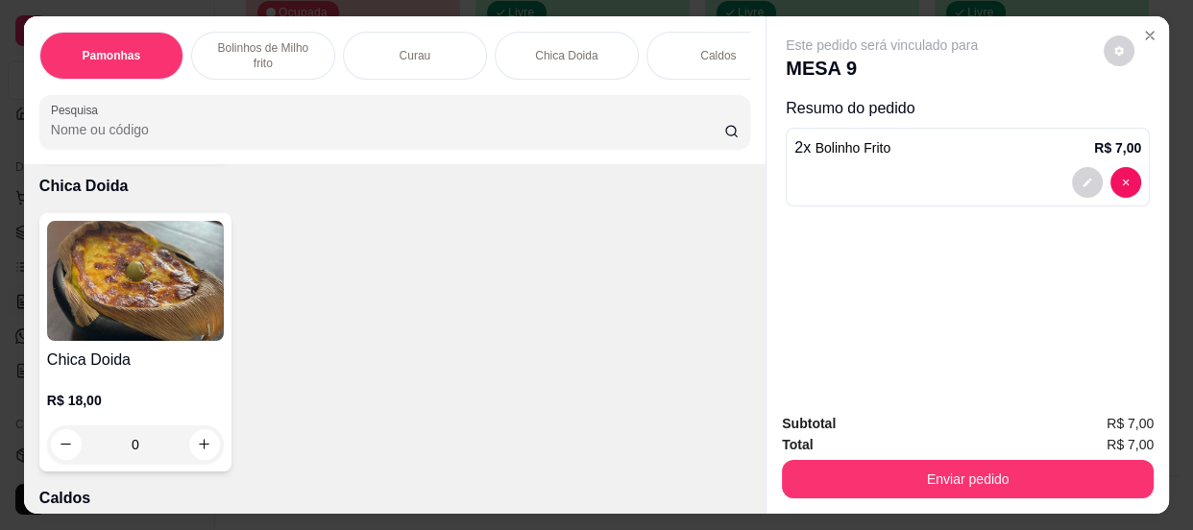
scroll to position [1310, 0]
click at [197, 450] on icon "increase-product-quantity" at bounding box center [204, 445] width 14 height 14
type input "1"
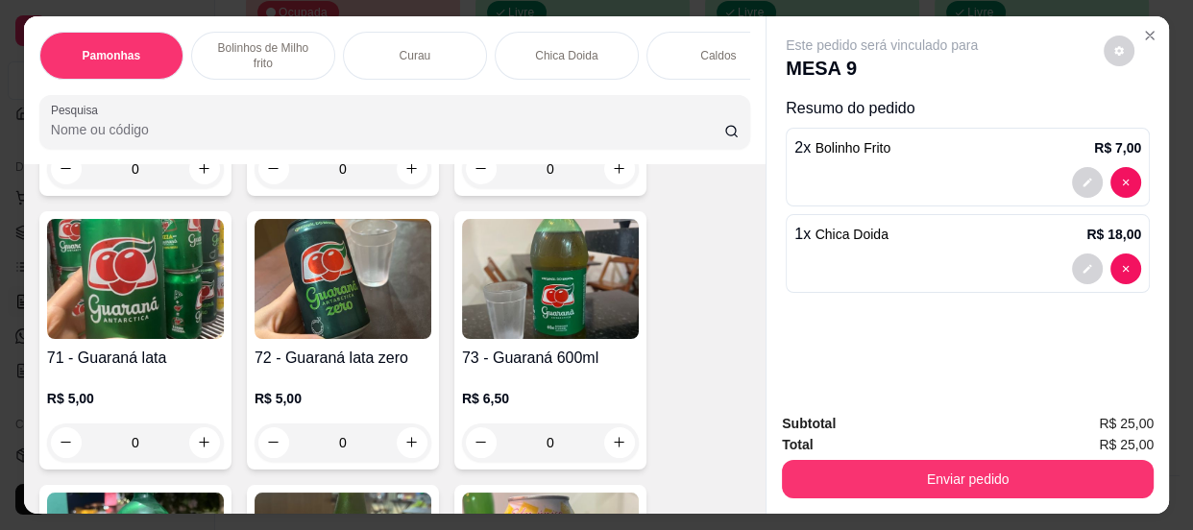
scroll to position [3756, 0]
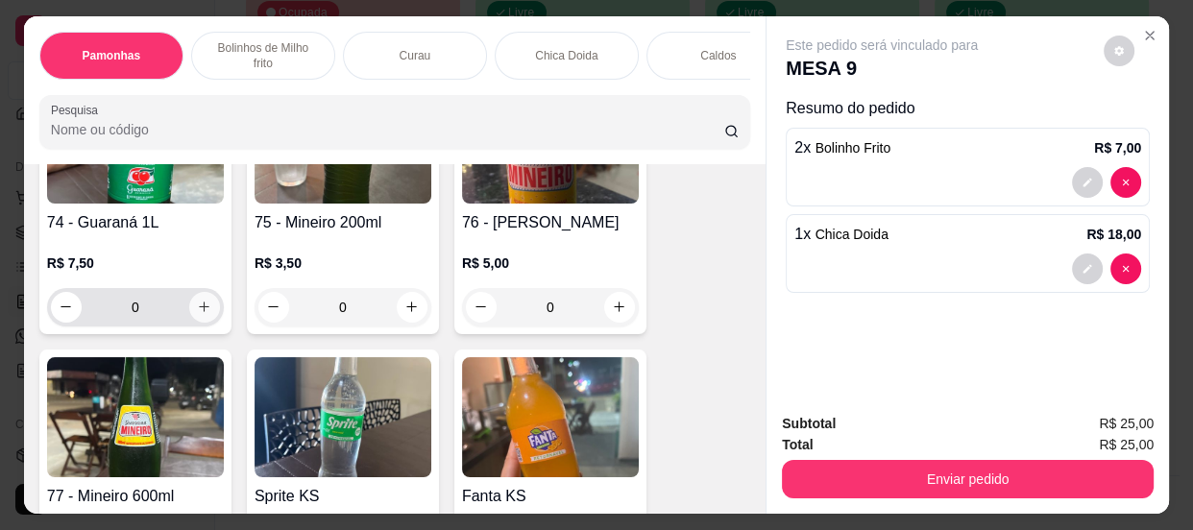
click at [197, 311] on icon "increase-product-quantity" at bounding box center [204, 307] width 14 height 14
type input "1"
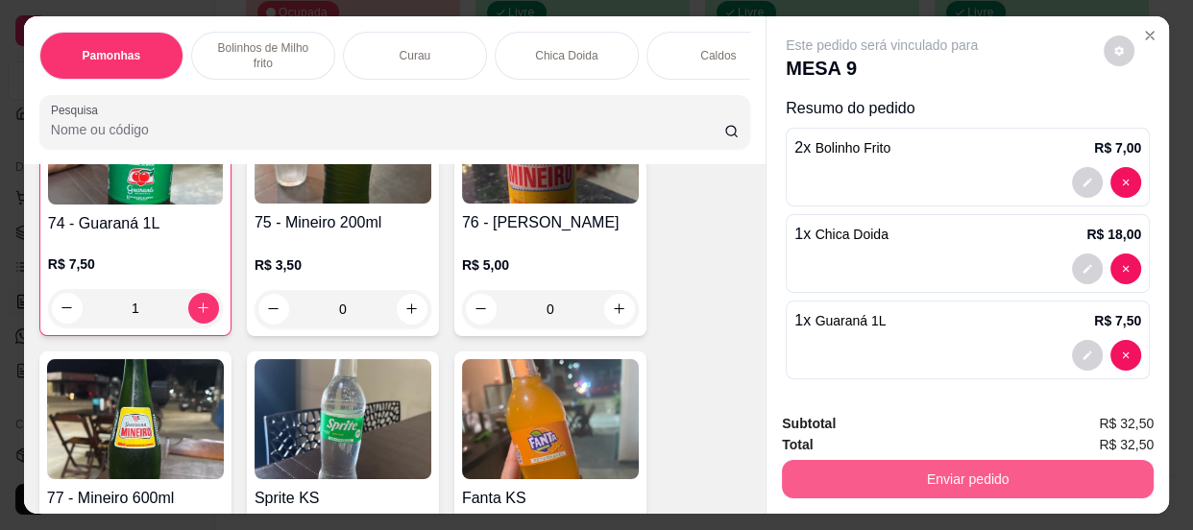
click at [978, 471] on button "Enviar pedido" at bounding box center [968, 479] width 372 height 38
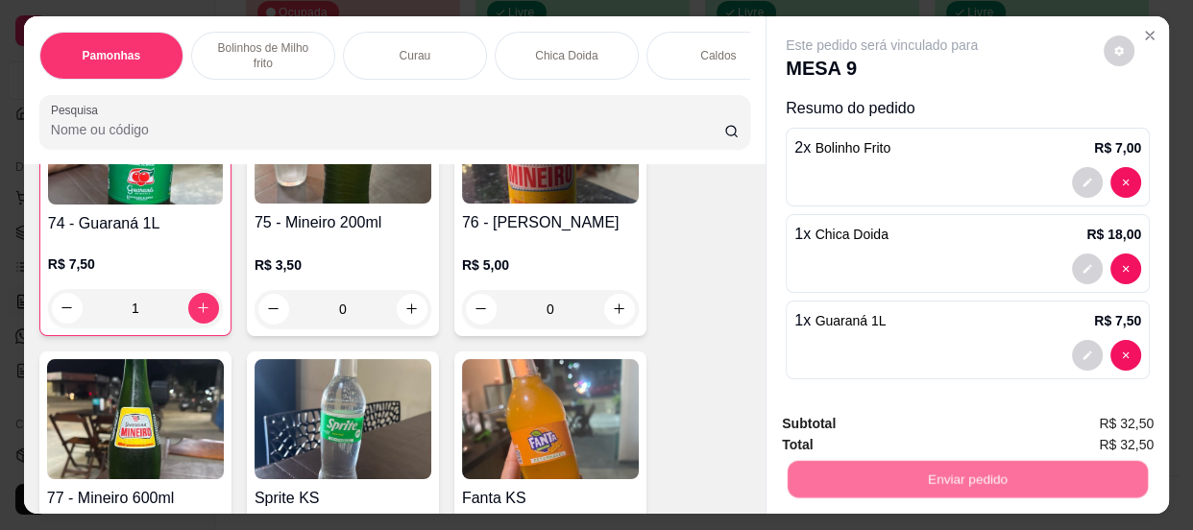
click at [1112, 413] on button "Enviar pedido" at bounding box center [1105, 426] width 106 height 36
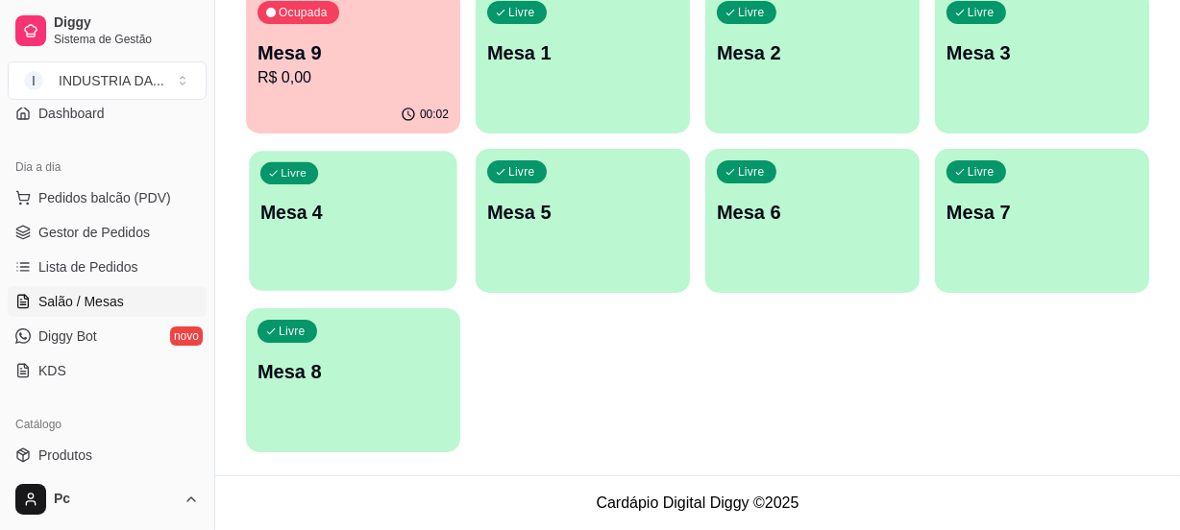
click at [326, 220] on p "Mesa 4" at bounding box center [352, 213] width 185 height 26
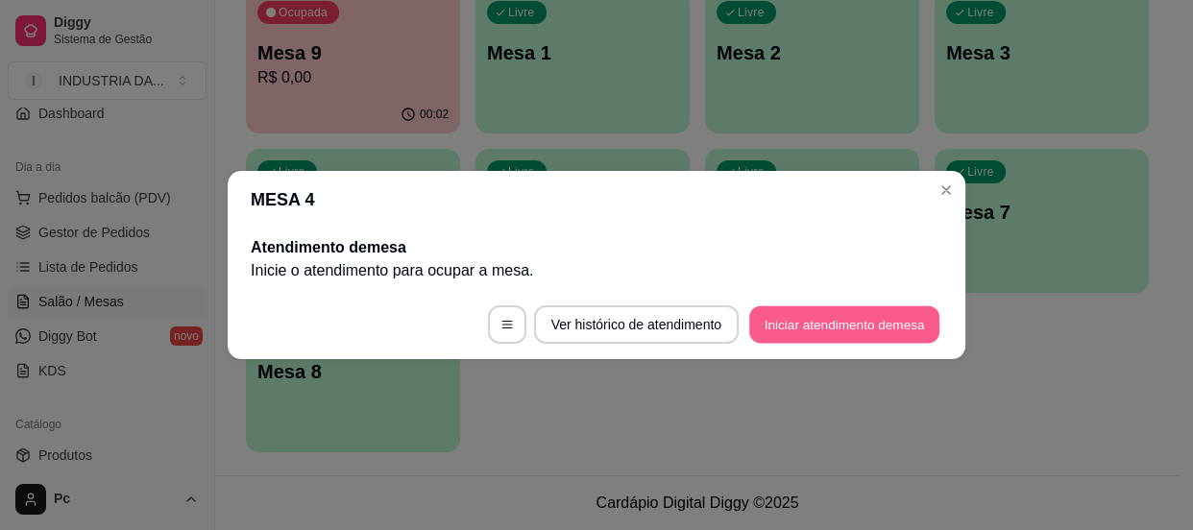
click at [797, 333] on button "Iniciar atendimento de mesa" at bounding box center [844, 324] width 190 height 37
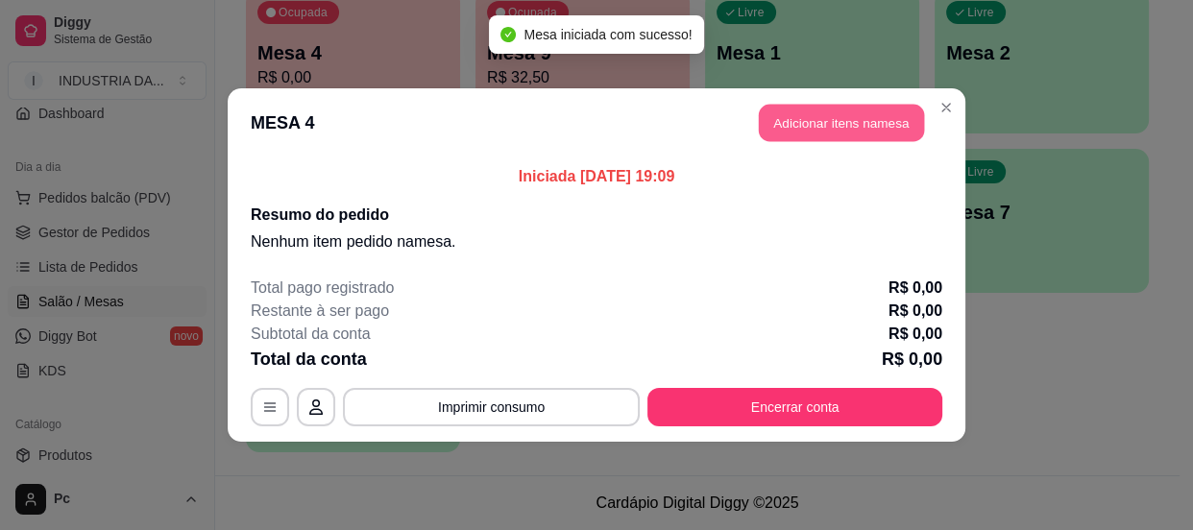
click at [773, 128] on button "Adicionar itens na mesa" at bounding box center [841, 123] width 165 height 37
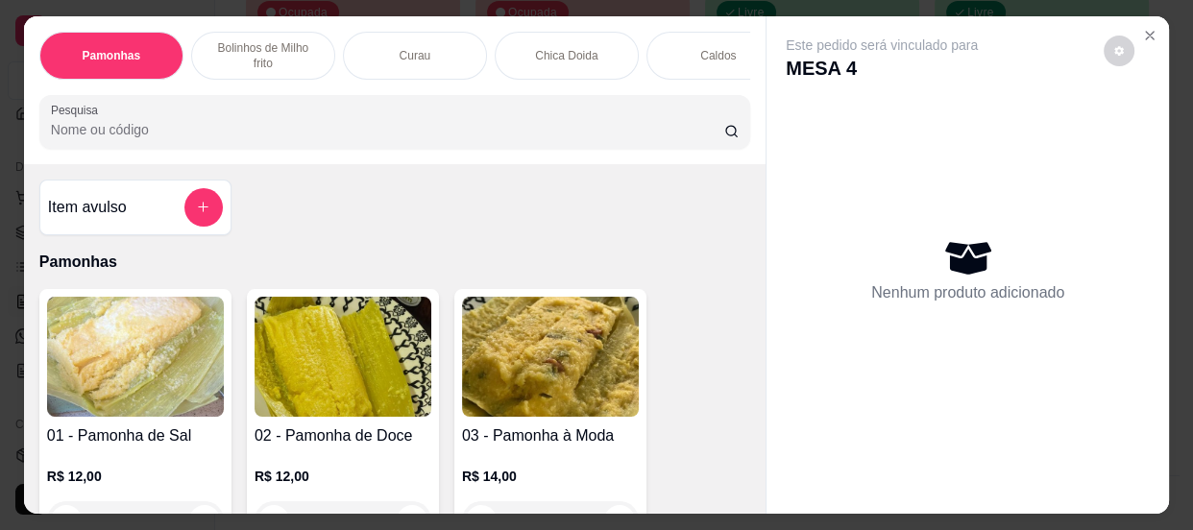
drag, startPoint x: 163, startPoint y: 225, endPoint x: 733, endPoint y: 277, distance: 572.1
click at [733, 277] on div "Item avulso Pamonhas 01 - Pamonha de Sal R$ 12,00 0 02 - Pamonha de Doce R$ 12,…" at bounding box center [395, 339] width 742 height 351
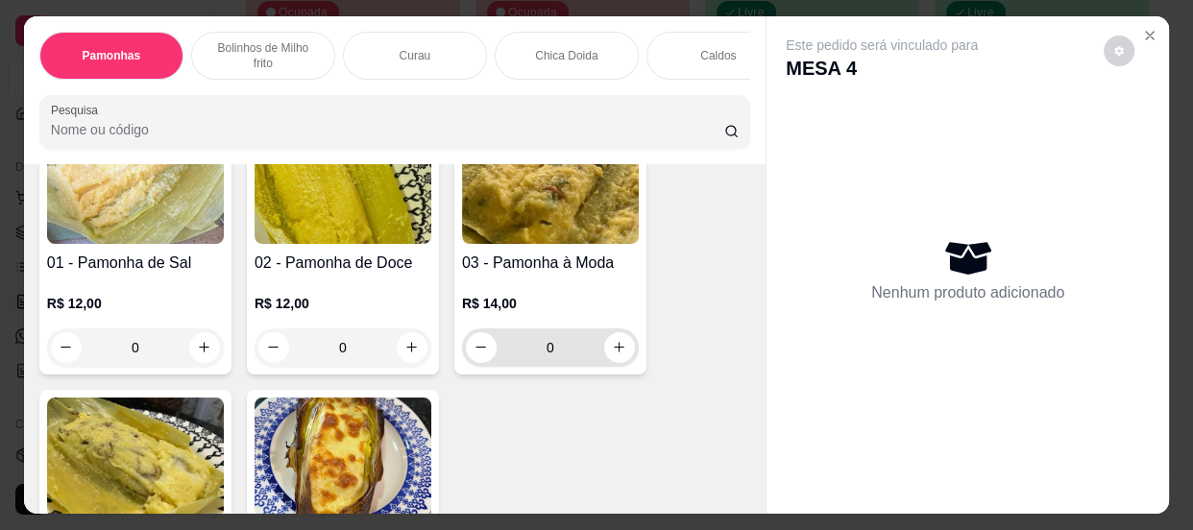
scroll to position [174, 0]
click at [569, 348] on input "0" at bounding box center [551, 347] width 108 height 38
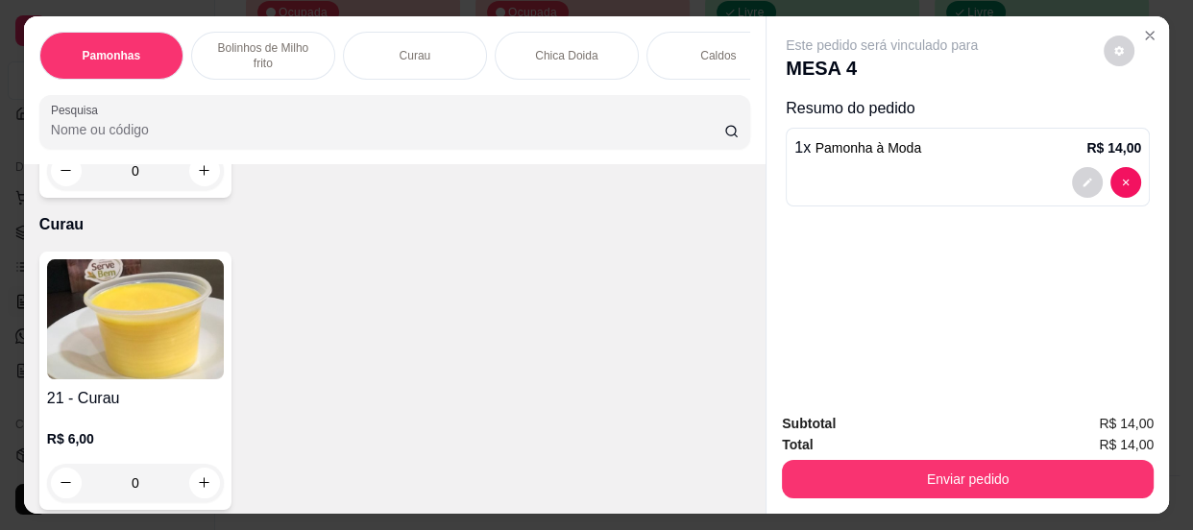
scroll to position [698, 0]
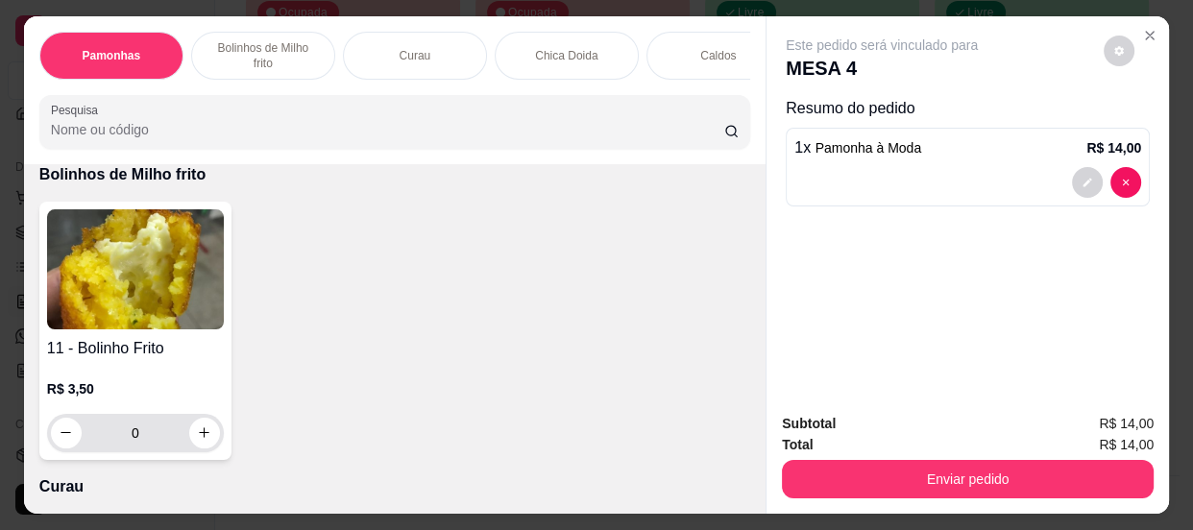
type input "1"
click at [134, 447] on input "0" at bounding box center [136, 433] width 108 height 38
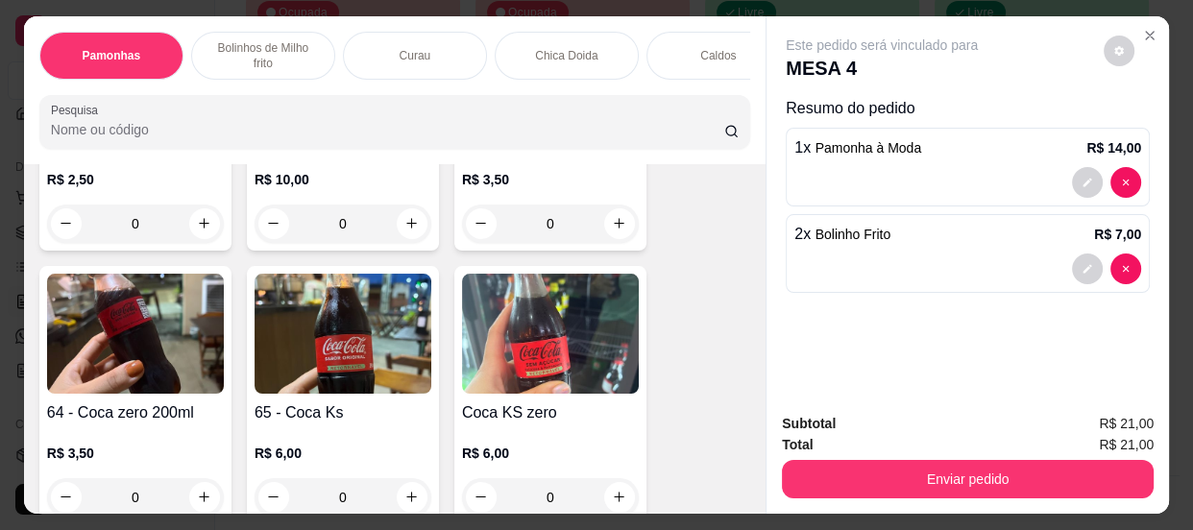
scroll to position [2358, 0]
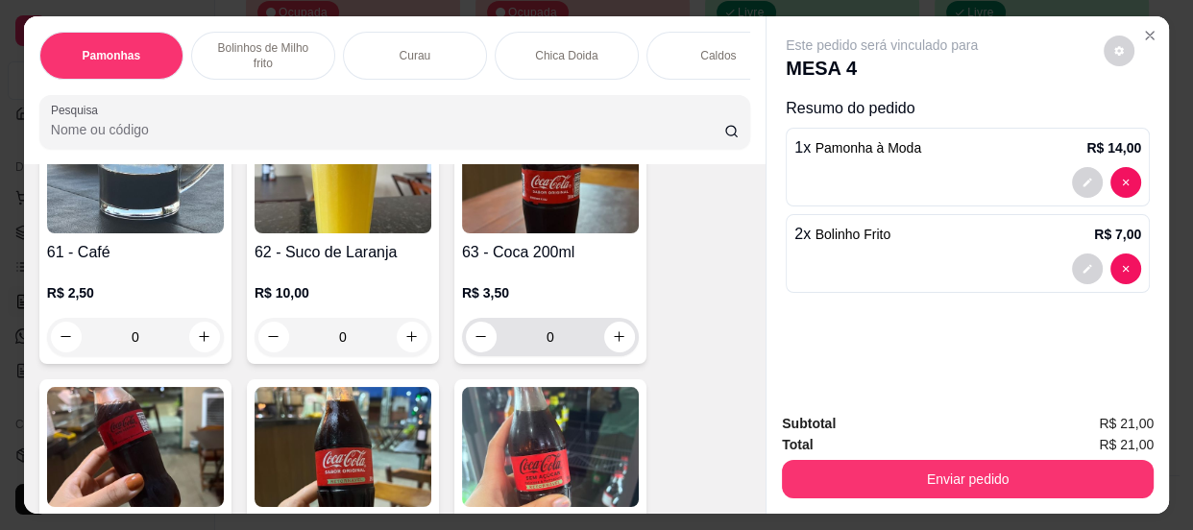
type input "2"
click at [573, 345] on input "0" at bounding box center [551, 337] width 108 height 38
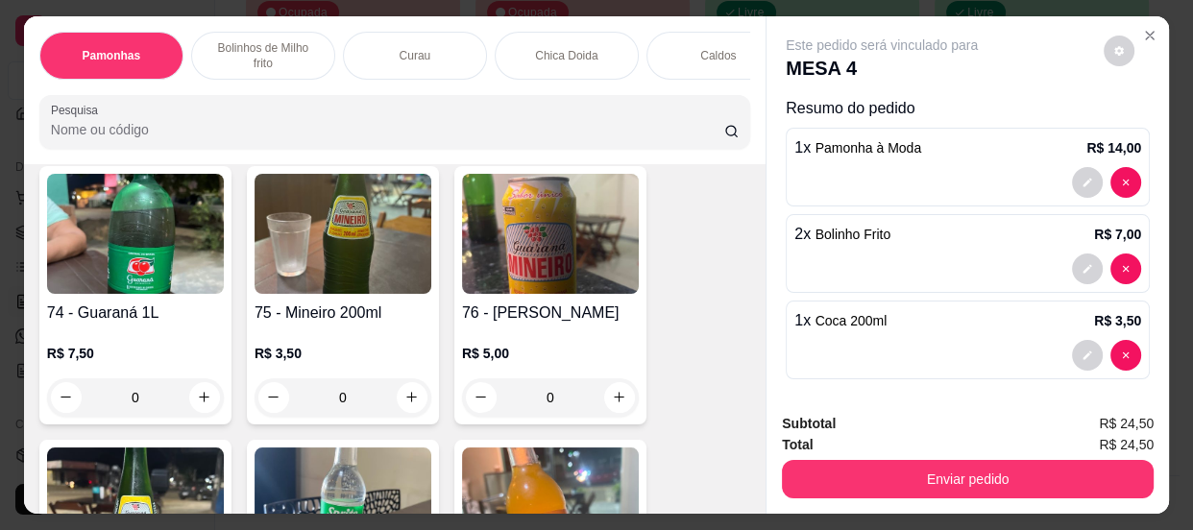
scroll to position [3755, 0]
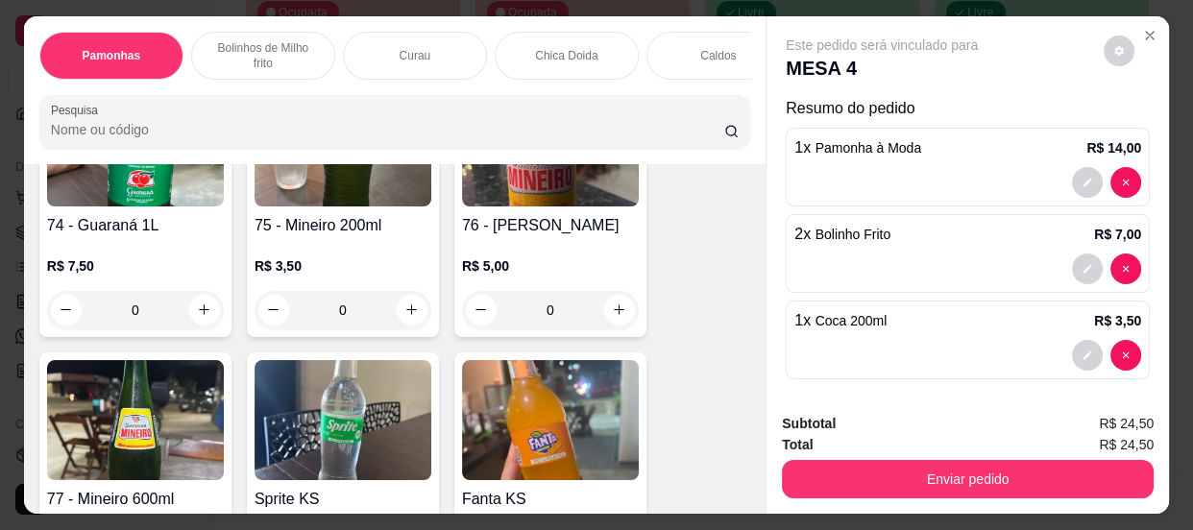
type input "1"
click at [351, 326] on input "0" at bounding box center [343, 310] width 108 height 38
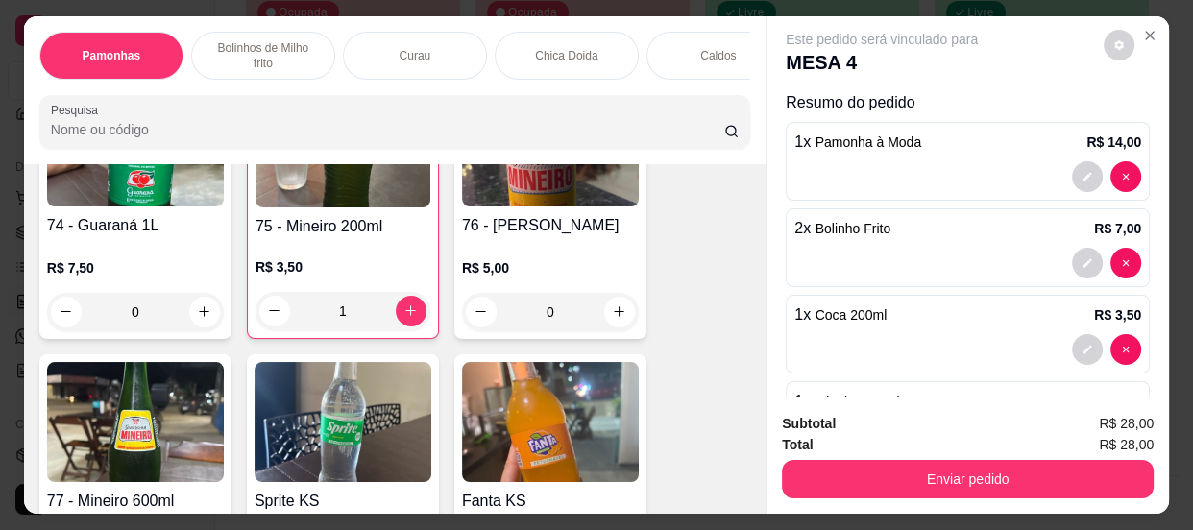
scroll to position [0, 0]
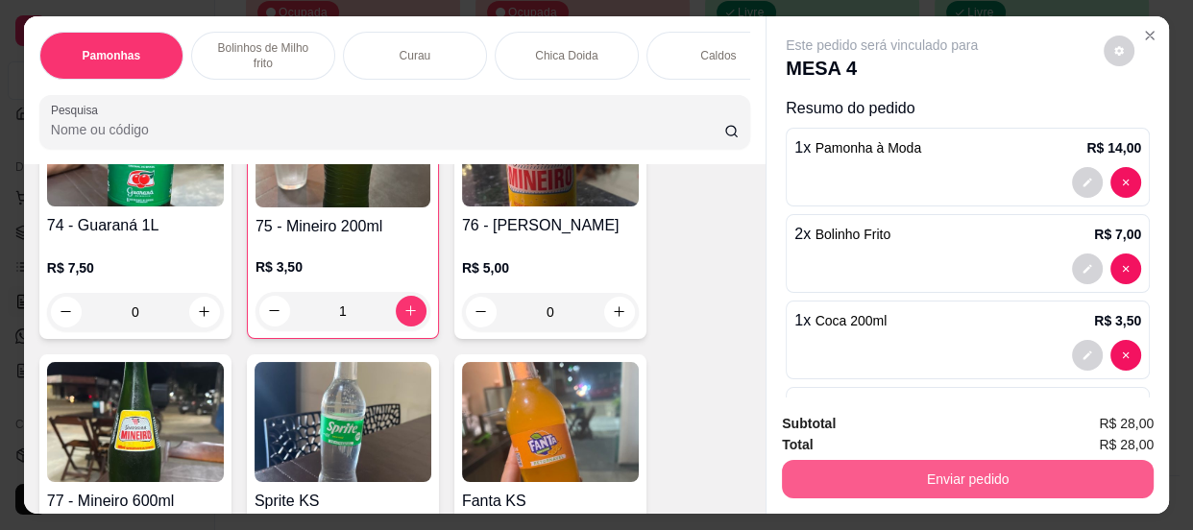
type input "1"
click at [807, 465] on button "Enviar pedido" at bounding box center [968, 479] width 372 height 38
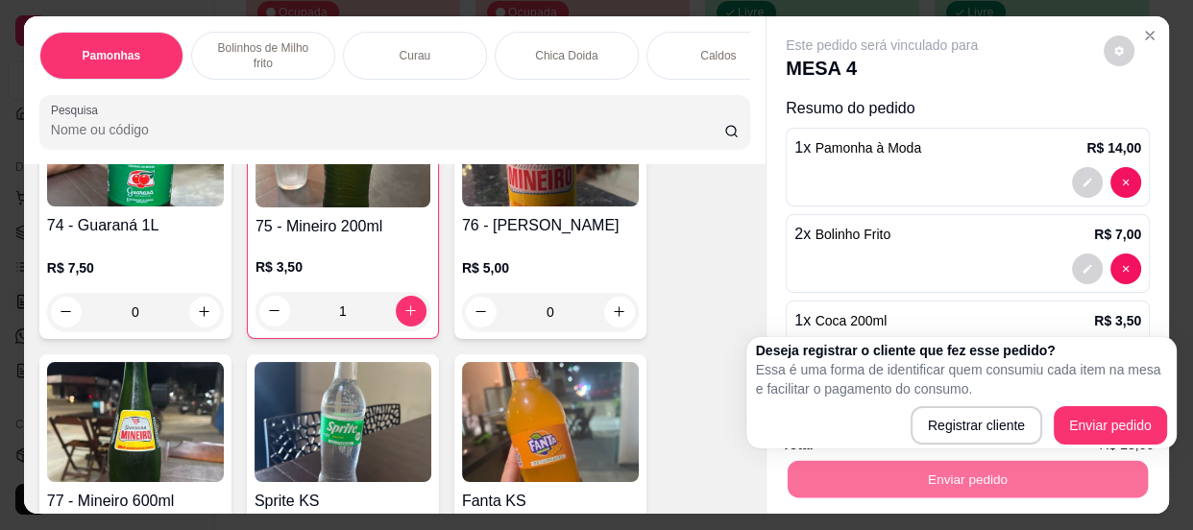
scroll to position [93, 0]
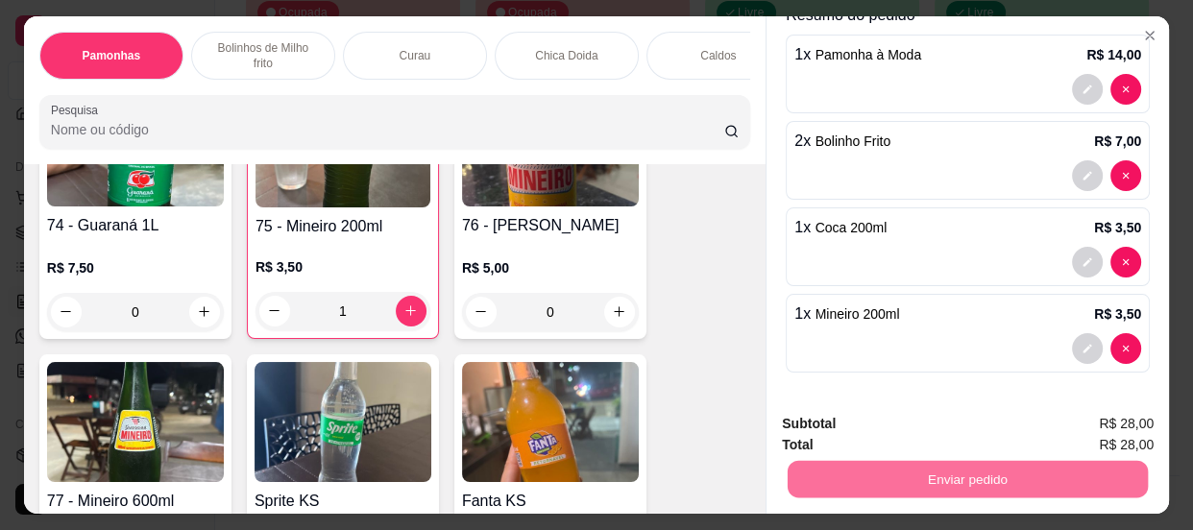
click at [1076, 420] on button "Enviar pedido" at bounding box center [1104, 426] width 109 height 37
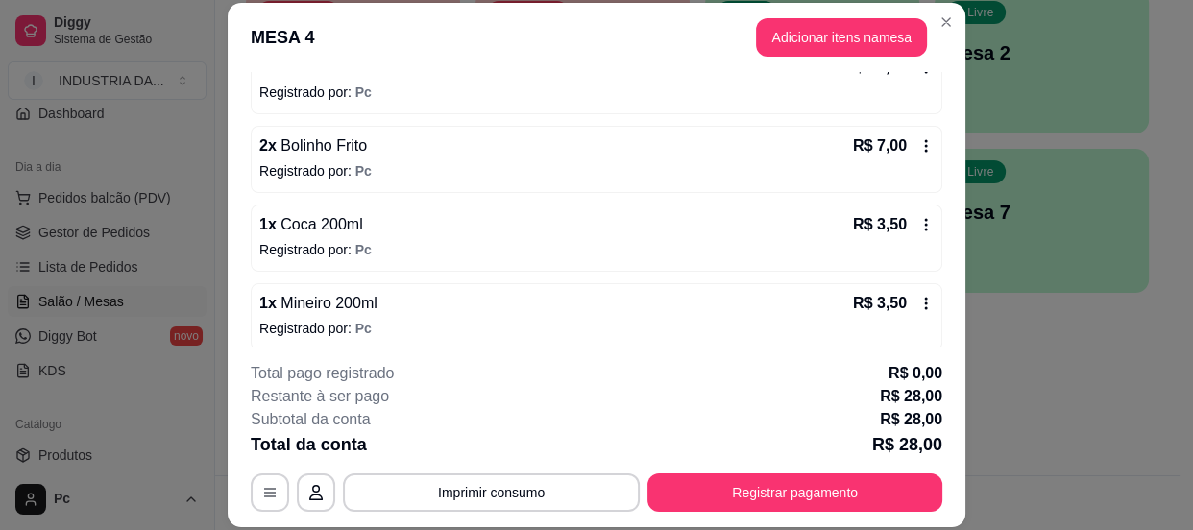
scroll to position [216, 0]
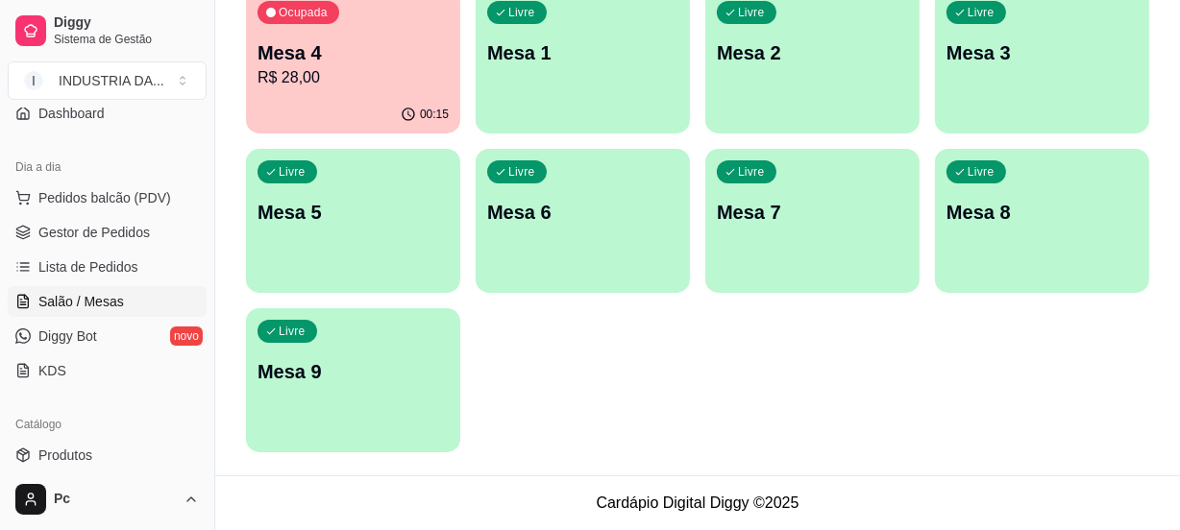
click at [324, 48] on p "Mesa 4" at bounding box center [352, 52] width 191 height 27
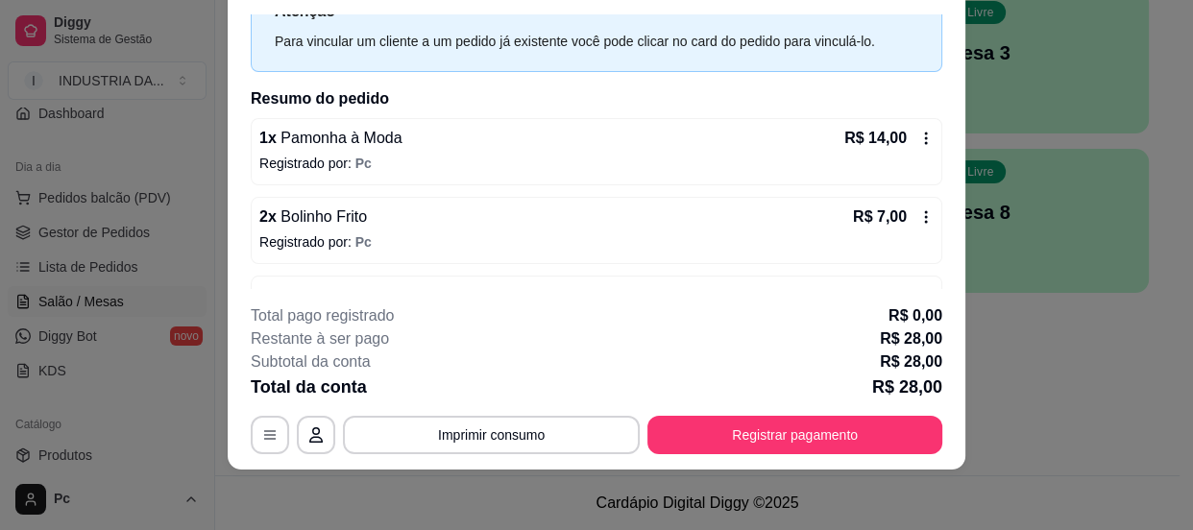
scroll to position [41, 0]
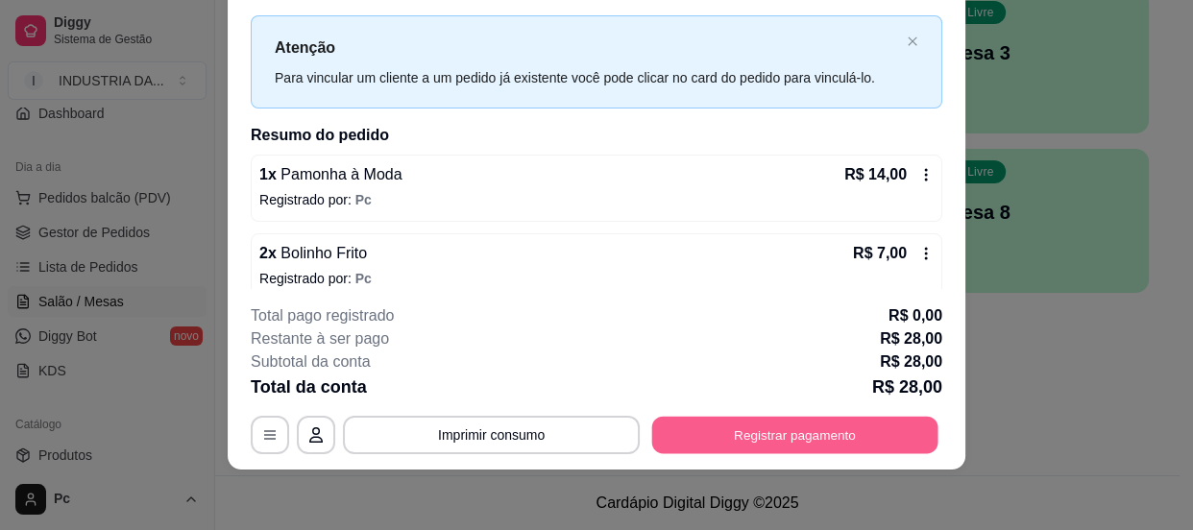
click at [808, 432] on button "Registrar pagamento" at bounding box center [795, 435] width 286 height 37
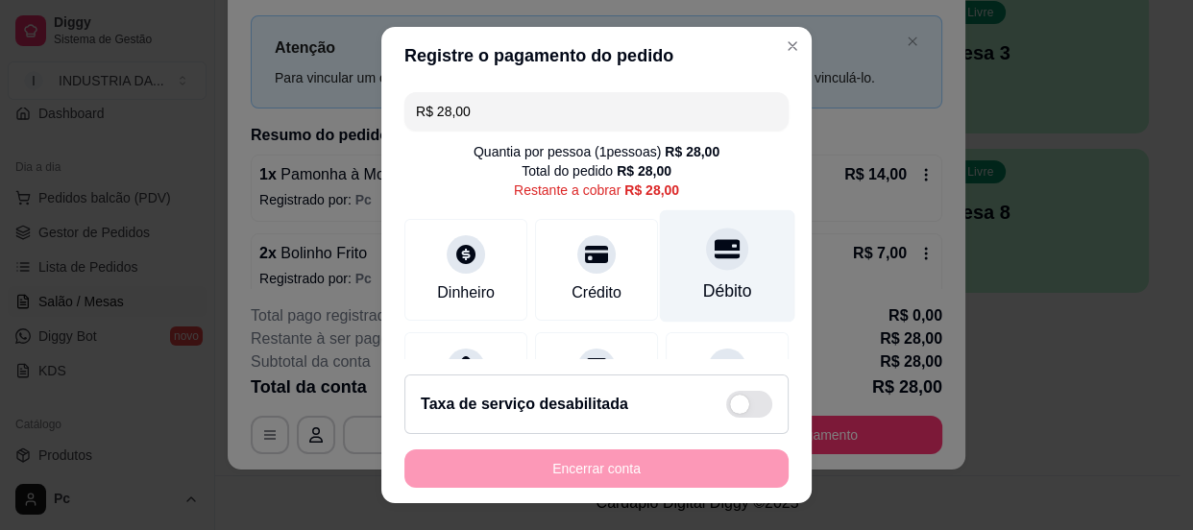
click at [715, 246] on div at bounding box center [727, 249] width 42 height 42
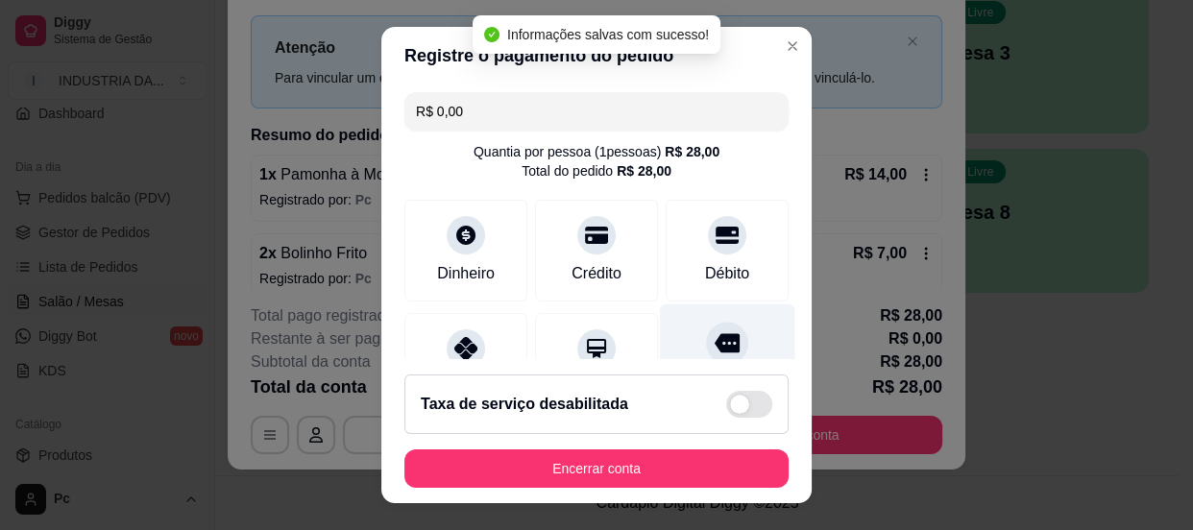
type input "R$ 0,00"
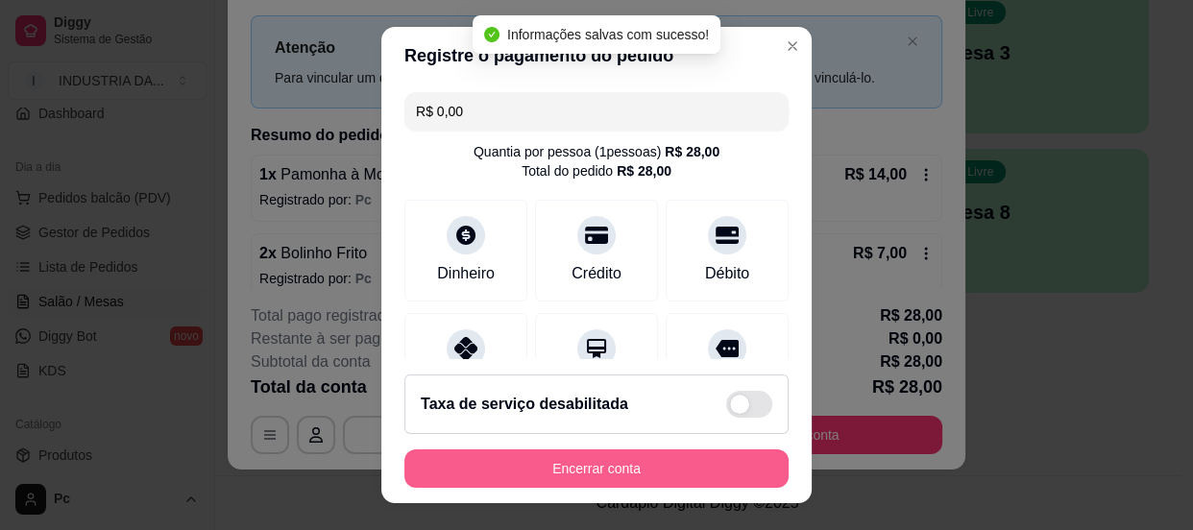
click at [644, 460] on button "Encerrar conta" at bounding box center [596, 469] width 384 height 38
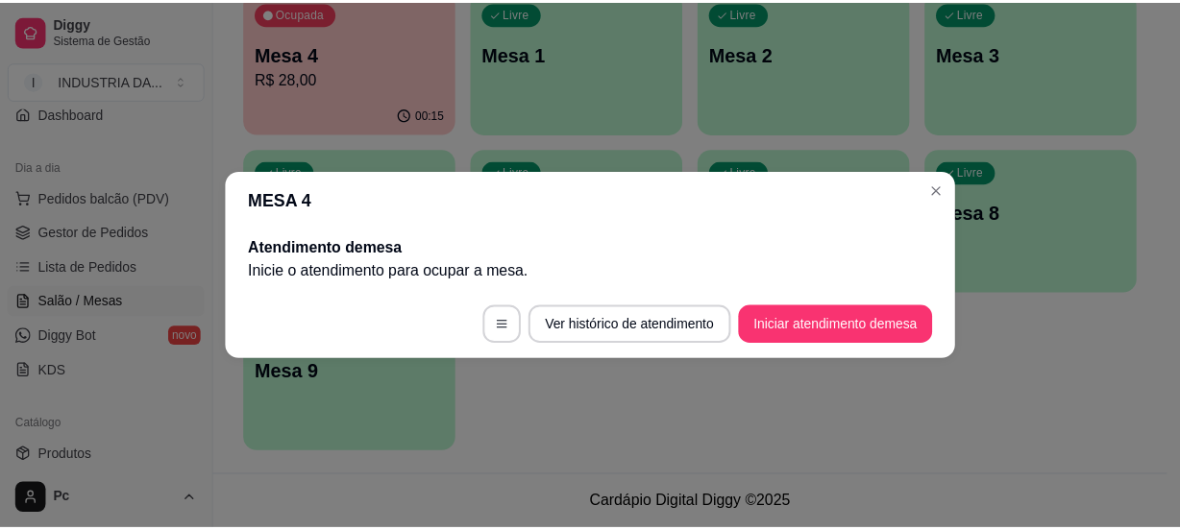
scroll to position [0, 0]
